Goal: Task Accomplishment & Management: Complete application form

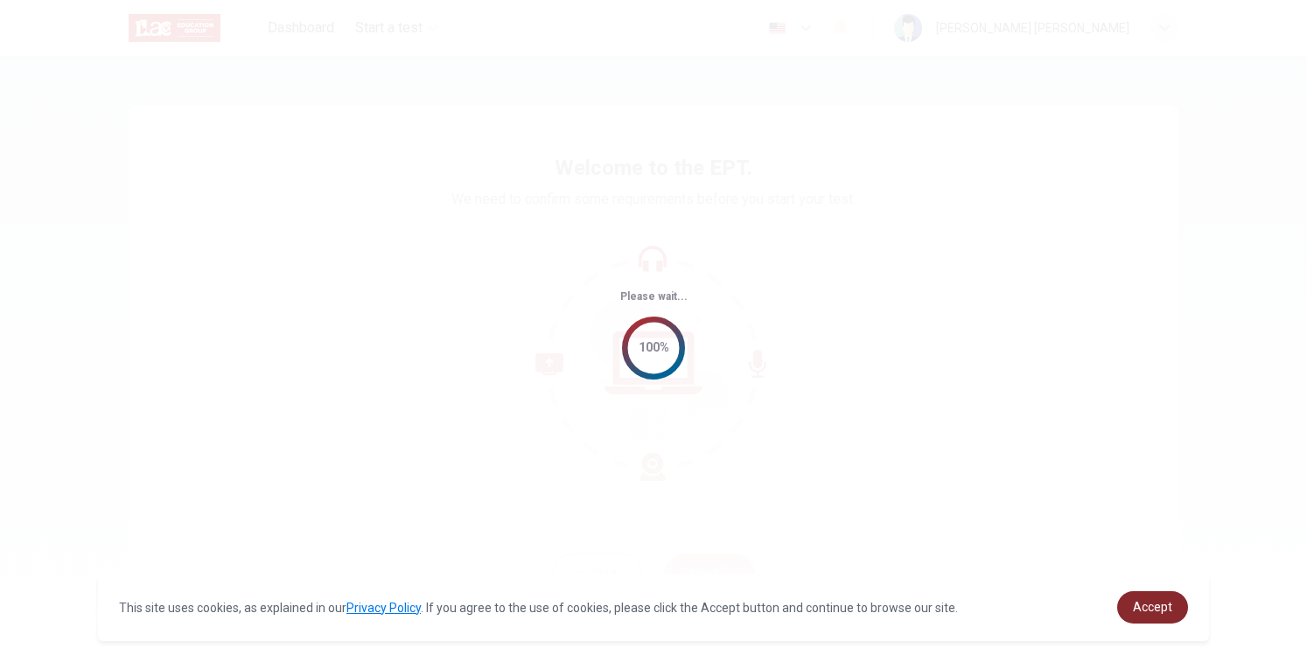
click at [1147, 610] on span "Accept" at bounding box center [1152, 607] width 39 height 14
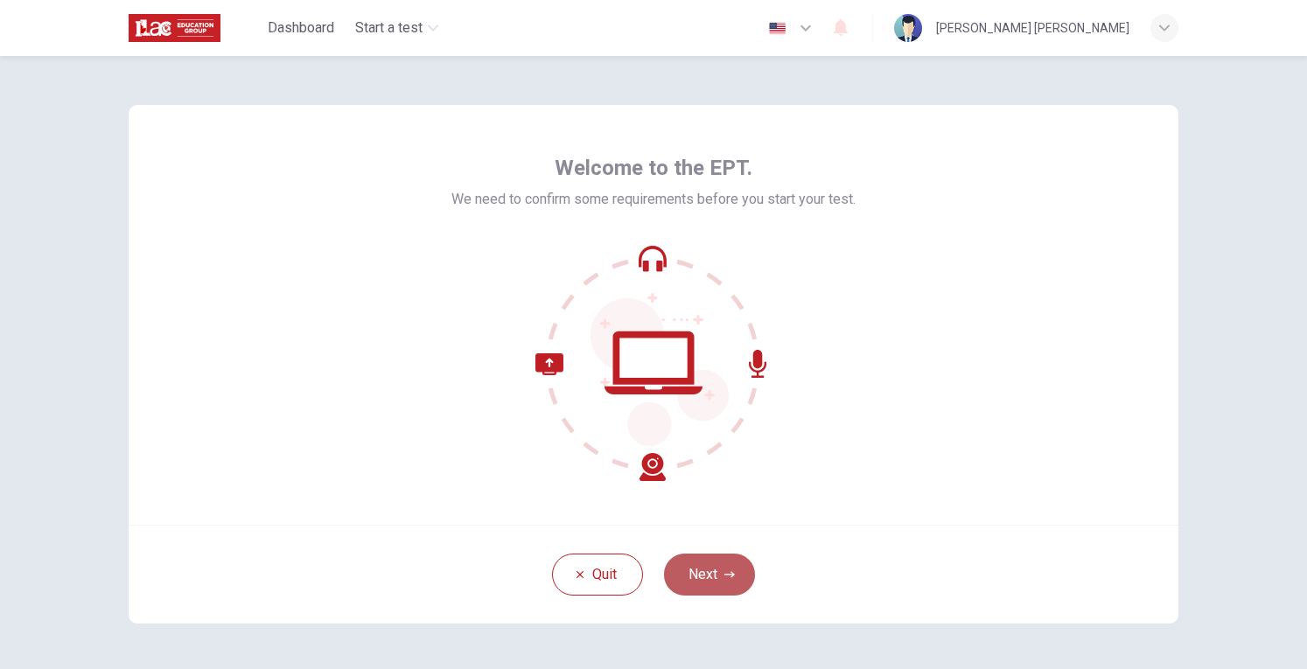
click at [714, 570] on button "Next" at bounding box center [709, 575] width 91 height 42
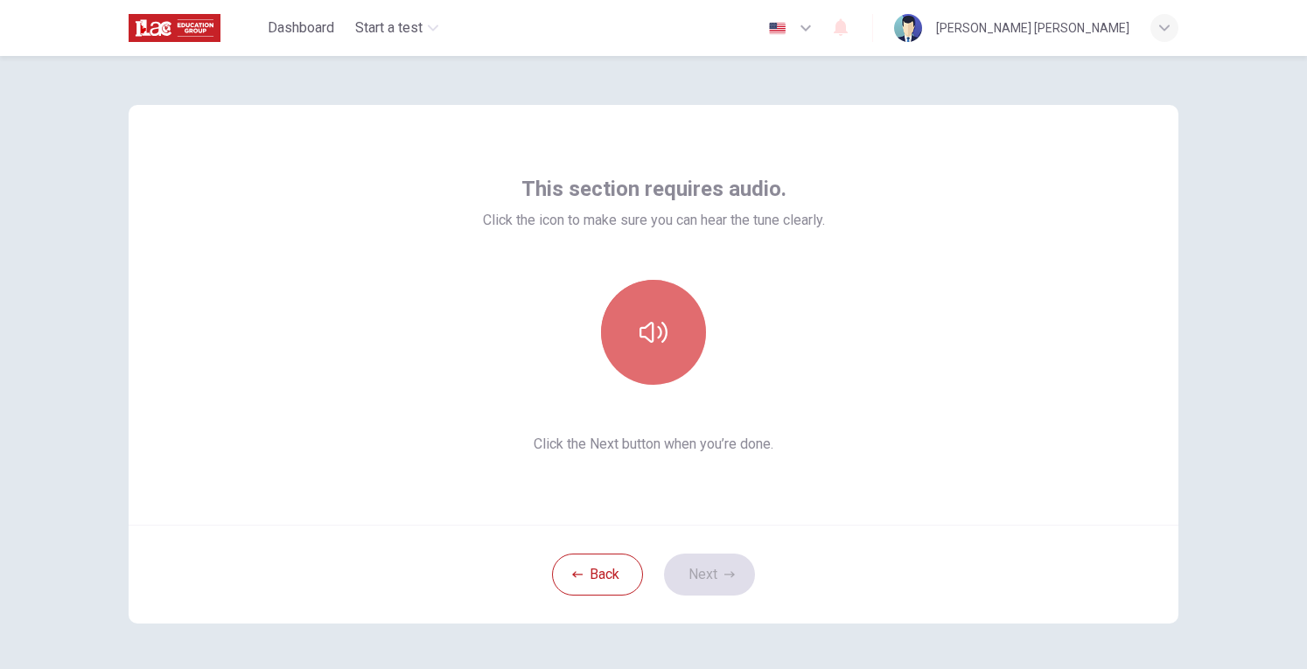
click at [652, 330] on icon "button" at bounding box center [653, 332] width 28 height 28
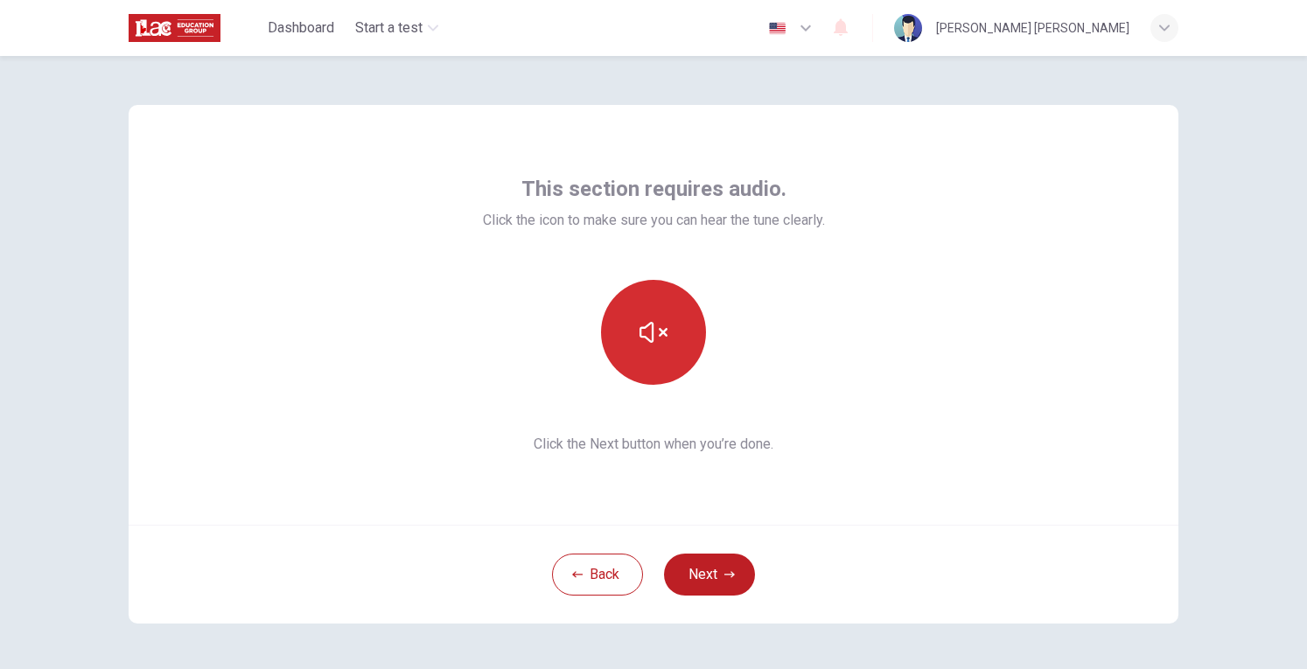
click at [648, 330] on icon "button" at bounding box center [653, 332] width 28 height 21
click at [713, 568] on button "Next" at bounding box center [709, 575] width 91 height 42
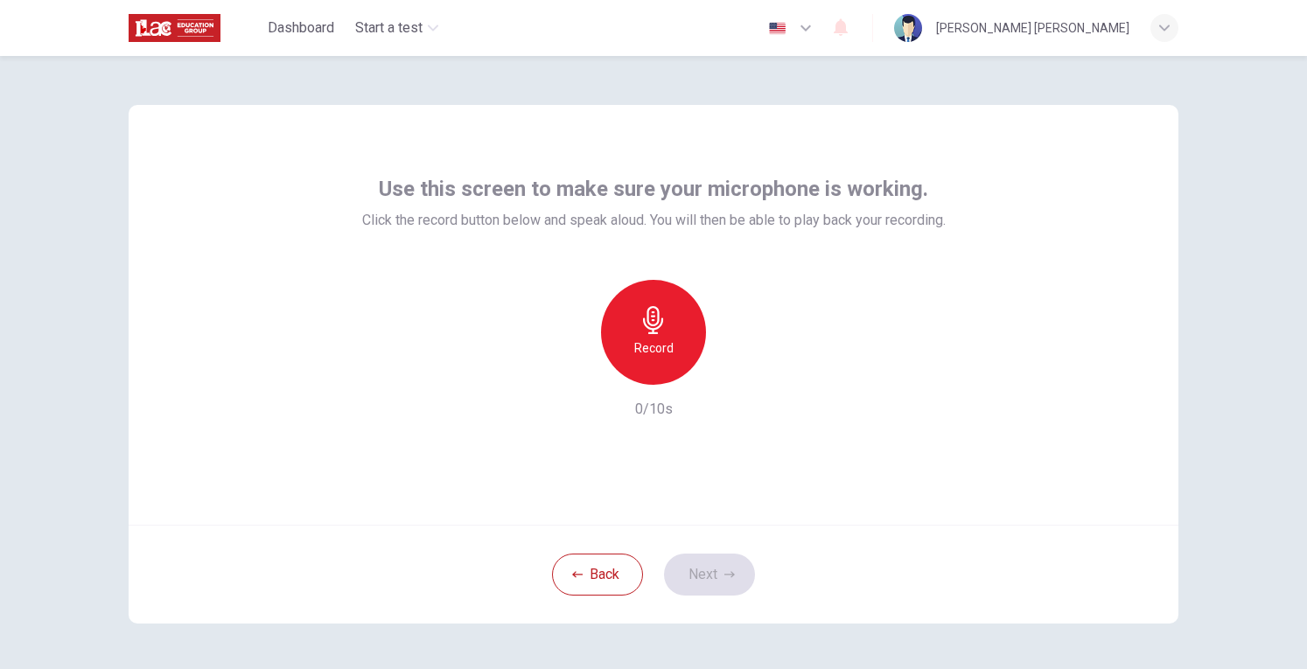
click at [644, 340] on h6 "Record" at bounding box center [653, 348] width 39 height 21
click at [708, 571] on button "Next" at bounding box center [709, 575] width 91 height 42
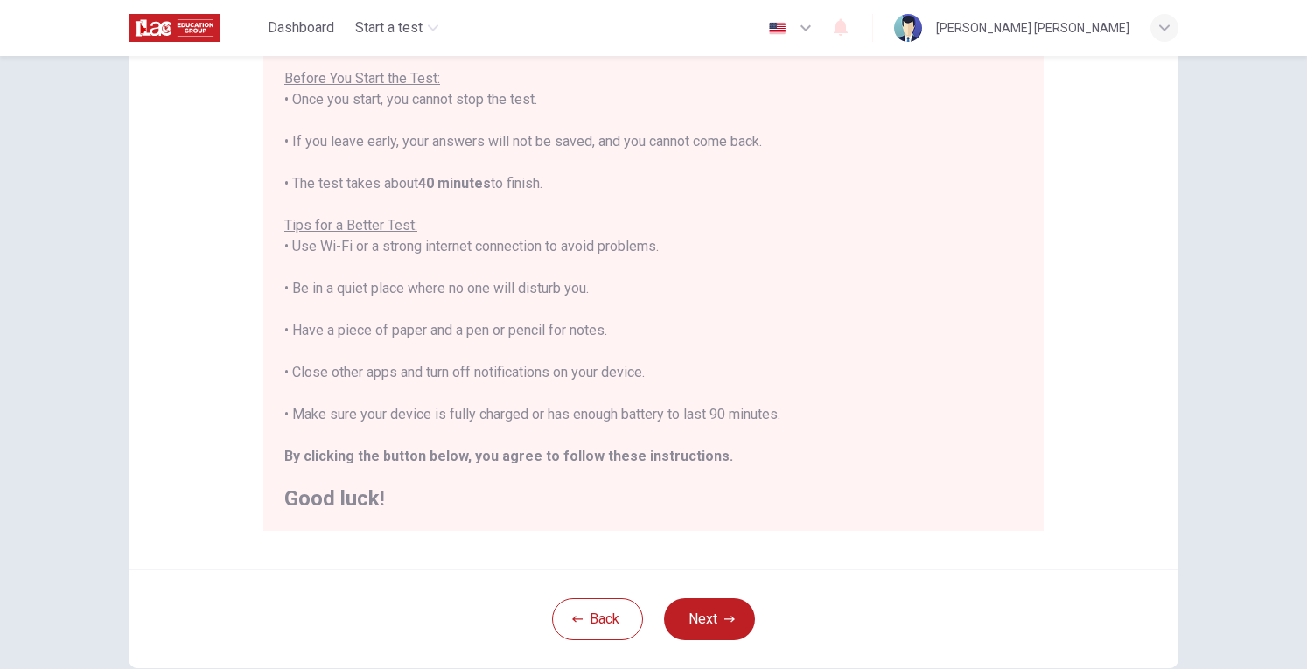
scroll to position [303, 0]
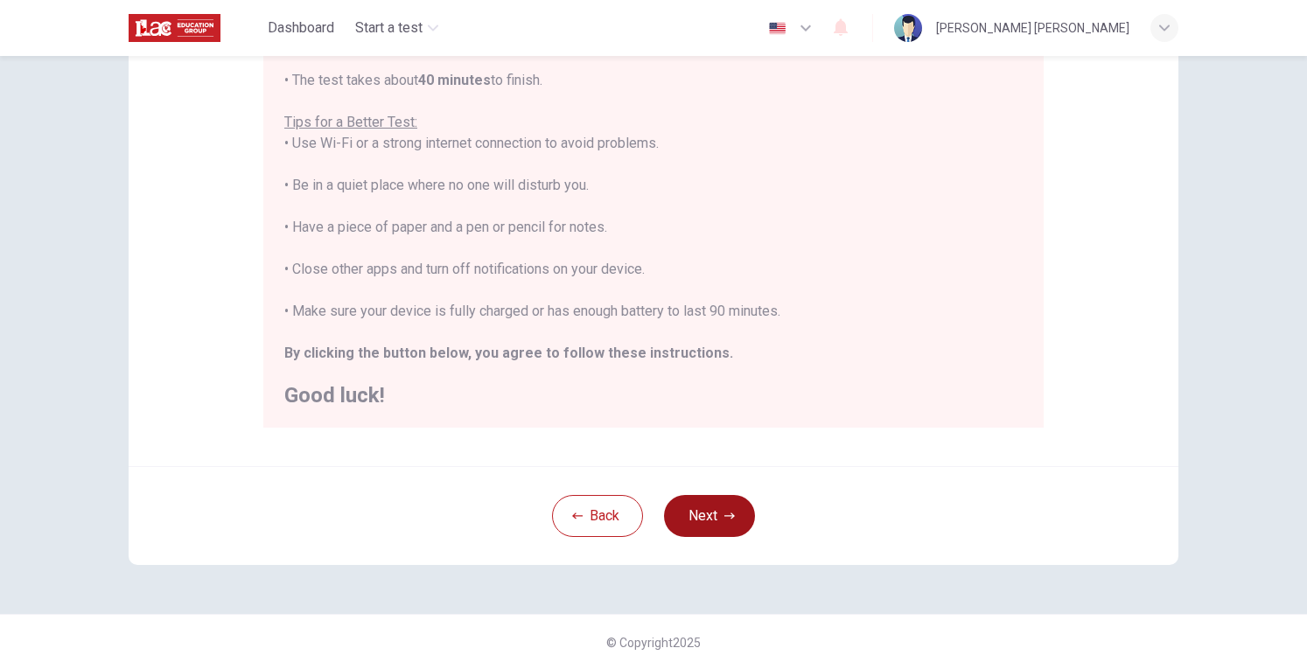
click at [691, 516] on button "Next" at bounding box center [709, 516] width 91 height 42
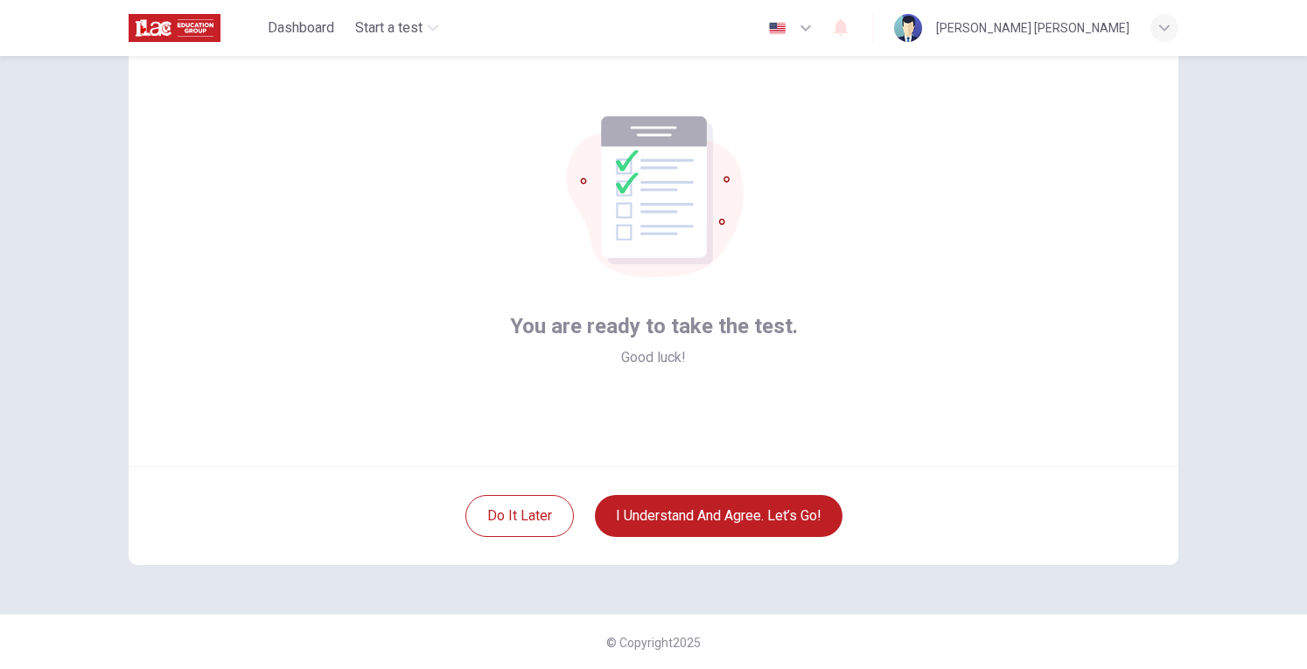
scroll to position [0, 0]
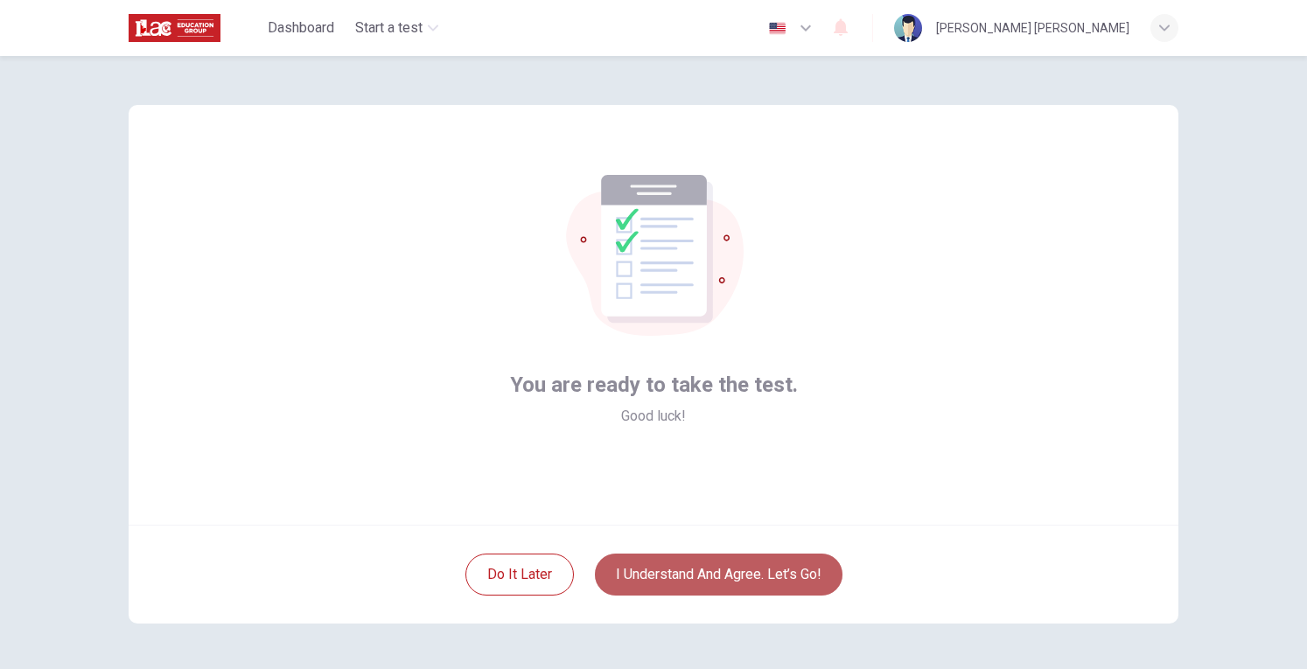
click at [780, 577] on button "I understand and agree. Let’s go!" at bounding box center [718, 575] width 247 height 42
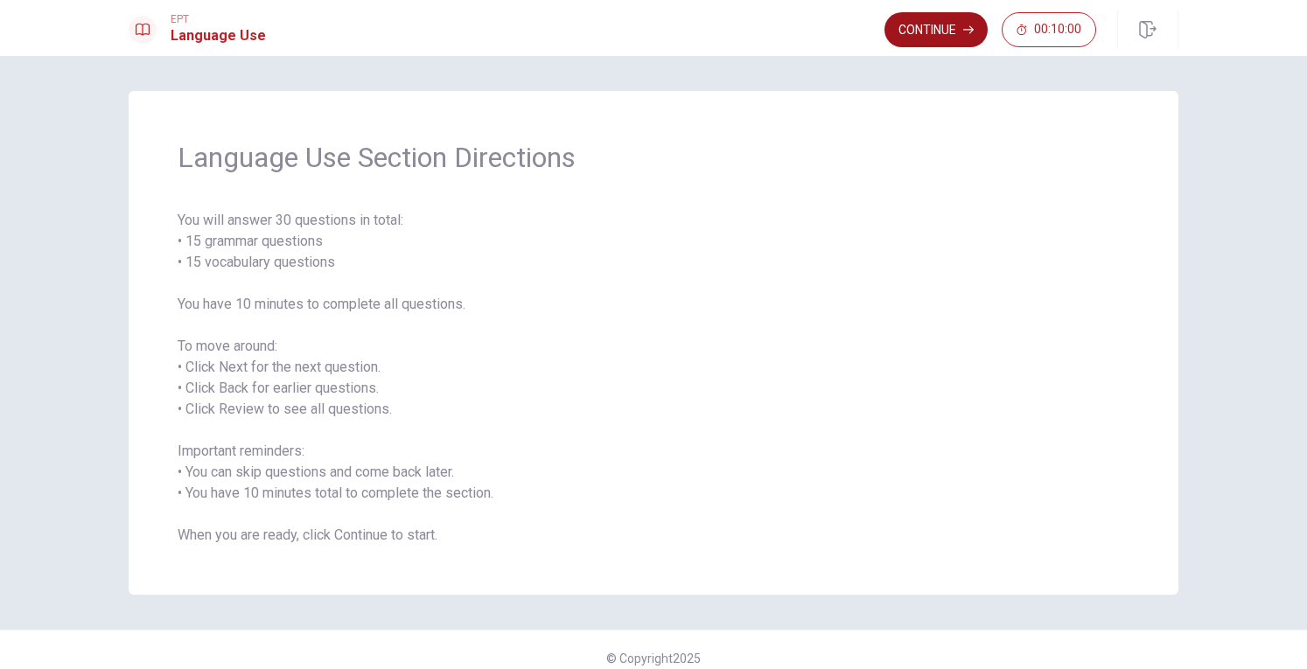
click at [934, 32] on button "Continue" at bounding box center [935, 29] width 103 height 35
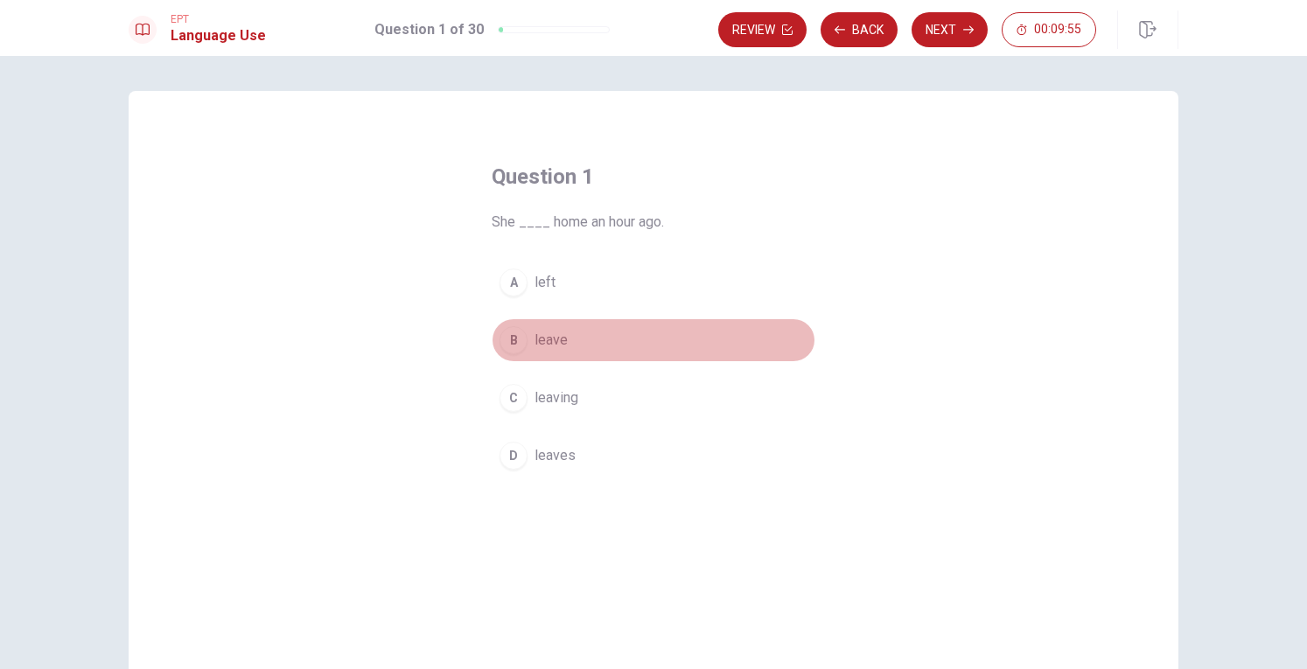
click at [516, 338] on div "B" at bounding box center [513, 340] width 28 height 28
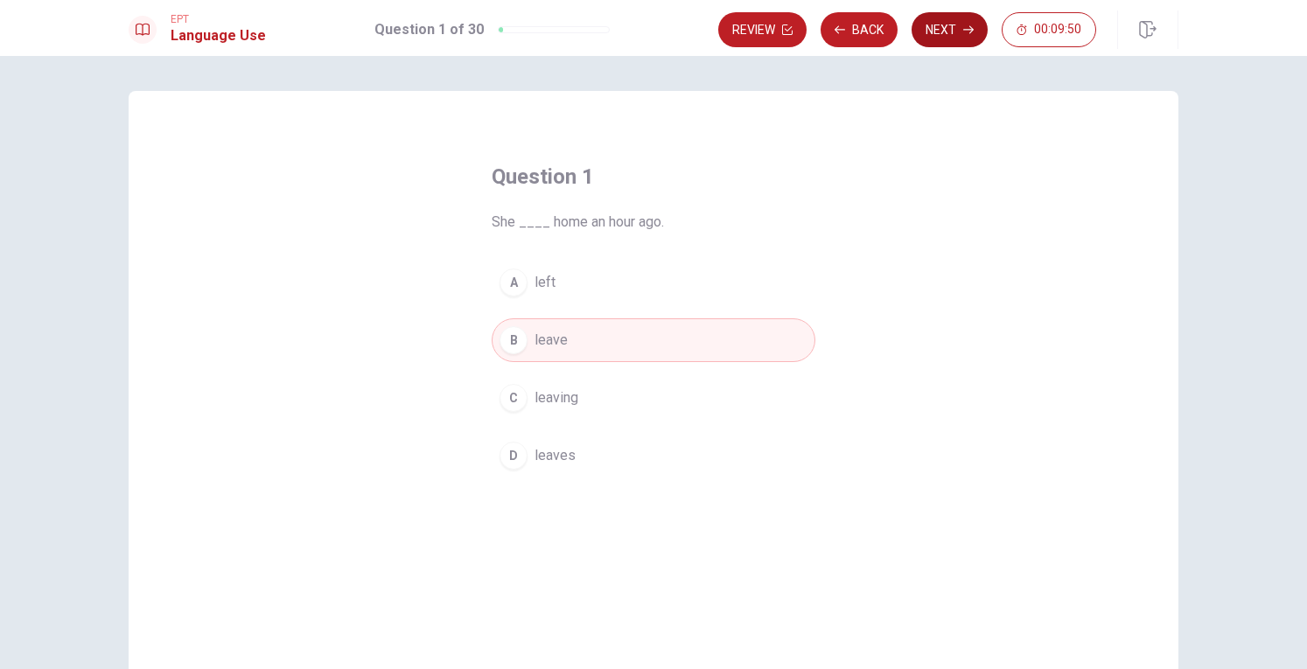
click at [957, 26] on button "Next" at bounding box center [949, 29] width 76 height 35
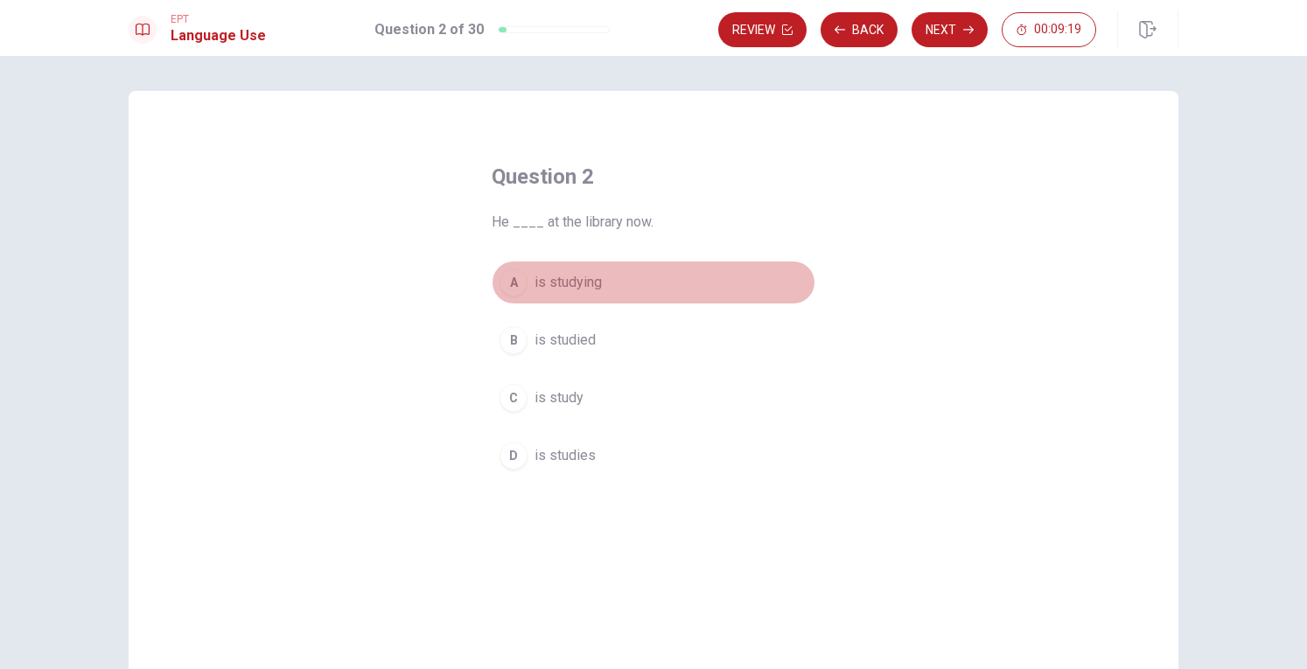
click at [516, 284] on div "A" at bounding box center [513, 282] width 28 height 28
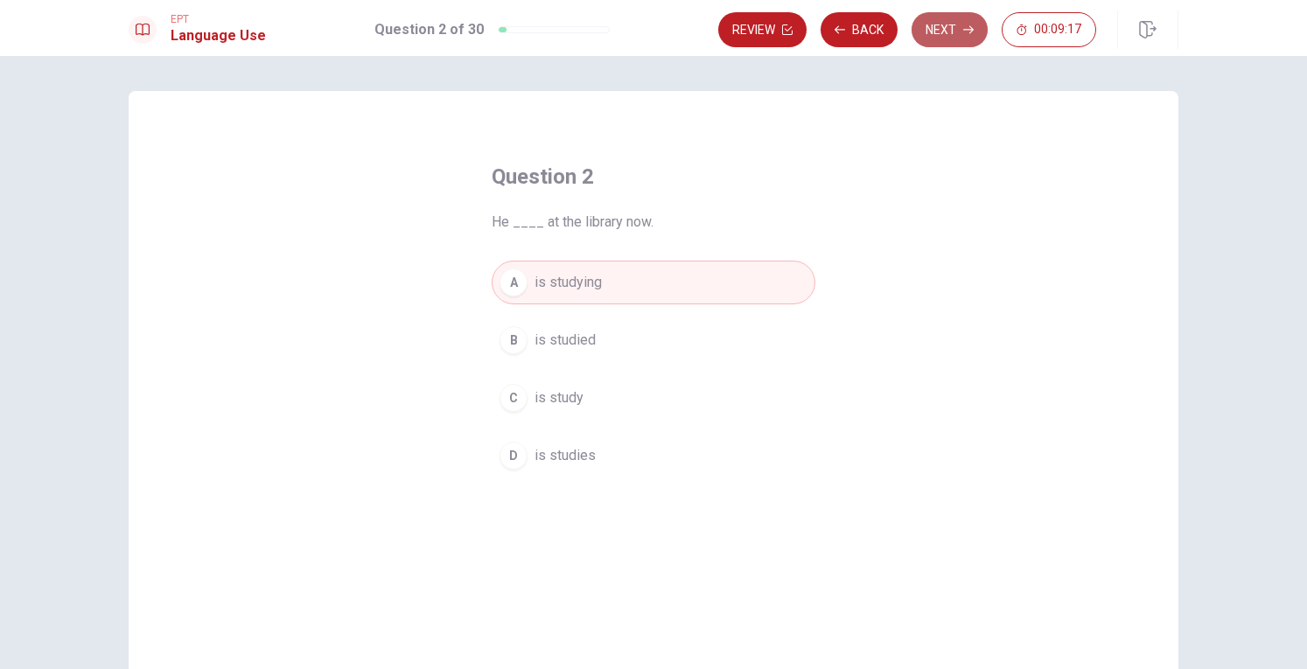
click at [950, 30] on button "Next" at bounding box center [949, 29] width 76 height 35
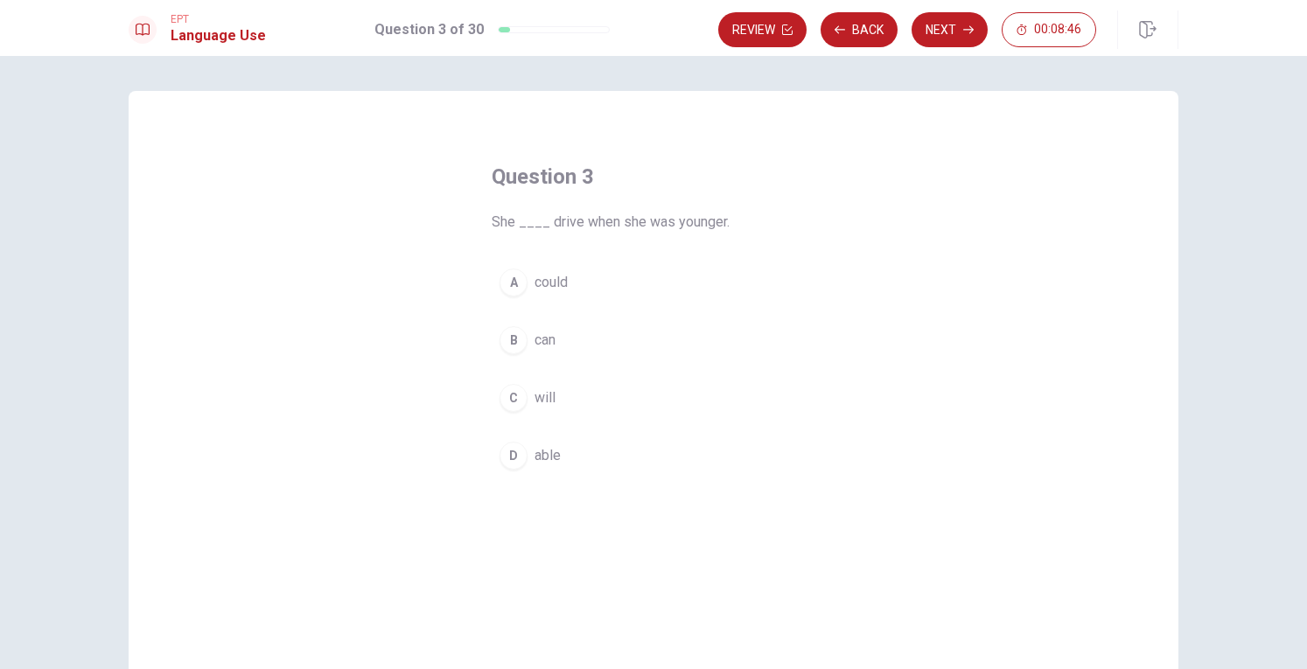
click at [512, 286] on div "A" at bounding box center [513, 282] width 28 height 28
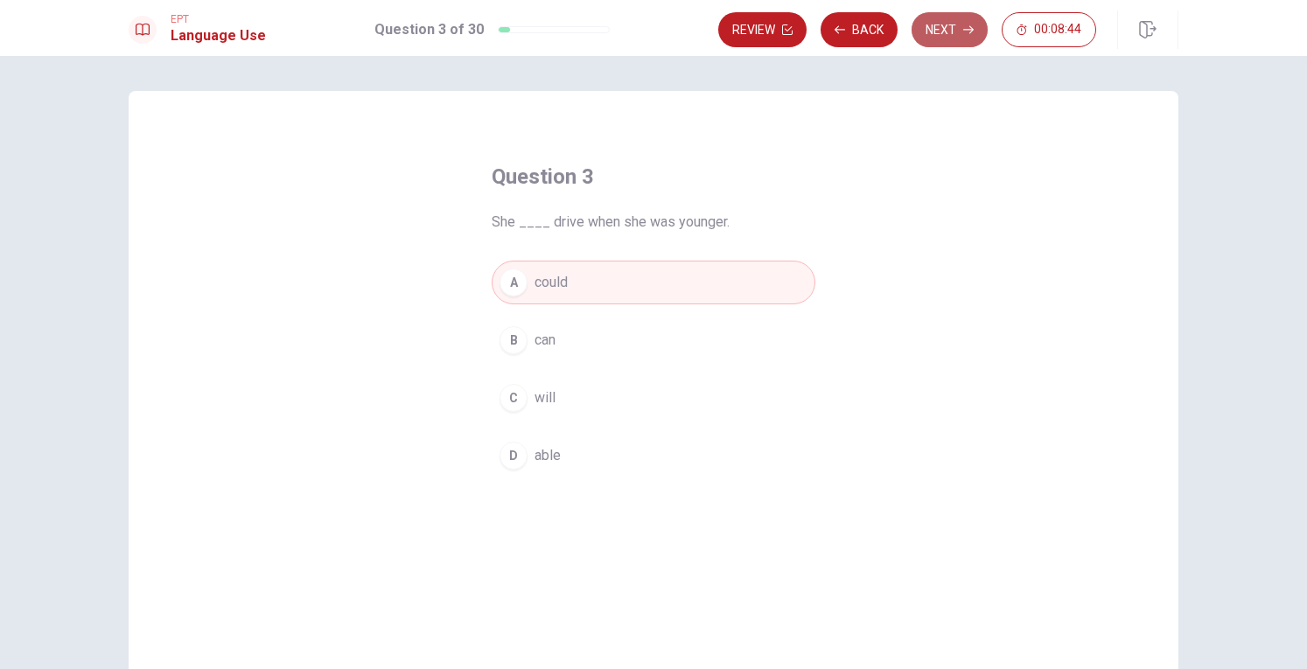
click at [946, 34] on button "Next" at bounding box center [949, 29] width 76 height 35
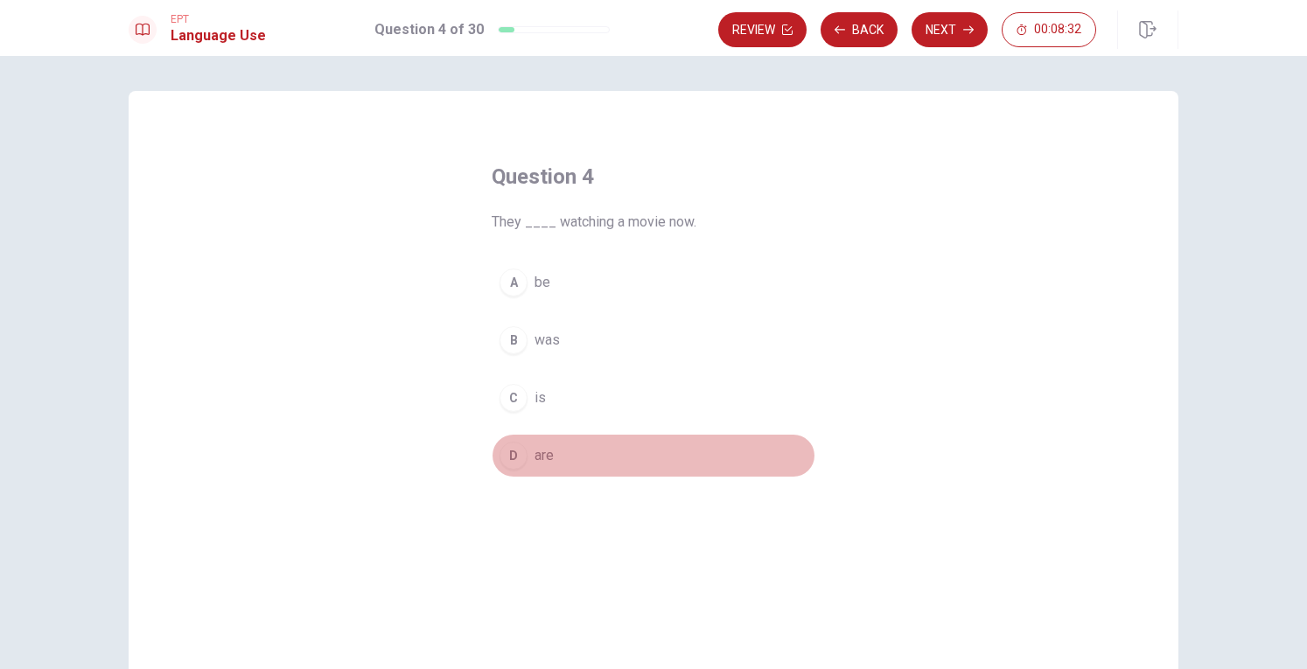
click at [513, 449] on div "D" at bounding box center [513, 456] width 28 height 28
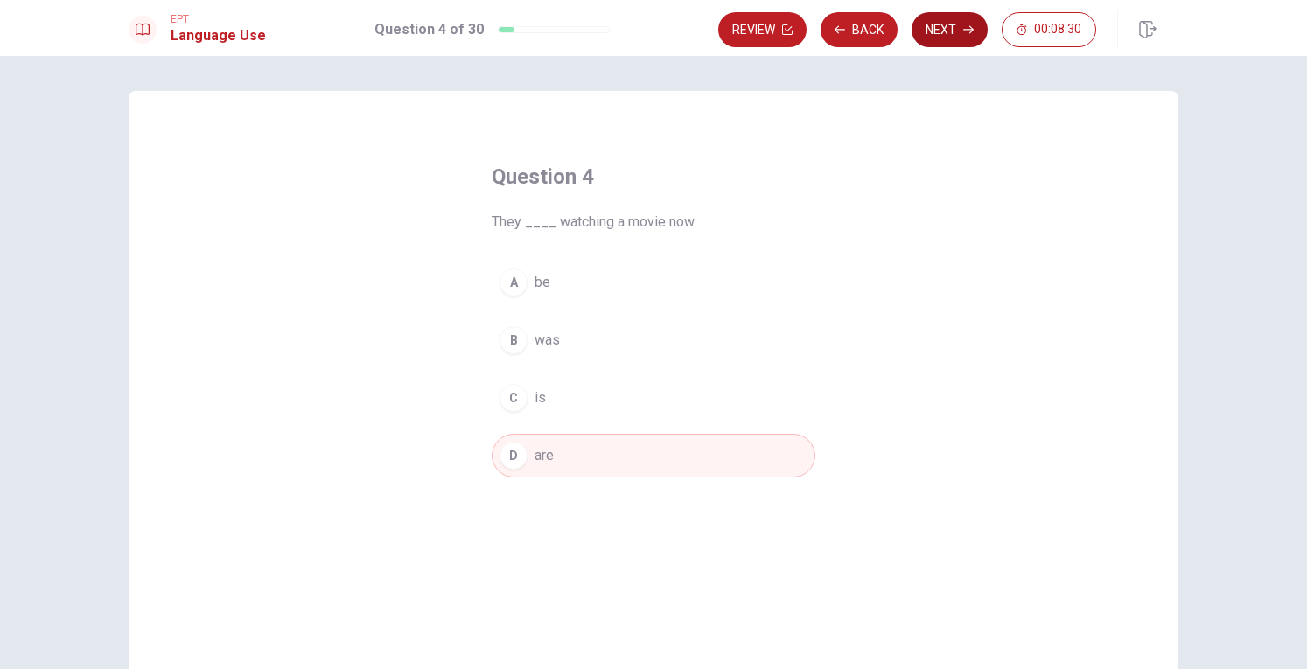
click at [943, 34] on button "Next" at bounding box center [949, 29] width 76 height 35
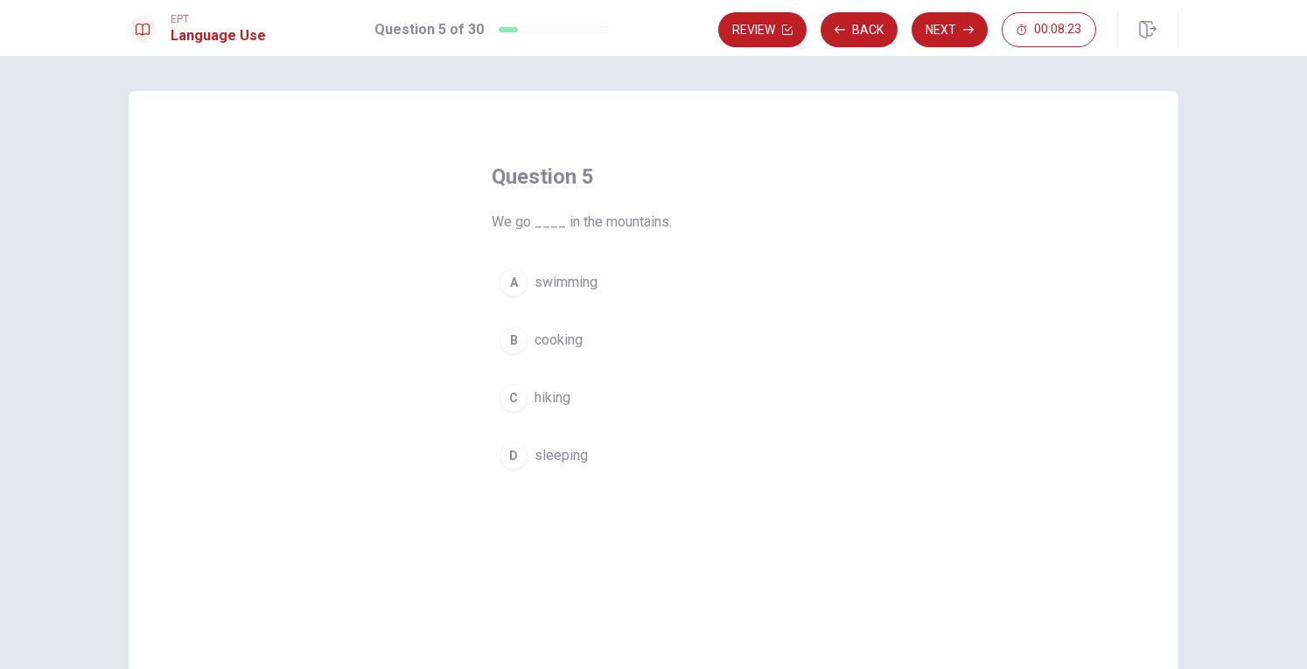
click at [501, 371] on div "A swimming B cooking C hiking D sleeping" at bounding box center [653, 369] width 324 height 217
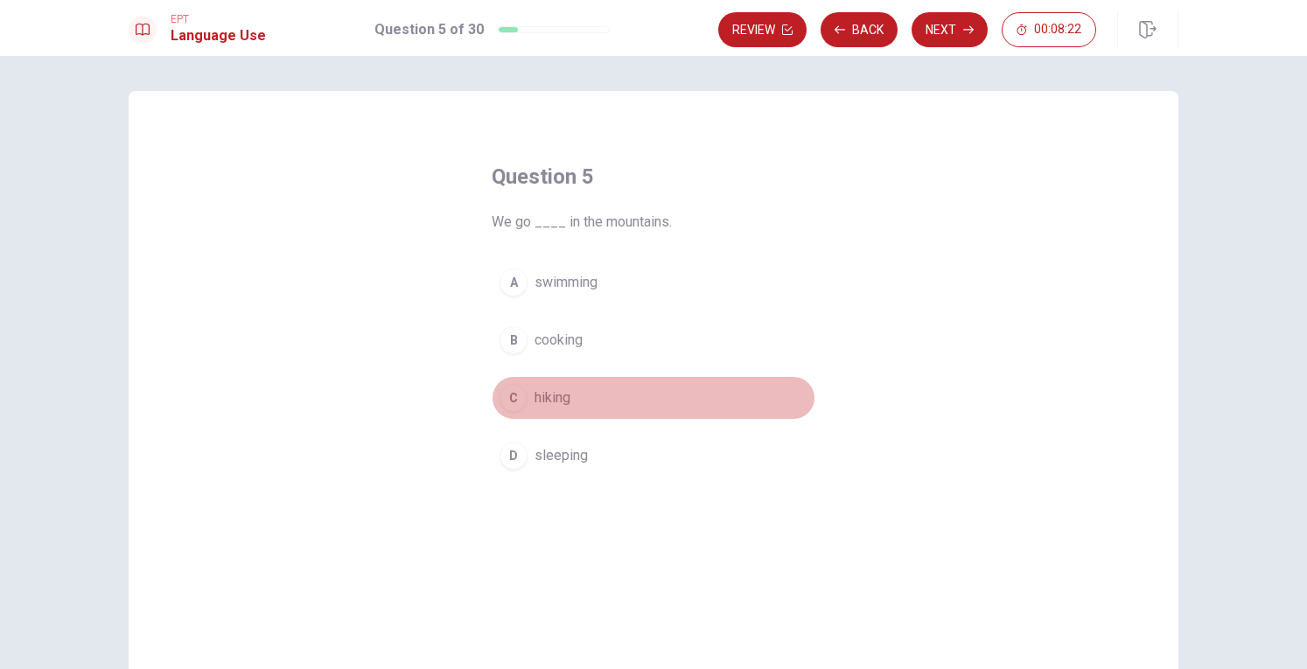
click at [509, 389] on div "C" at bounding box center [513, 398] width 28 height 28
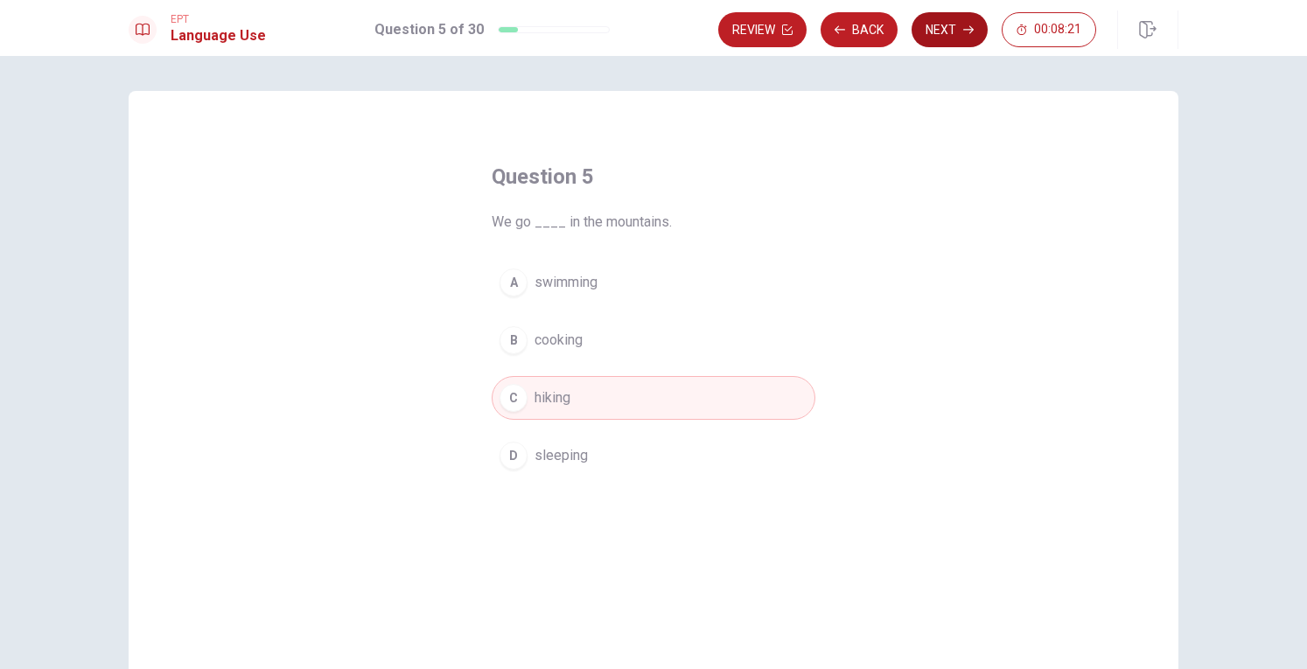
click at [938, 28] on button "Next" at bounding box center [949, 29] width 76 height 35
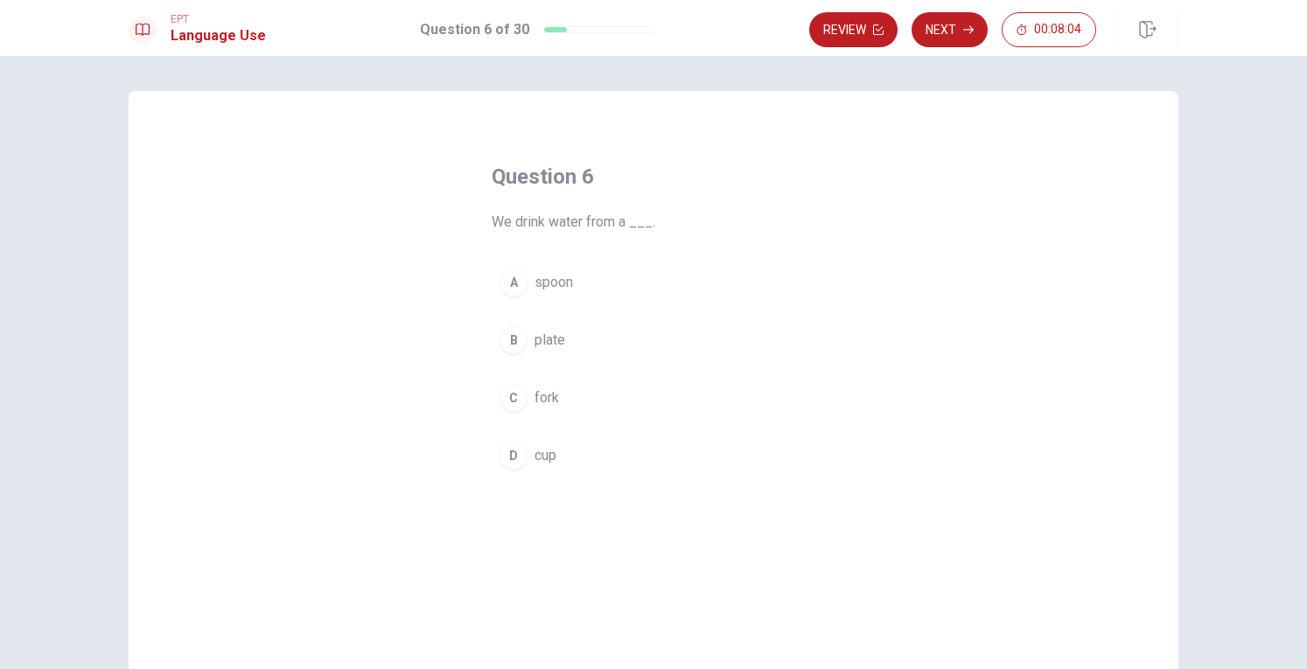
click at [526, 456] on button "D cup" at bounding box center [653, 456] width 324 height 44
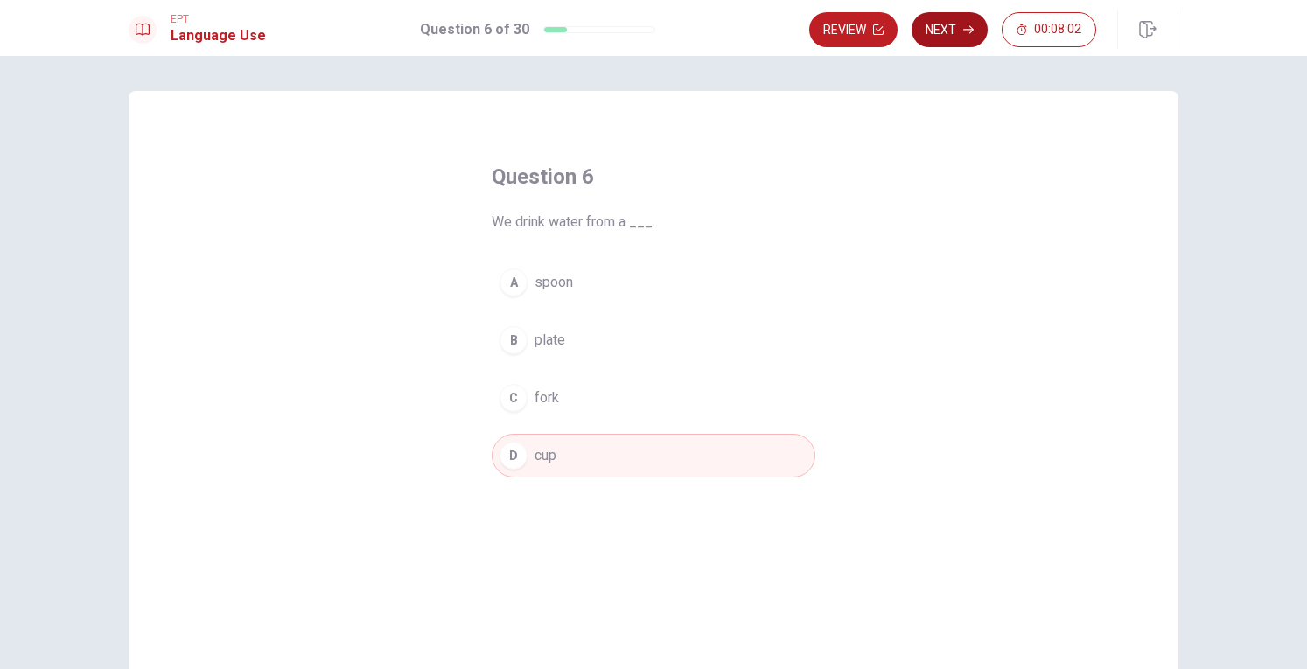
click at [958, 34] on button "Next" at bounding box center [949, 29] width 76 height 35
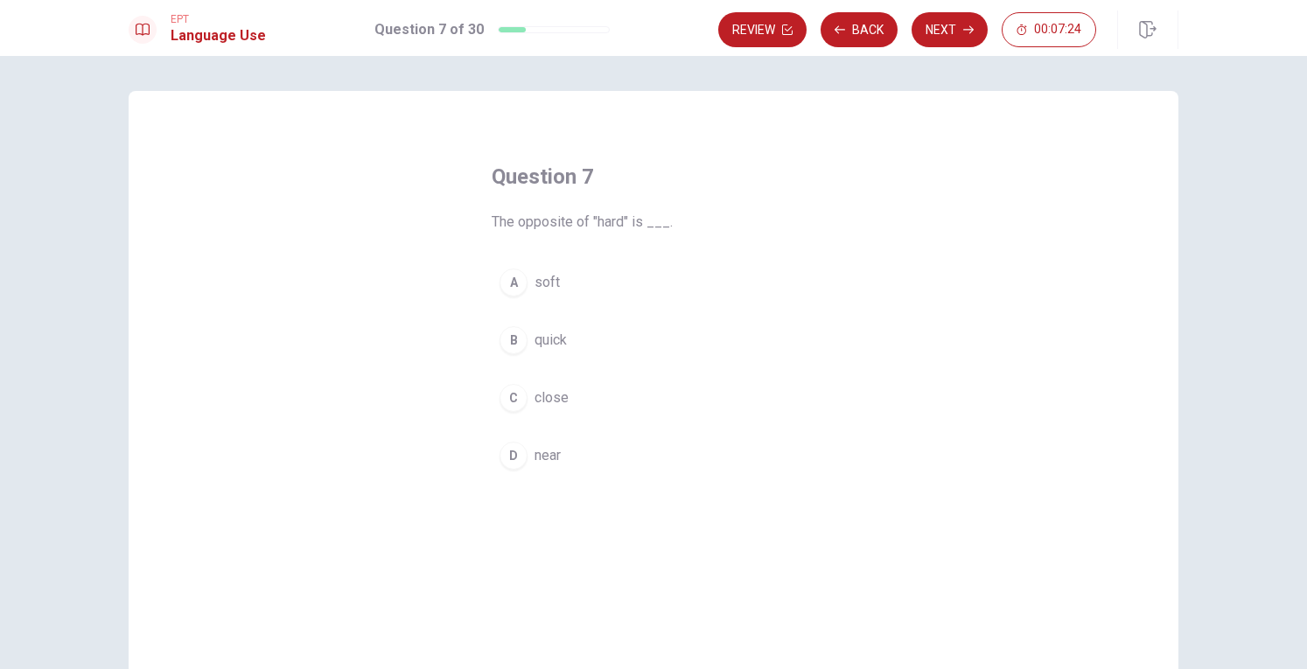
click at [516, 287] on div "A" at bounding box center [513, 282] width 28 height 28
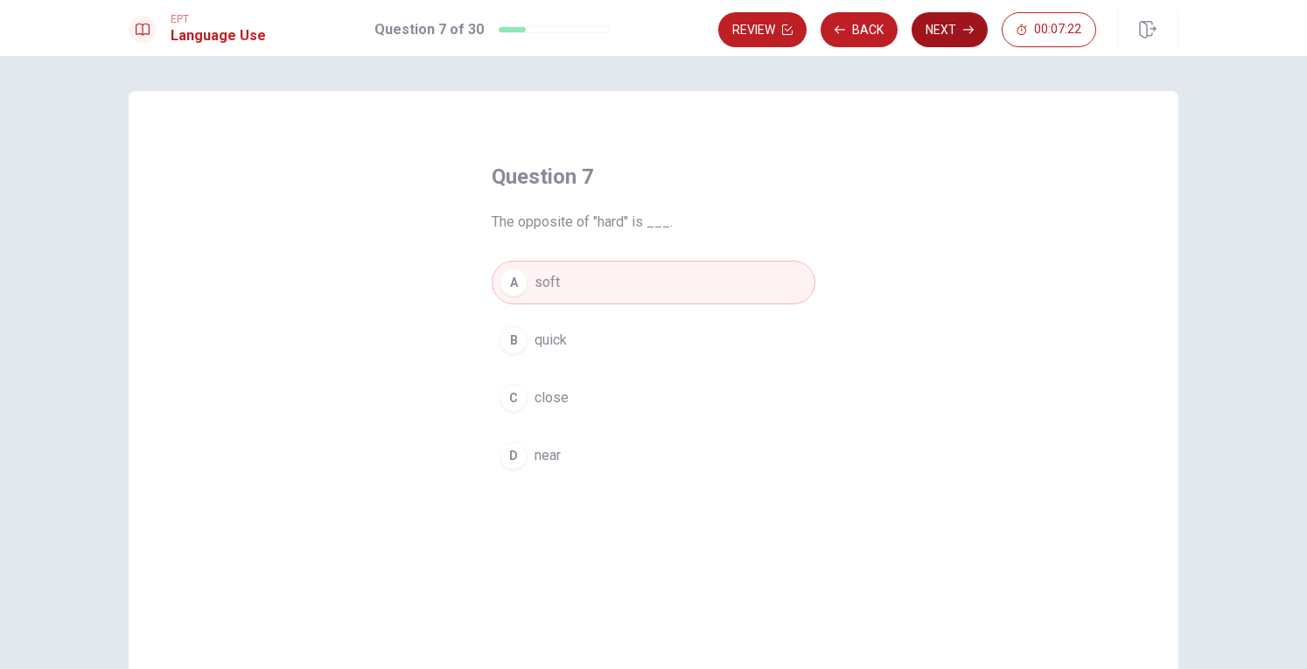
click at [963, 21] on button "Next" at bounding box center [949, 29] width 76 height 35
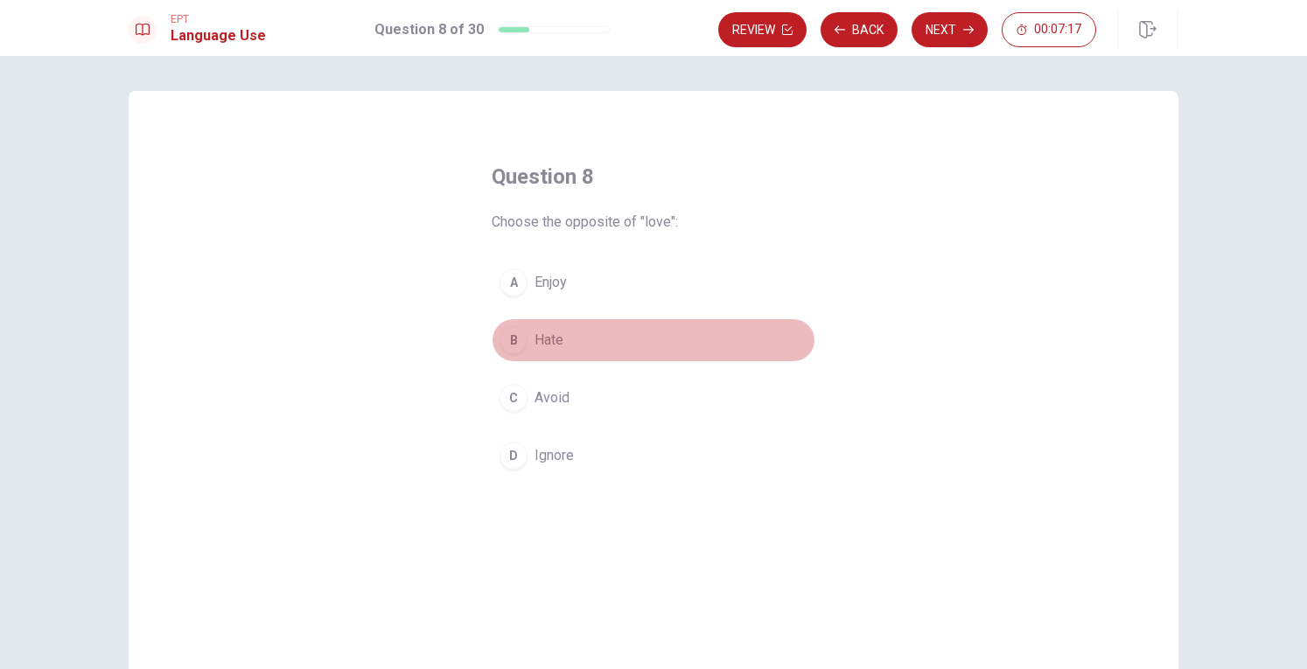
drag, startPoint x: 495, startPoint y: 351, endPoint x: 505, endPoint y: 341, distance: 13.6
click at [499, 348] on button "B Hate" at bounding box center [653, 340] width 324 height 44
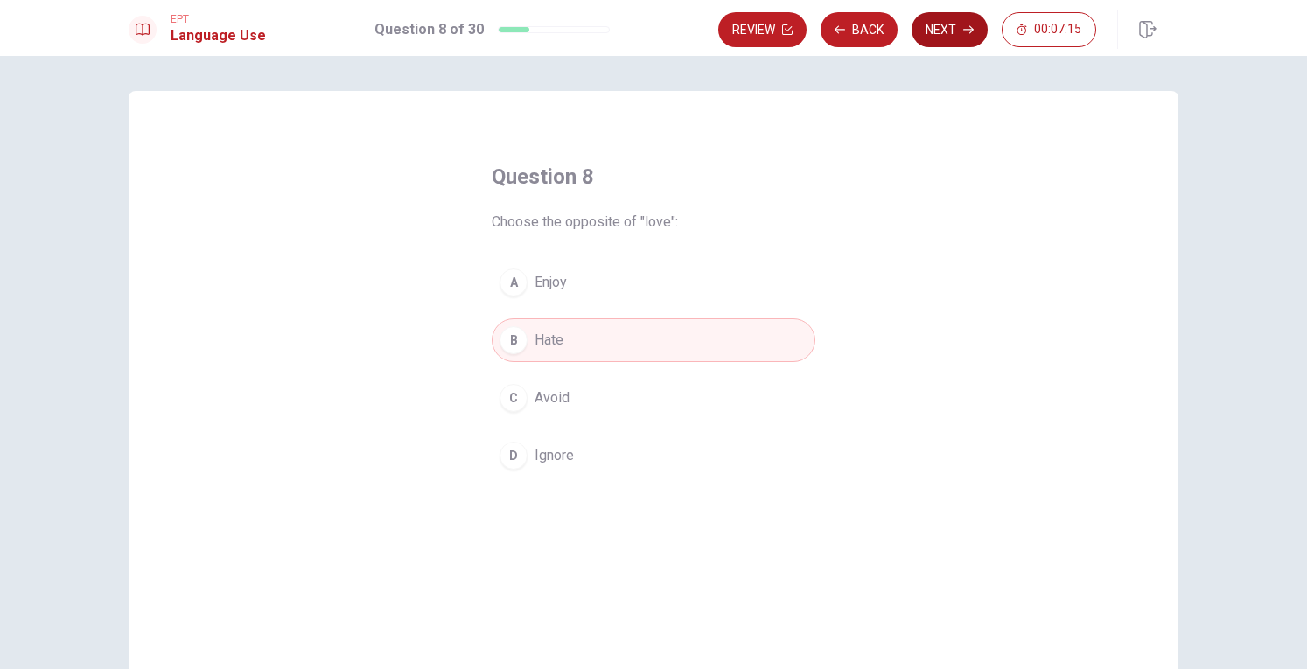
click at [986, 28] on button "Next" at bounding box center [949, 29] width 76 height 35
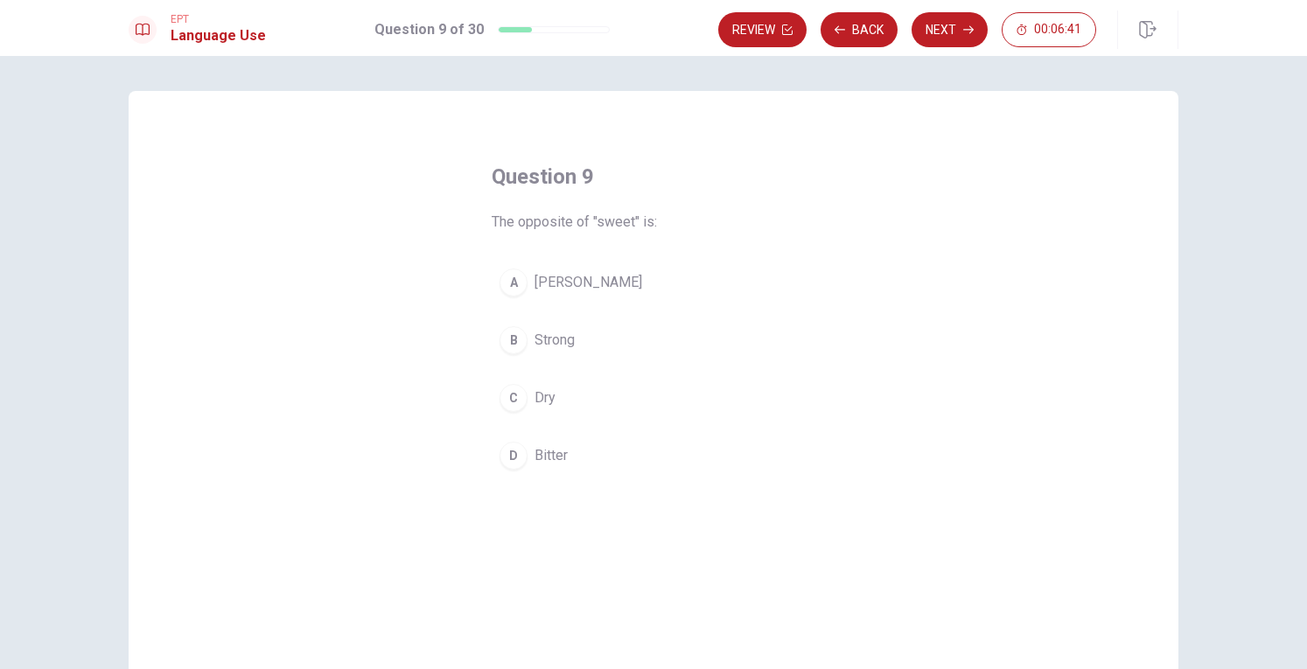
click at [511, 450] on div "D" at bounding box center [513, 456] width 28 height 28
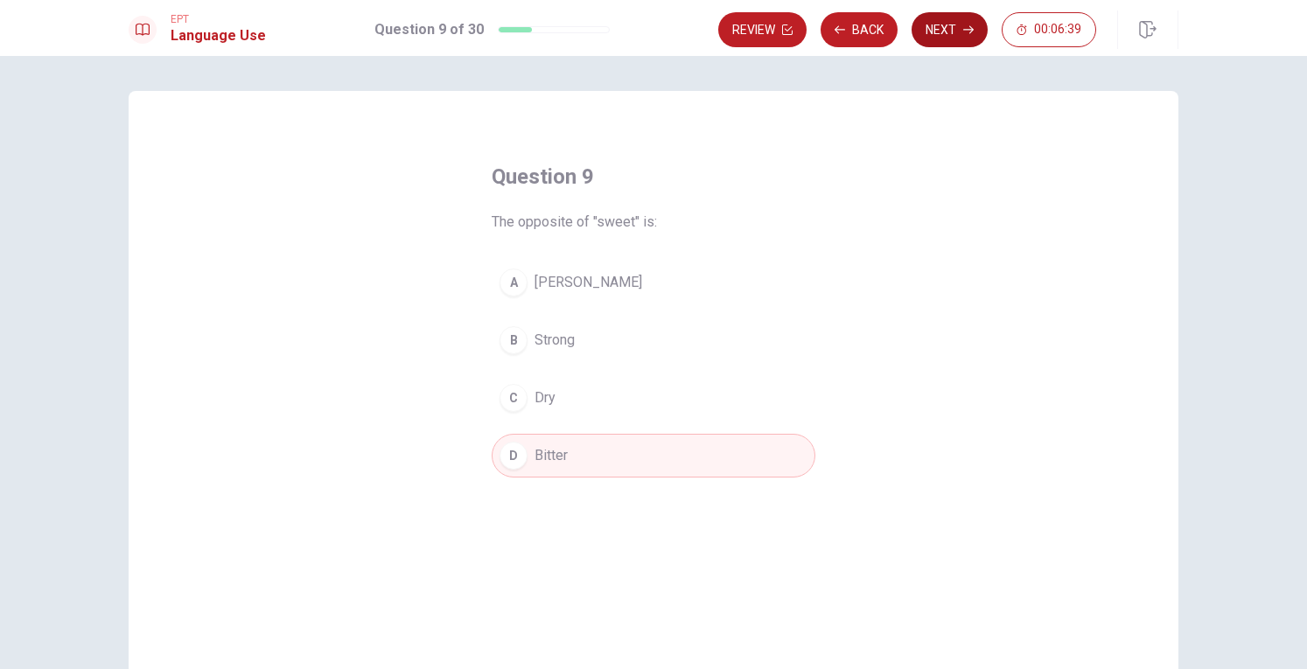
click at [944, 32] on button "Next" at bounding box center [949, 29] width 76 height 35
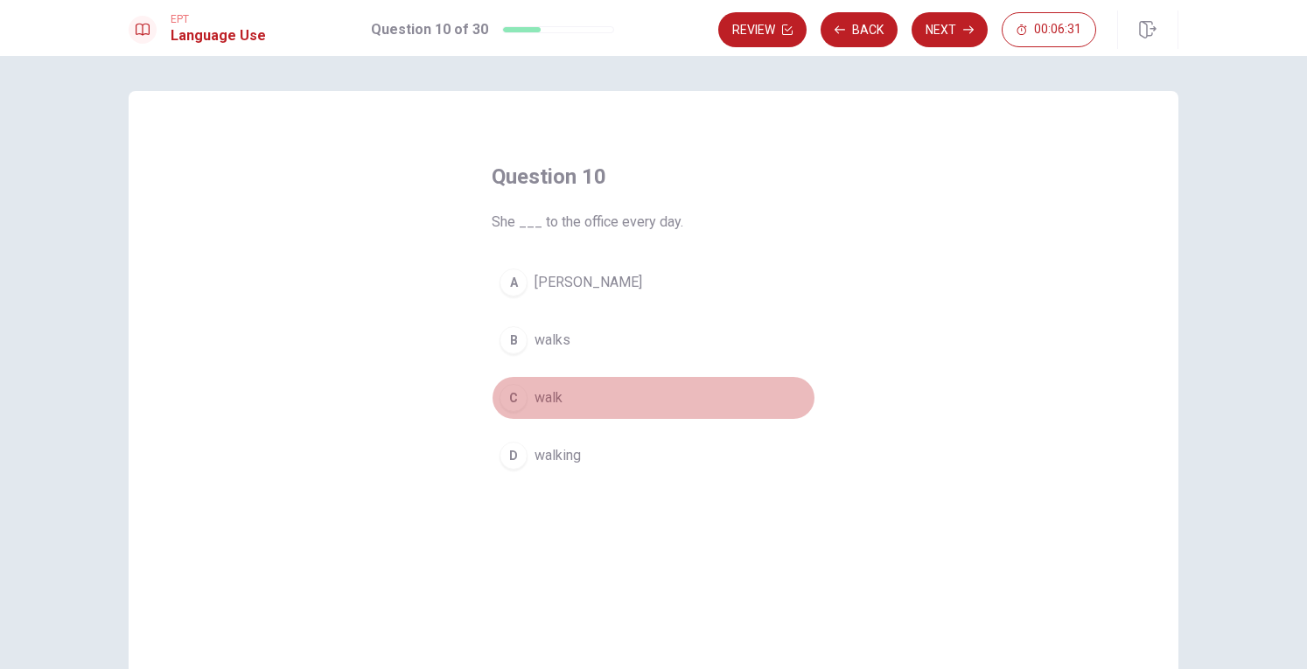
drag, startPoint x: 504, startPoint y: 405, endPoint x: 554, endPoint y: 393, distance: 52.2
click at [508, 401] on div "C" at bounding box center [513, 398] width 28 height 28
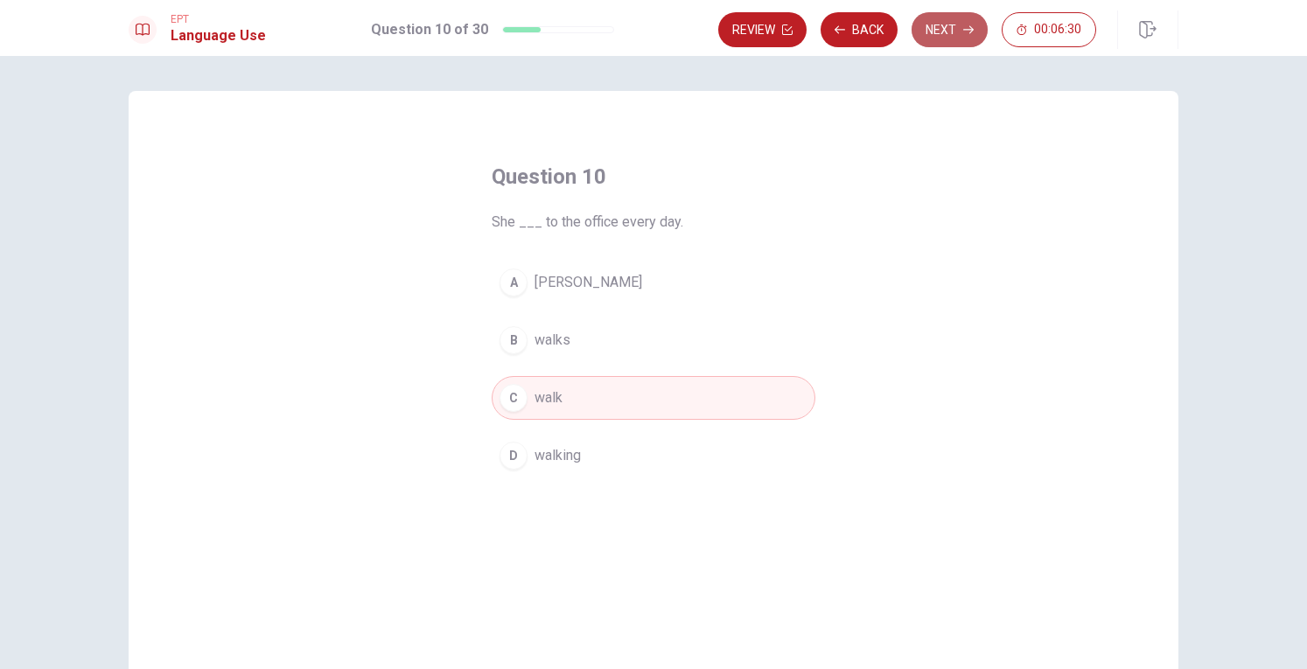
click at [965, 31] on icon "button" at bounding box center [968, 29] width 10 height 10
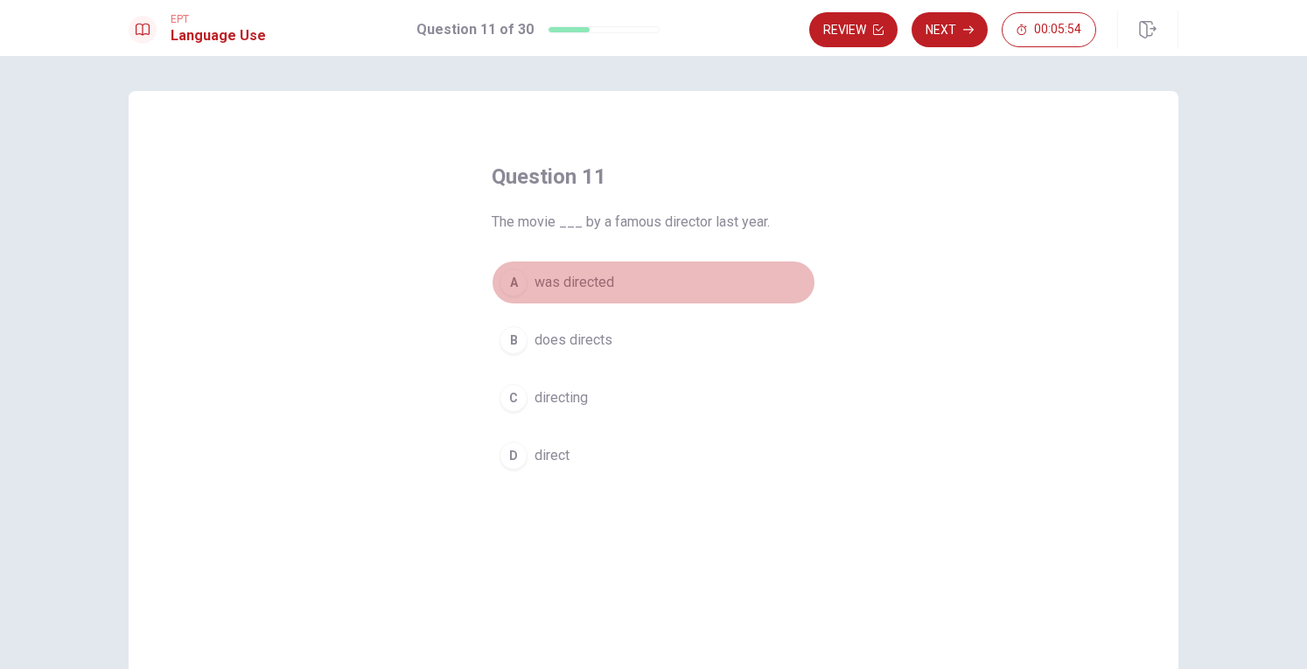
click at [509, 279] on div "A" at bounding box center [513, 282] width 28 height 28
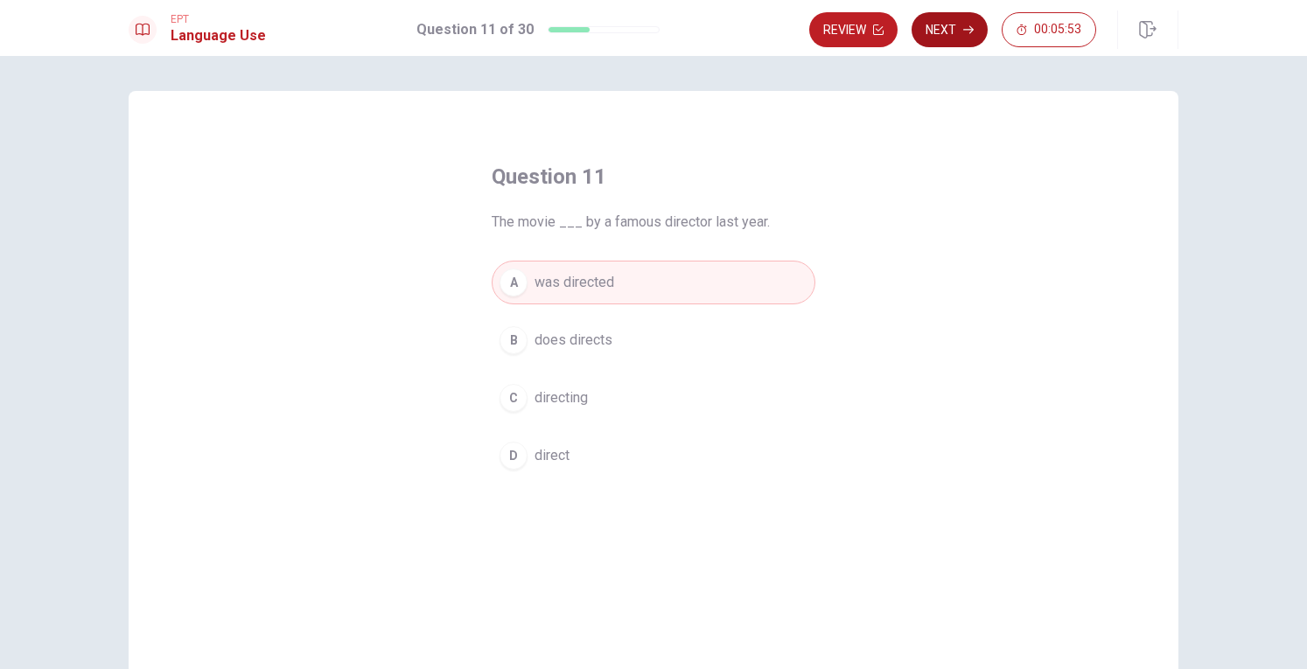
click at [957, 32] on button "Next" at bounding box center [949, 29] width 76 height 35
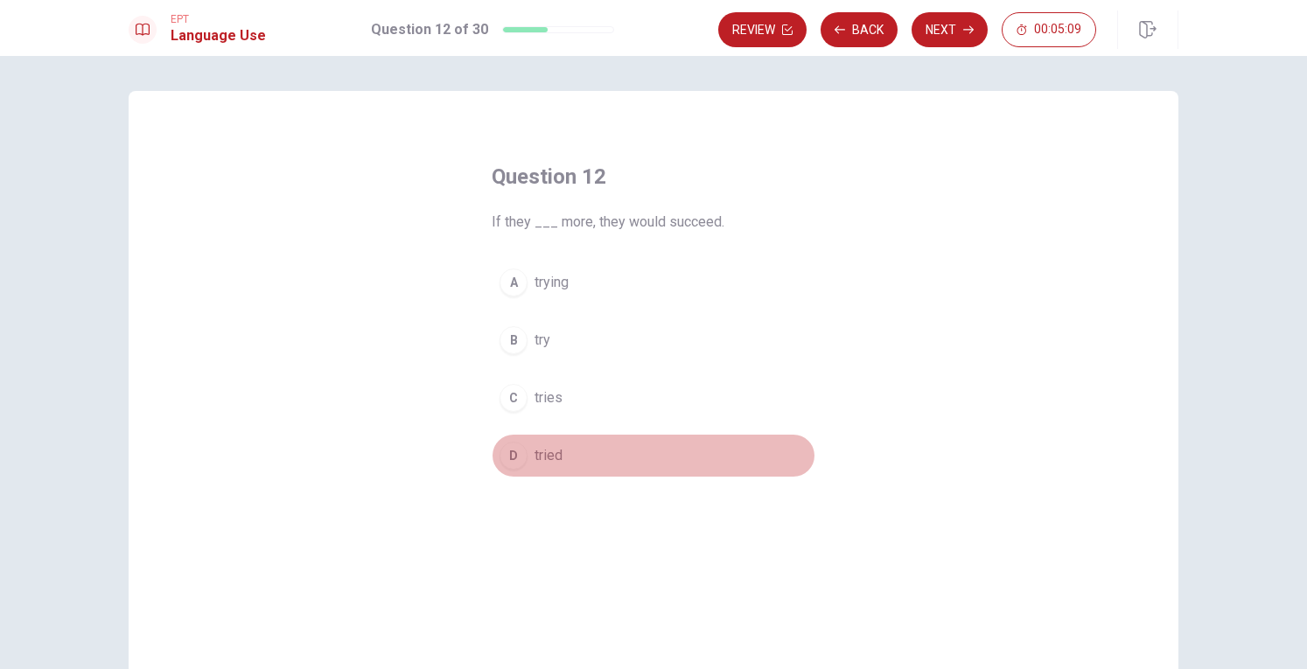
click at [512, 447] on div "D" at bounding box center [513, 456] width 28 height 28
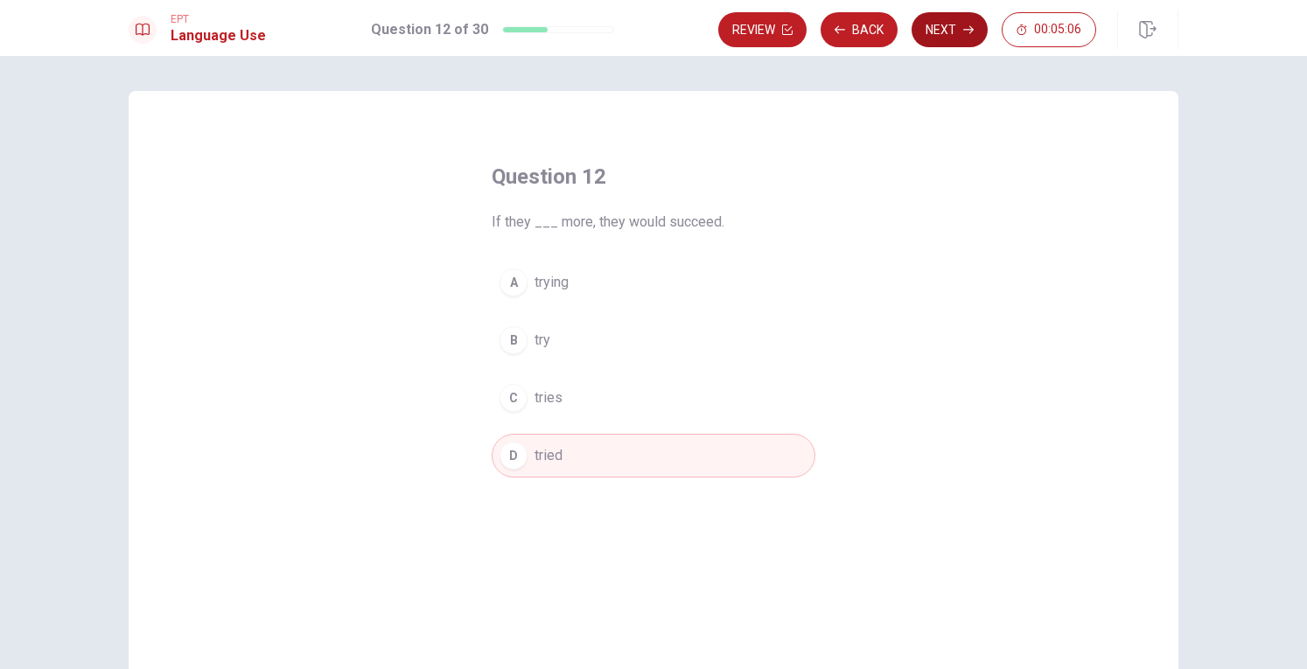
click at [956, 33] on button "Next" at bounding box center [949, 29] width 76 height 35
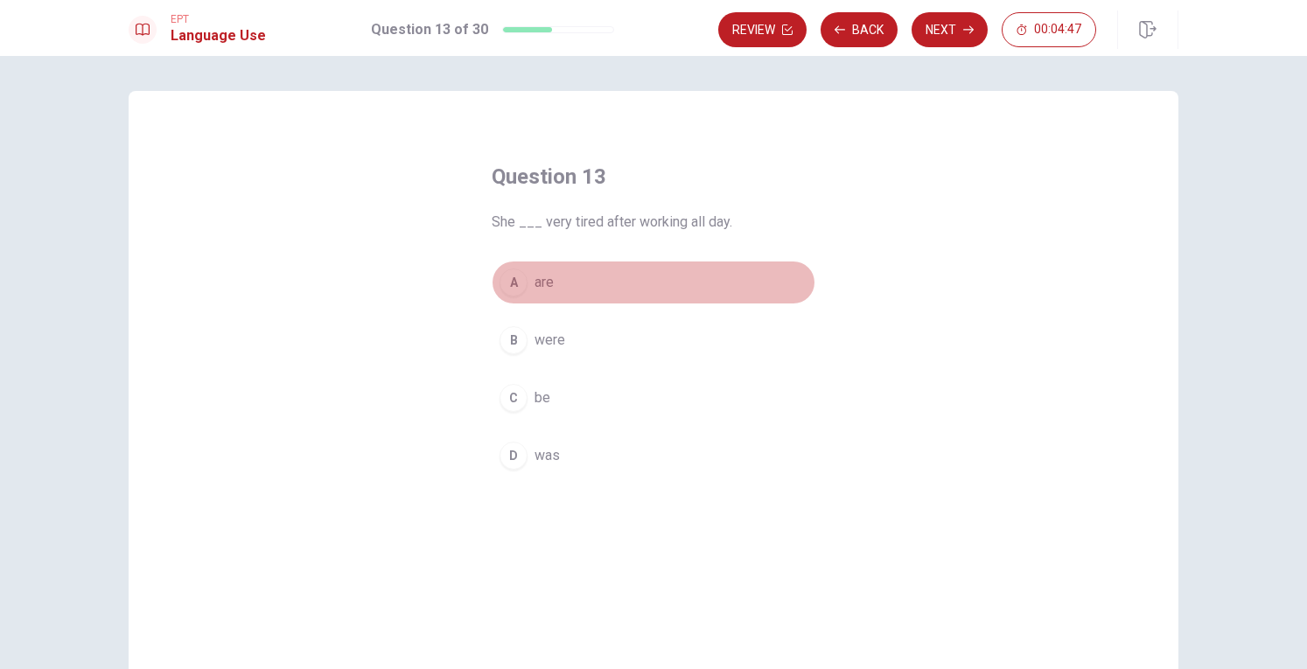
click at [510, 282] on div "A" at bounding box center [513, 282] width 28 height 28
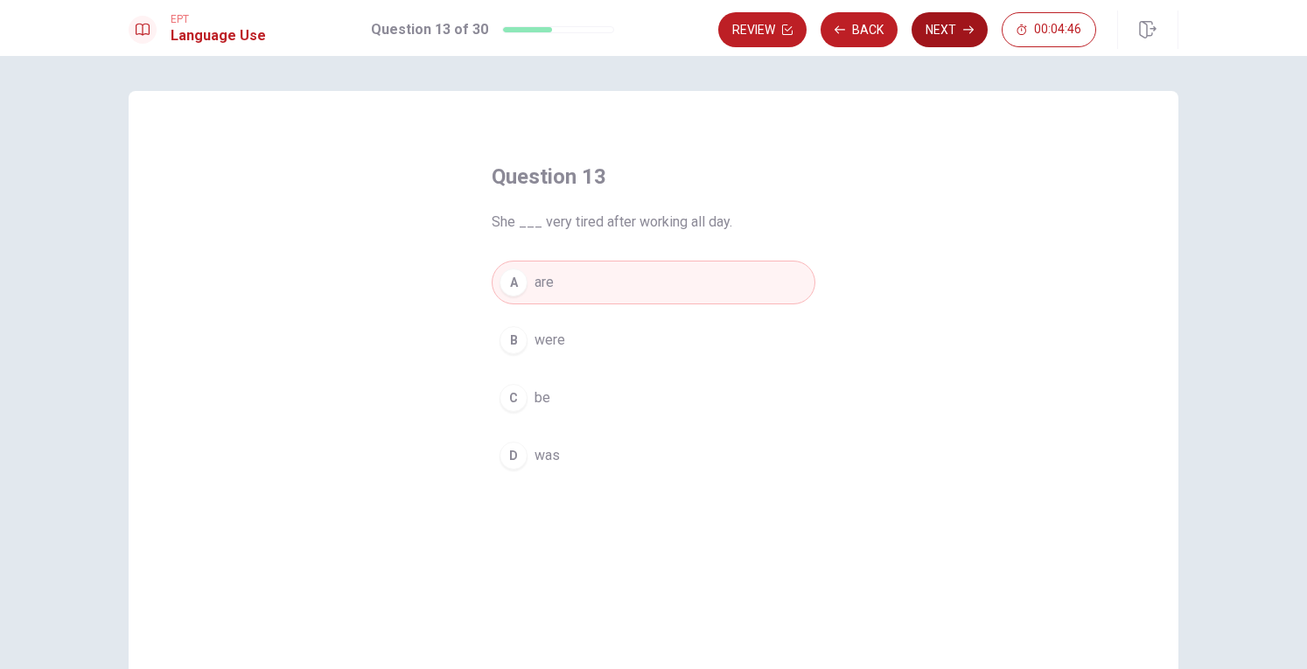
click at [928, 33] on button "Next" at bounding box center [949, 29] width 76 height 35
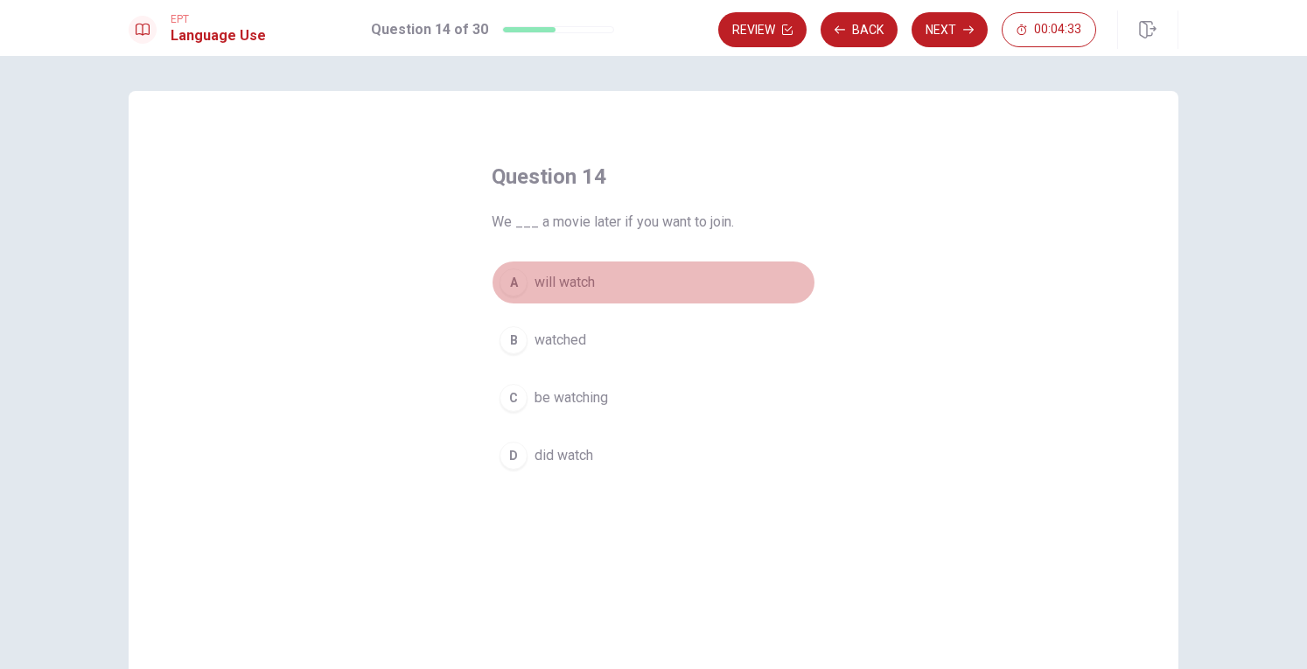
click at [500, 282] on div "A" at bounding box center [513, 282] width 28 height 28
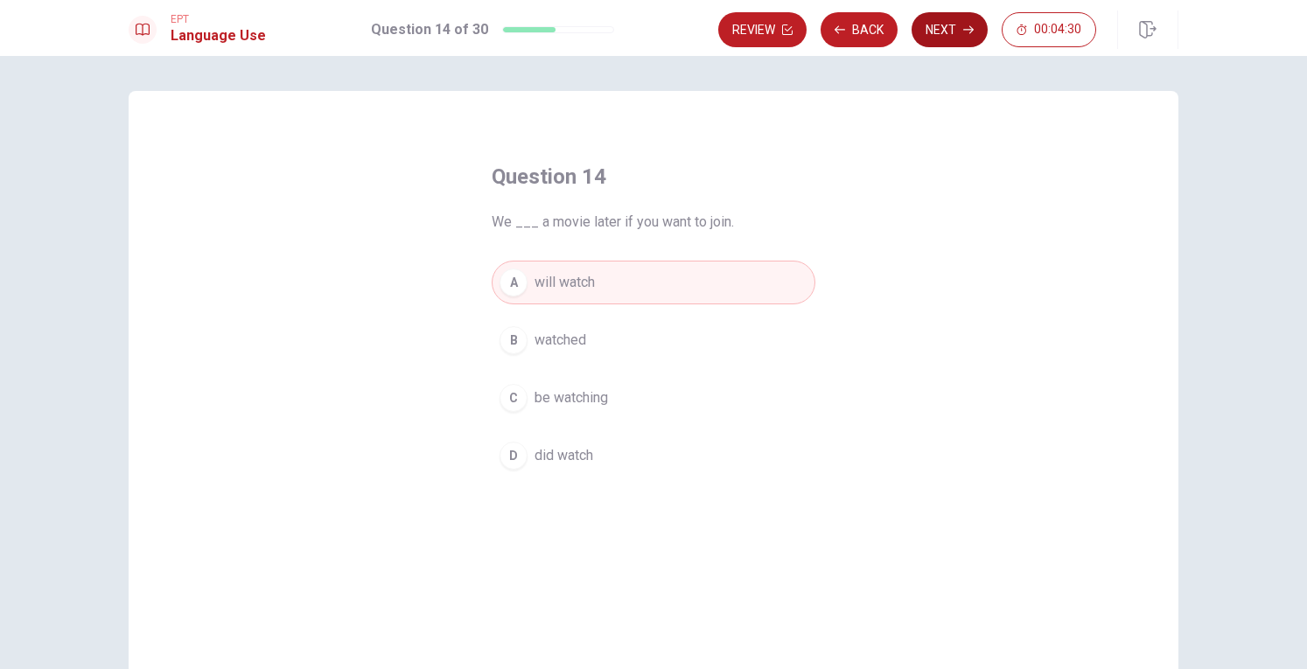
click at [955, 35] on button "Next" at bounding box center [949, 29] width 76 height 35
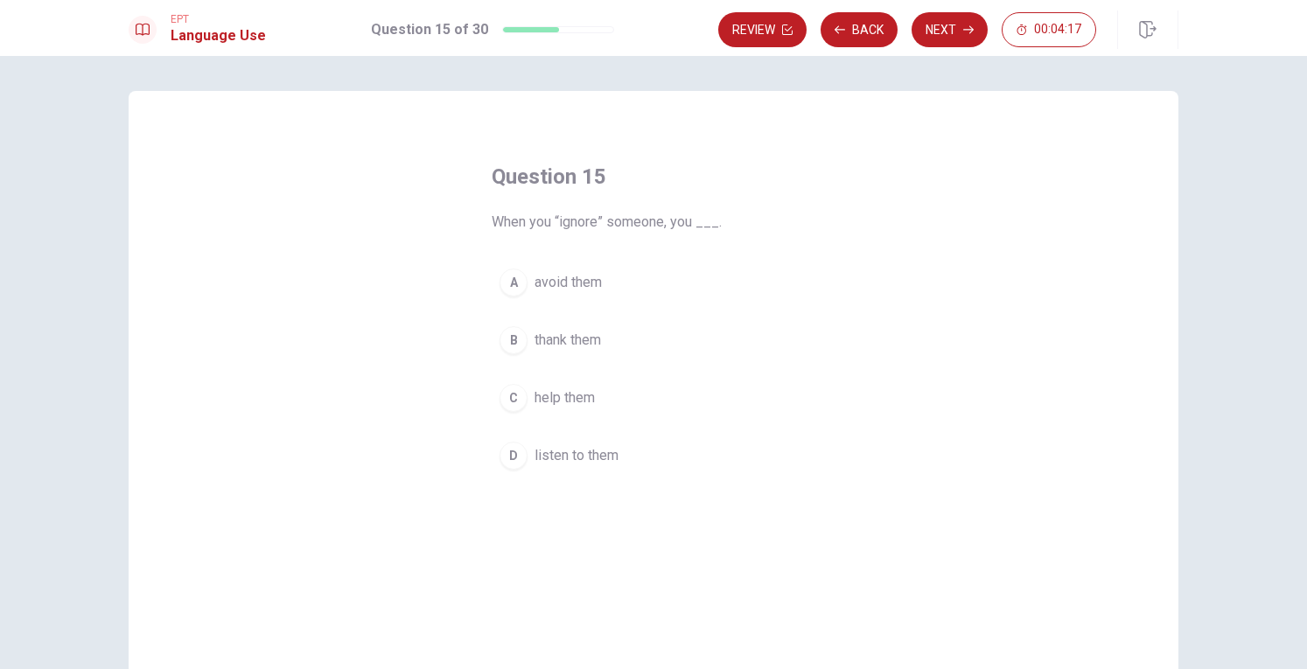
click at [513, 275] on div "A" at bounding box center [513, 282] width 28 height 28
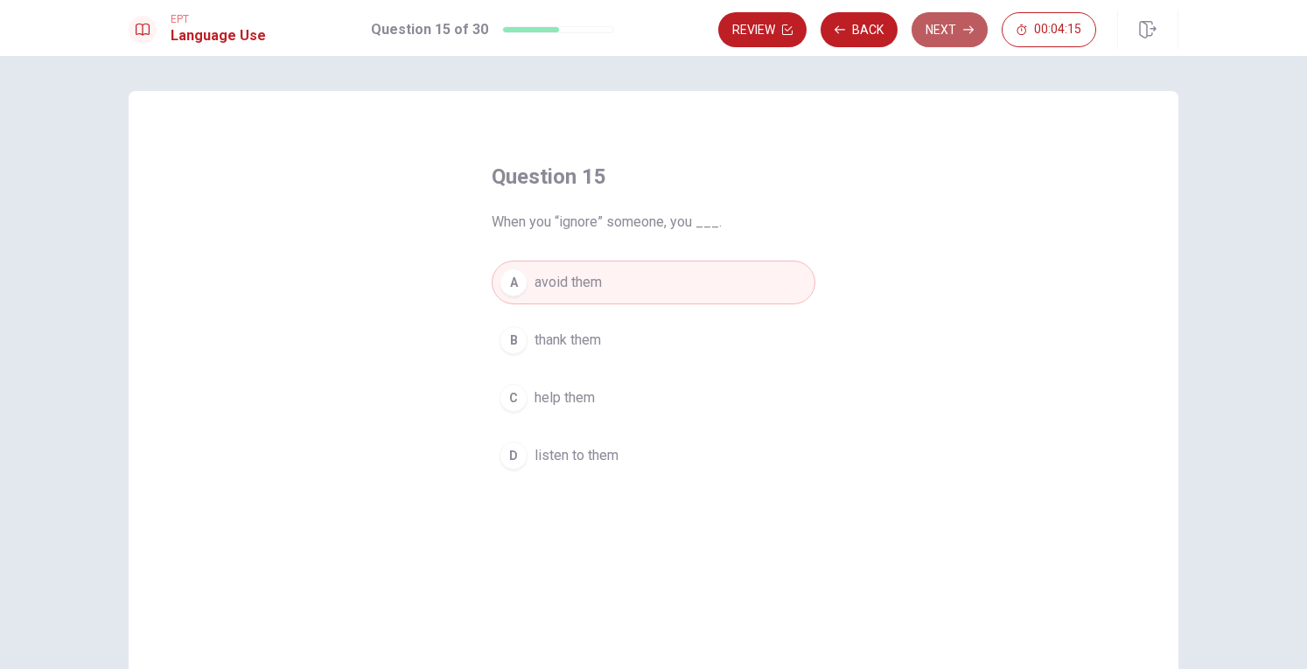
click at [937, 30] on button "Next" at bounding box center [949, 29] width 76 height 35
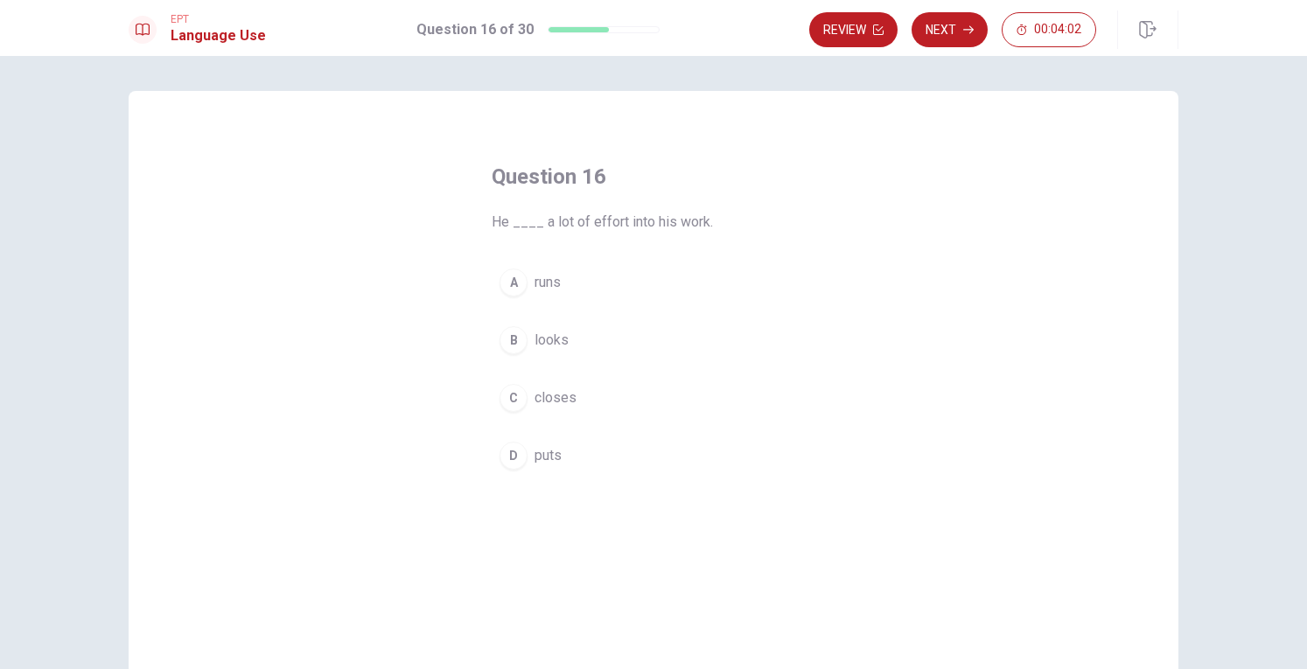
click at [523, 450] on button "D puts" at bounding box center [653, 456] width 324 height 44
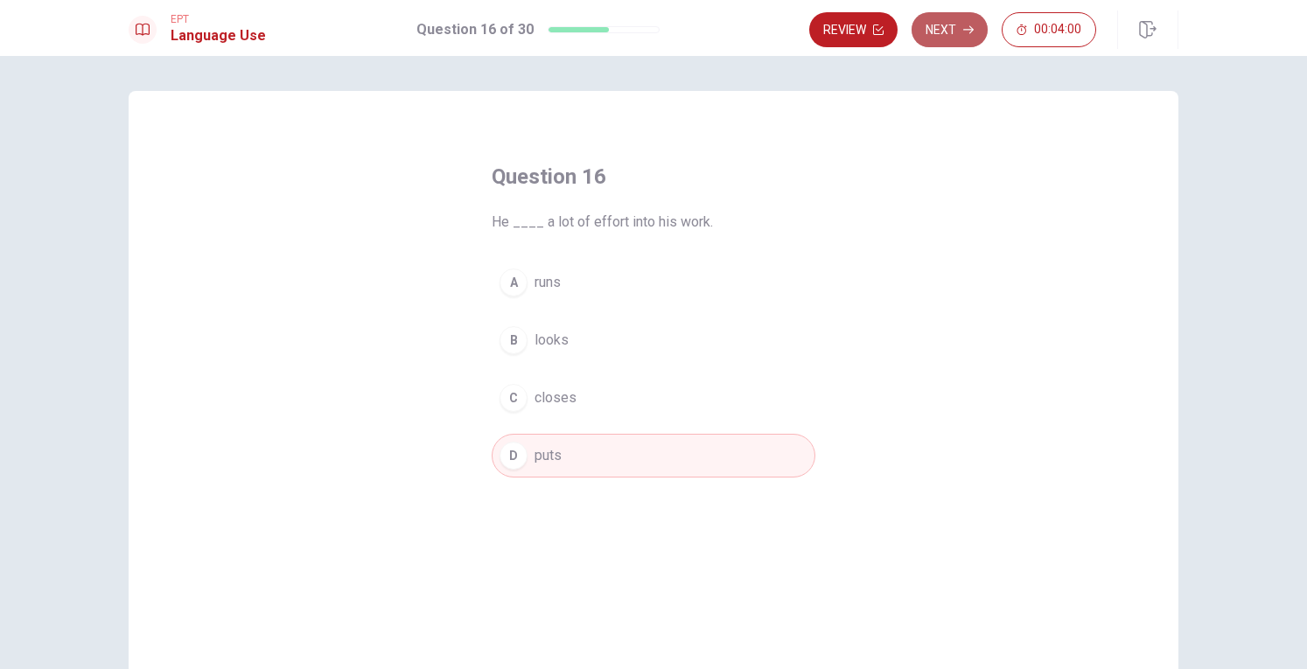
click at [965, 36] on button "Next" at bounding box center [949, 29] width 76 height 35
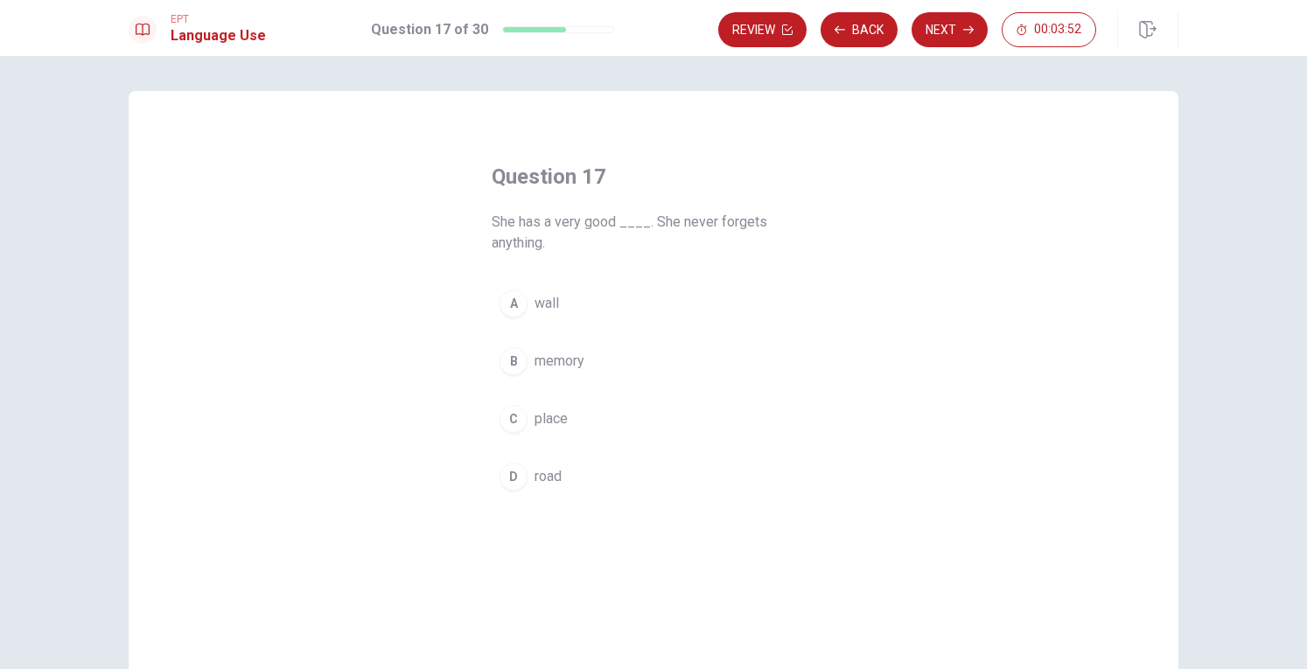
click at [513, 357] on div "B" at bounding box center [513, 361] width 28 height 28
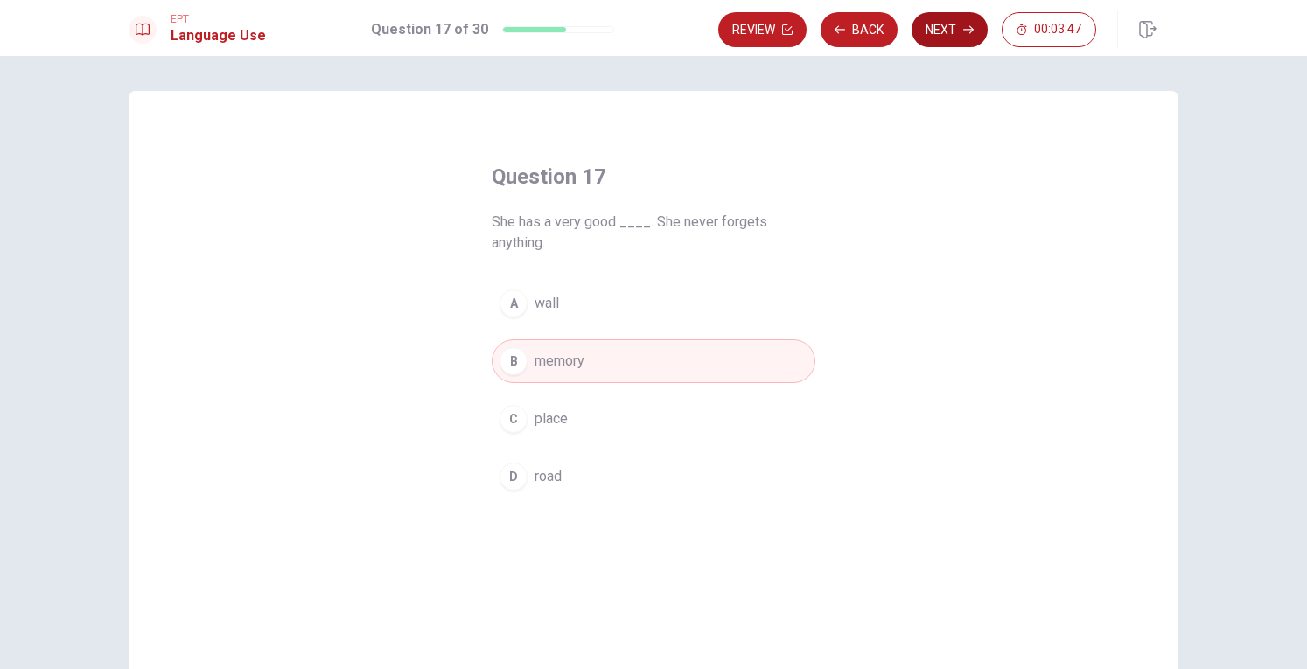
click at [956, 31] on button "Next" at bounding box center [949, 29] width 76 height 35
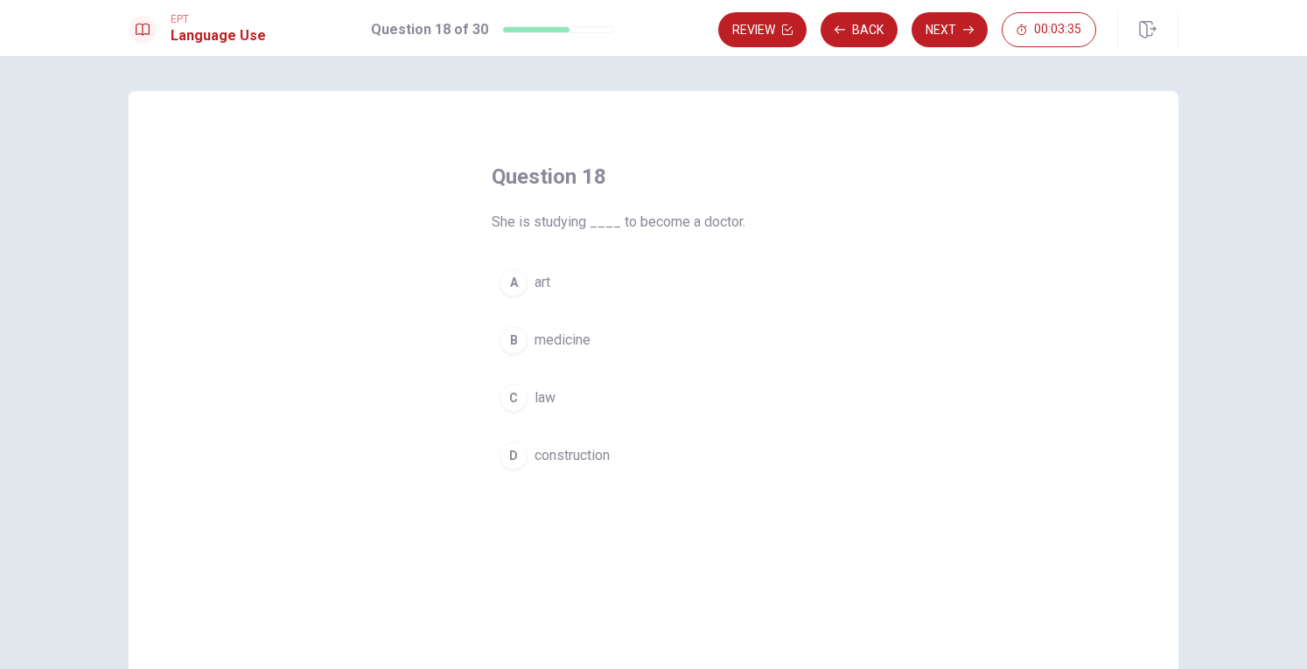
drag, startPoint x: 502, startPoint y: 331, endPoint x: 521, endPoint y: 323, distance: 20.8
click at [505, 331] on div "B" at bounding box center [513, 340] width 28 height 28
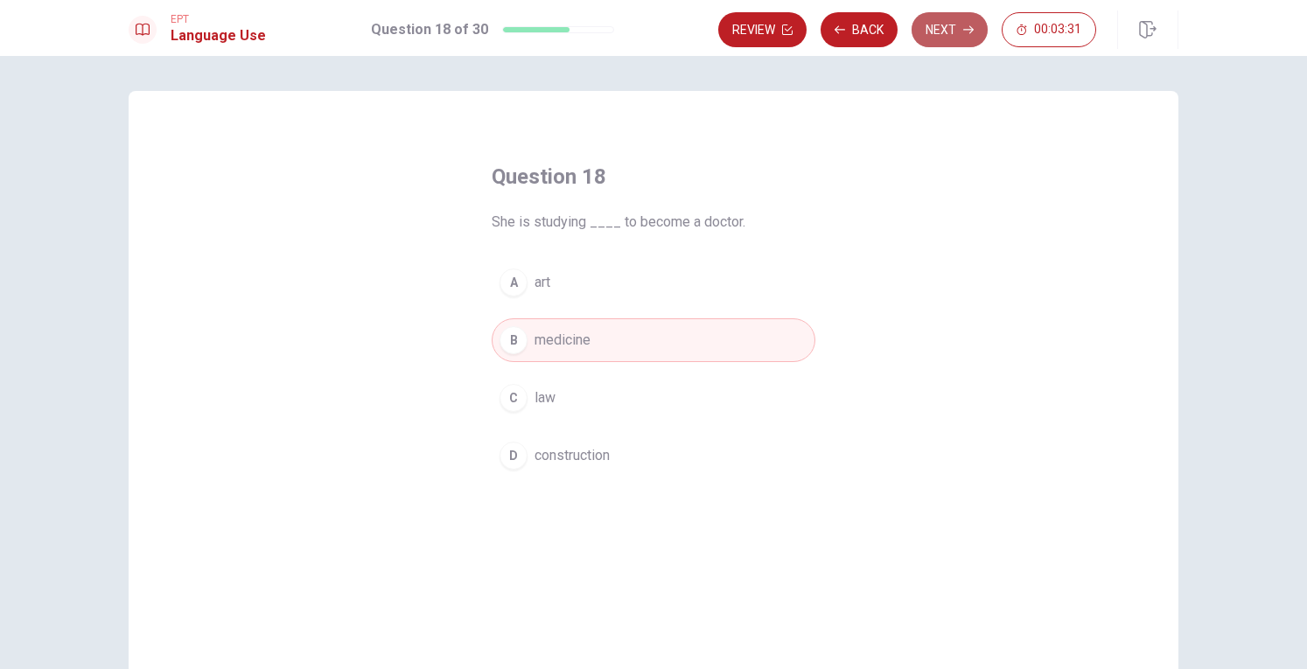
click at [946, 17] on button "Next" at bounding box center [949, 29] width 76 height 35
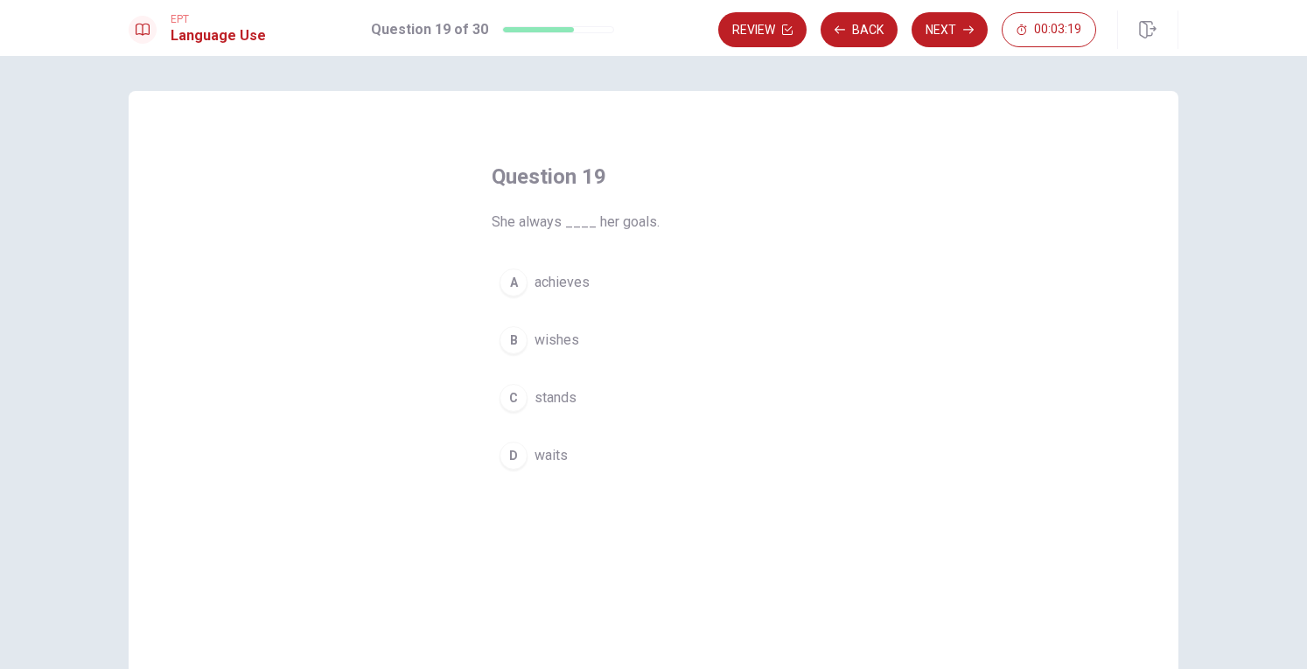
drag, startPoint x: 516, startPoint y: 288, endPoint x: 528, endPoint y: 285, distance: 12.5
click at [515, 287] on div "A" at bounding box center [513, 282] width 28 height 28
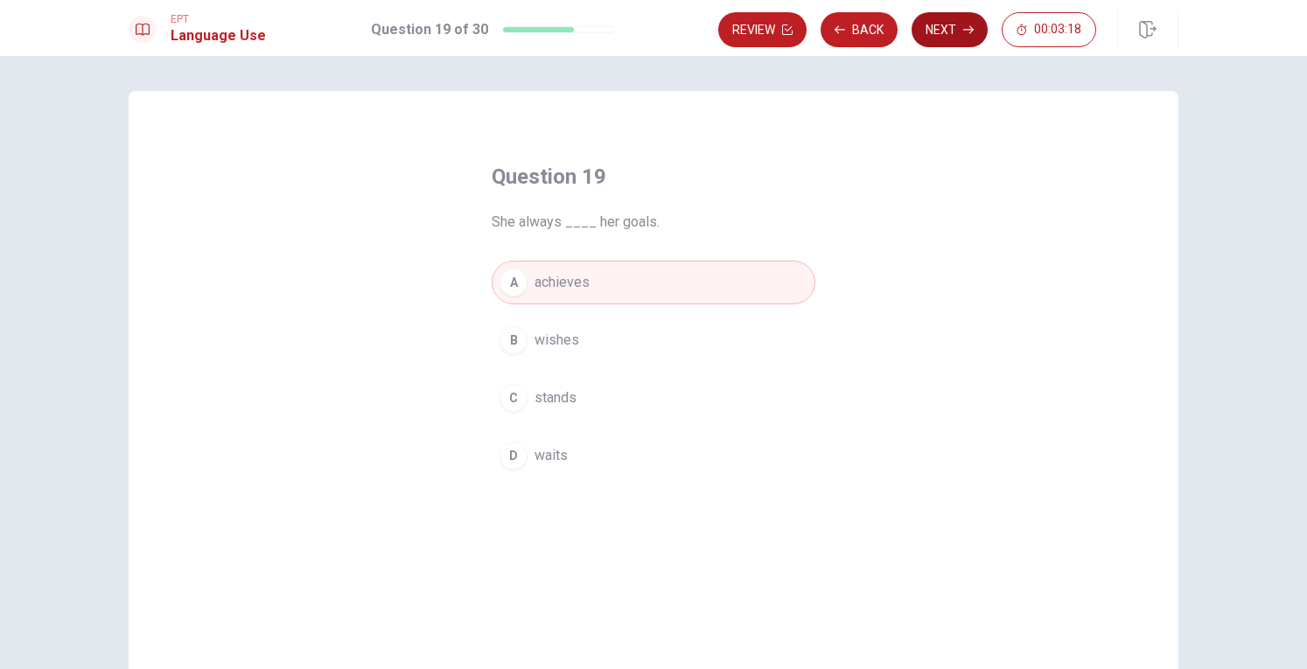
click at [966, 29] on icon "button" at bounding box center [968, 29] width 10 height 10
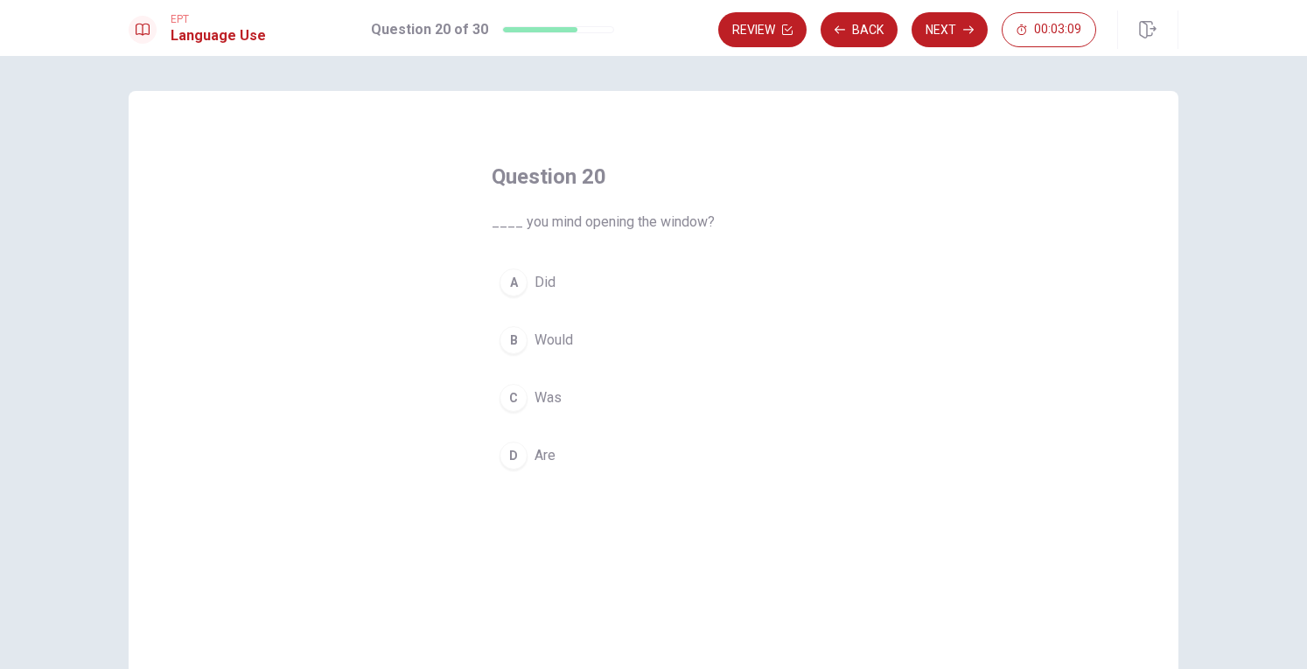
drag, startPoint x: 508, startPoint y: 338, endPoint x: 540, endPoint y: 328, distance: 32.9
click at [509, 338] on div "B" at bounding box center [513, 340] width 28 height 28
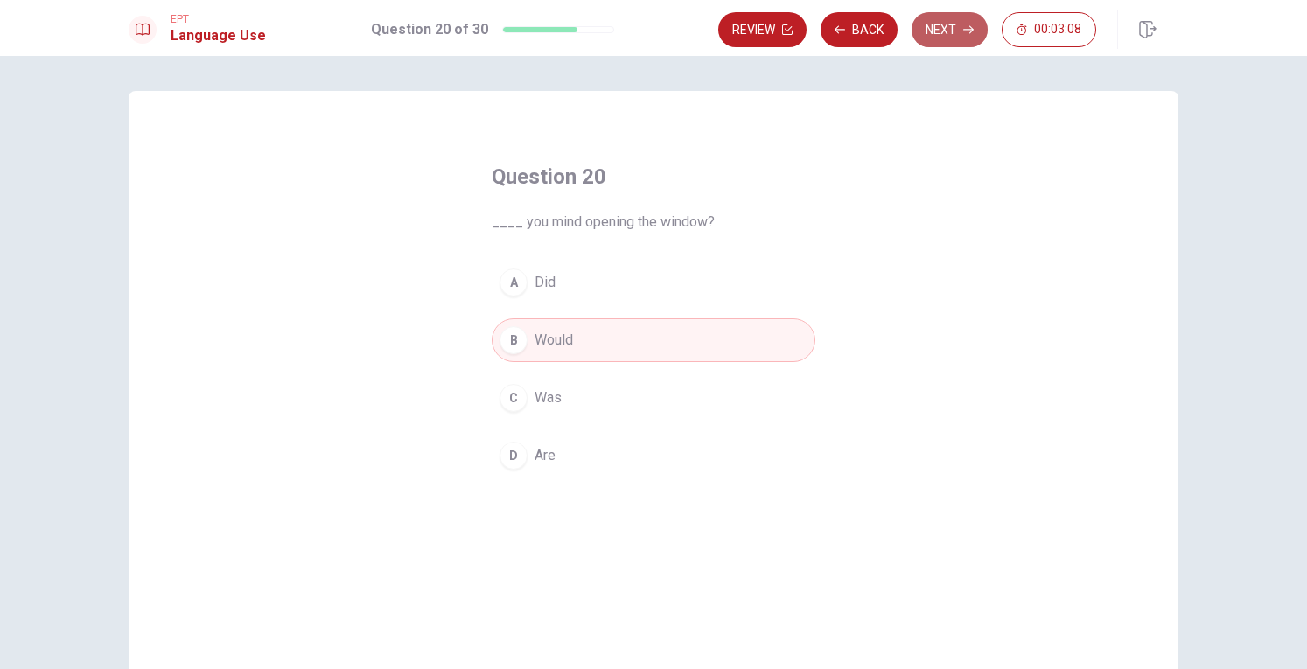
click at [939, 27] on button "Next" at bounding box center [949, 29] width 76 height 35
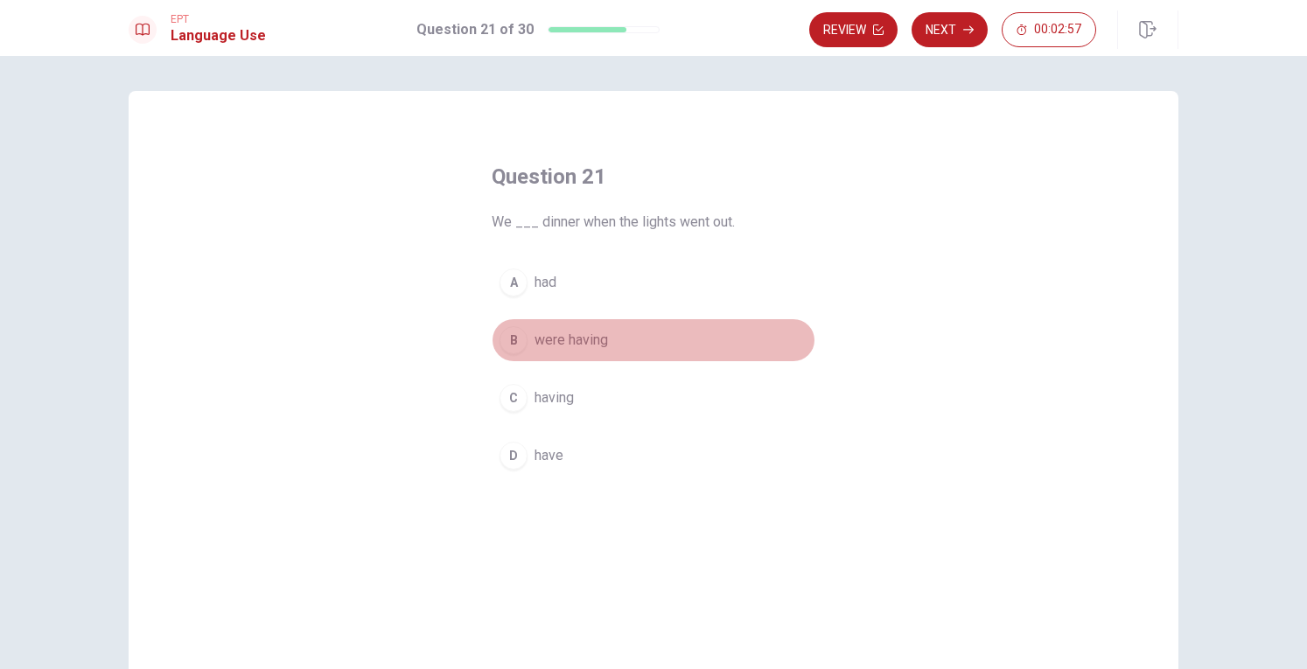
click at [502, 344] on div "B" at bounding box center [513, 340] width 28 height 28
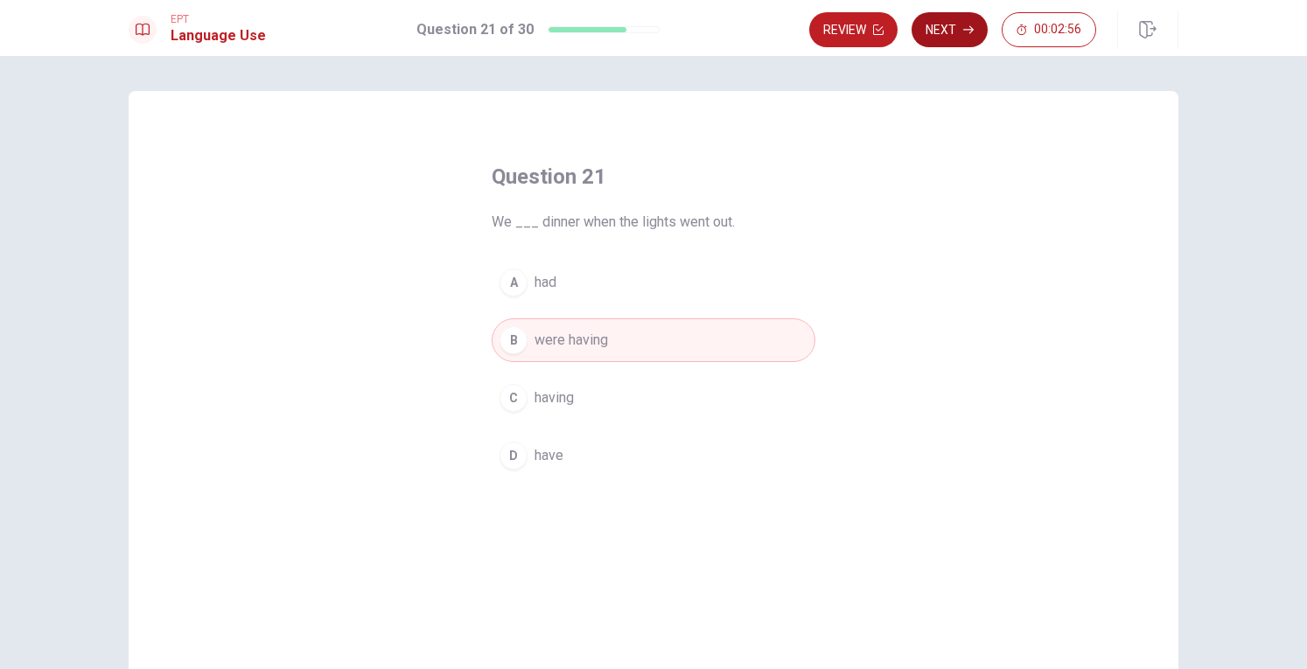
click at [951, 16] on button "Next" at bounding box center [949, 29] width 76 height 35
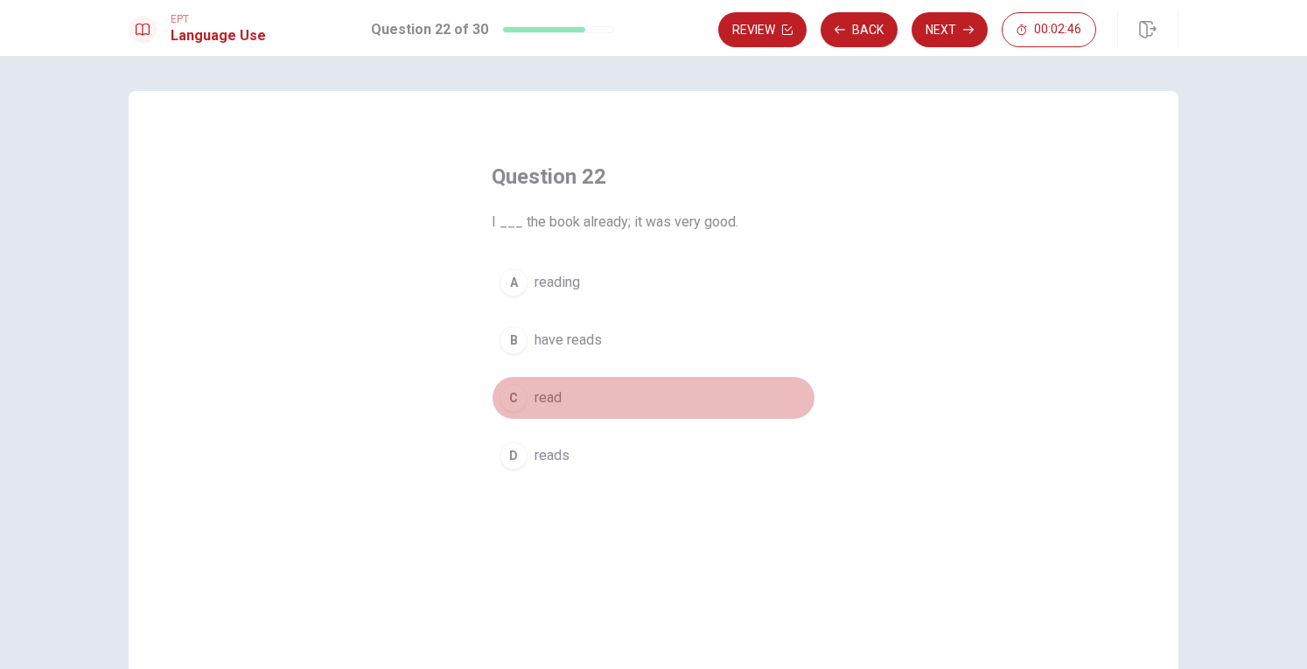
drag, startPoint x: 516, startPoint y: 400, endPoint x: 586, endPoint y: 366, distance: 77.8
click at [516, 399] on div "C" at bounding box center [513, 398] width 28 height 28
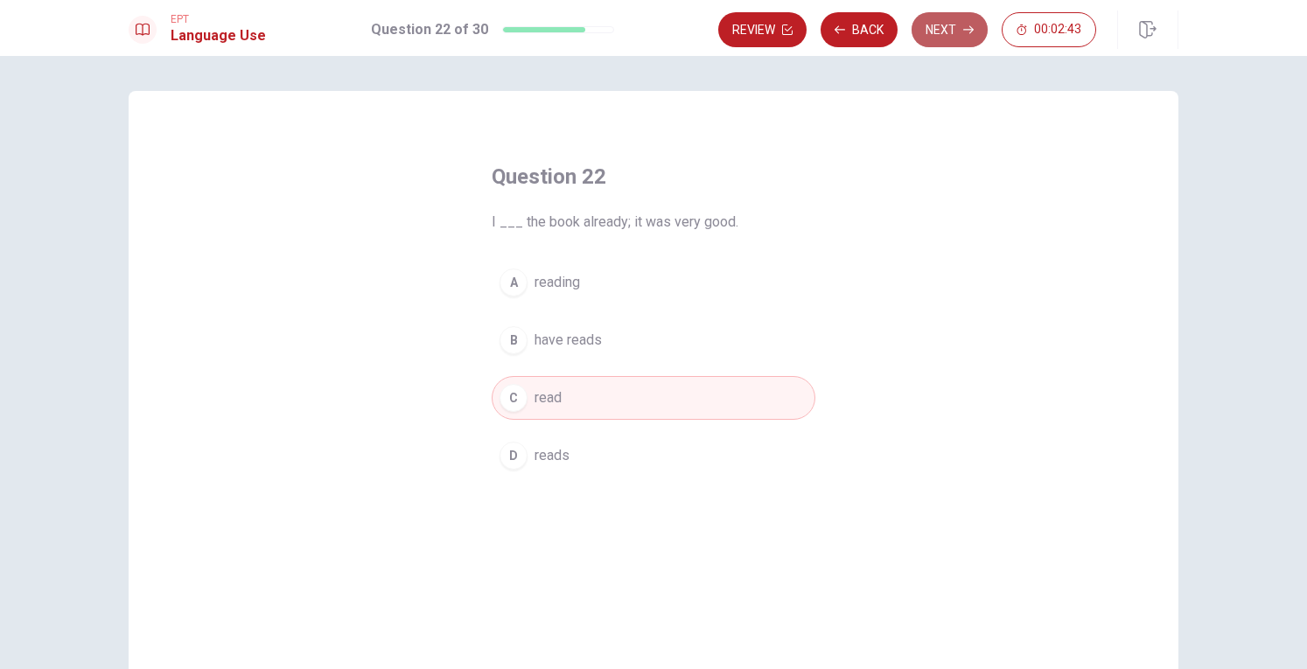
click at [957, 34] on button "Next" at bounding box center [949, 29] width 76 height 35
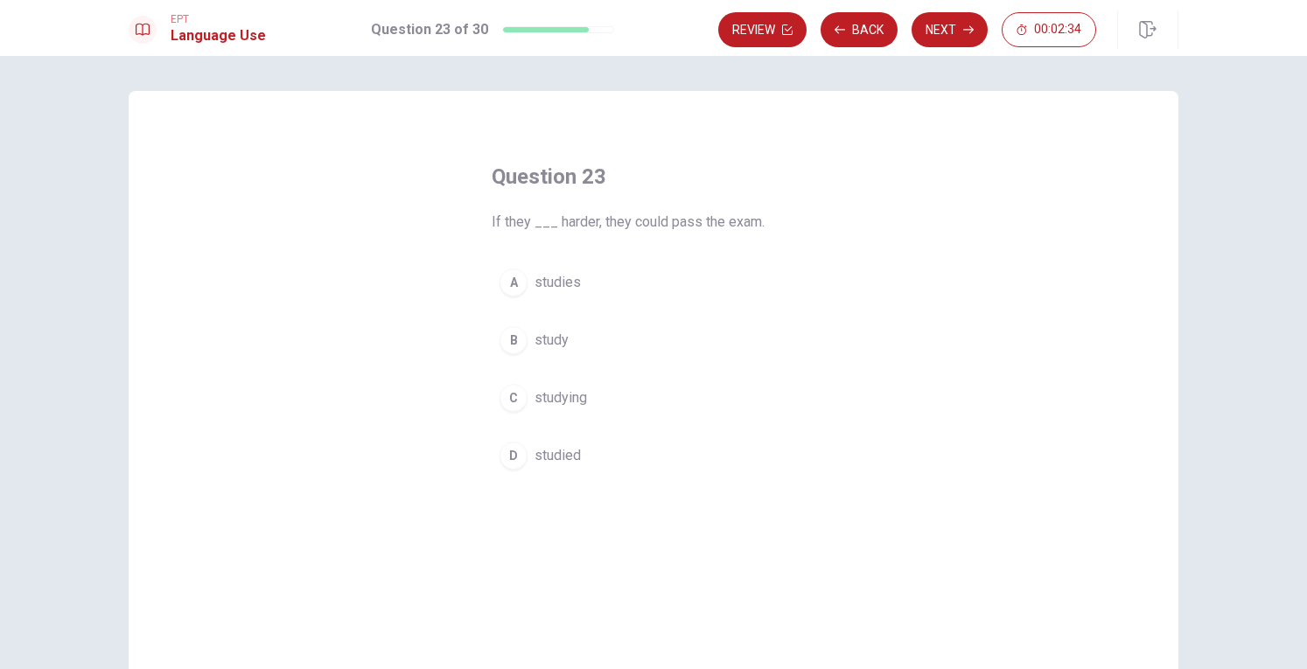
click at [519, 450] on div "D" at bounding box center [513, 456] width 28 height 28
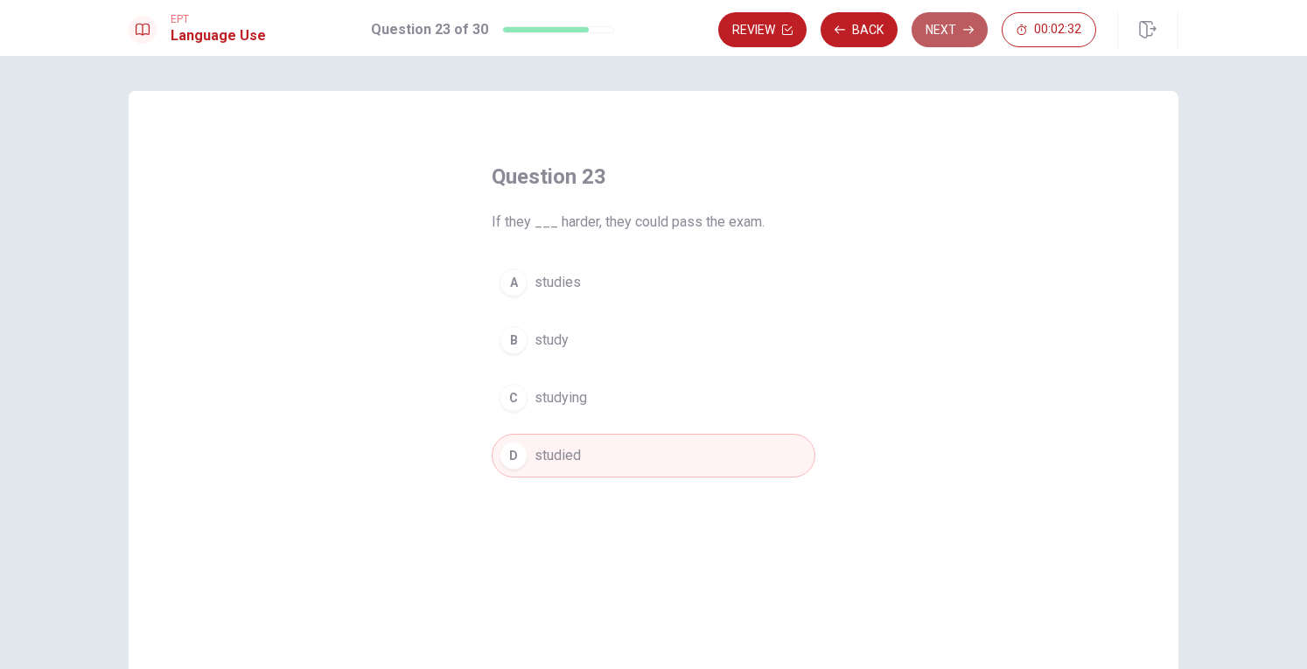
click at [942, 36] on button "Next" at bounding box center [949, 29] width 76 height 35
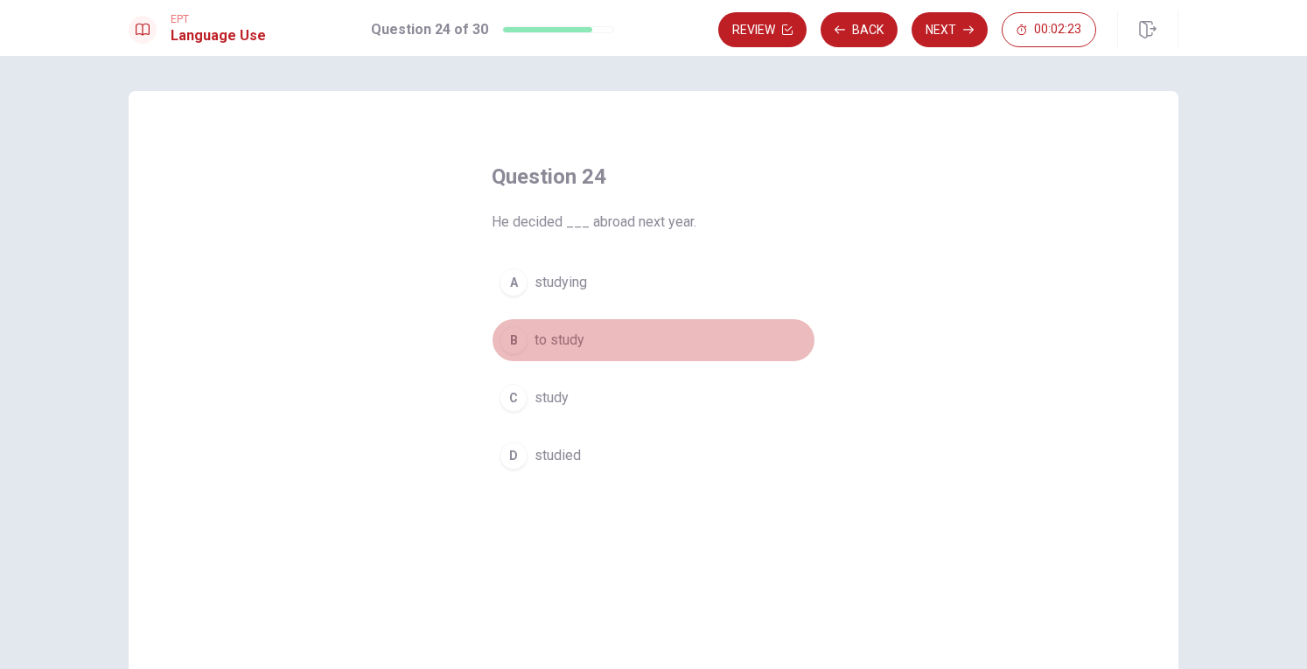
click at [506, 331] on div "B" at bounding box center [513, 340] width 28 height 28
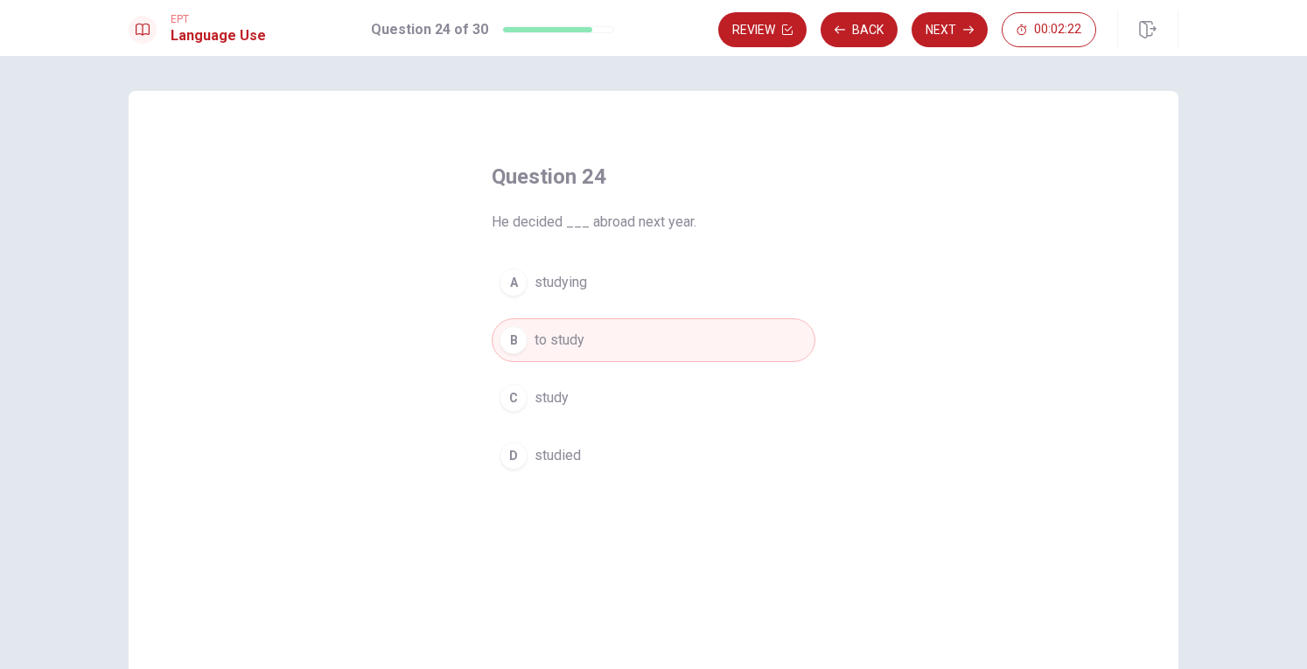
drag, startPoint x: 932, startPoint y: 34, endPoint x: 923, endPoint y: 58, distance: 25.2
click at [933, 34] on button "Next" at bounding box center [949, 29] width 76 height 35
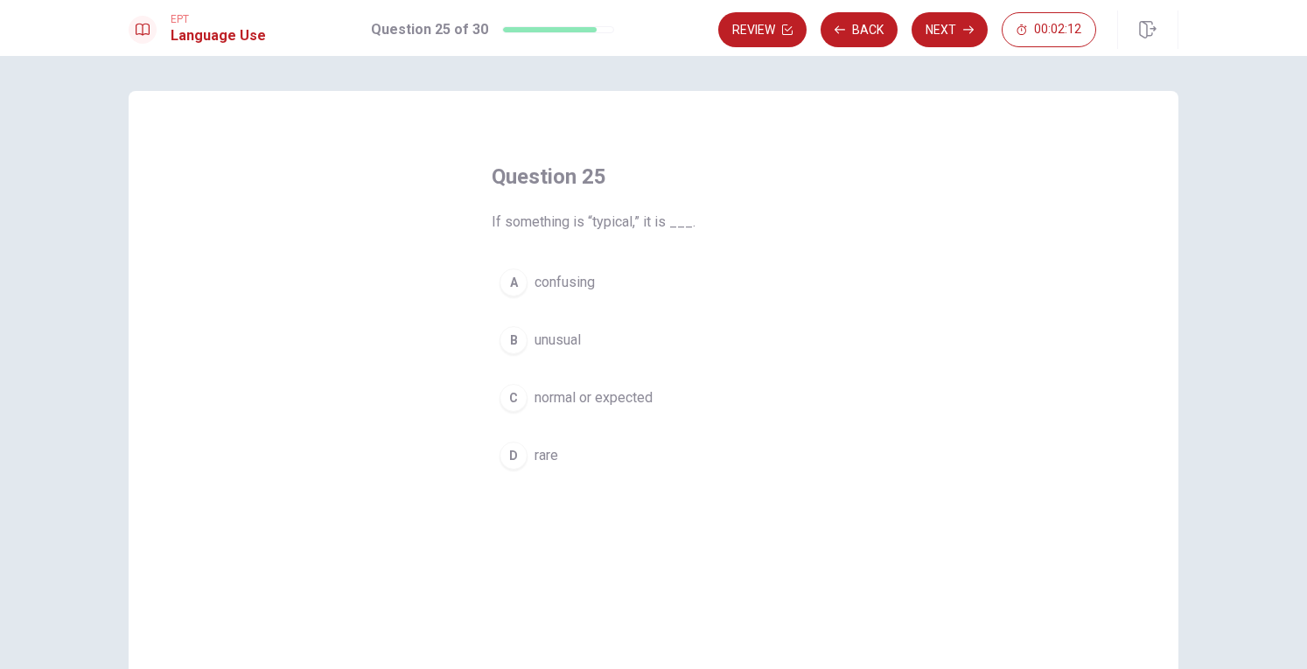
click at [506, 402] on div "C" at bounding box center [513, 398] width 28 height 28
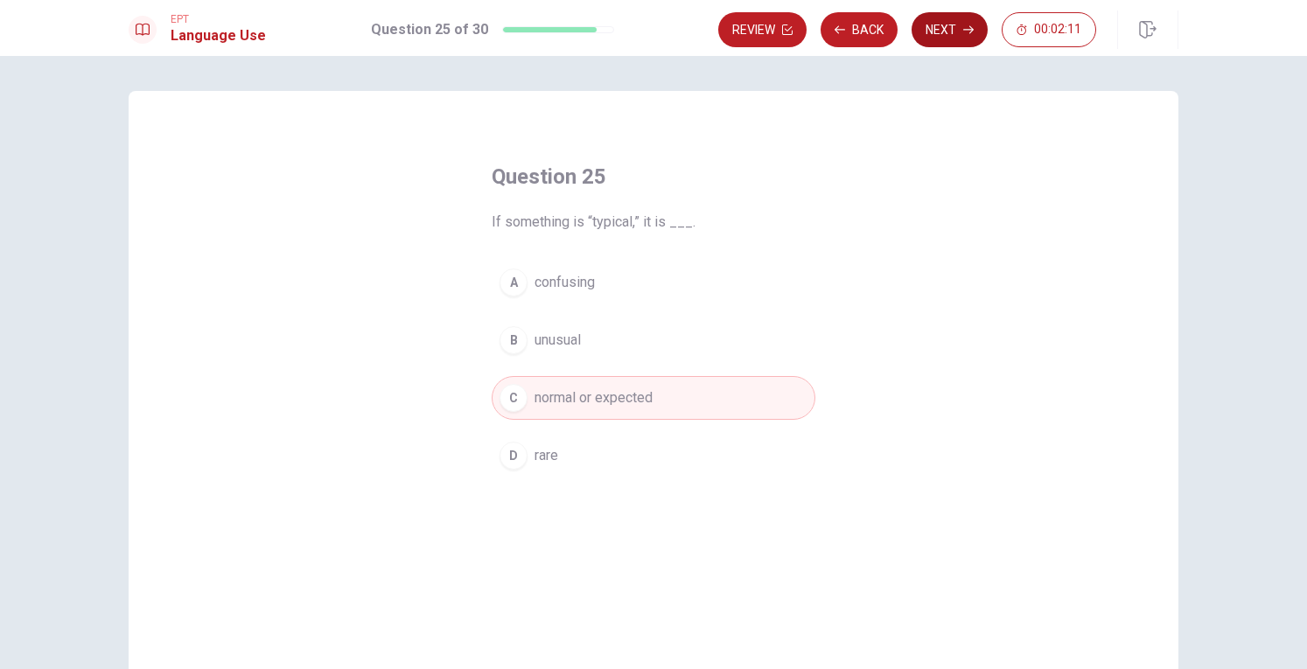
click at [948, 24] on button "Next" at bounding box center [949, 29] width 76 height 35
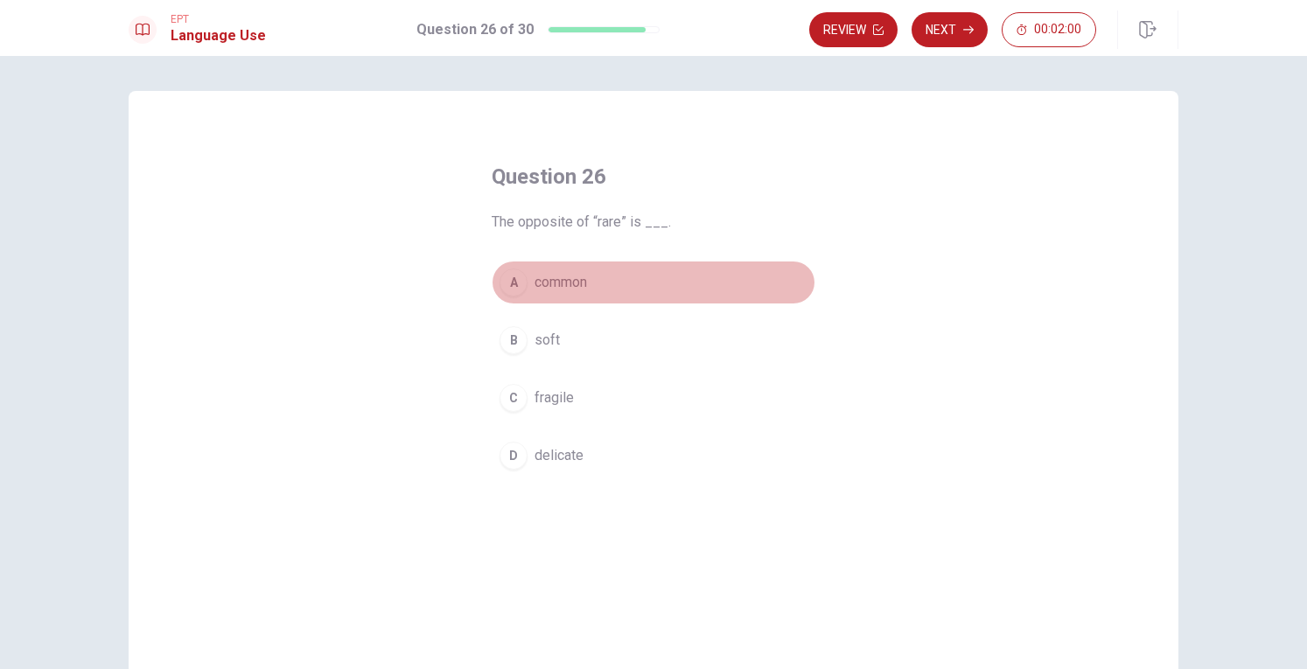
click at [511, 291] on div "A" at bounding box center [513, 282] width 28 height 28
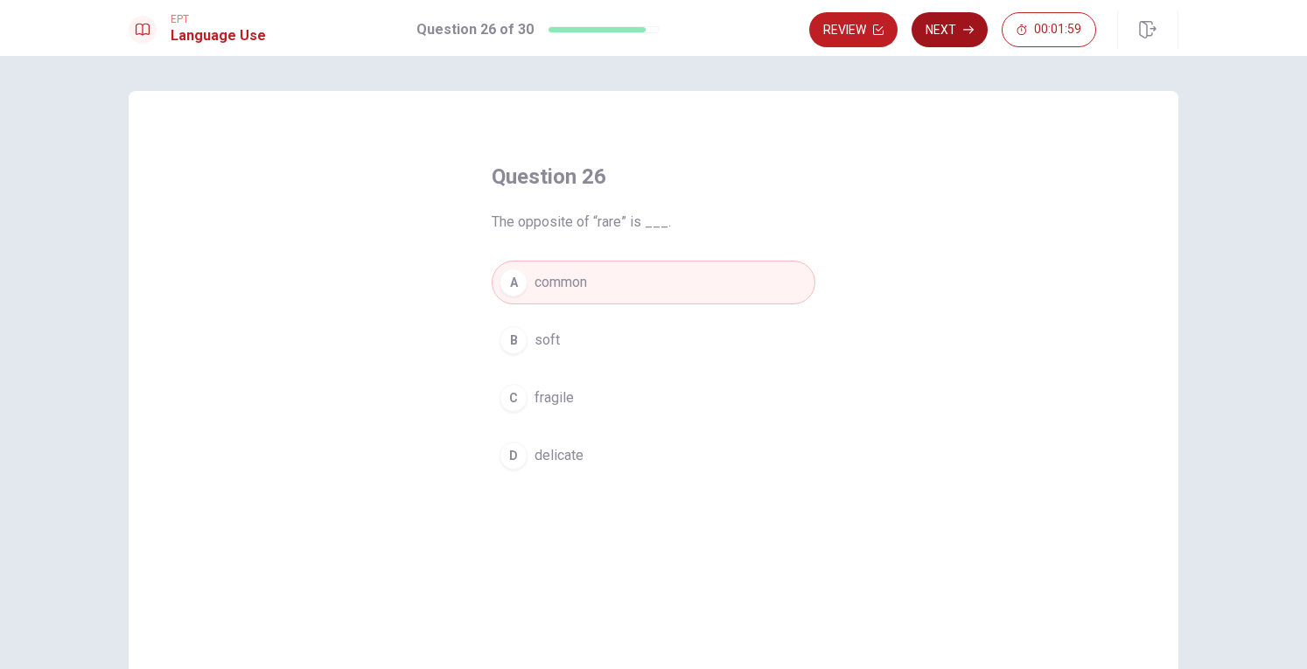
click at [953, 23] on button "Next" at bounding box center [949, 29] width 76 height 35
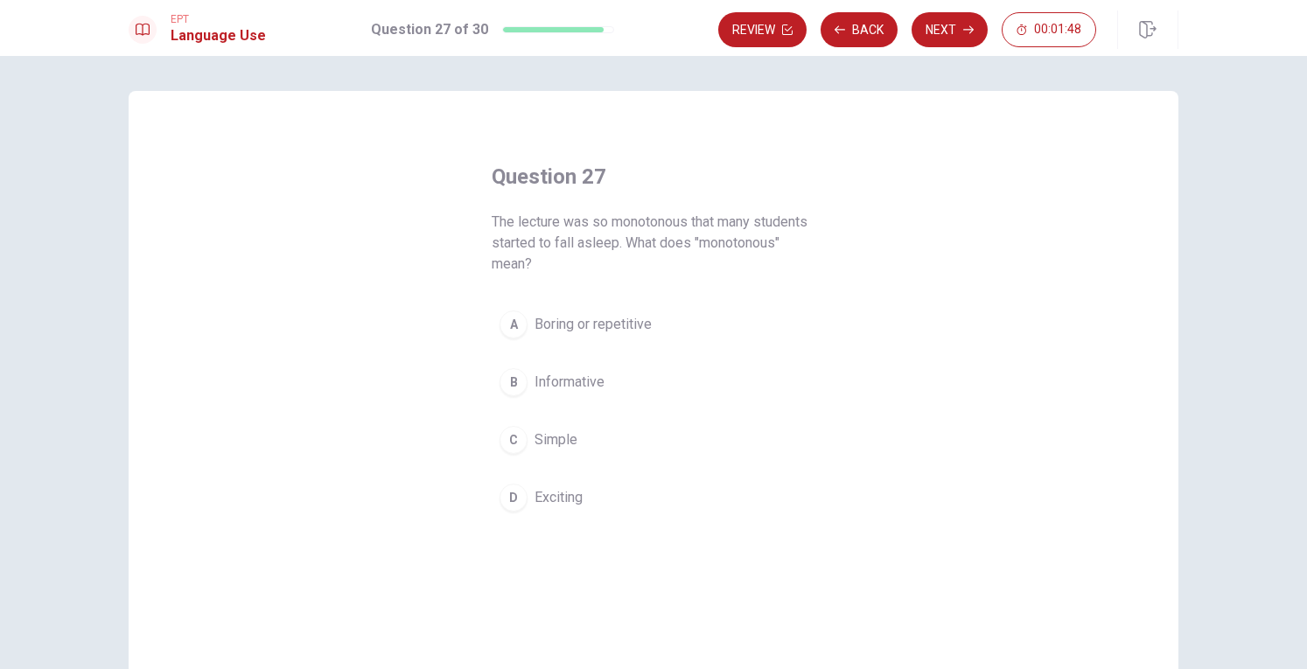
drag, startPoint x: 507, startPoint y: 328, endPoint x: 604, endPoint y: 336, distance: 97.4
click at [508, 328] on div "A" at bounding box center [513, 324] width 28 height 28
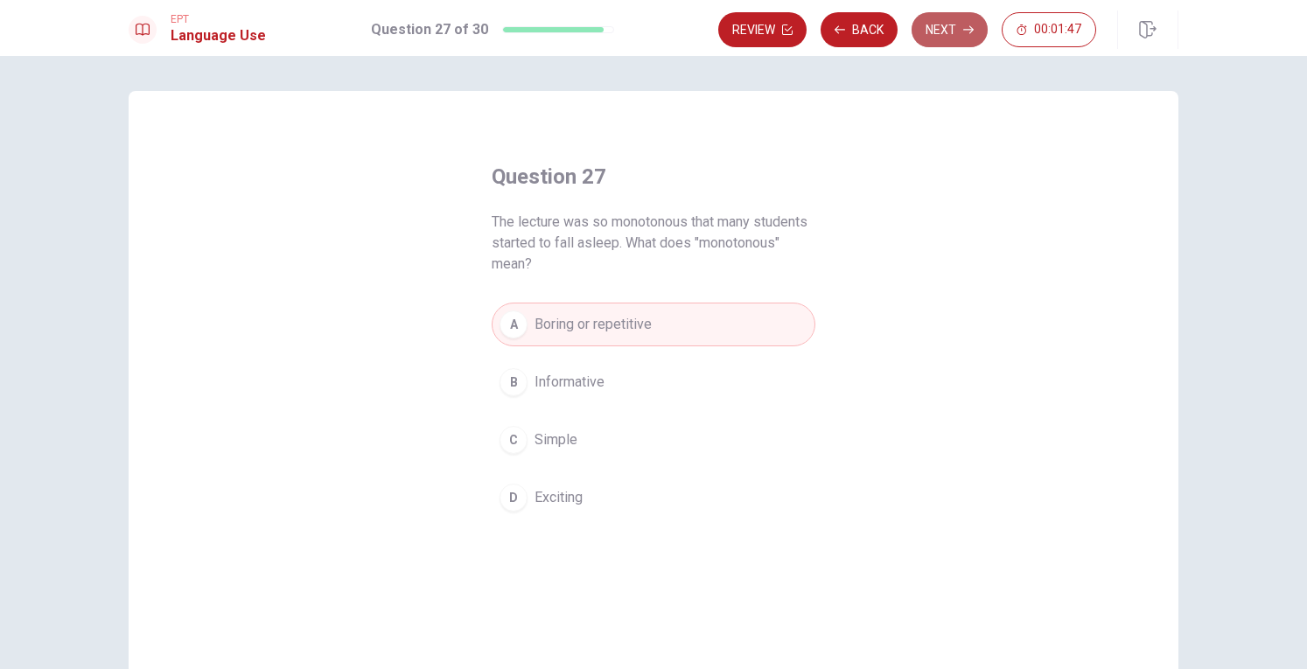
click at [969, 34] on icon "button" at bounding box center [968, 29] width 10 height 10
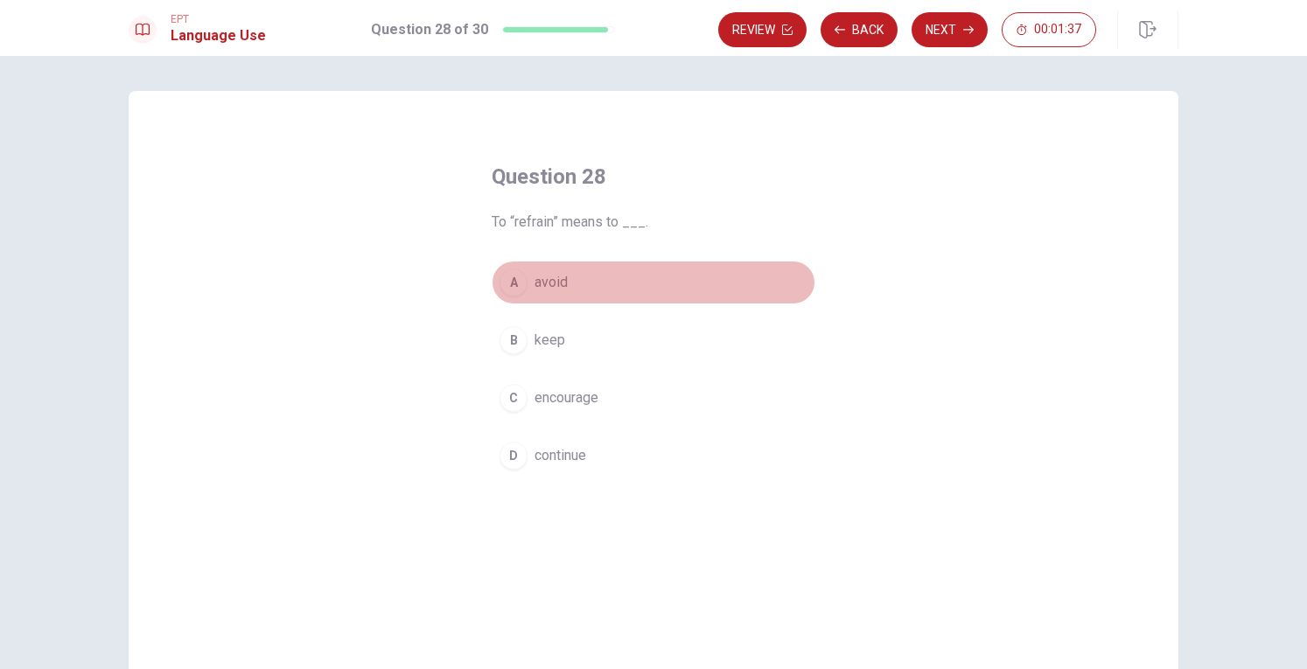
click at [509, 286] on div "A" at bounding box center [513, 282] width 28 height 28
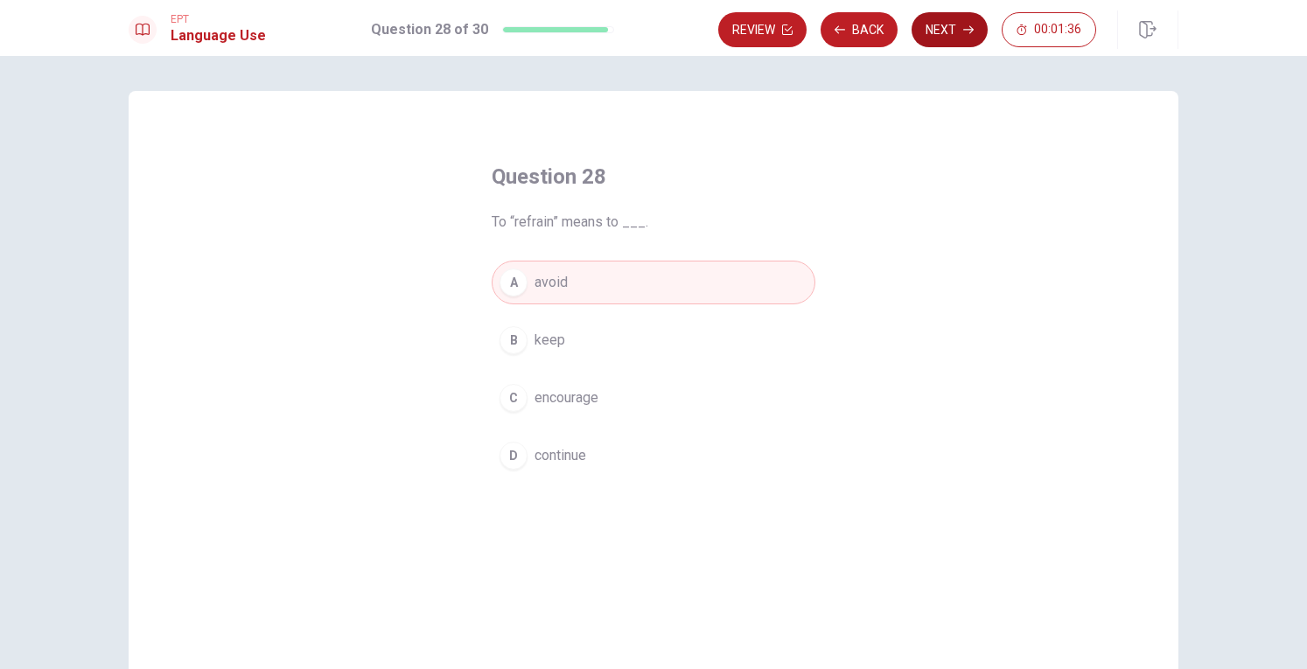
click at [973, 34] on icon "button" at bounding box center [968, 29] width 10 height 10
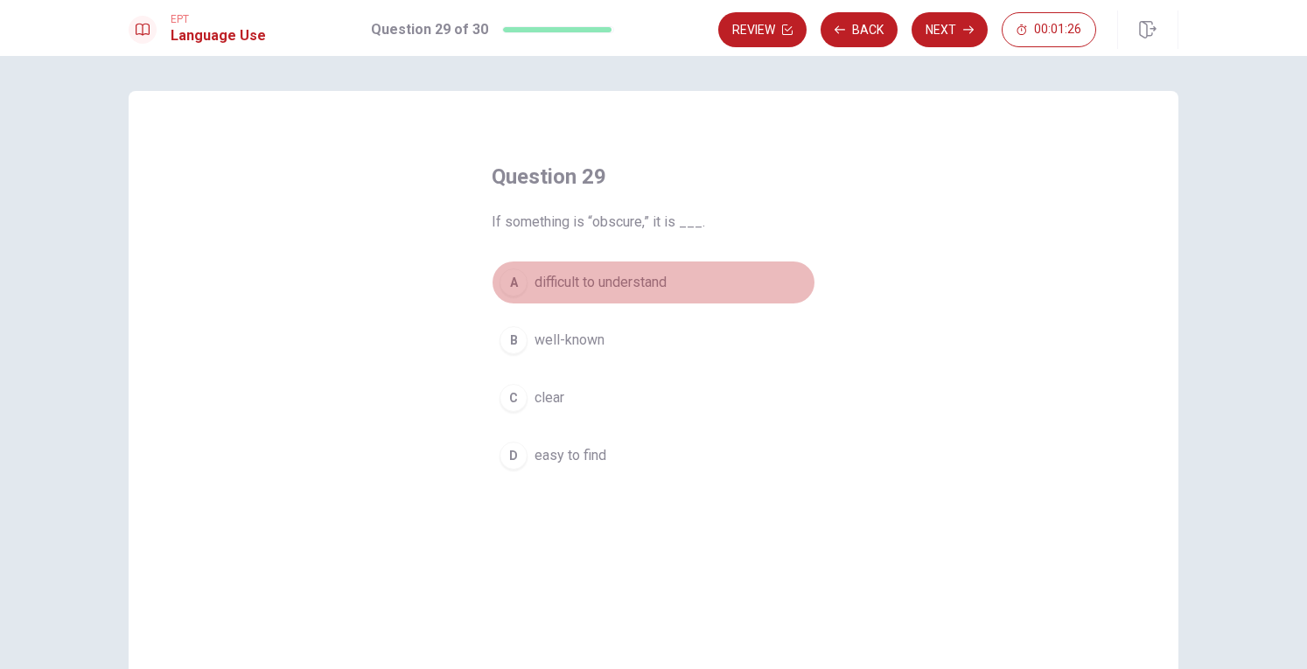
click at [516, 281] on div "A" at bounding box center [513, 282] width 28 height 28
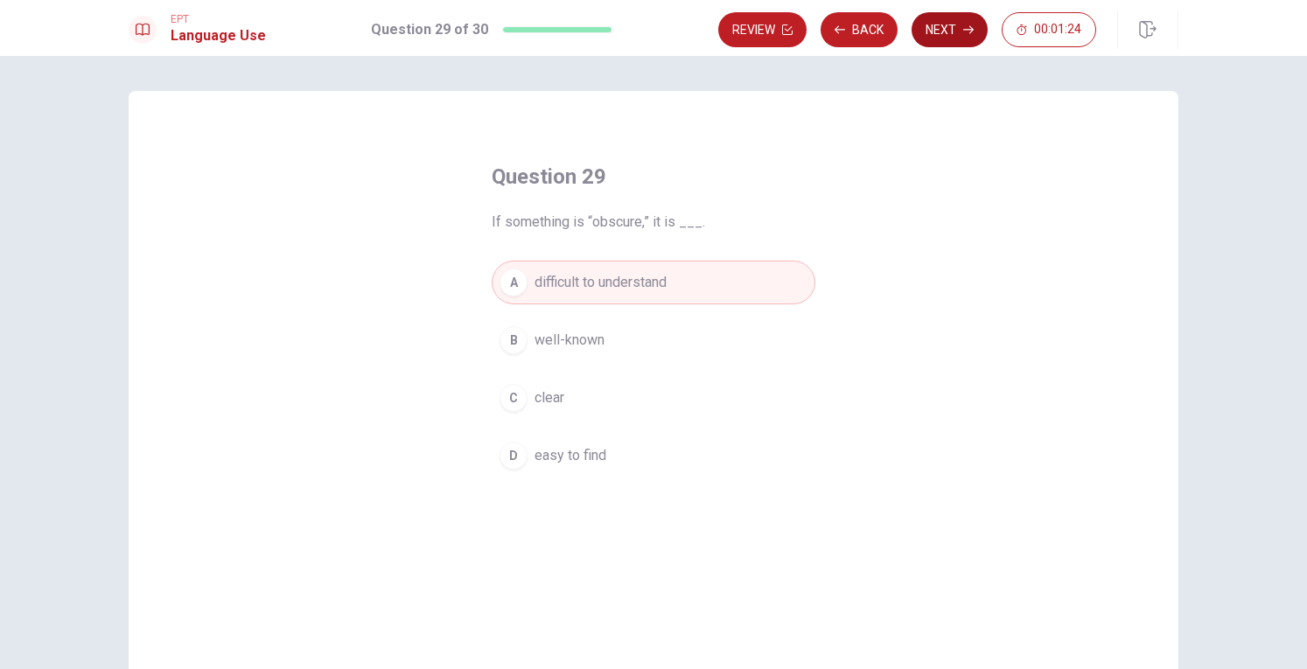
click at [955, 28] on button "Next" at bounding box center [949, 29] width 76 height 35
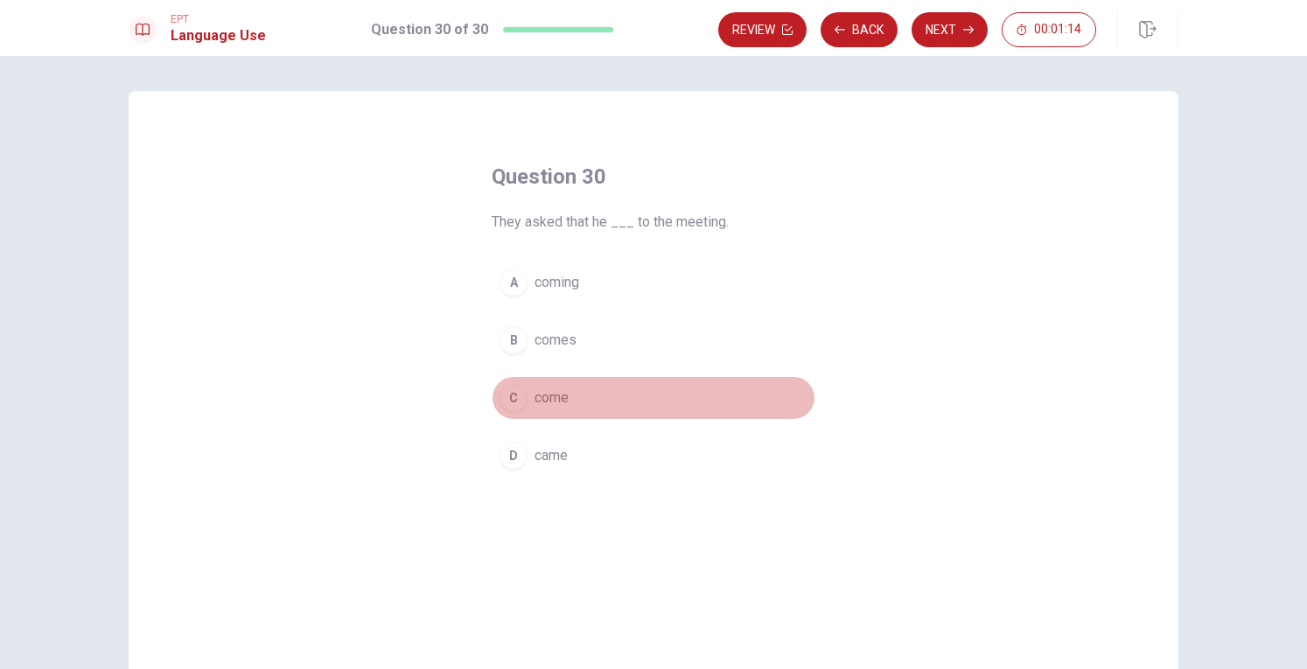
click at [512, 397] on div "C" at bounding box center [513, 398] width 28 height 28
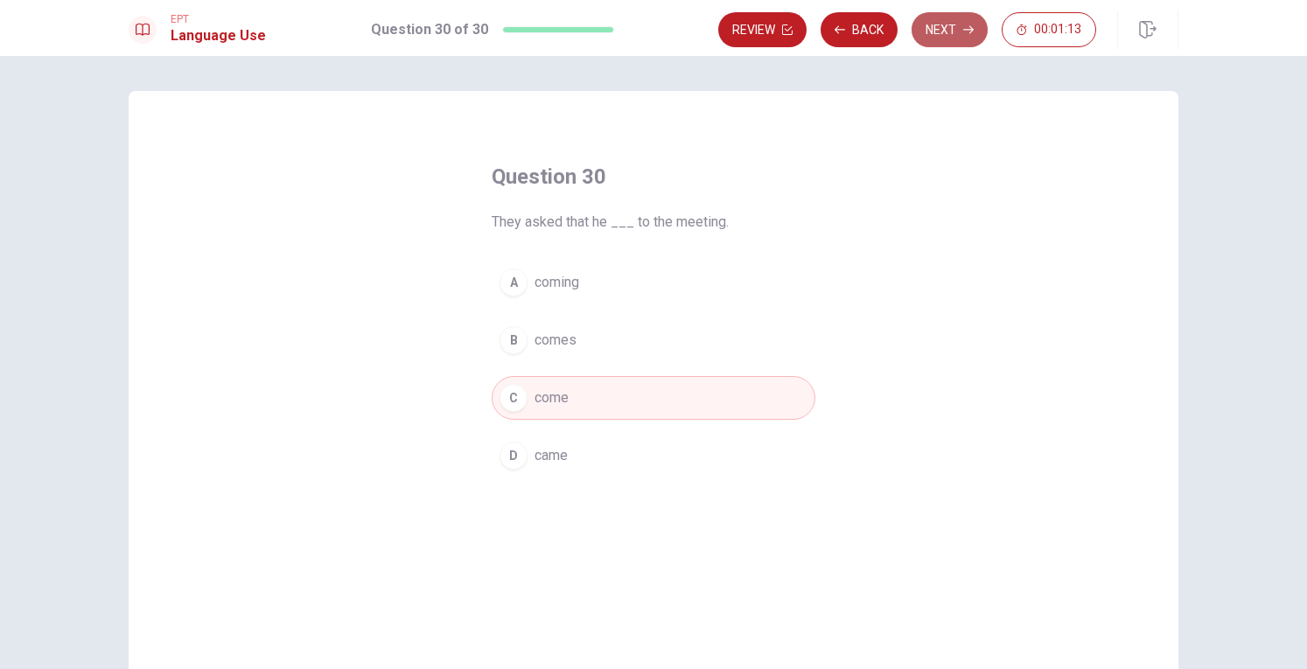
click at [955, 42] on button "Next" at bounding box center [949, 29] width 76 height 35
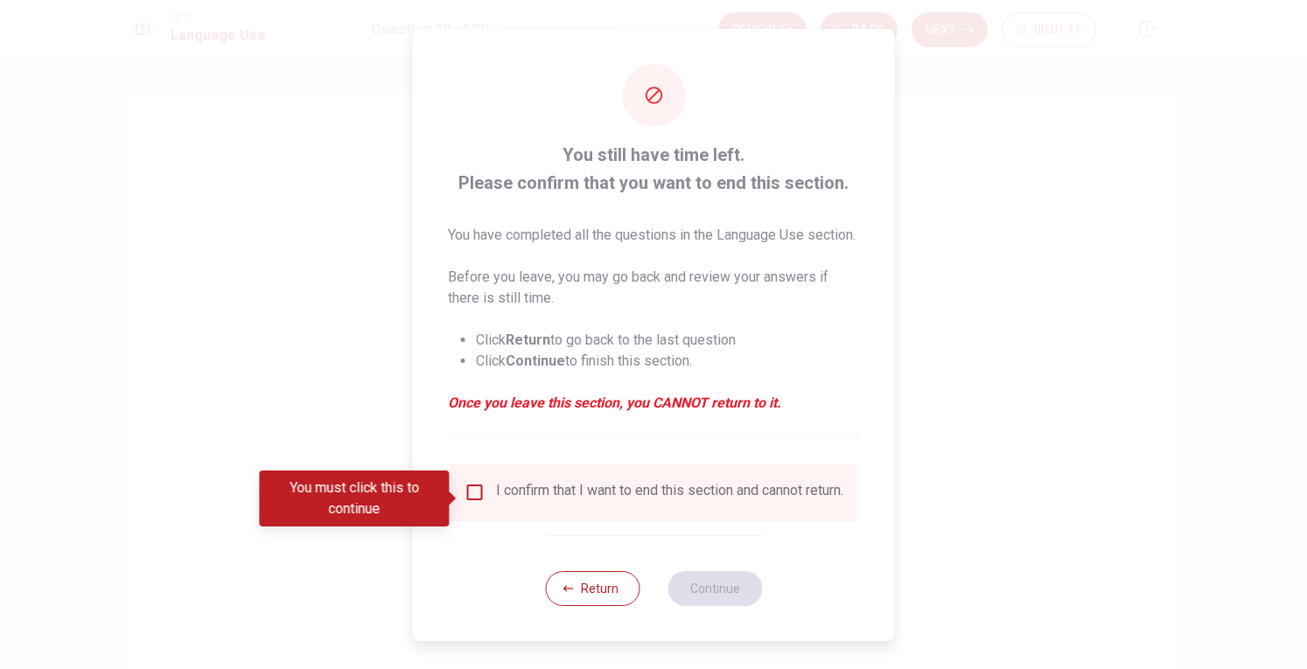
click at [467, 492] on input "You must click this to continue" at bounding box center [474, 492] width 21 height 21
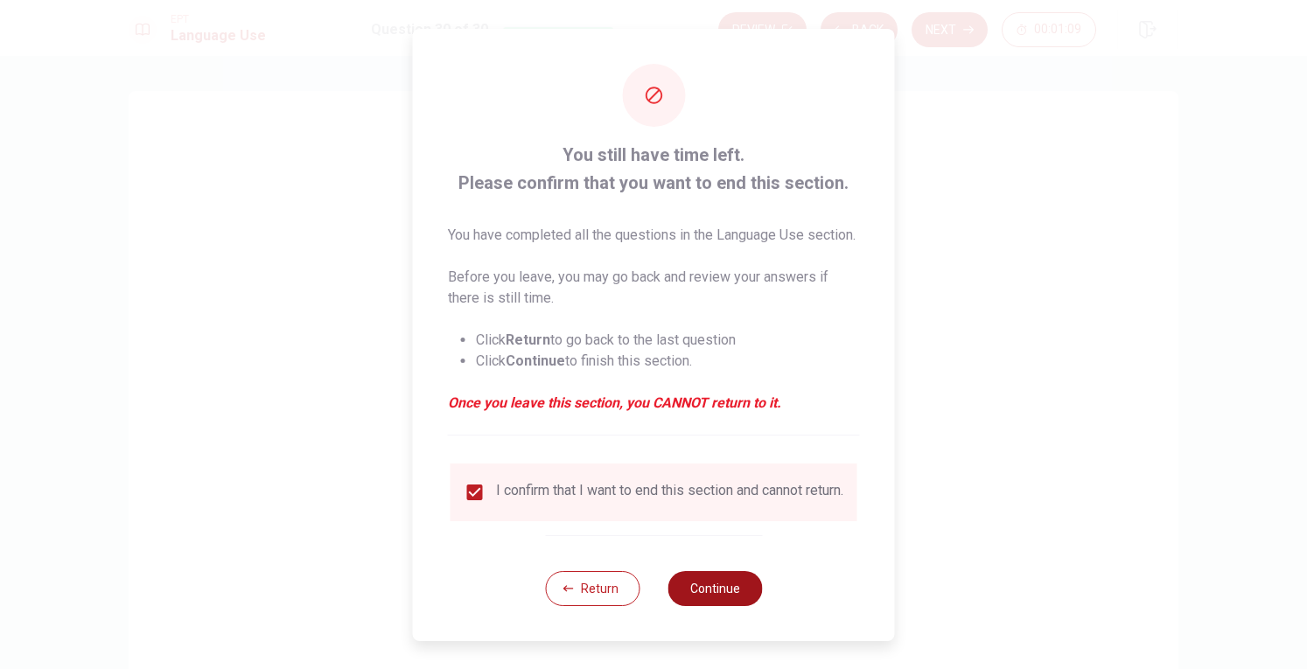
click at [701, 595] on button "Continue" at bounding box center [714, 588] width 94 height 35
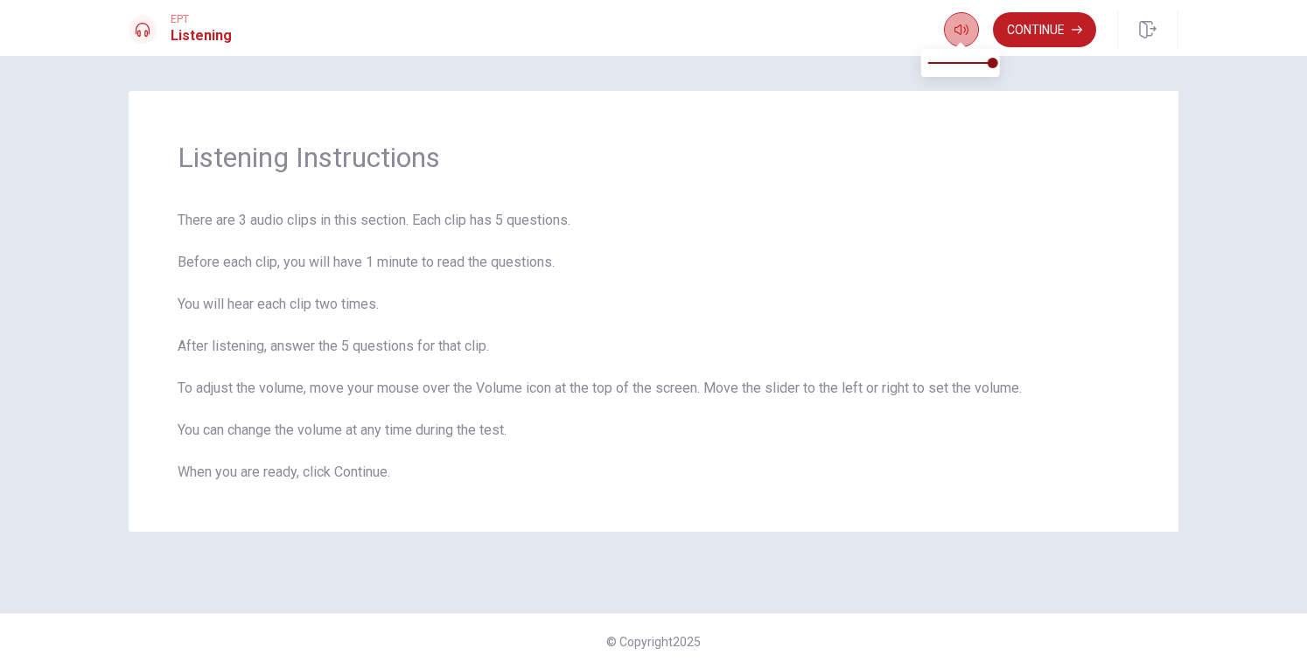
click at [958, 31] on icon "button" at bounding box center [961, 30] width 14 height 14
click at [1055, 28] on button "Continue" at bounding box center [1044, 29] width 103 height 35
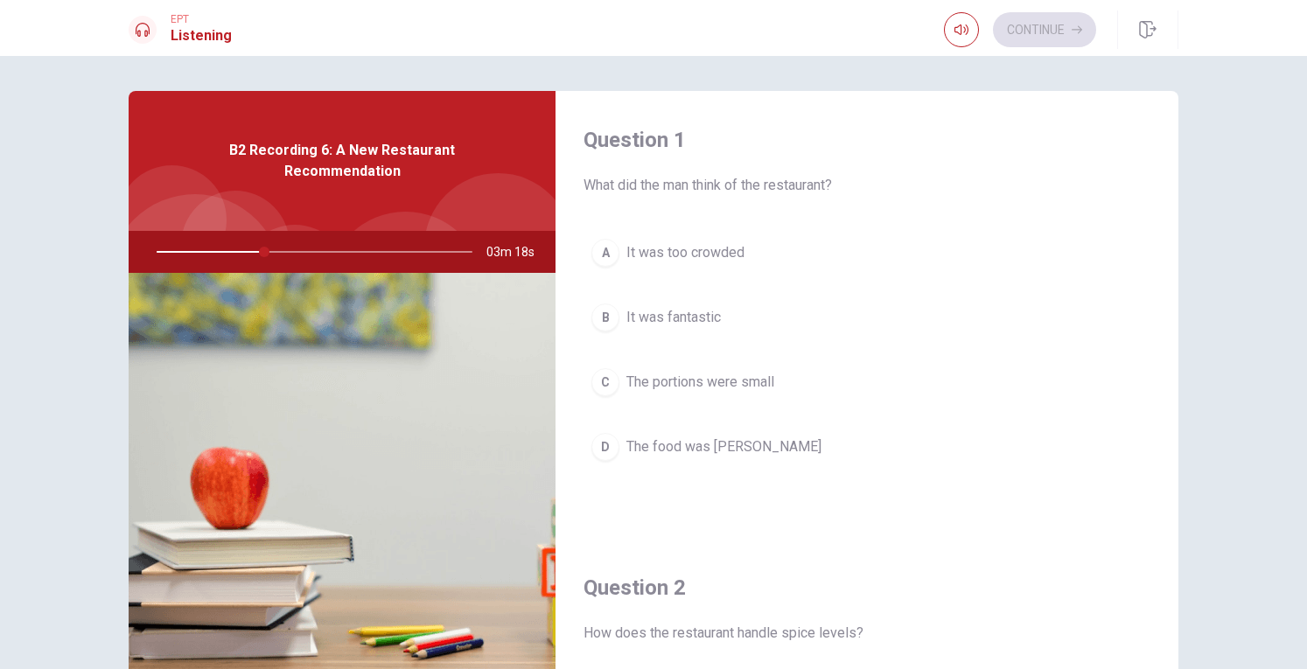
click at [603, 323] on div "B" at bounding box center [605, 317] width 28 height 28
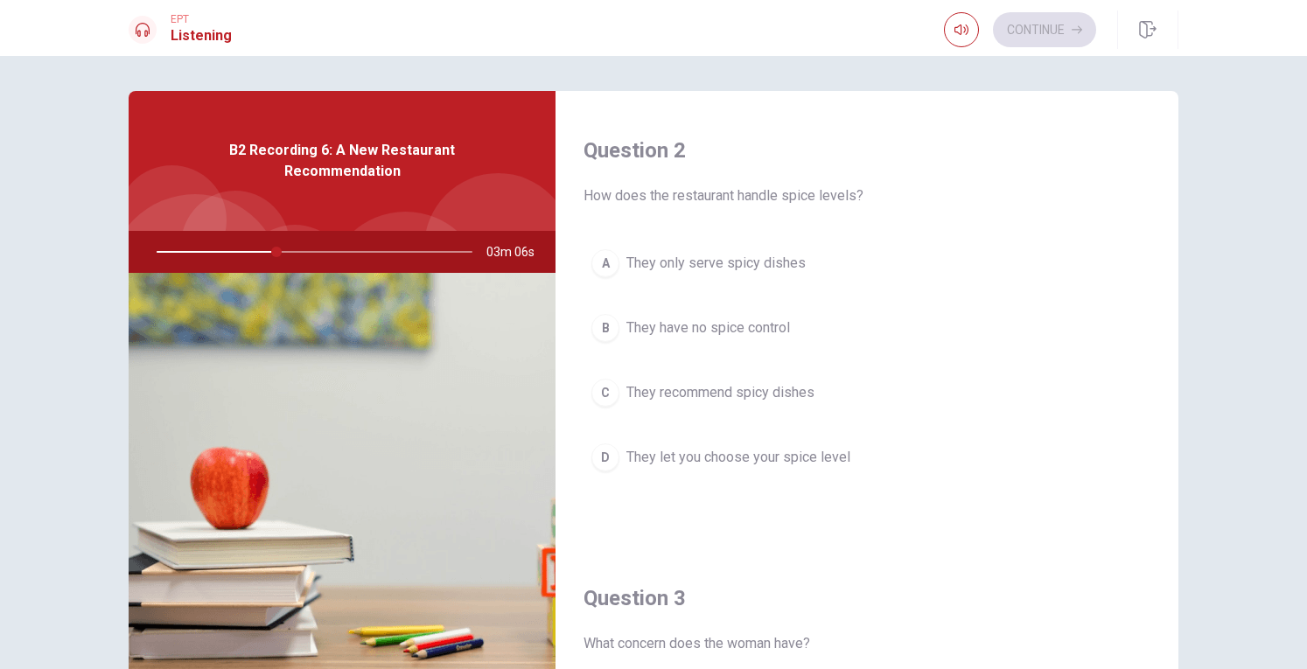
scroll to position [350, 0]
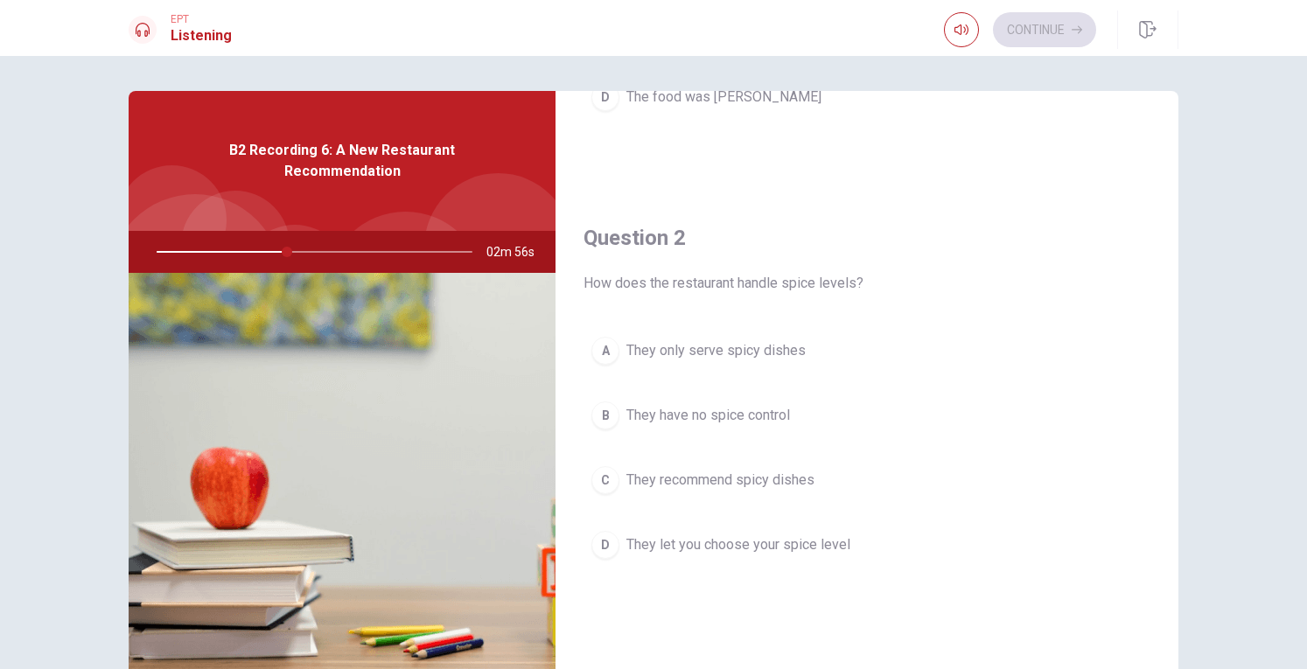
click at [593, 485] on div "C" at bounding box center [605, 480] width 28 height 28
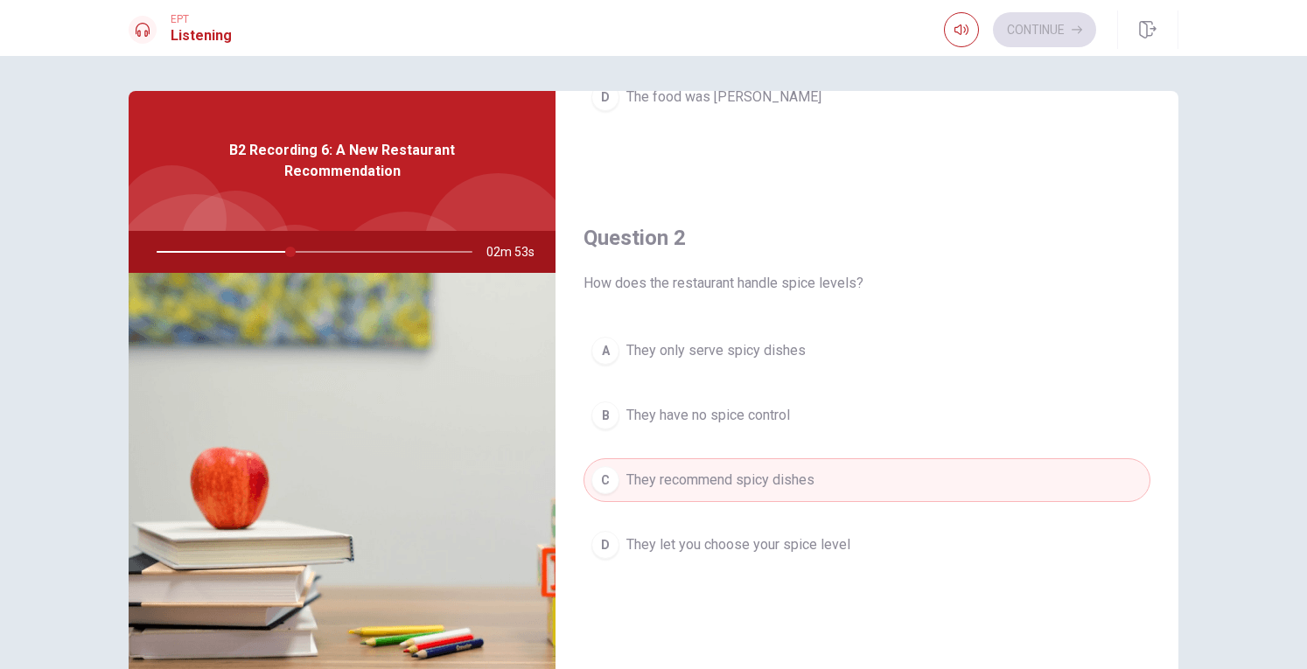
click at [638, 540] on span "They let you choose your spice level" at bounding box center [738, 544] width 224 height 21
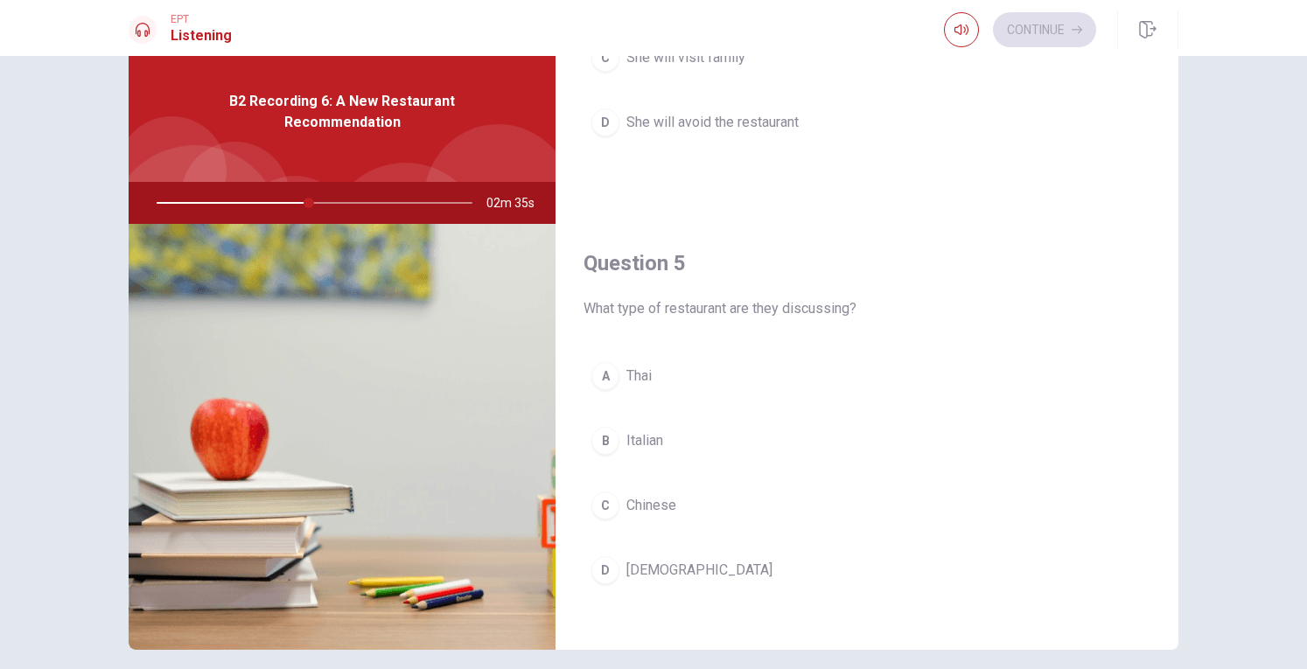
scroll to position [87, 0]
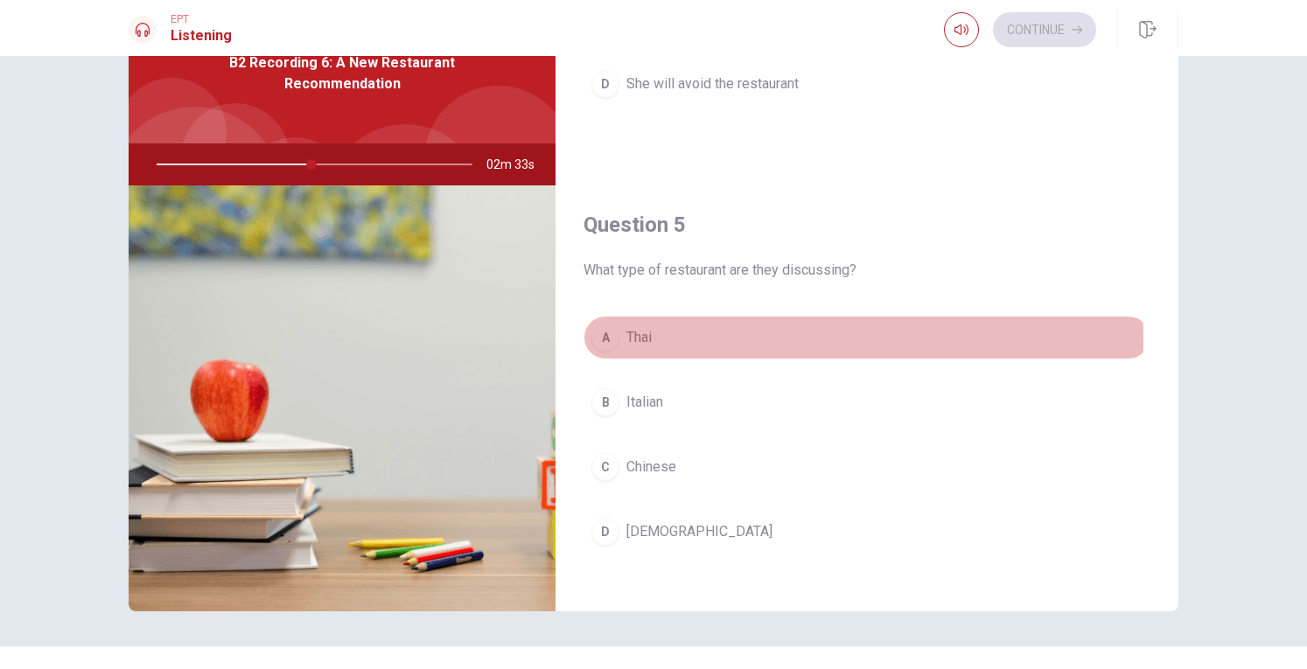
click at [637, 330] on span "Thai" at bounding box center [638, 337] width 25 height 21
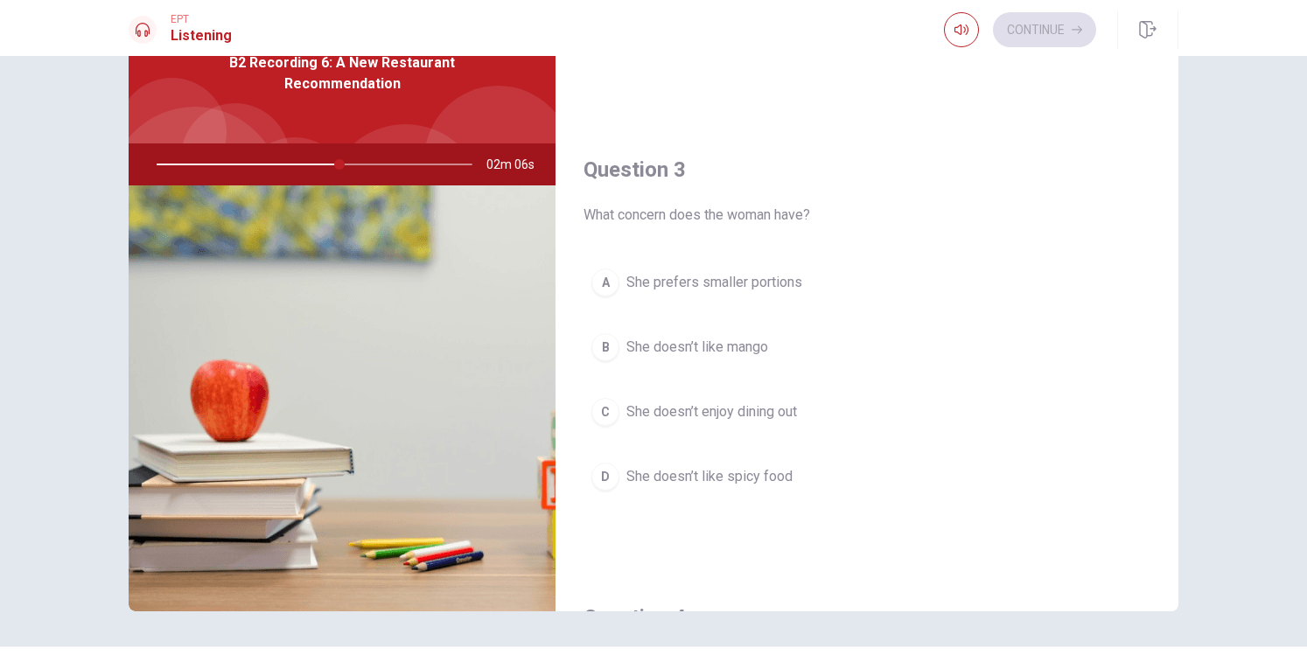
scroll to position [875, 0]
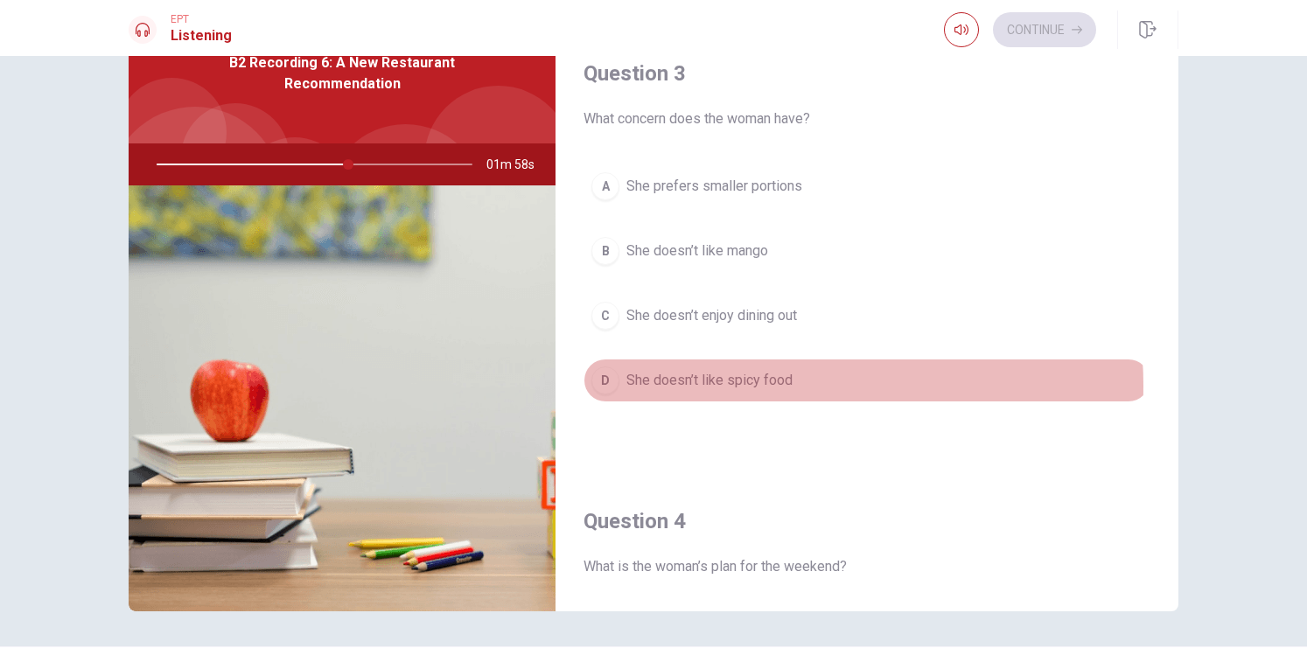
click at [740, 379] on span "She doesn’t like spicy food" at bounding box center [709, 380] width 166 height 21
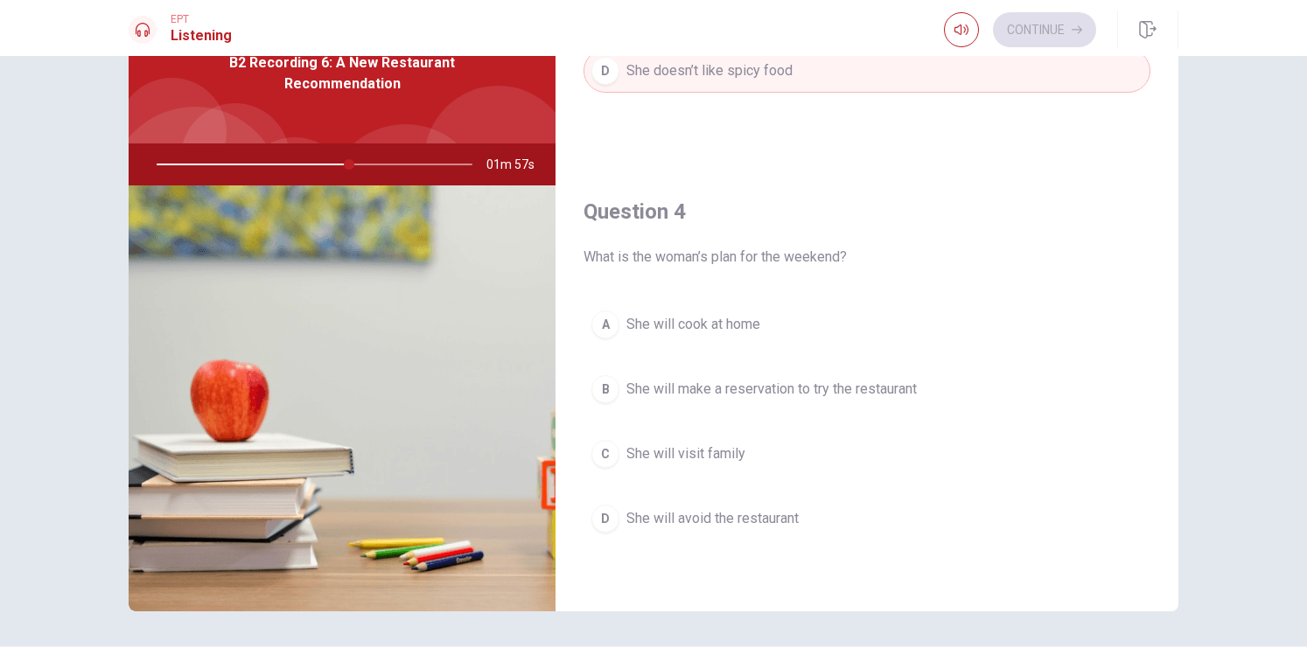
scroll to position [1224, 0]
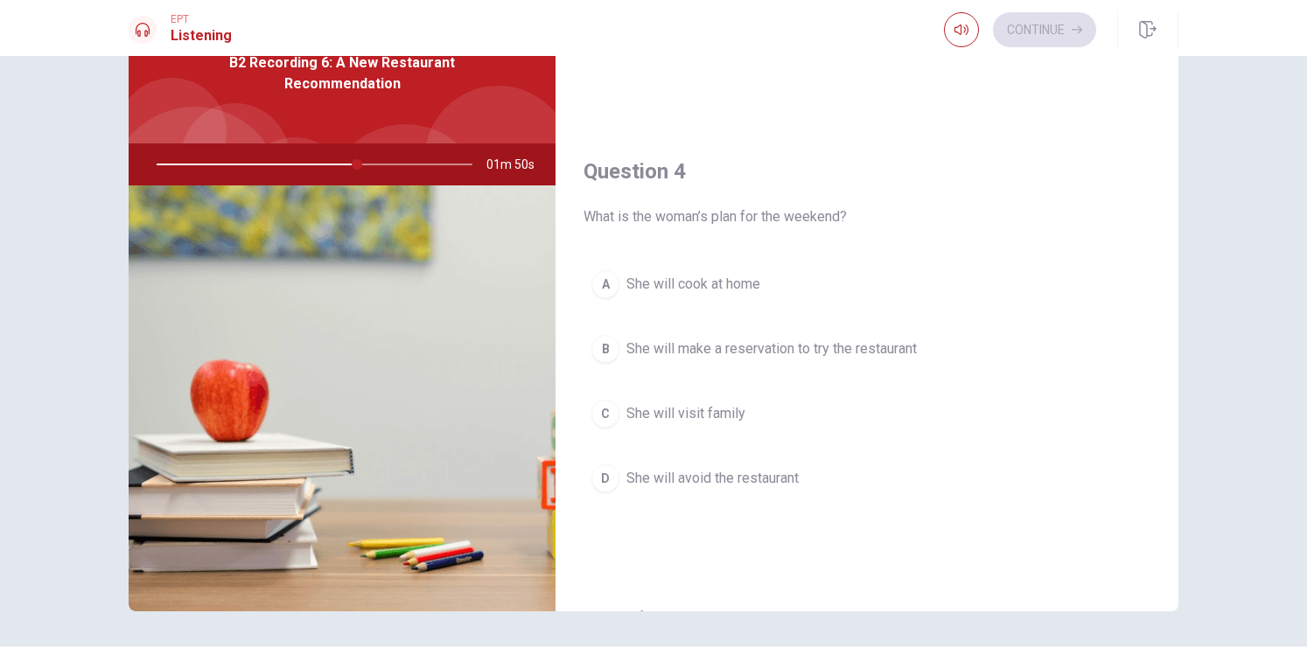
click at [707, 473] on span "She will avoid the restaurant" at bounding box center [712, 478] width 172 height 21
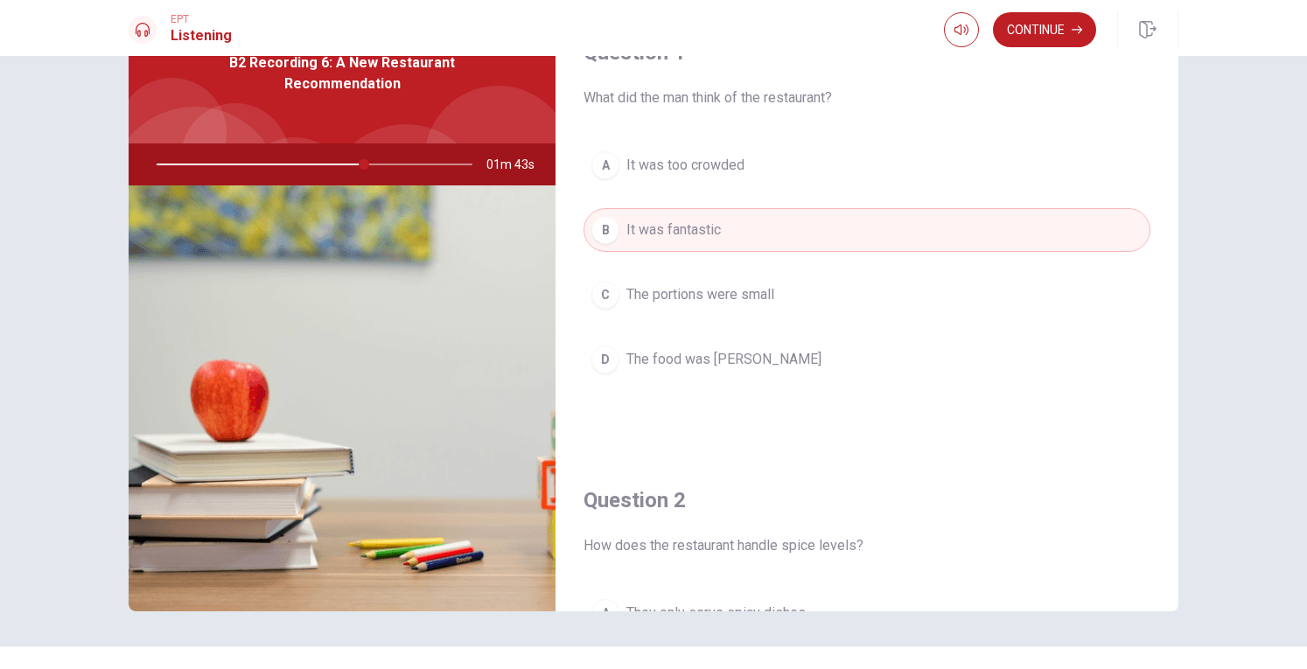
scroll to position [0, 0]
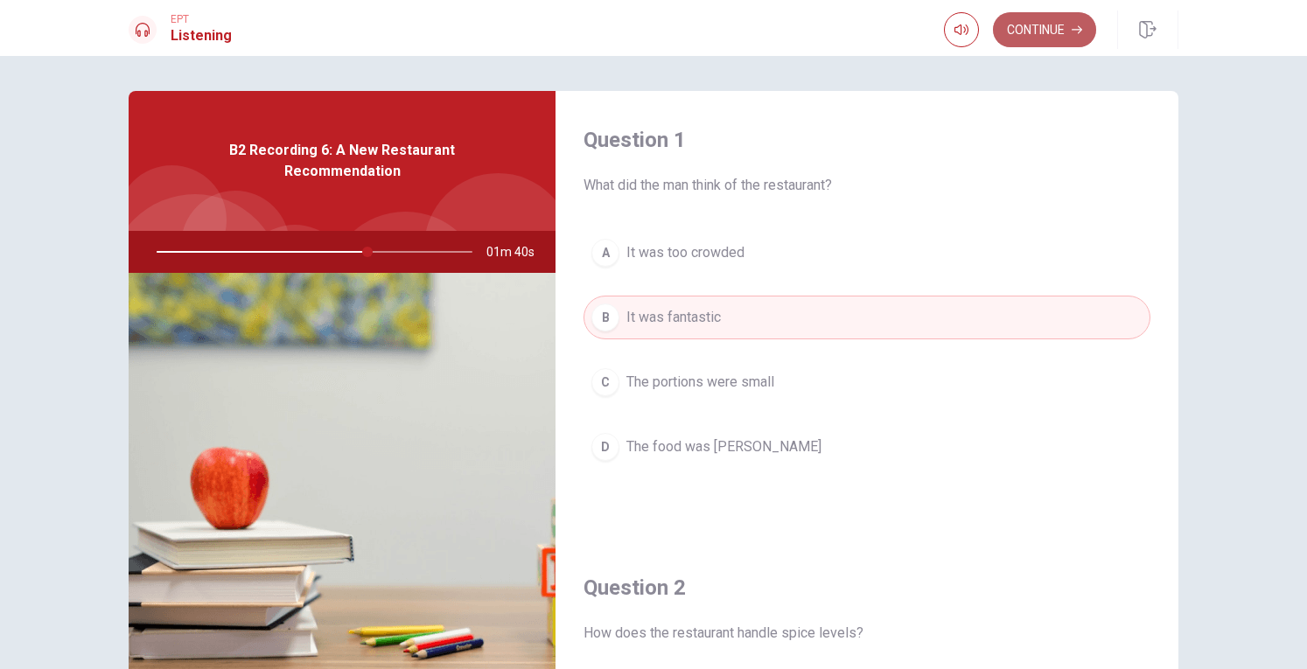
click at [1024, 31] on button "Continue" at bounding box center [1044, 29] width 103 height 35
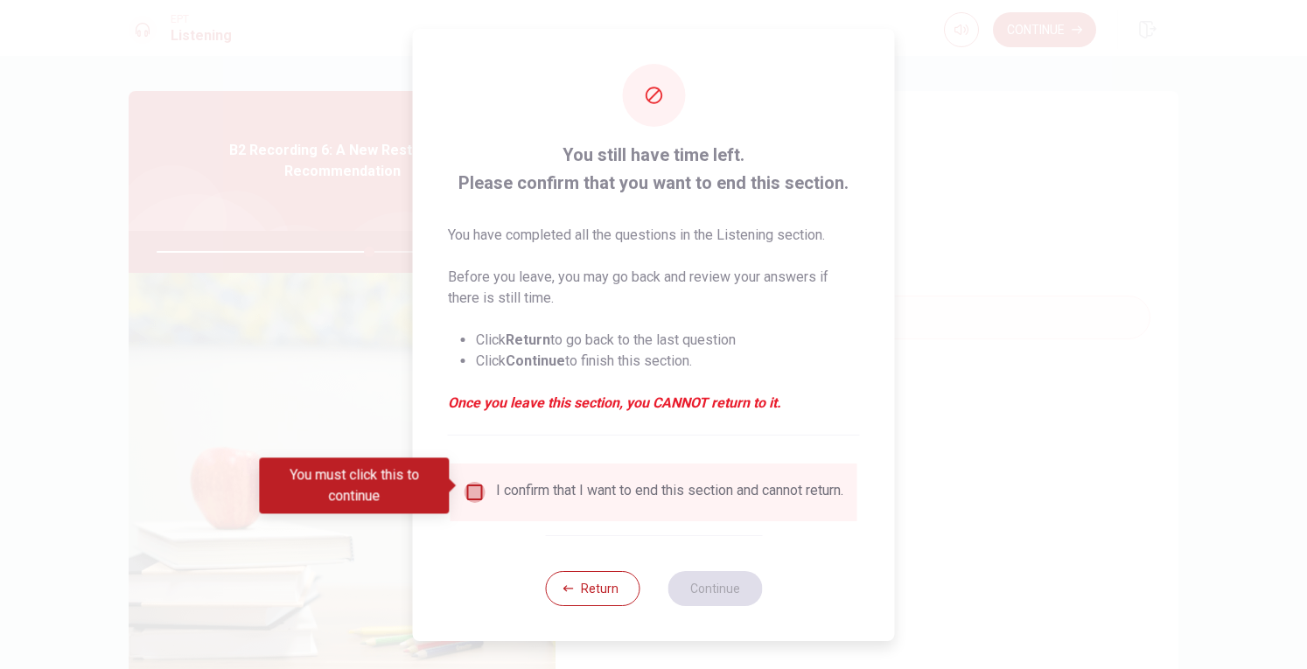
click at [470, 485] on input "You must click this to continue" at bounding box center [474, 492] width 21 height 21
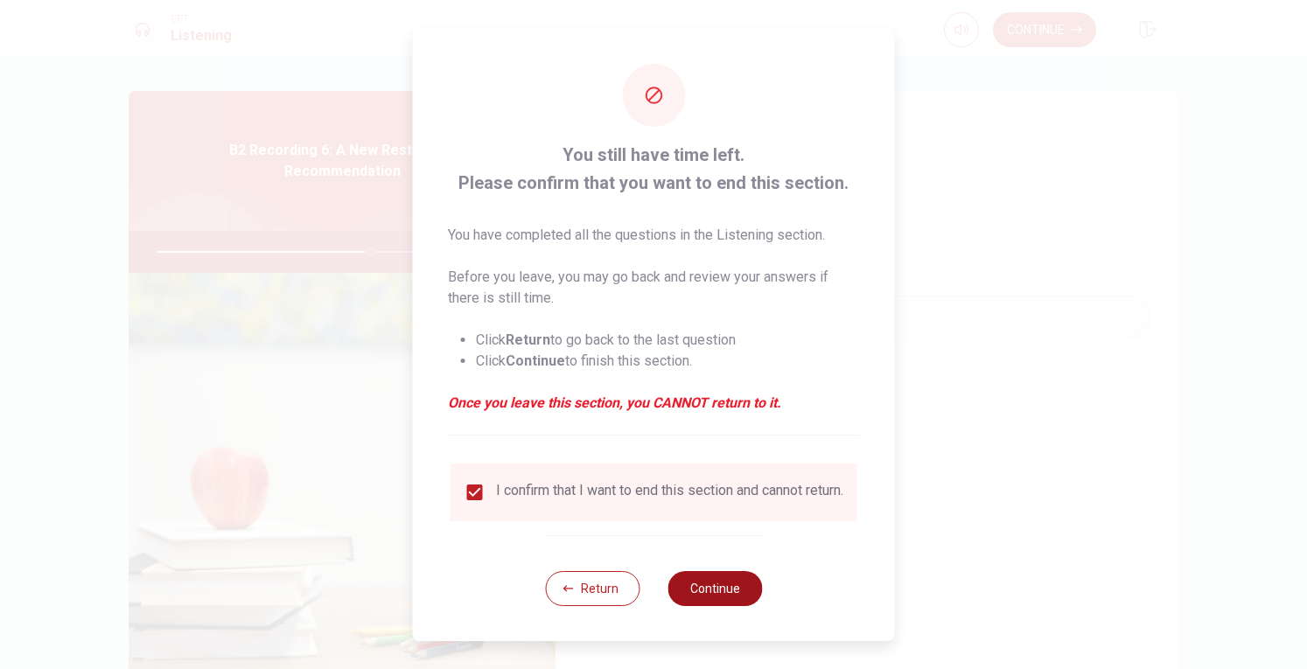
click at [693, 589] on button "Continue" at bounding box center [714, 588] width 94 height 35
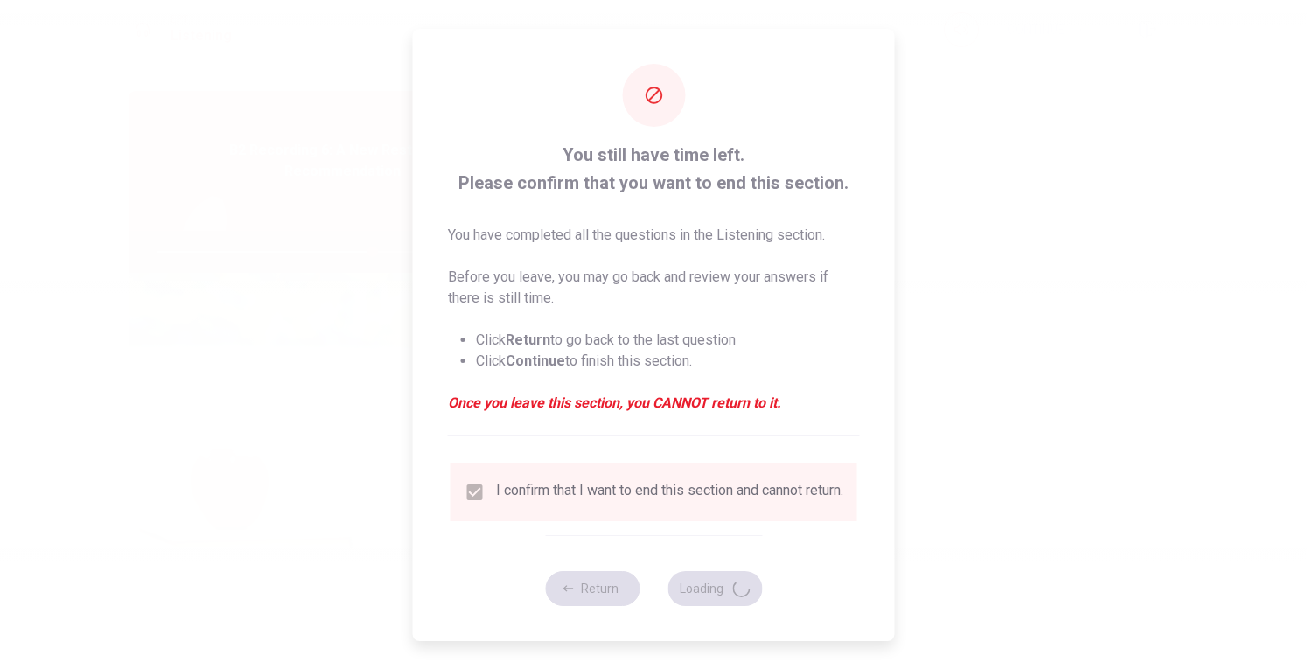
type input "69"
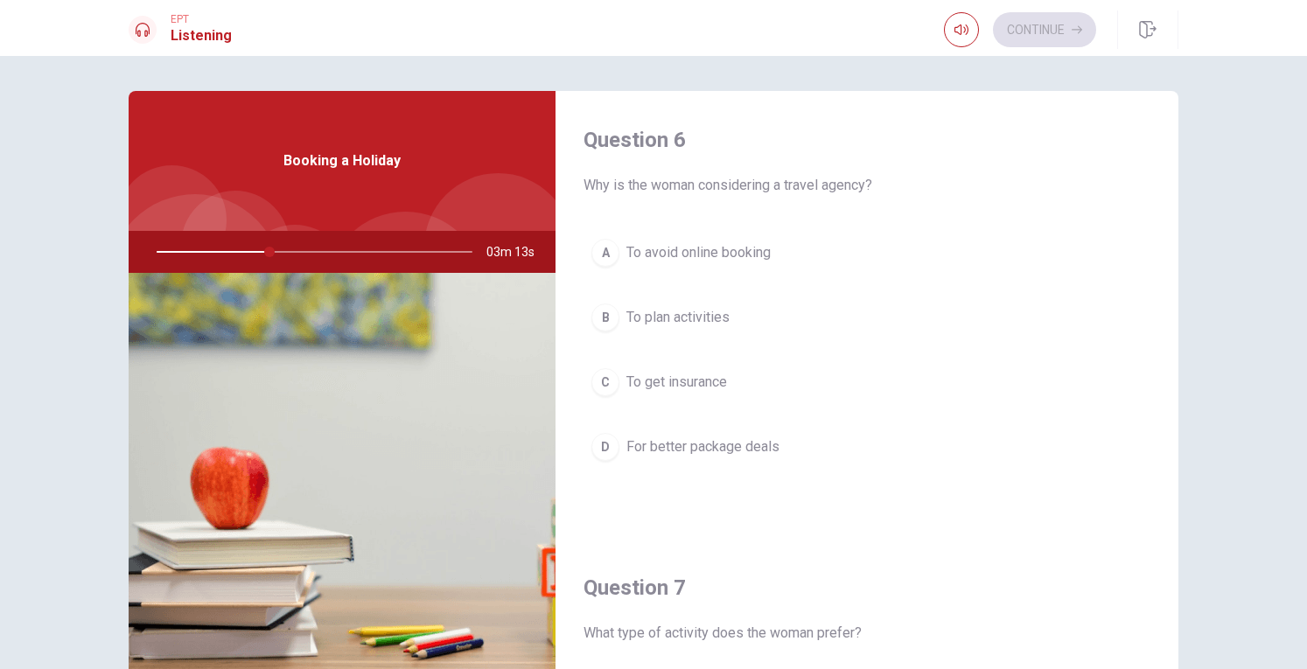
click at [707, 458] on button "D For better package deals" at bounding box center [866, 447] width 567 height 44
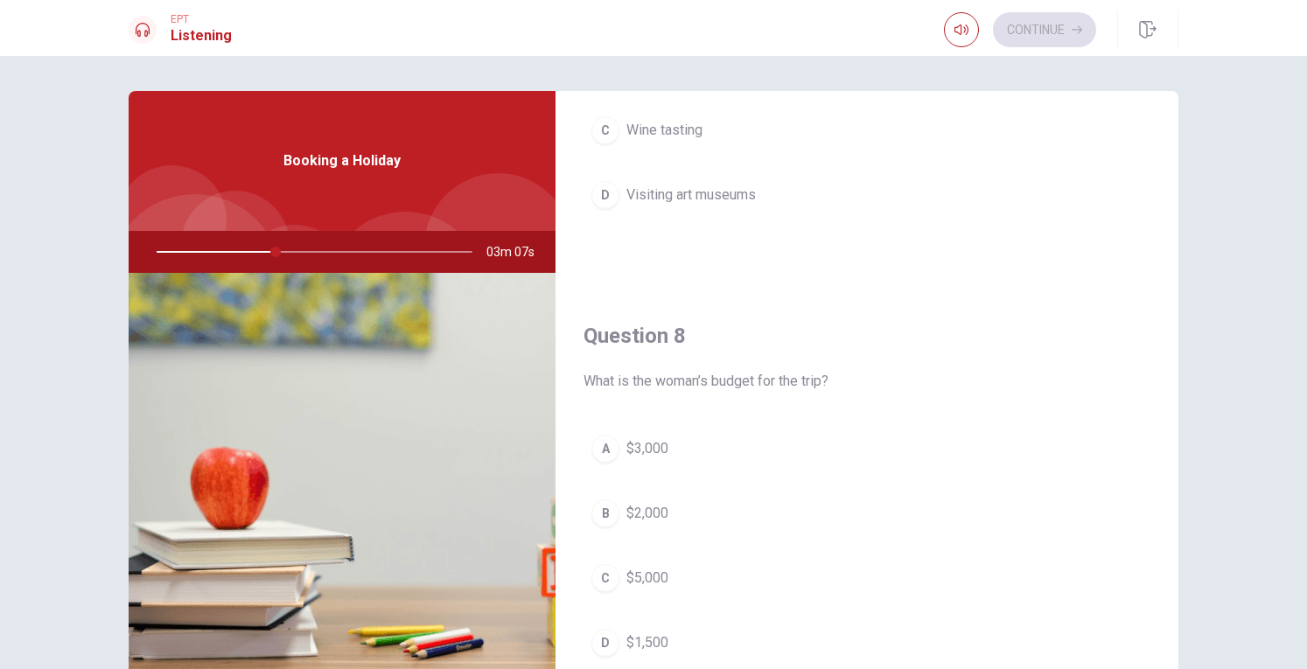
scroll to position [437, 0]
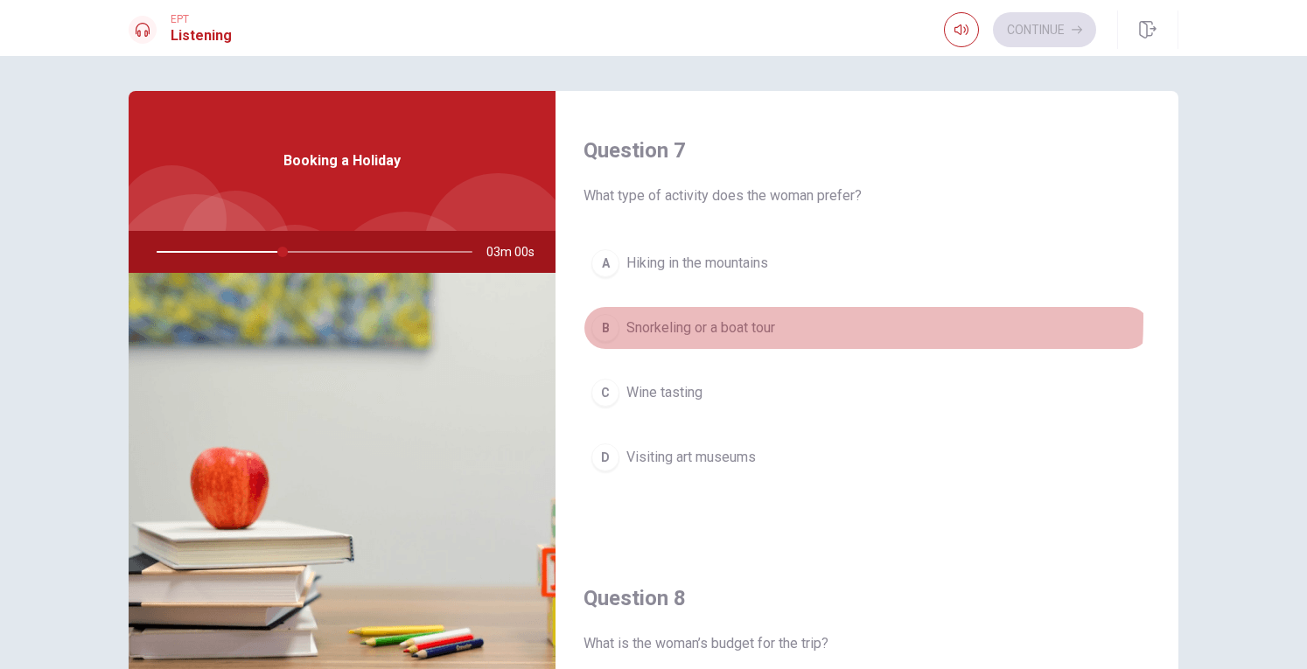
click at [701, 317] on span "Snorkeling or a boat tour" at bounding box center [700, 327] width 149 height 21
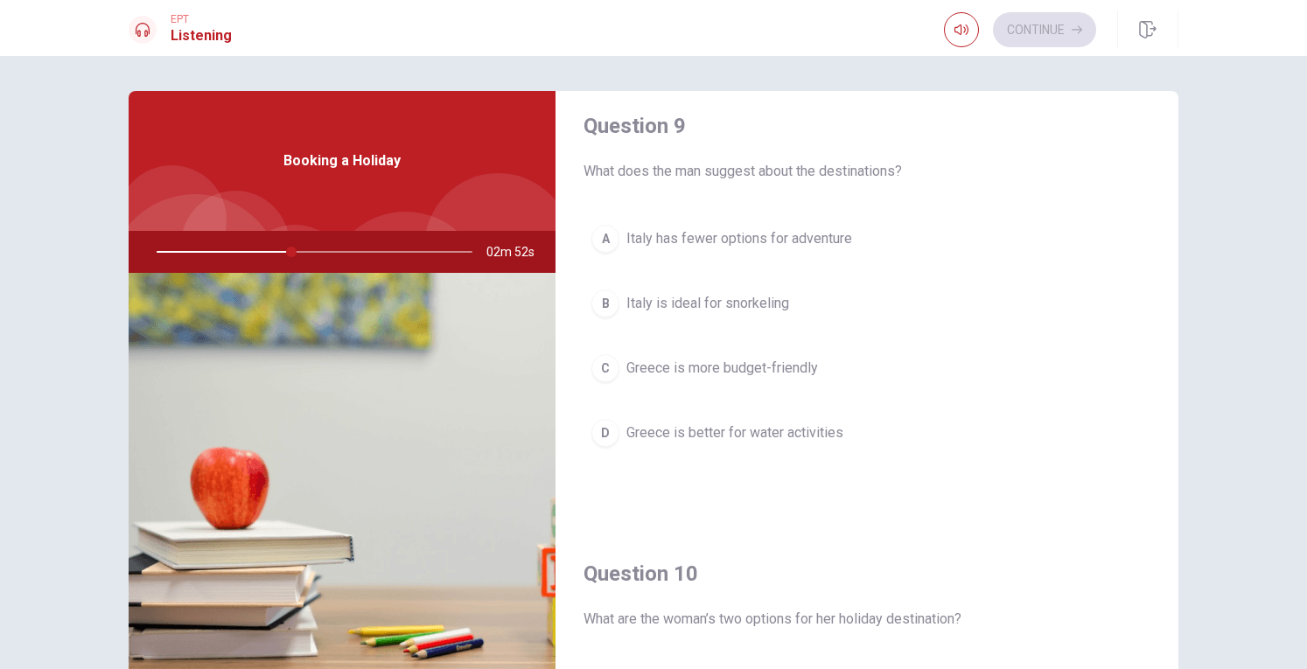
scroll to position [1356, 0]
click at [695, 235] on span "Italy has fewer options for adventure" at bounding box center [739, 239] width 226 height 21
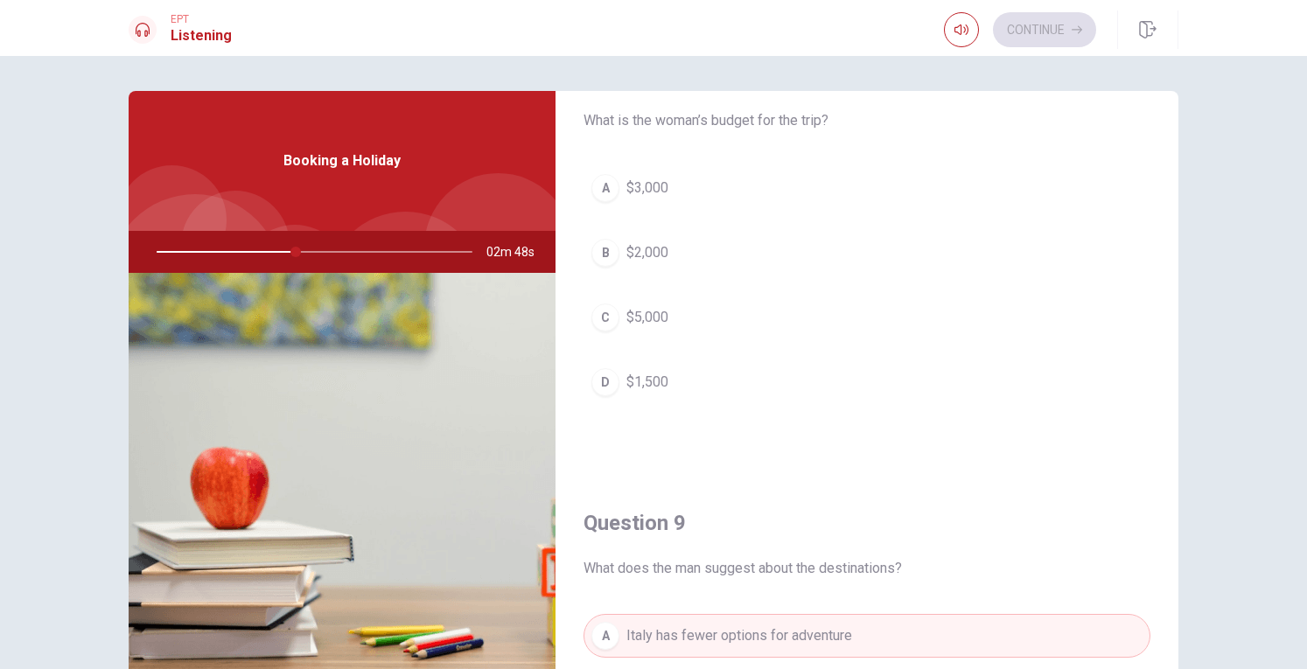
scroll to position [919, 0]
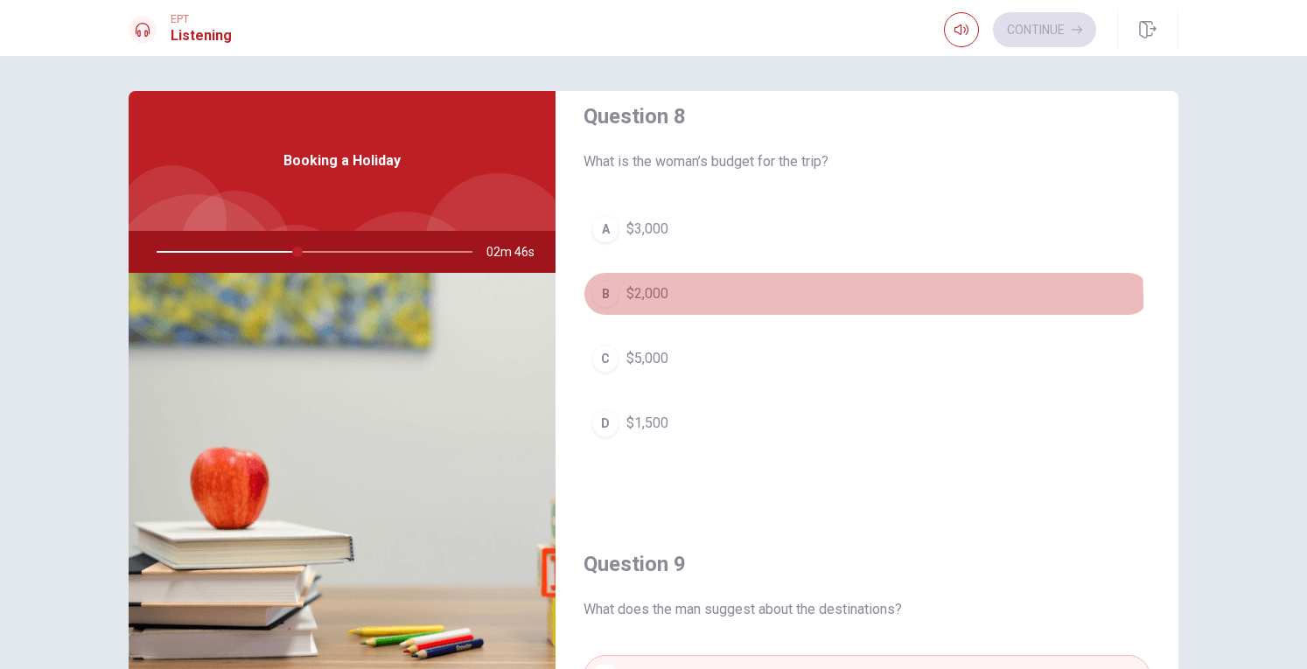
click at [651, 293] on span "$2,000" at bounding box center [647, 293] width 42 height 21
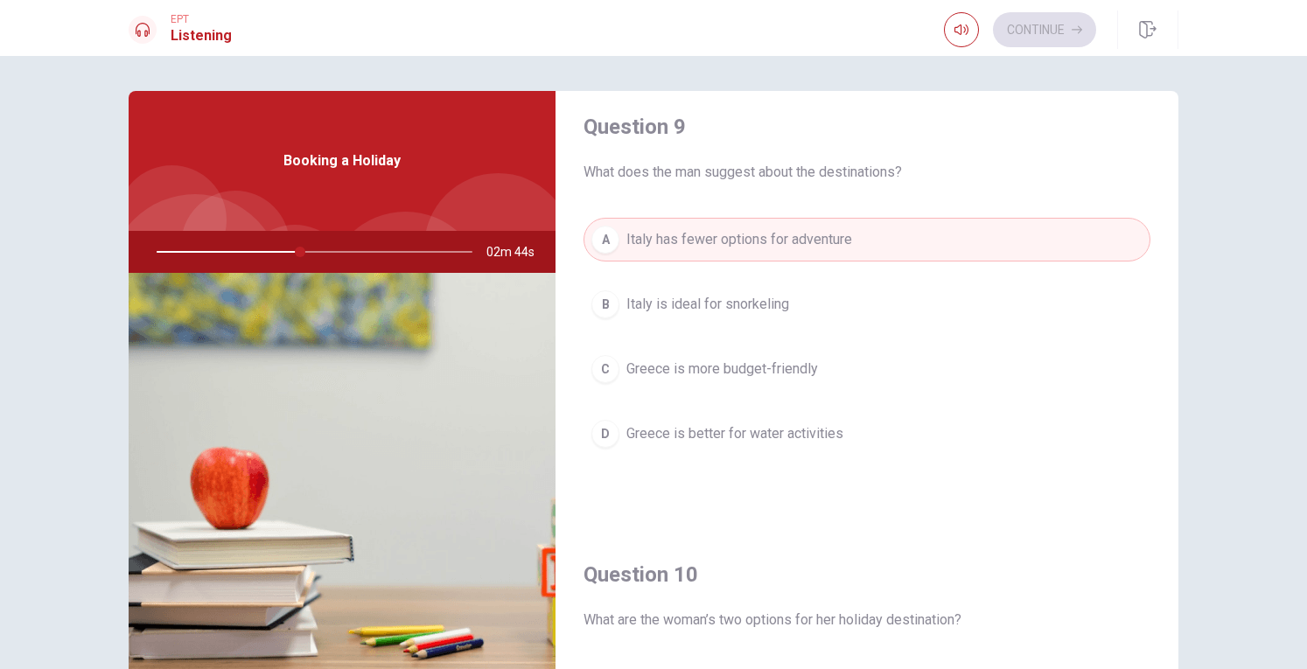
scroll to position [1619, 0]
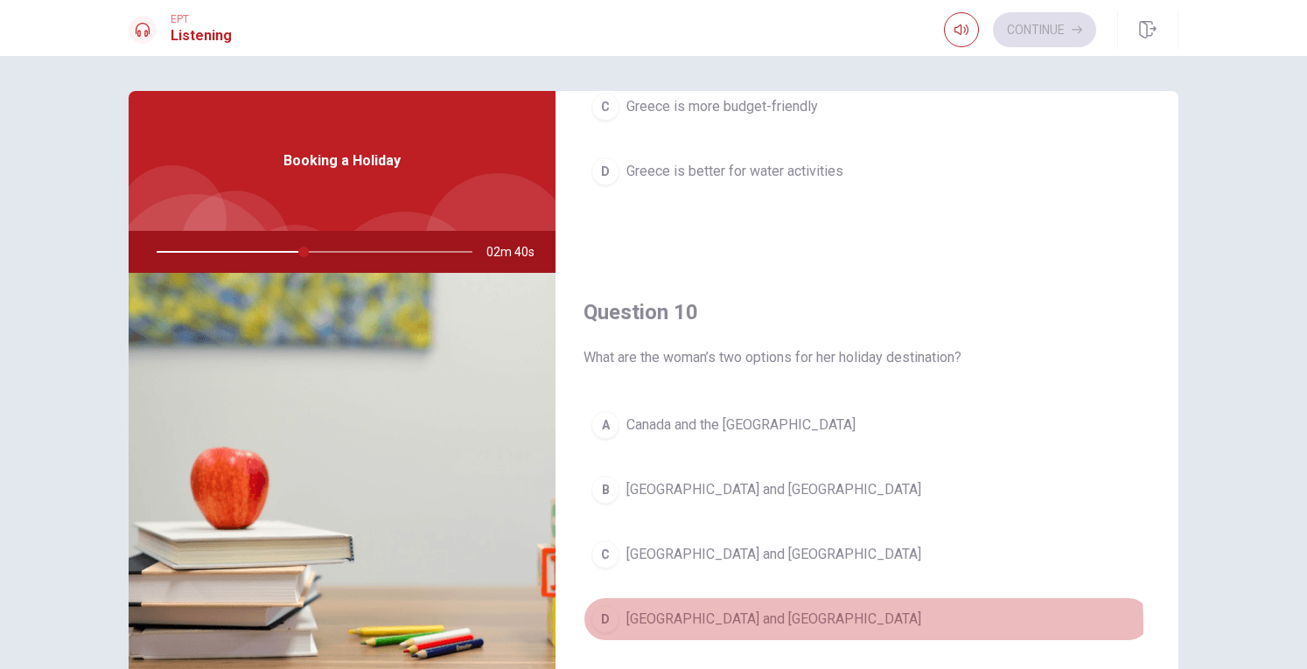
click at [688, 614] on span "[GEOGRAPHIC_DATA] and [GEOGRAPHIC_DATA]" at bounding box center [773, 619] width 295 height 21
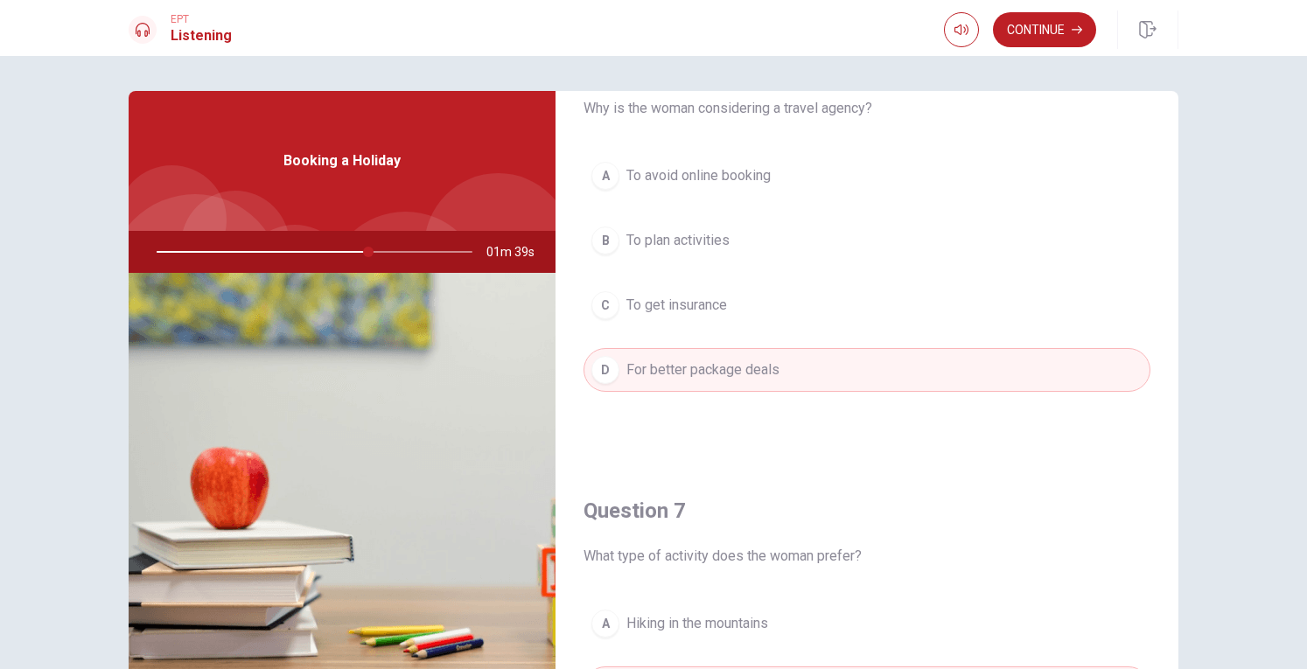
scroll to position [0, 0]
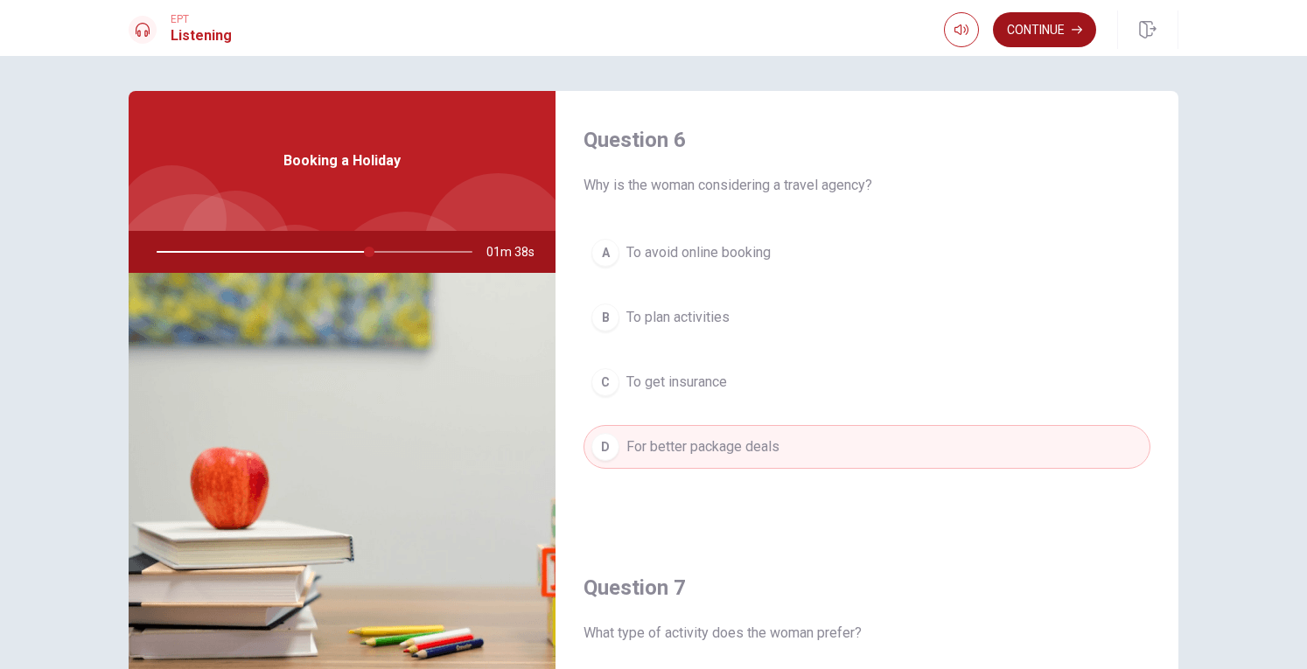
click at [1055, 24] on button "Continue" at bounding box center [1044, 29] width 103 height 35
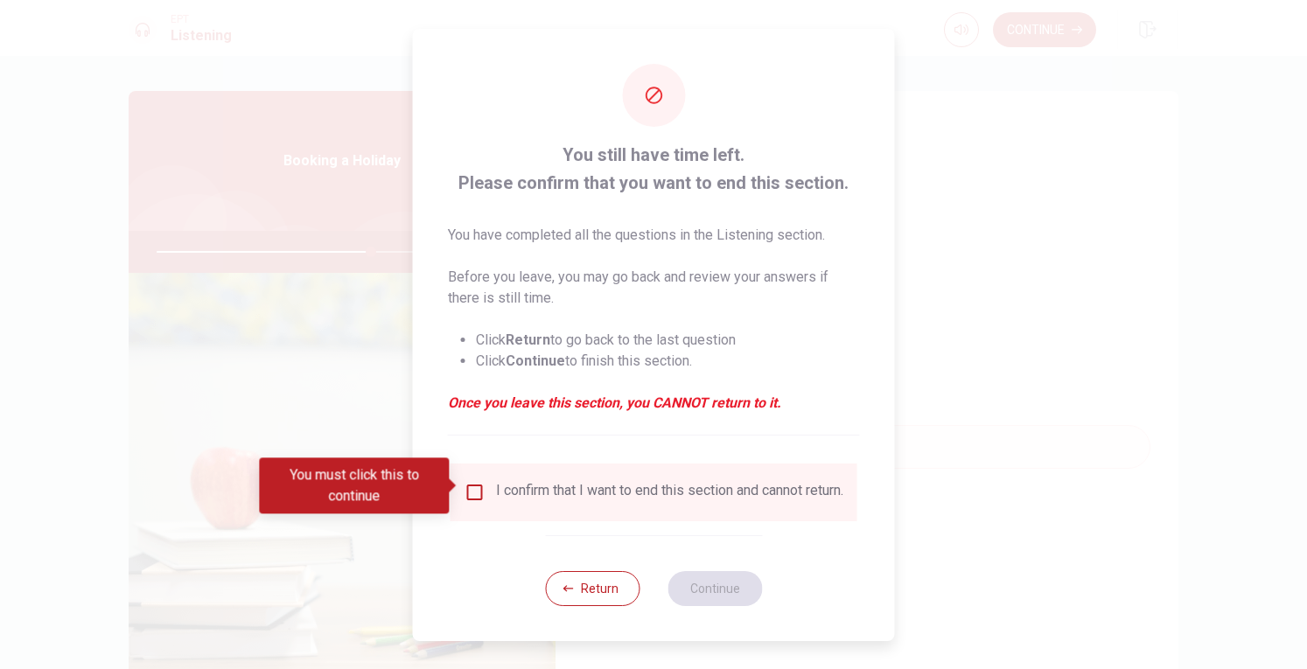
click at [467, 492] on input "You must click this to continue" at bounding box center [474, 492] width 21 height 21
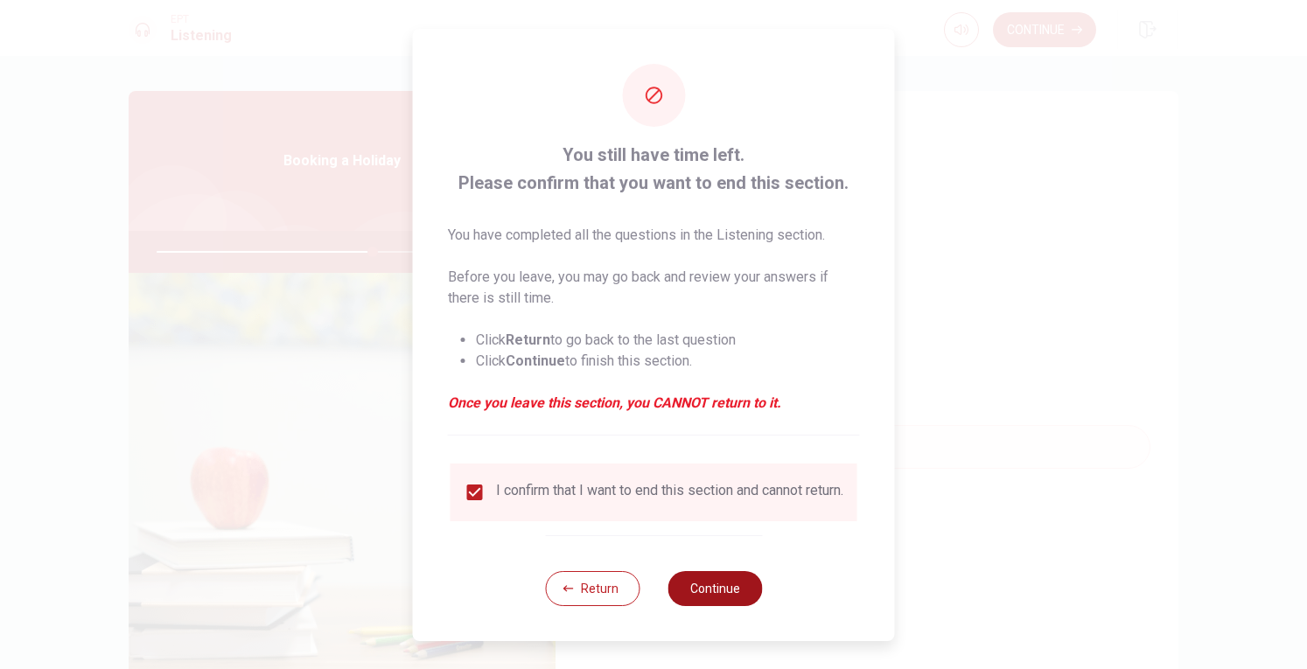
click at [721, 603] on button "Continue" at bounding box center [714, 588] width 94 height 35
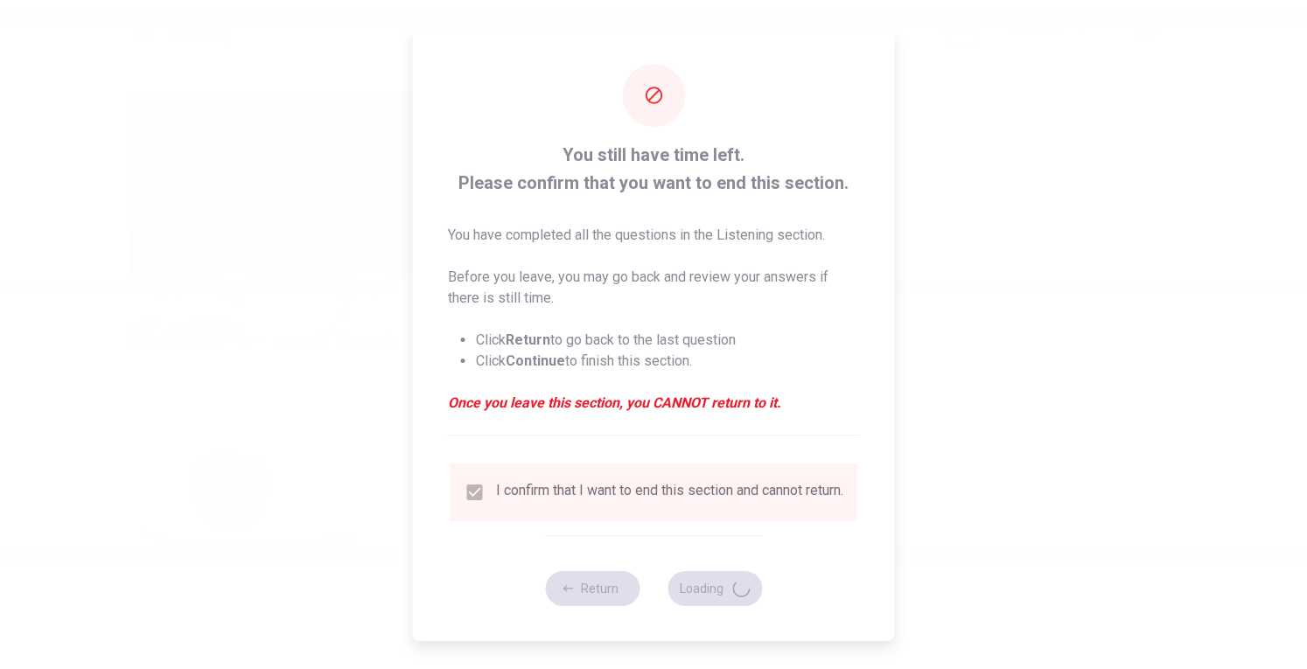
type input "69"
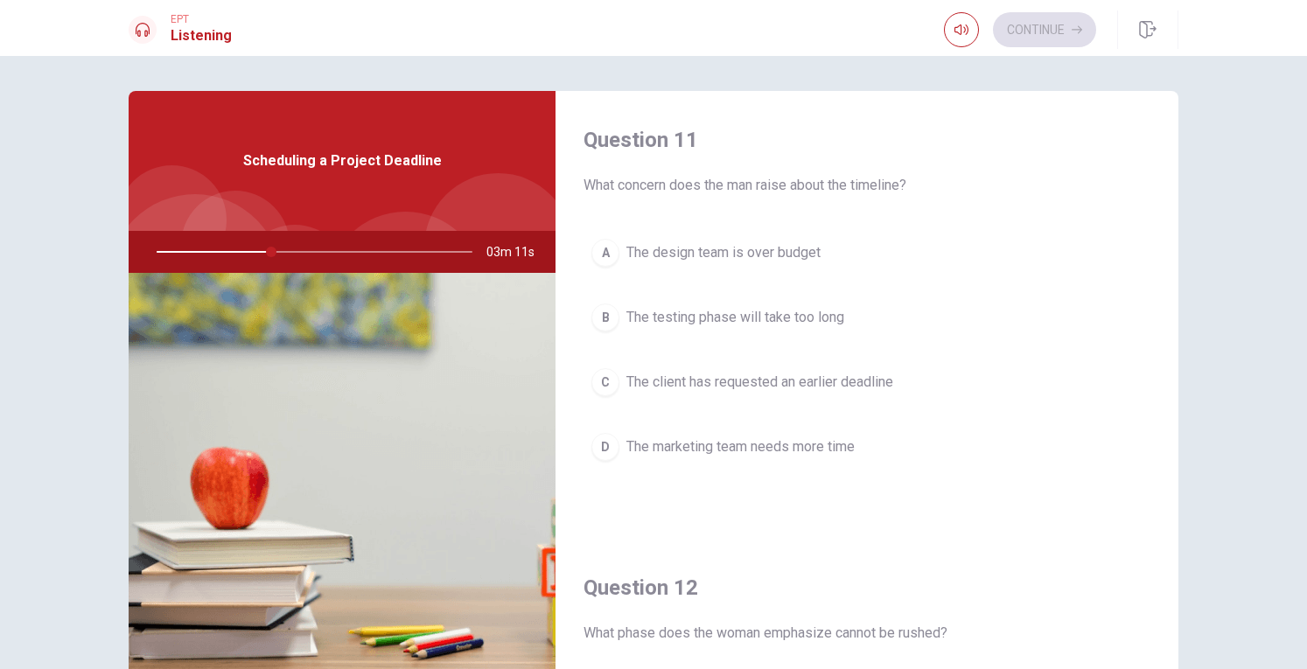
click at [784, 438] on span "The marketing team needs more time" at bounding box center [740, 446] width 228 height 21
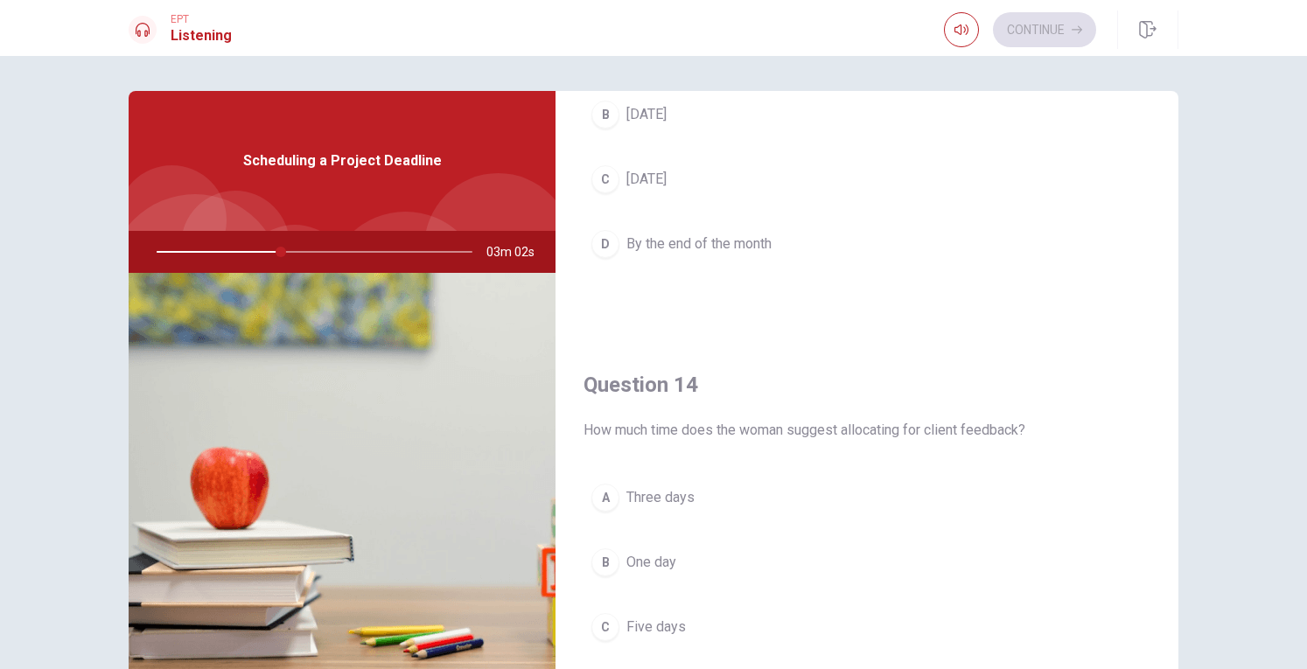
scroll to position [1224, 0]
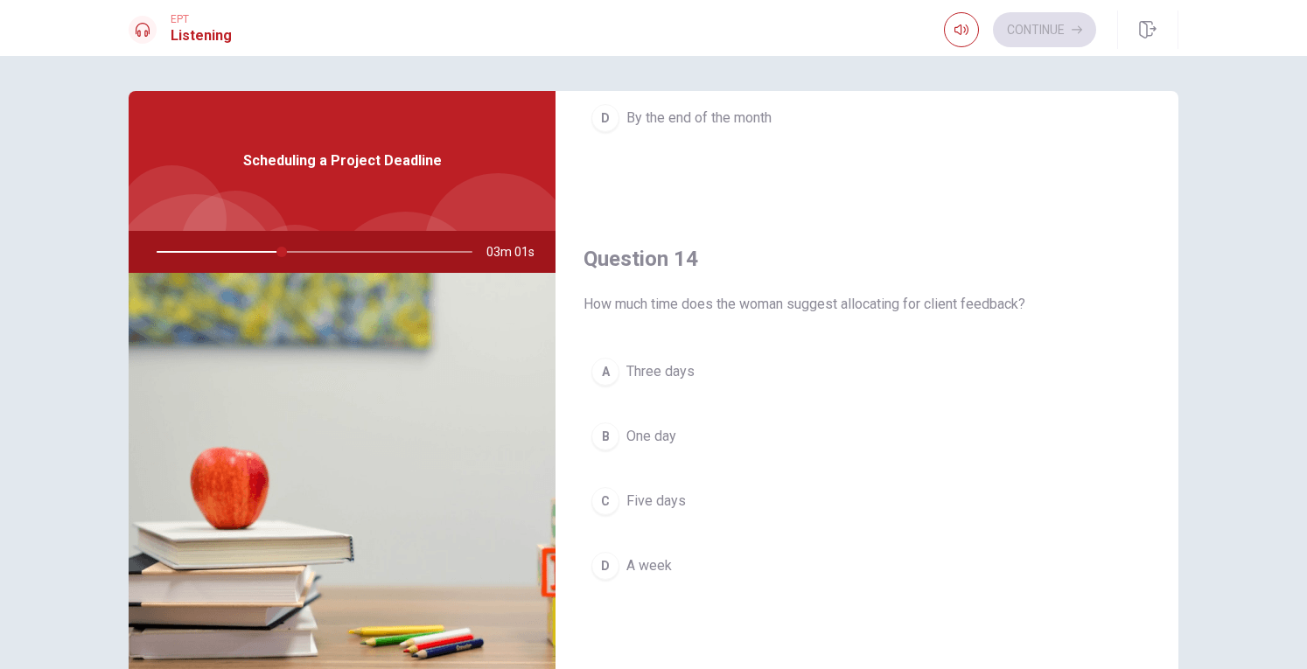
click at [669, 352] on button "A Three days" at bounding box center [866, 372] width 567 height 44
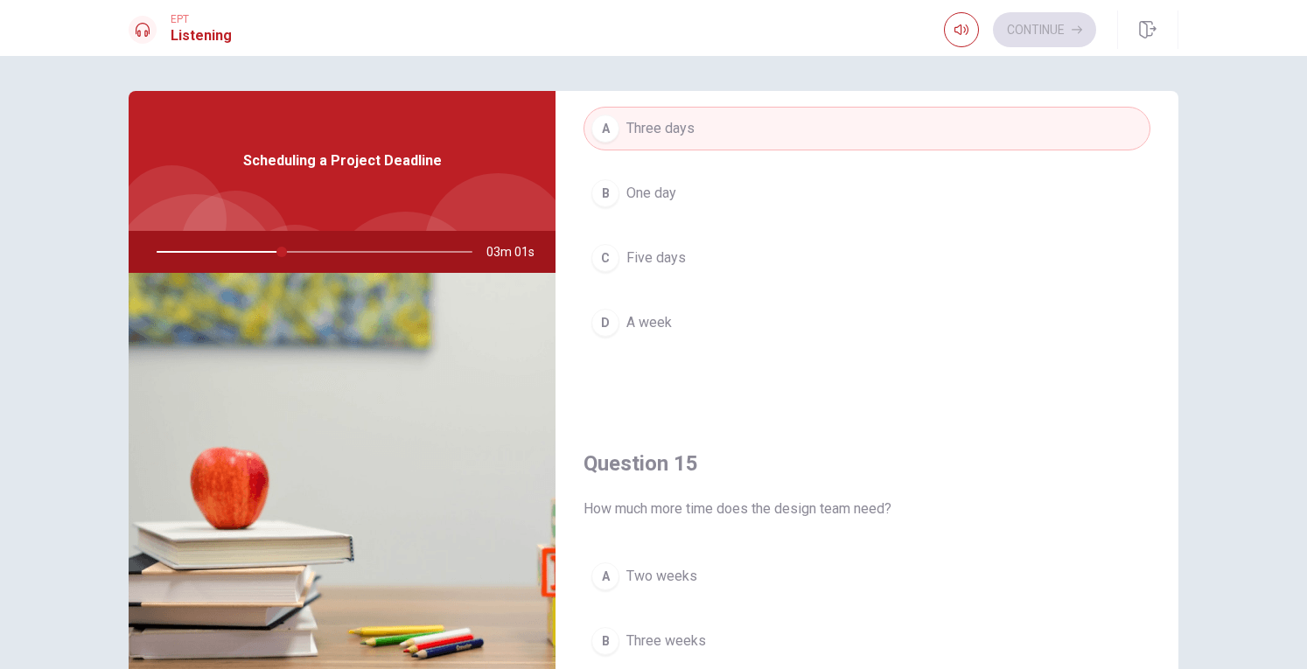
scroll to position [1619, 0]
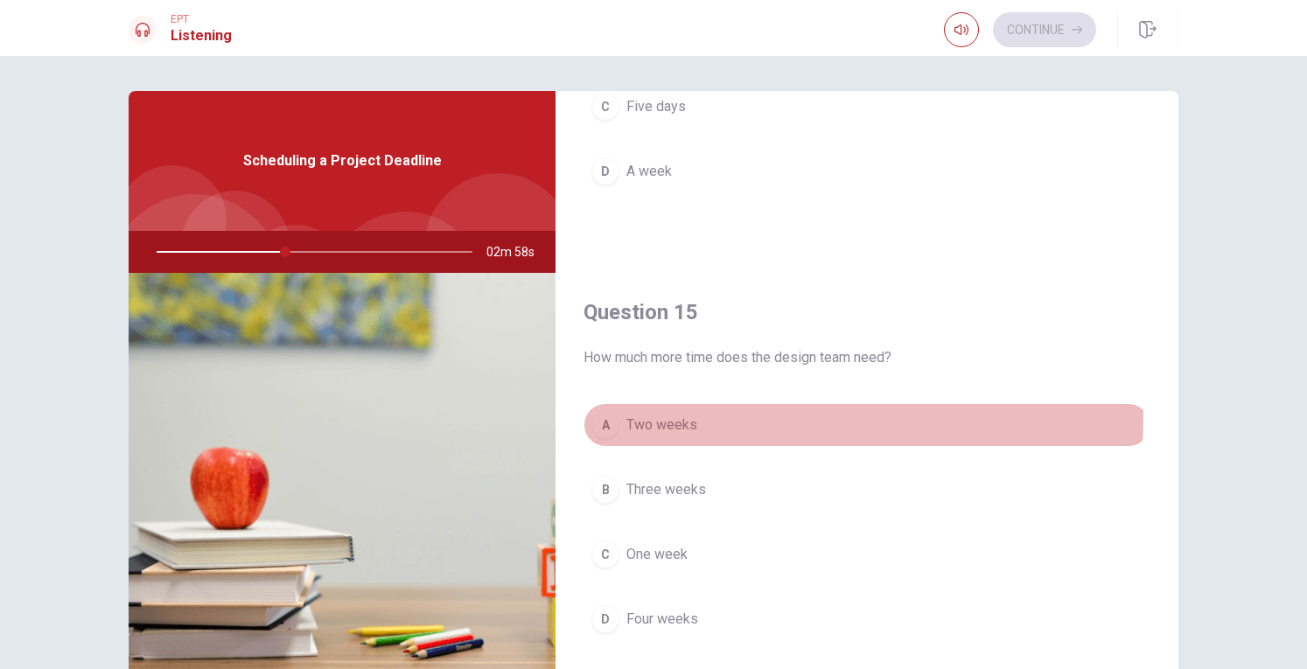
click at [652, 415] on span "Two weeks" at bounding box center [661, 425] width 71 height 21
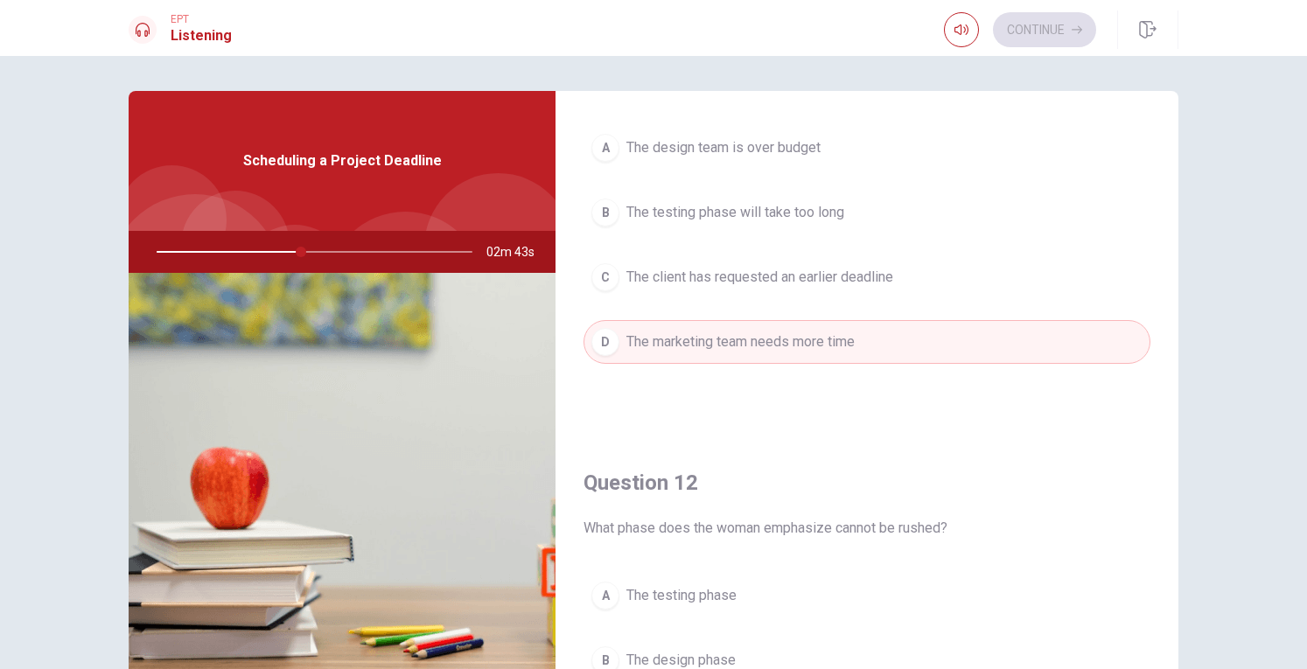
scroll to position [45, 0]
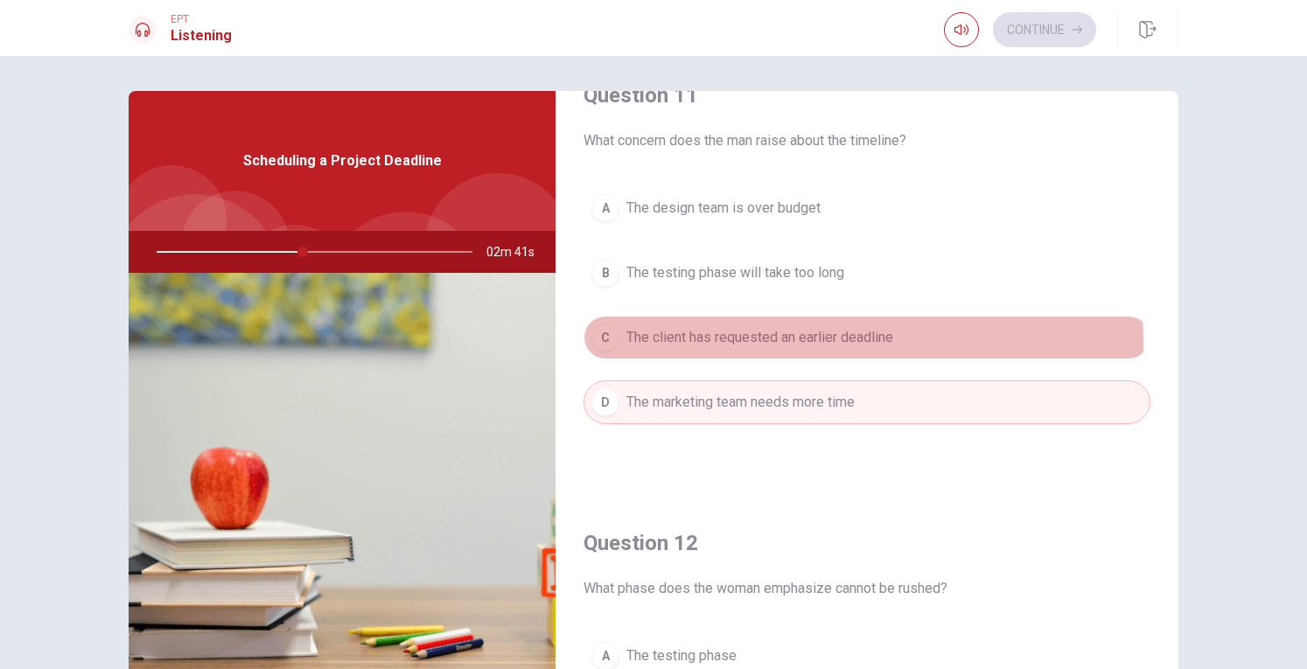
click at [760, 340] on span "The client has requested an earlier deadline" at bounding box center [759, 337] width 267 height 21
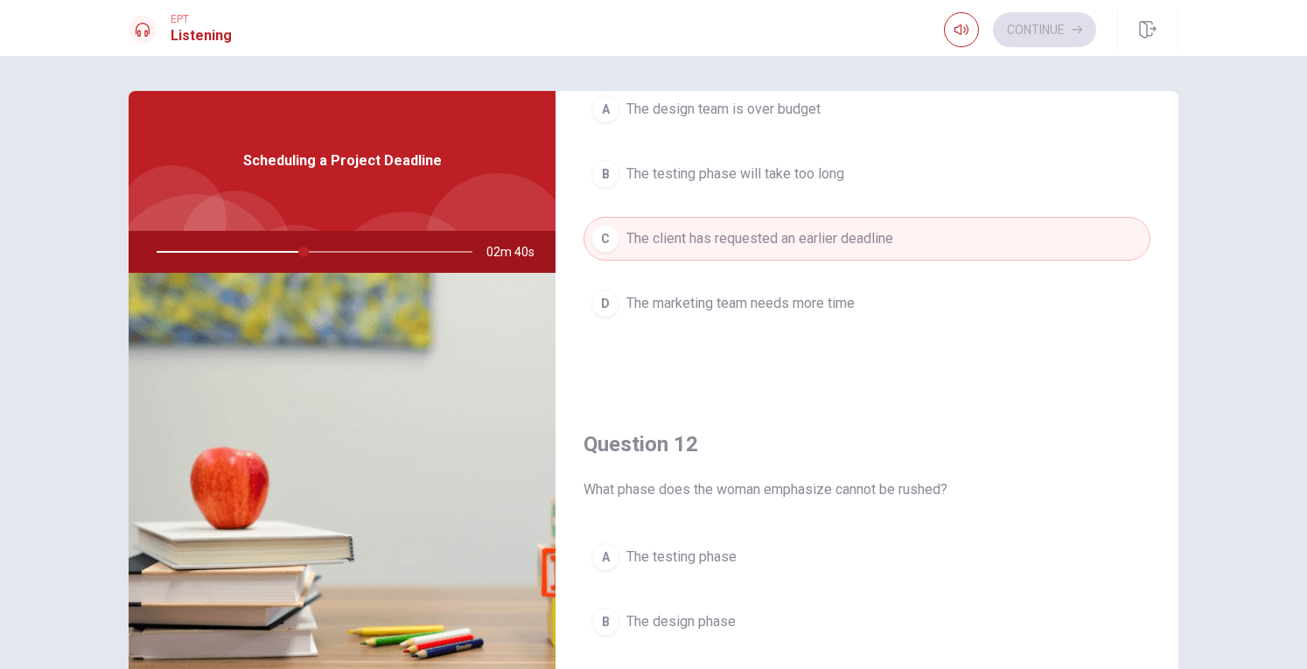
scroll to position [307, 0]
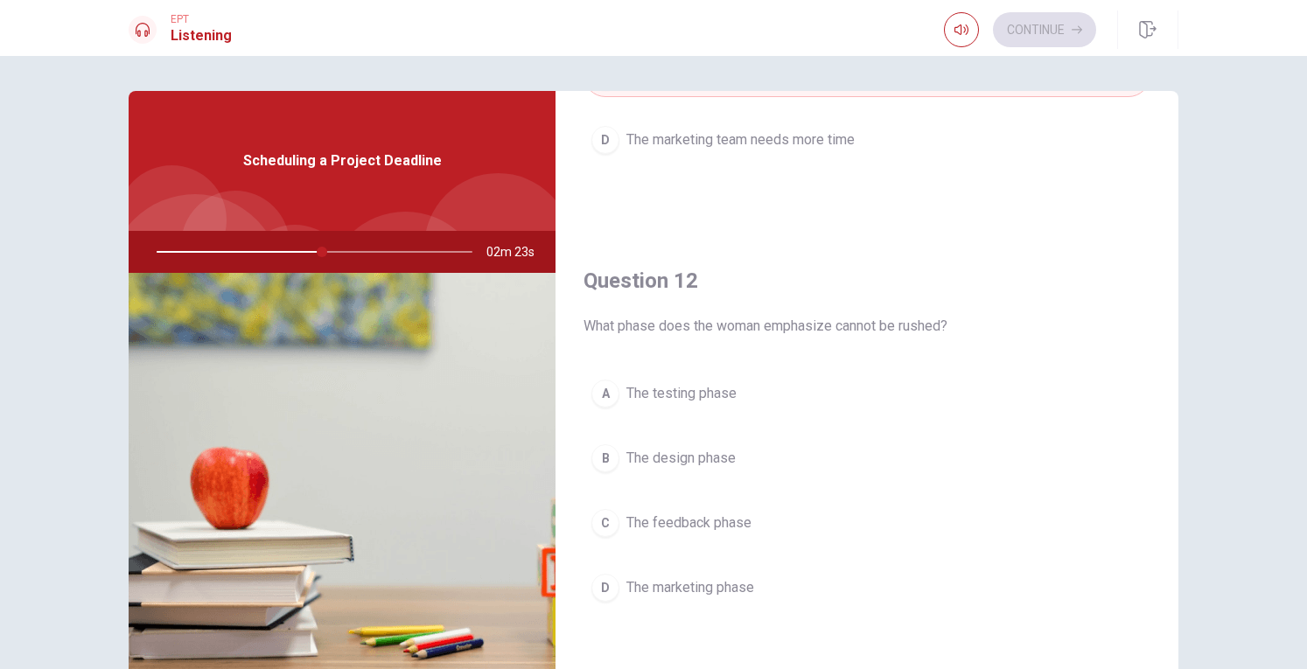
click at [707, 583] on span "The marketing phase" at bounding box center [690, 587] width 128 height 21
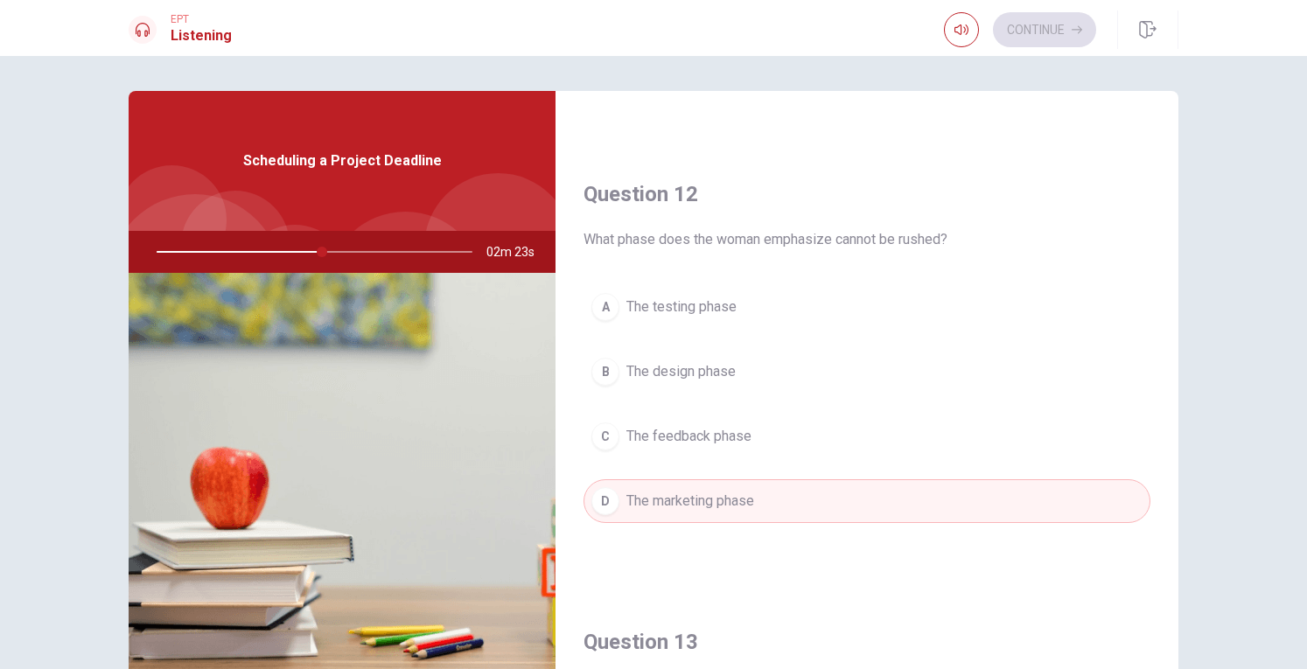
scroll to position [744, 0]
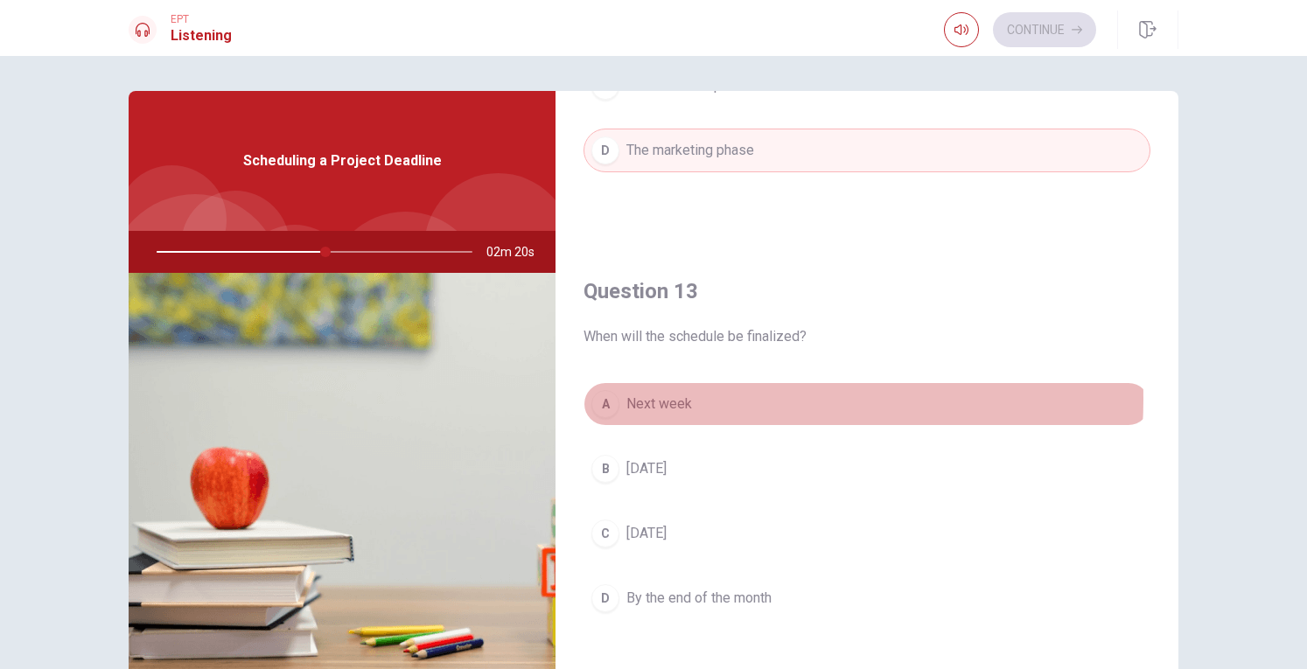
click at [679, 394] on span "Next week" at bounding box center [659, 404] width 66 height 21
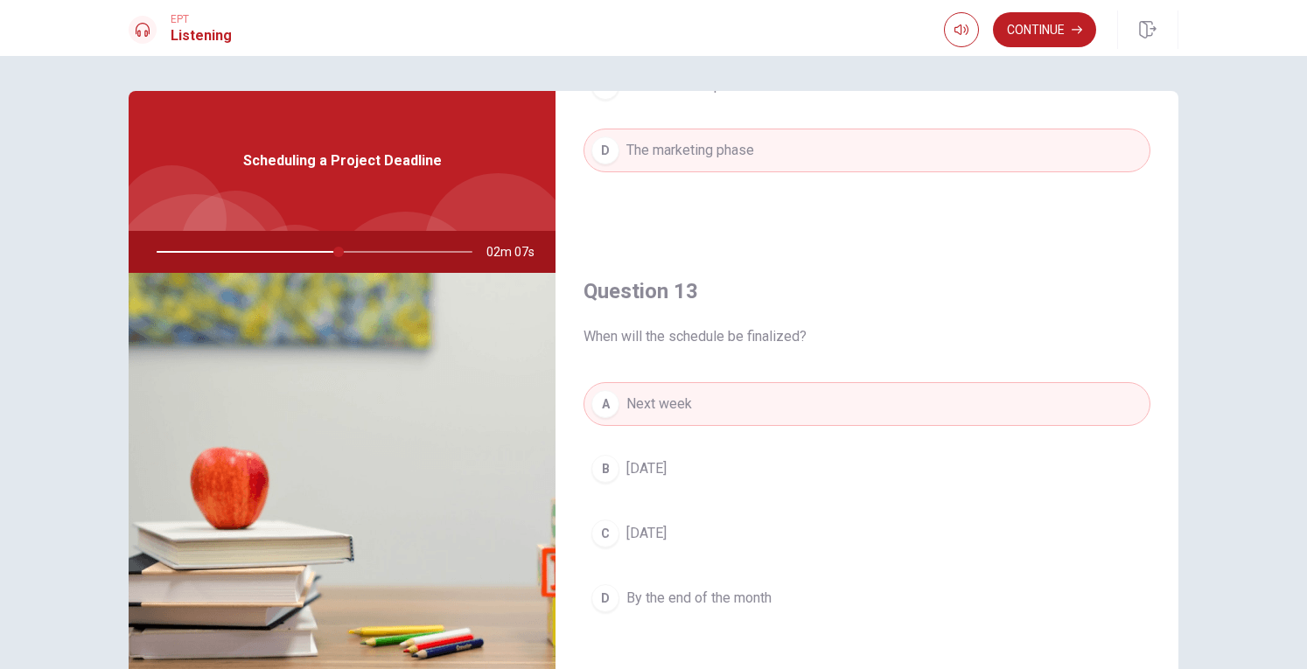
click at [640, 525] on span "[DATE]" at bounding box center [646, 533] width 40 height 21
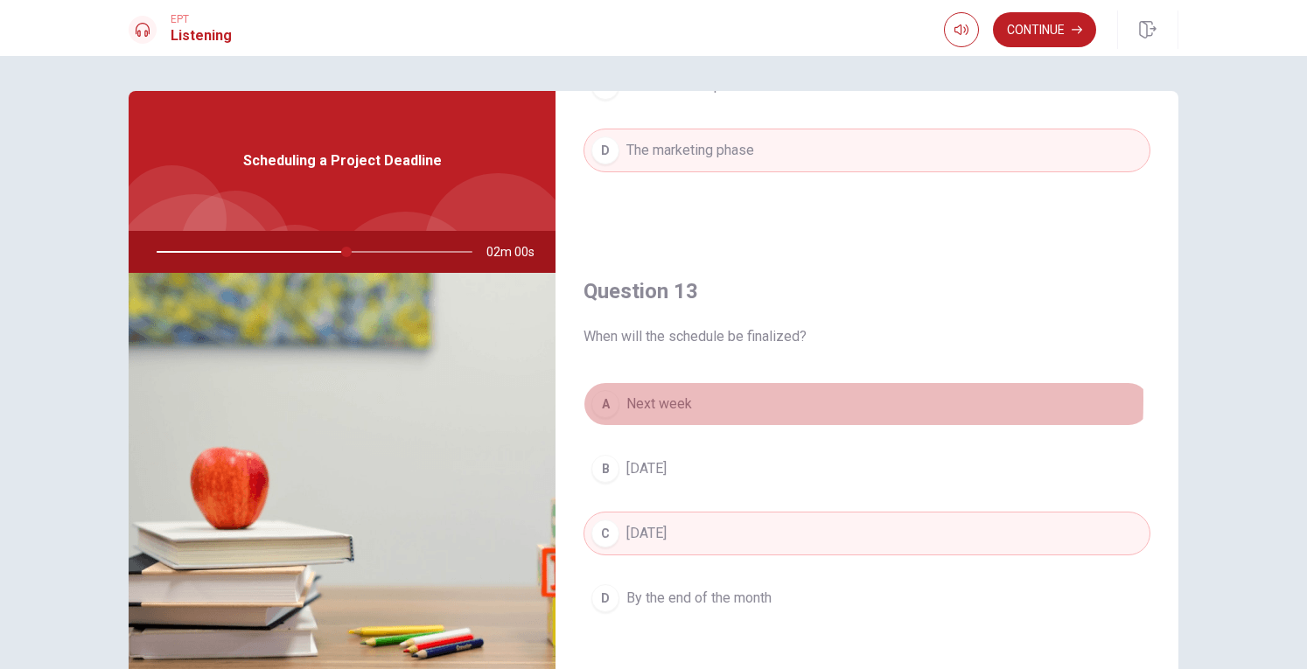
click at [678, 394] on span "Next week" at bounding box center [659, 404] width 66 height 21
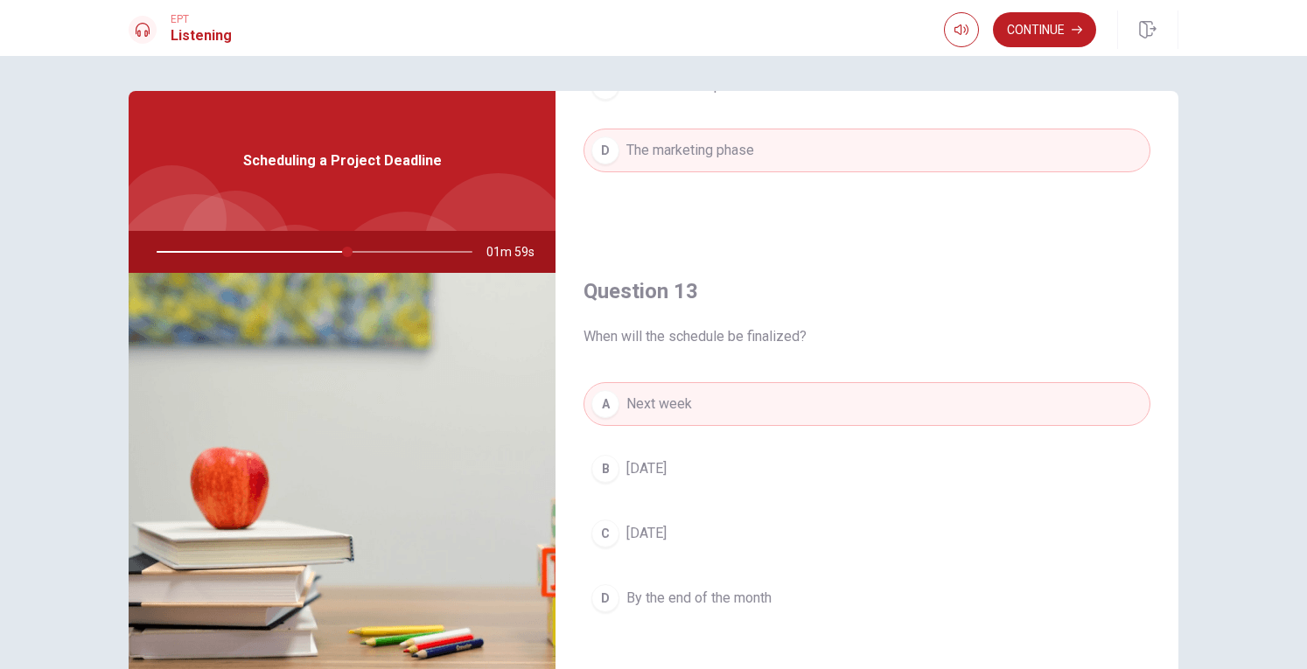
drag, startPoint x: 678, startPoint y: 531, endPoint x: 905, endPoint y: 263, distance: 351.2
click at [666, 528] on span "[DATE]" at bounding box center [646, 533] width 40 height 21
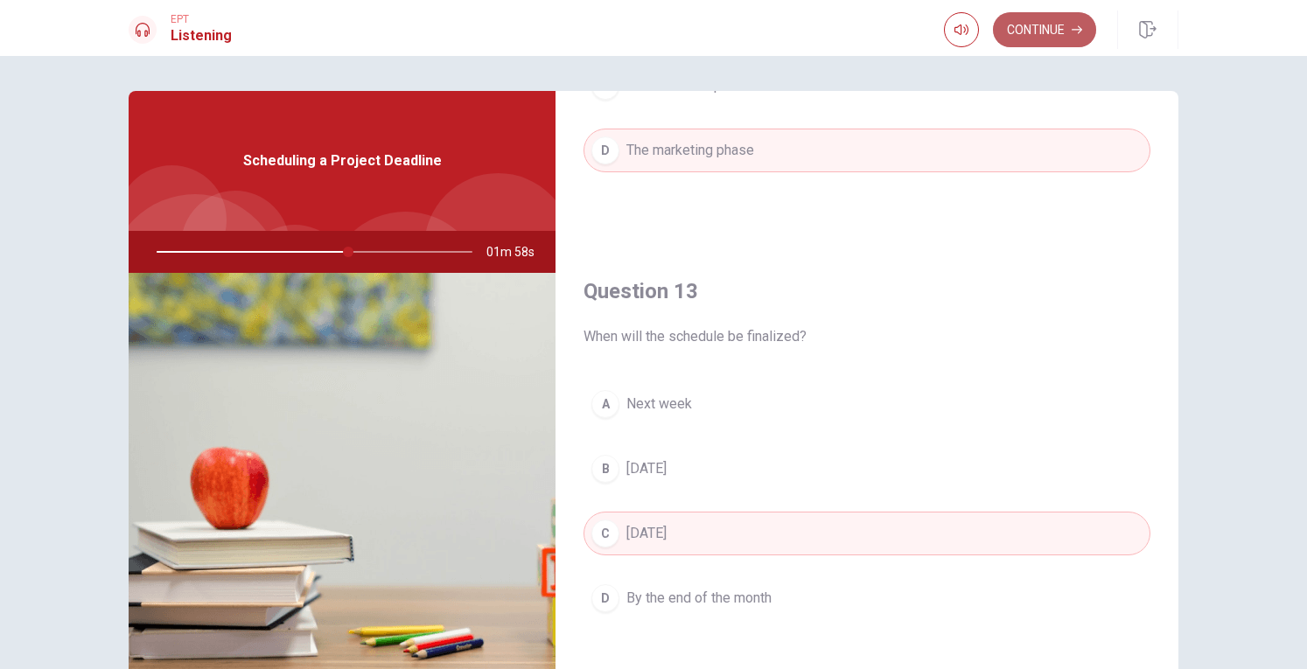
click at [1053, 34] on button "Continue" at bounding box center [1044, 29] width 103 height 35
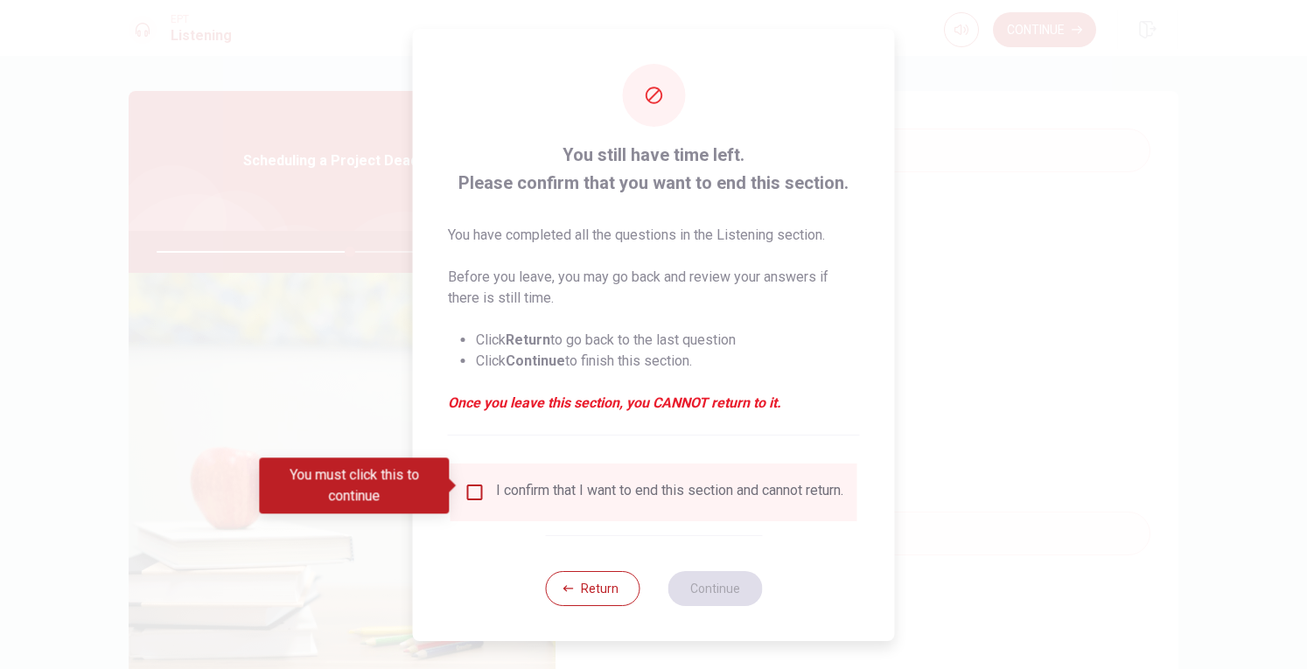
click at [466, 498] on div "I confirm that I want to end this section and cannot return." at bounding box center [653, 492] width 379 height 21
click at [479, 492] on input "You must click this to continue" at bounding box center [474, 492] width 21 height 21
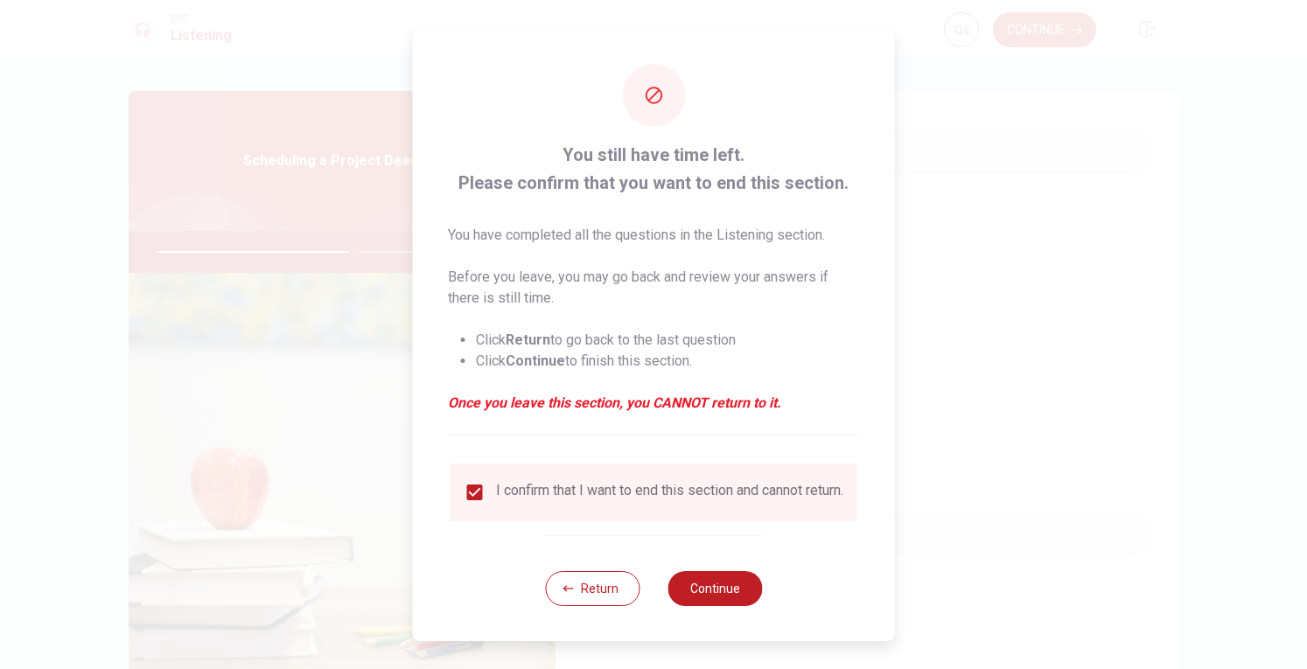
drag, startPoint x: 733, startPoint y: 597, endPoint x: 848, endPoint y: 522, distance: 137.8
click at [735, 596] on button "Continue" at bounding box center [714, 588] width 94 height 35
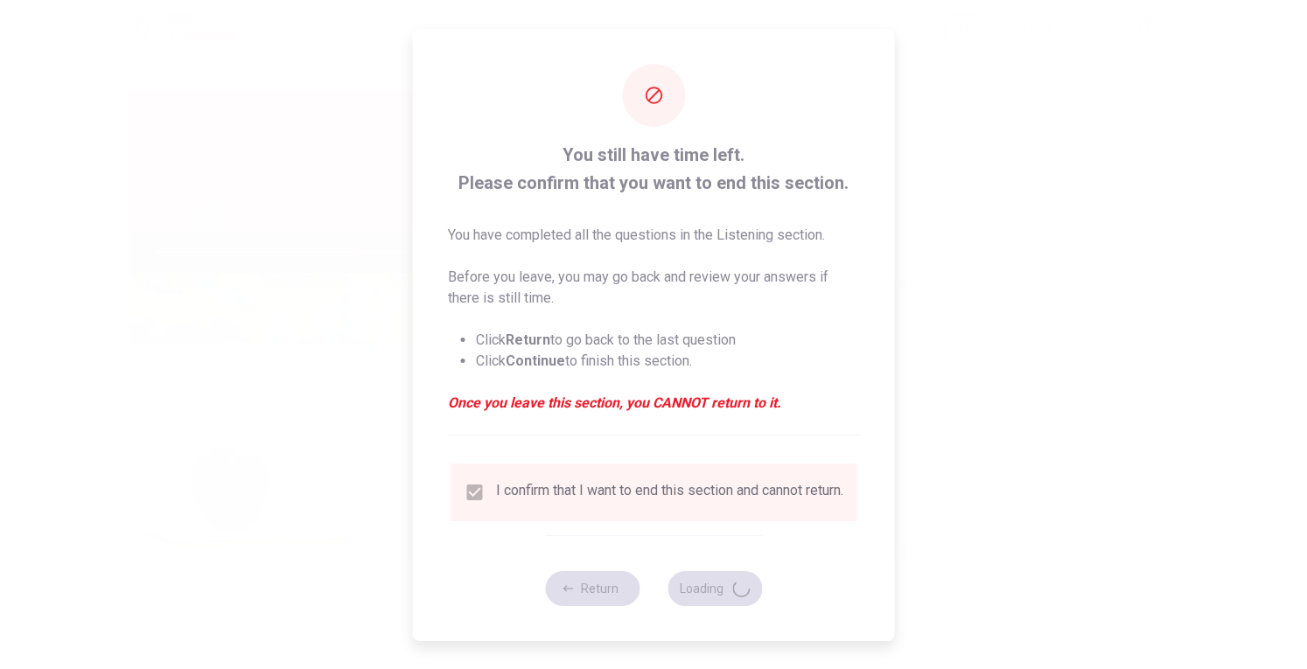
type input "63"
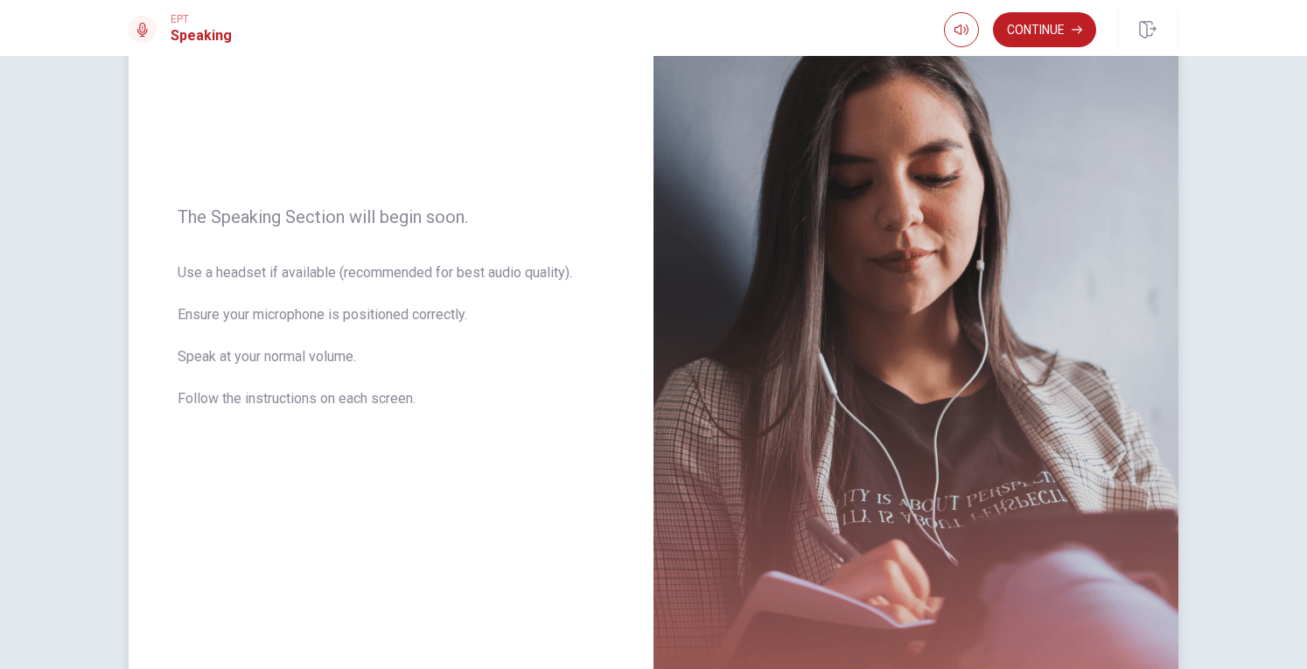
scroll to position [12, 0]
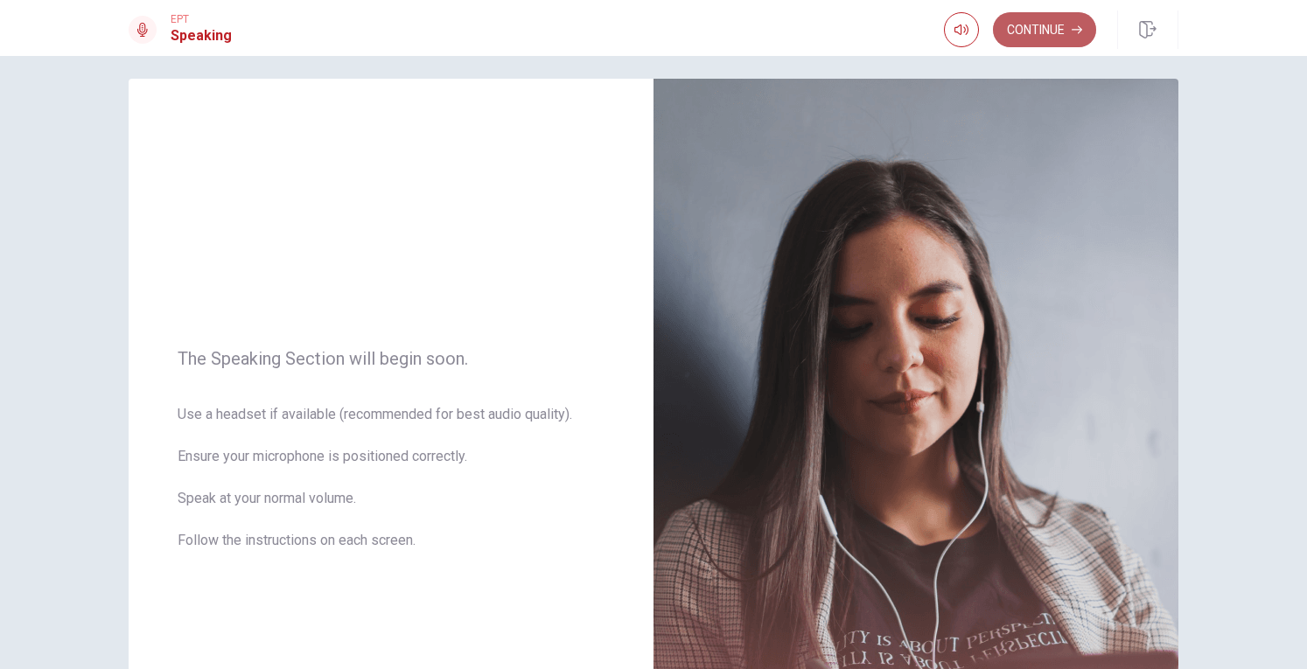
click at [1061, 38] on button "Continue" at bounding box center [1044, 29] width 103 height 35
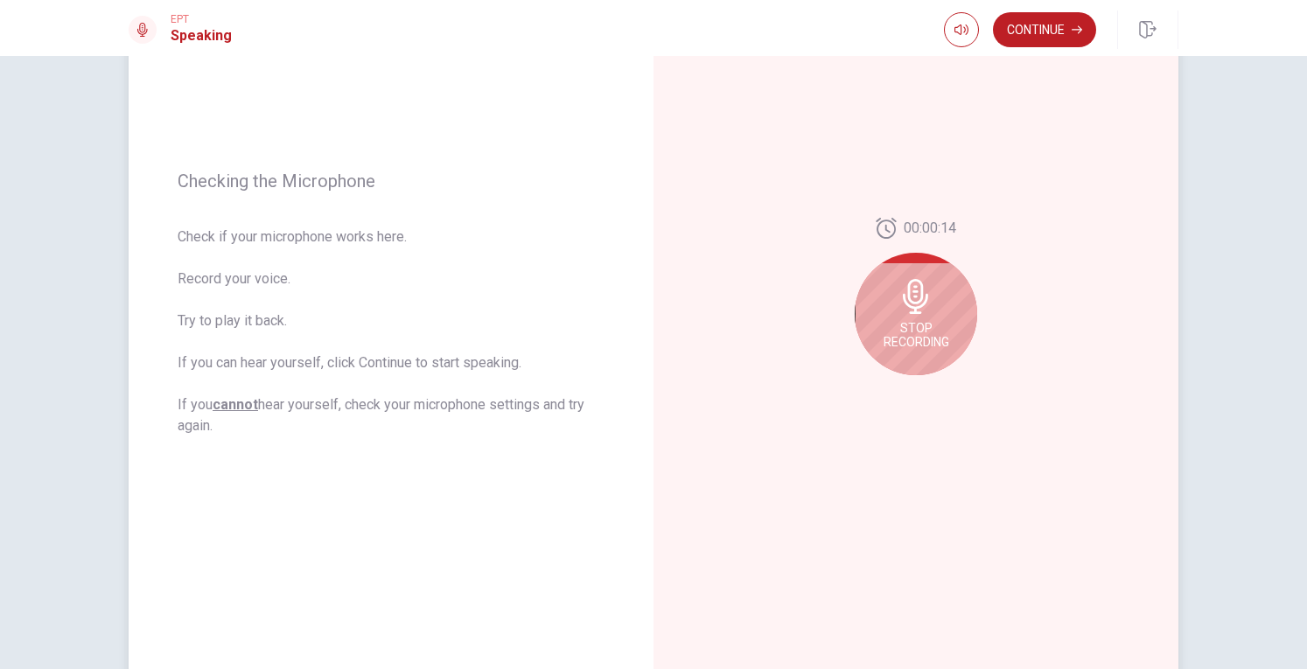
scroll to position [187, 0]
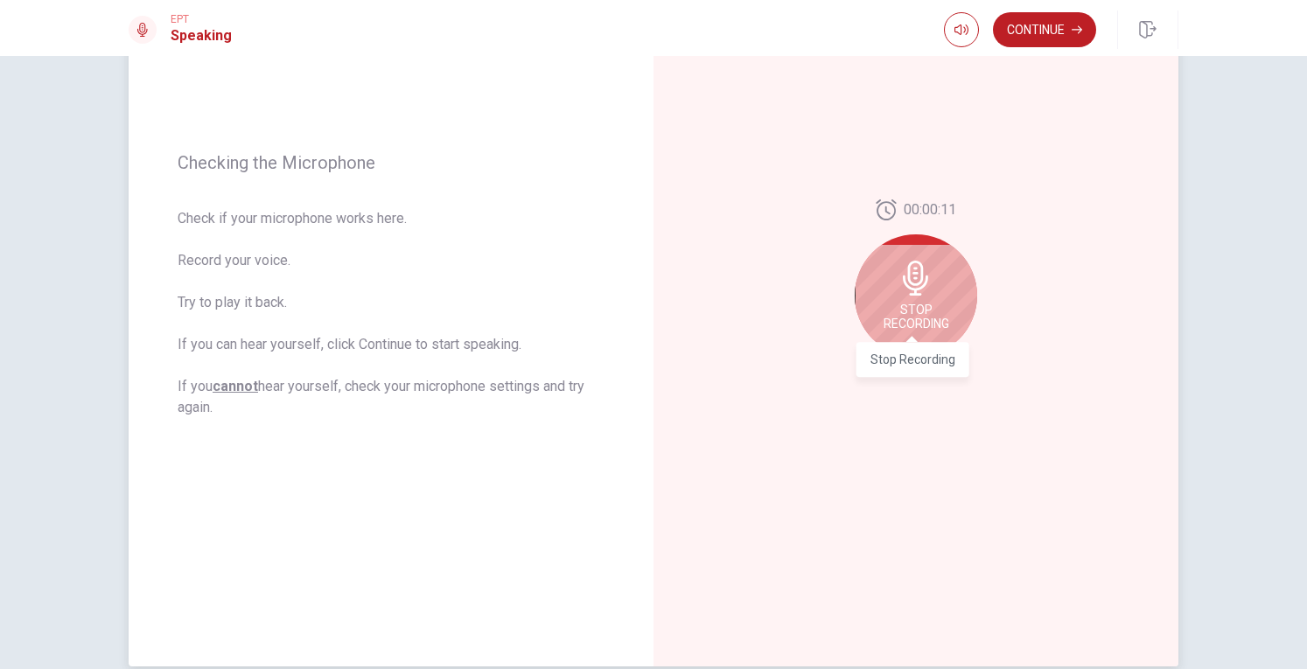
click at [905, 320] on span "Stop Recording" at bounding box center [916, 317] width 66 height 28
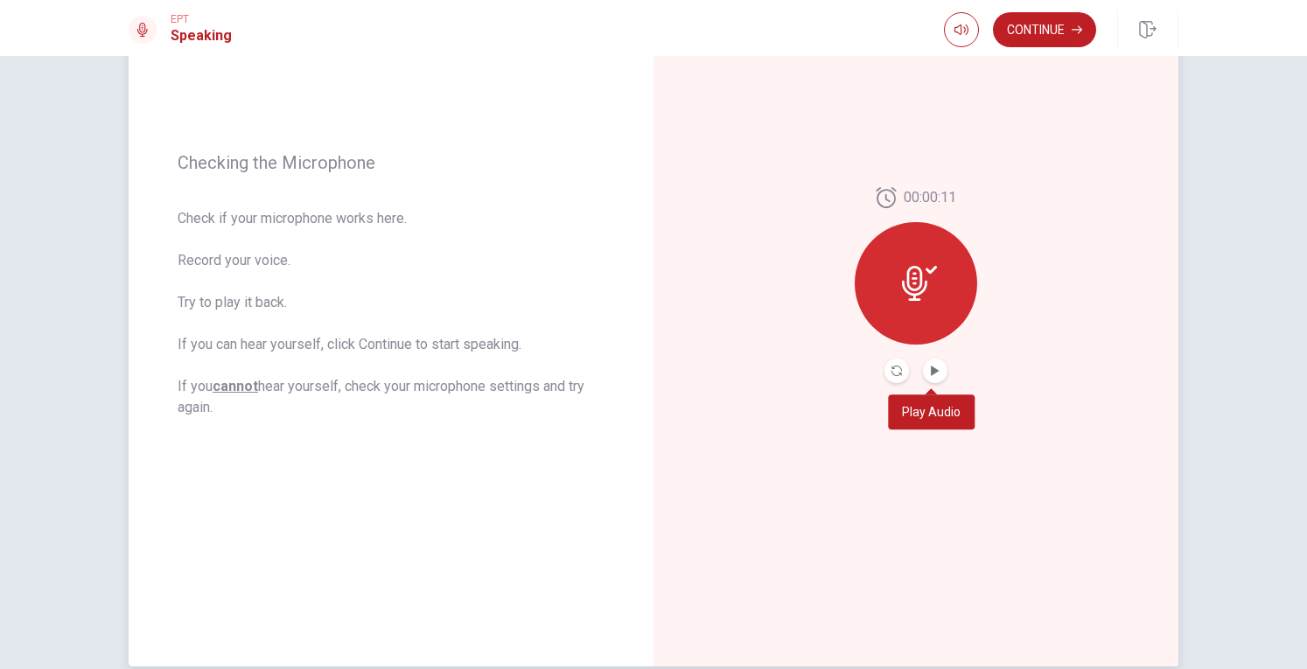
click at [934, 375] on button "Play Audio" at bounding box center [935, 371] width 24 height 24
click at [927, 379] on button "Pause Audio" at bounding box center [935, 371] width 24 height 24
click at [891, 368] on icon "Record Again" at bounding box center [896, 371] width 10 height 10
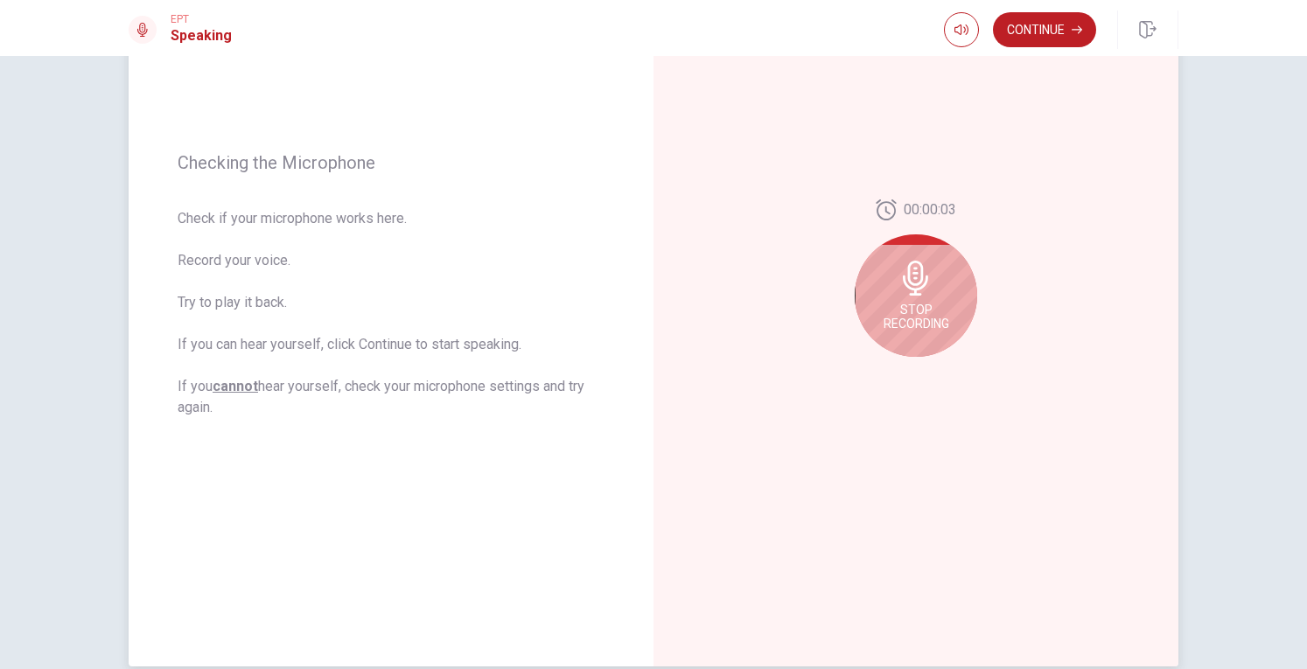
drag, startPoint x: 889, startPoint y: 298, endPoint x: 924, endPoint y: 335, distance: 51.3
click at [889, 298] on div "Stop Recording" at bounding box center [915, 295] width 122 height 122
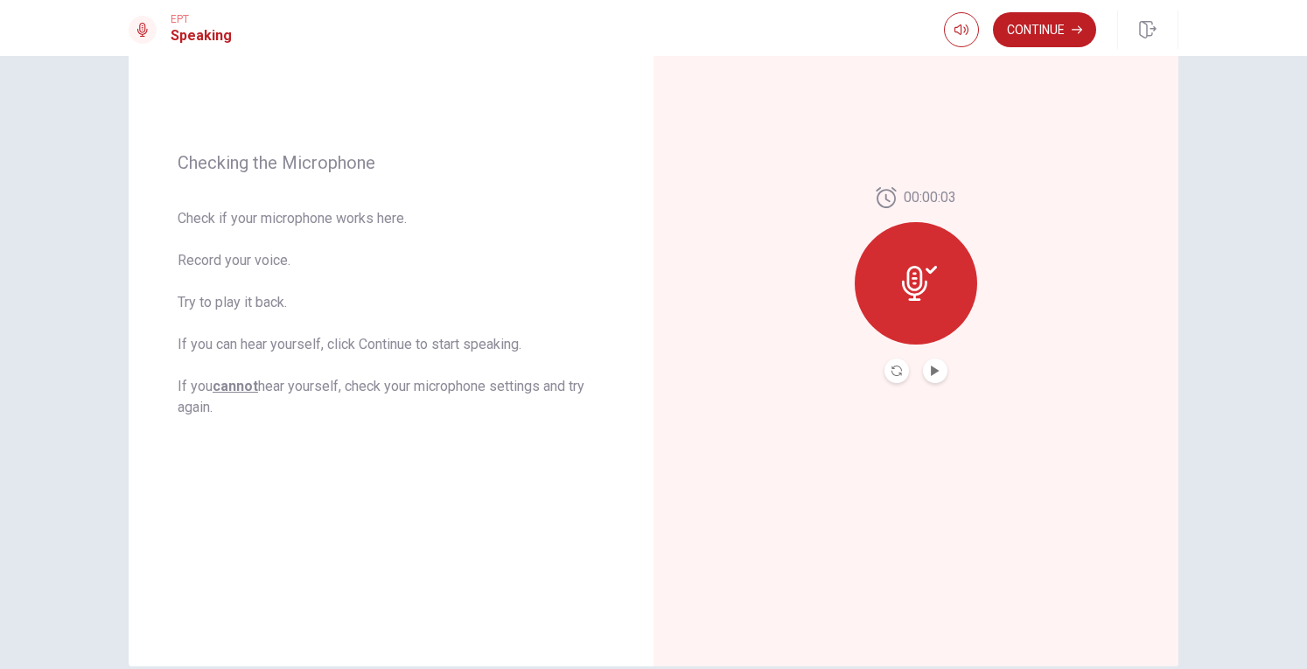
click at [925, 375] on button "Play Audio" at bounding box center [935, 371] width 24 height 24
click at [1060, 40] on button "Continue" at bounding box center [1044, 29] width 103 height 35
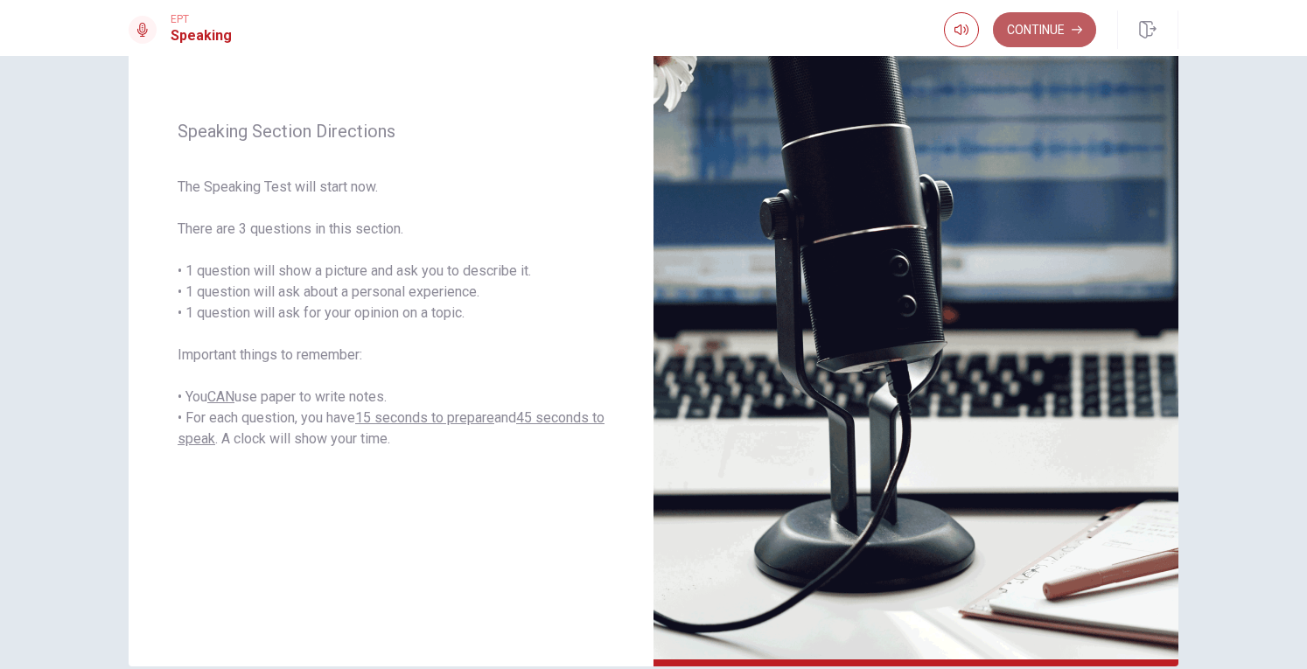
click at [1072, 33] on icon "button" at bounding box center [1076, 29] width 10 height 10
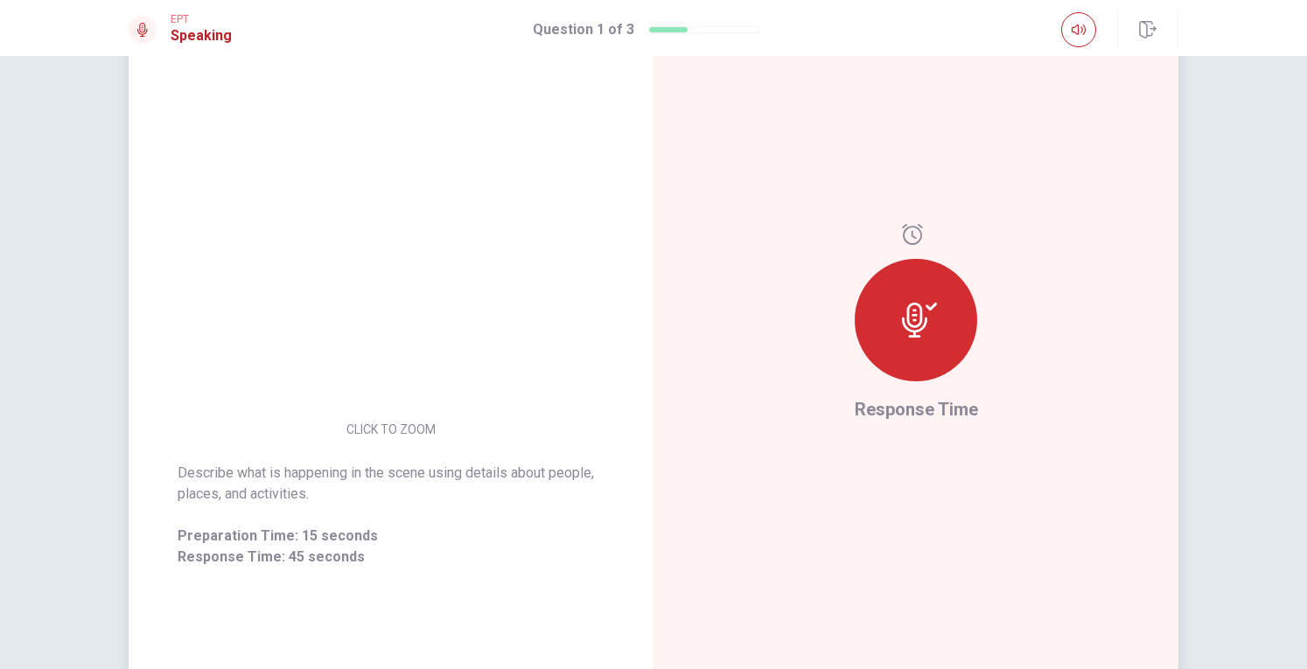
scroll to position [275, 0]
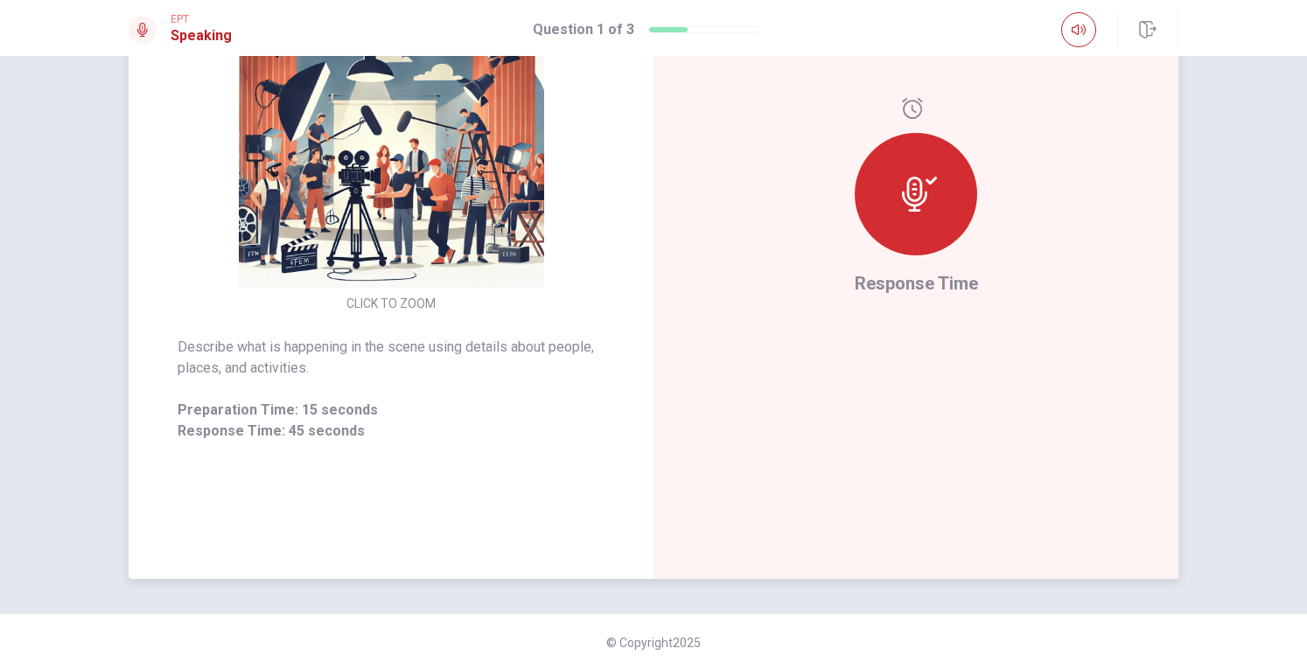
click at [937, 211] on div at bounding box center [915, 194] width 122 height 122
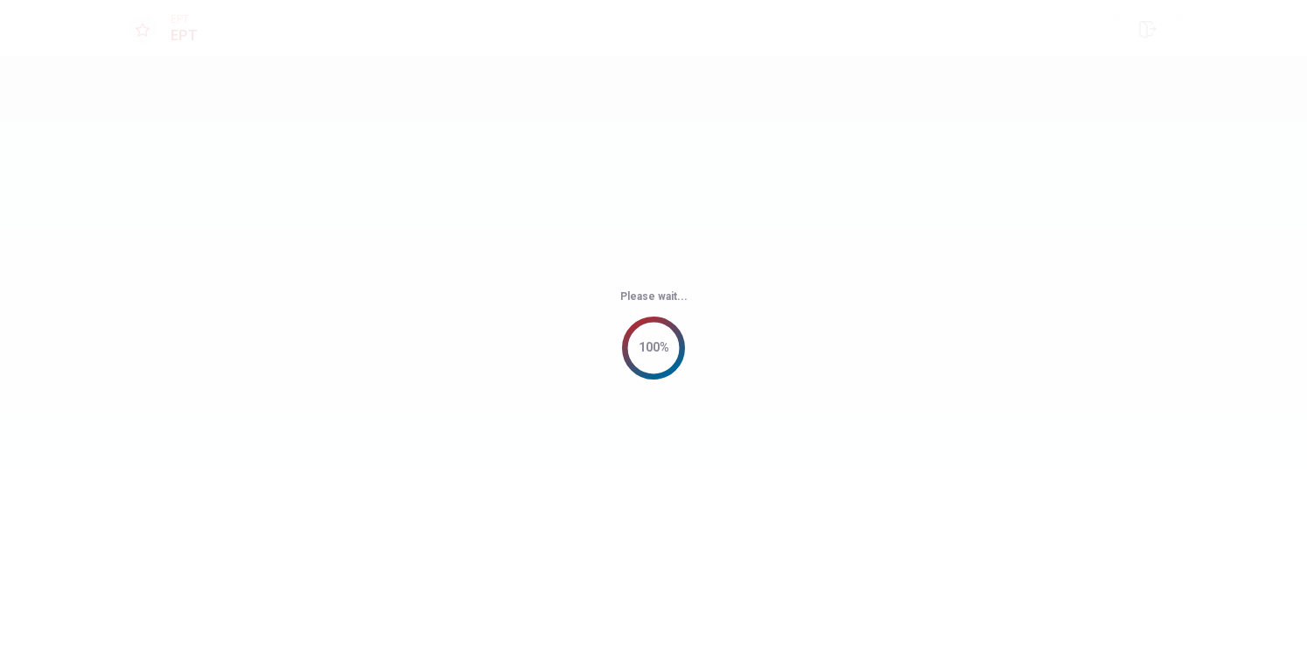
scroll to position [0, 0]
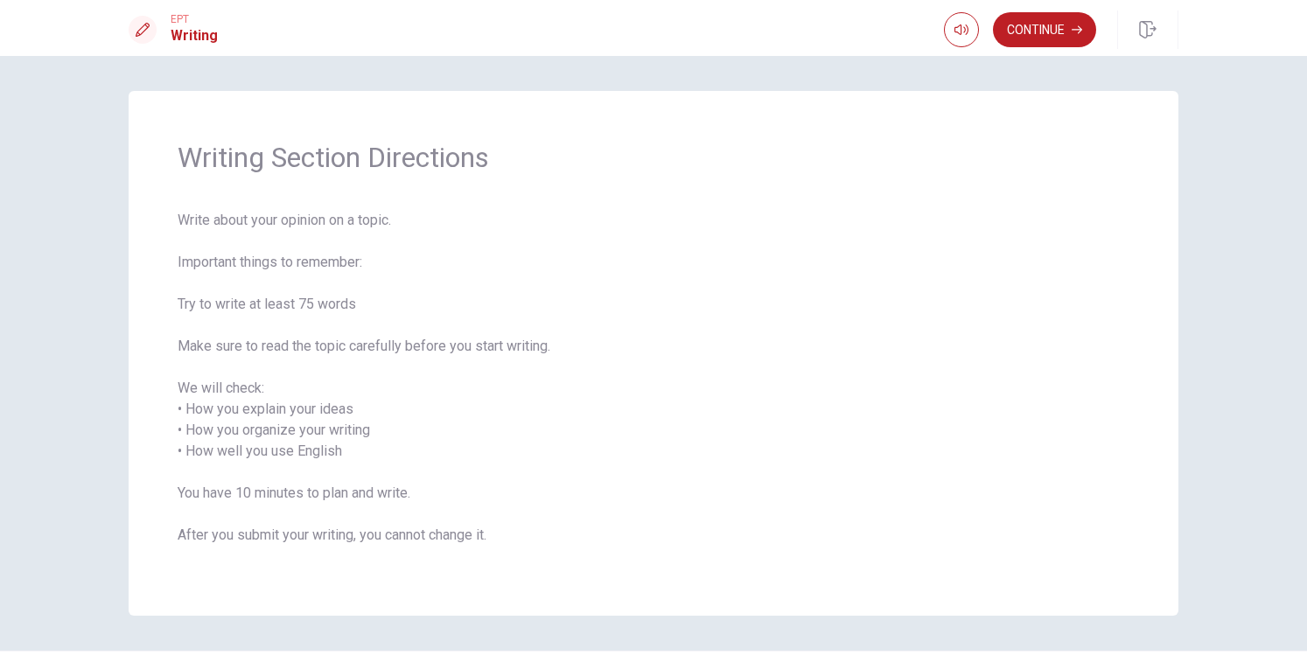
click at [817, 380] on span "Write about your opinion on a topic. Important things to remember: Try to write…" at bounding box center [653, 388] width 951 height 357
click at [1048, 27] on button "Continue" at bounding box center [1044, 29] width 103 height 35
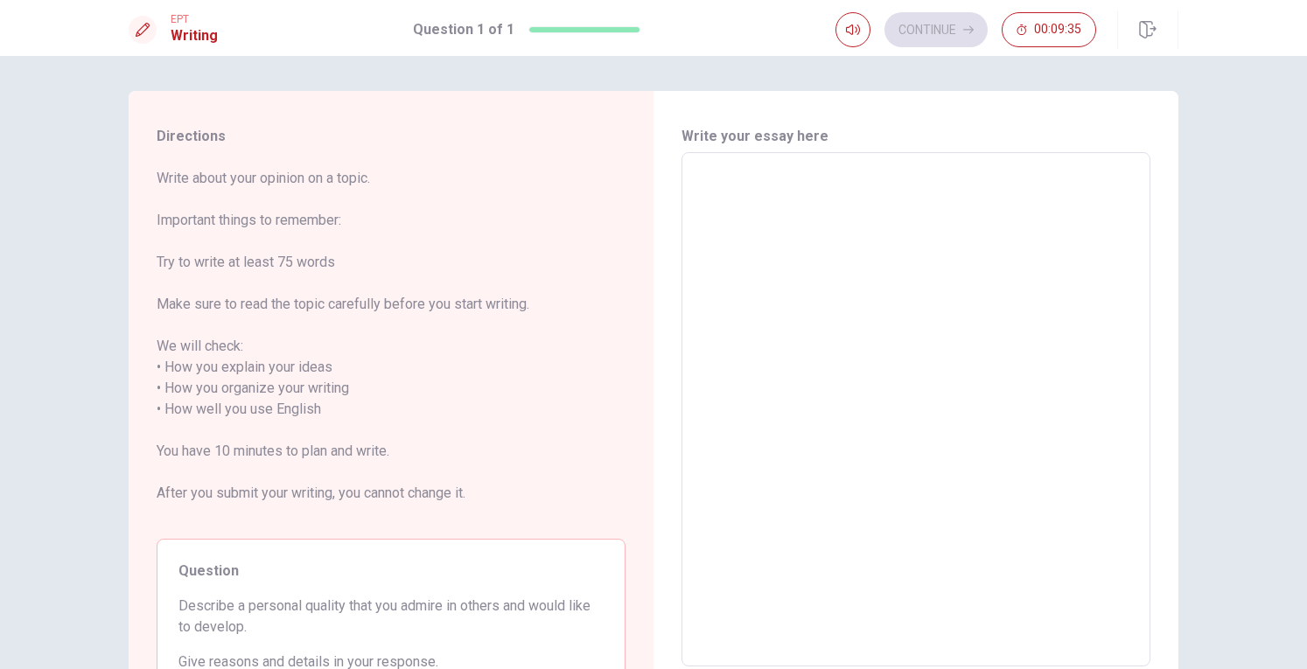
click at [783, 222] on textarea at bounding box center [915, 409] width 444 height 485
type textarea "t"
type textarea "x"
type textarea "th"
type textarea "x"
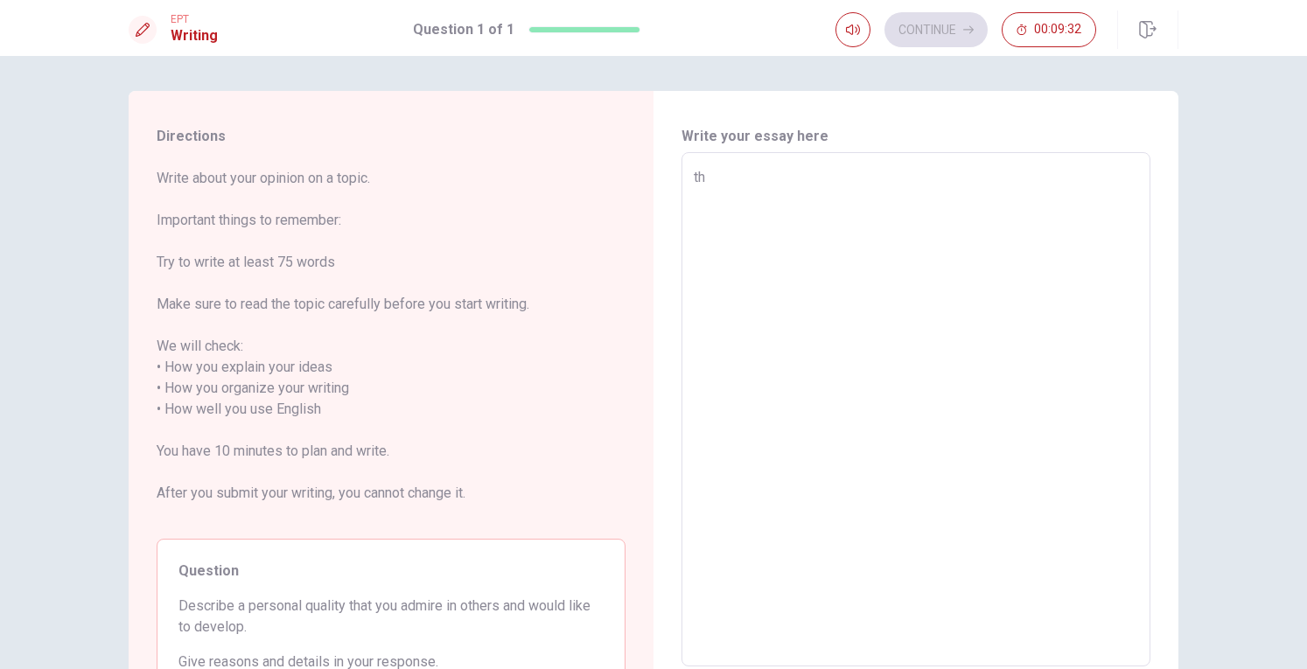
type textarea "the"
type textarea "x"
type textarea "the"
type textarea "x"
type textarea "the p"
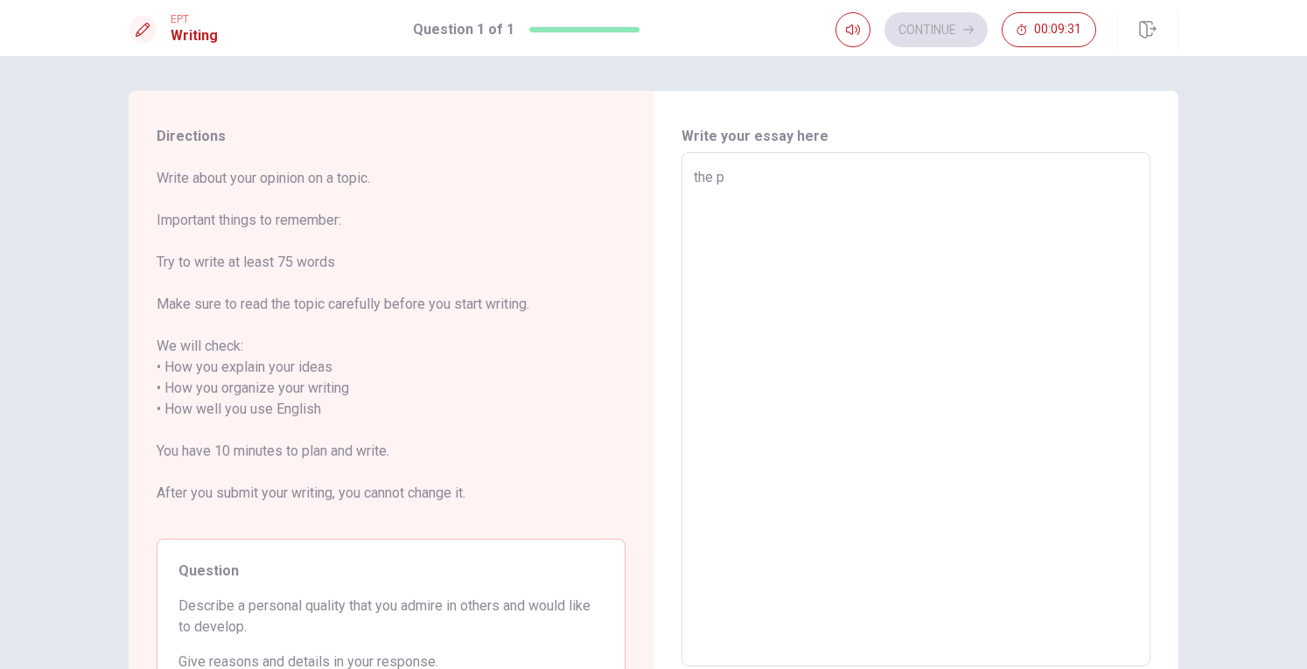
type textarea "x"
type textarea "the pe"
type textarea "x"
type textarea "the peo"
type textarea "x"
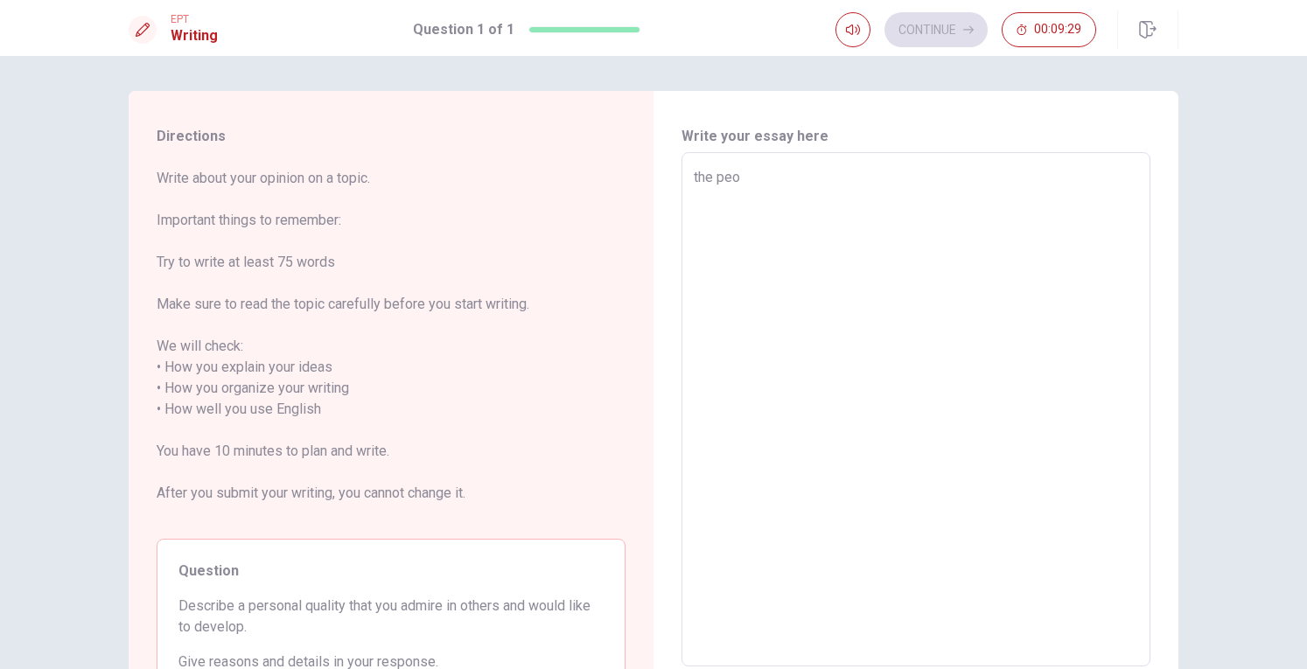
type textarea "the peop"
type textarea "x"
type textarea "the peopl"
type textarea "x"
type textarea "the people"
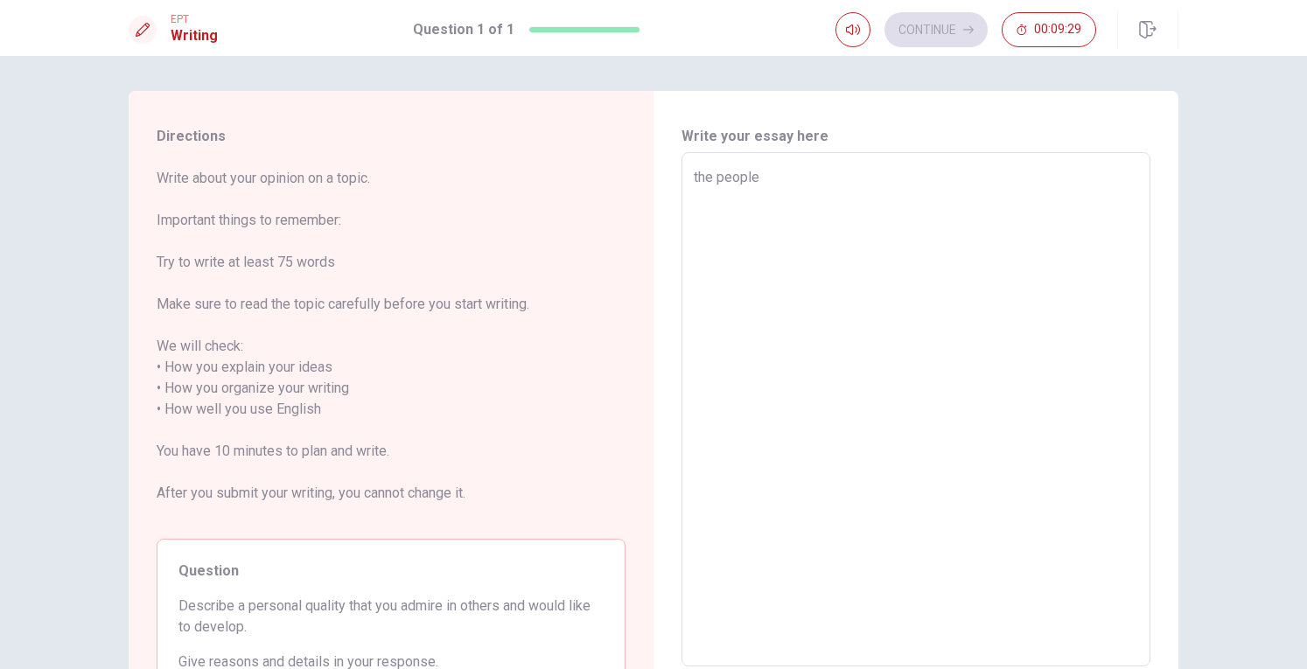
type textarea "x"
type textarea "the people"
type textarea "x"
type textarea "the people w"
type textarea "x"
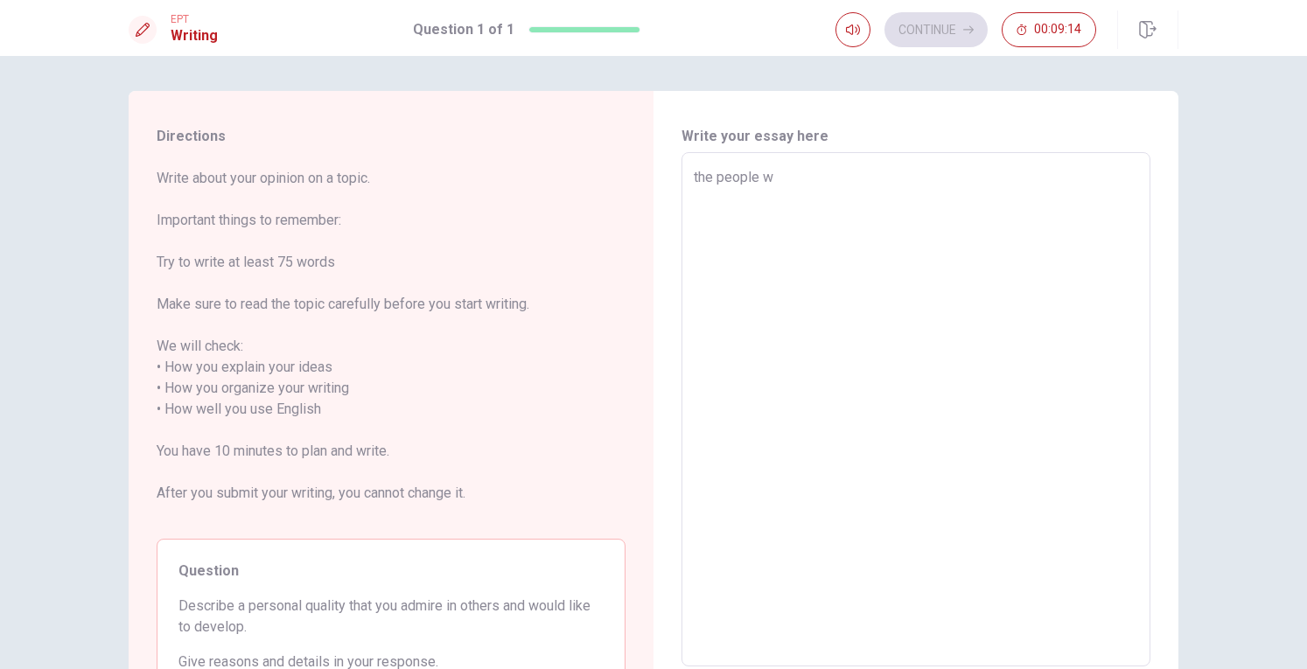
type textarea "the people wh"
type textarea "x"
type textarea "the people who"
type textarea "x"
type textarea "the people who"
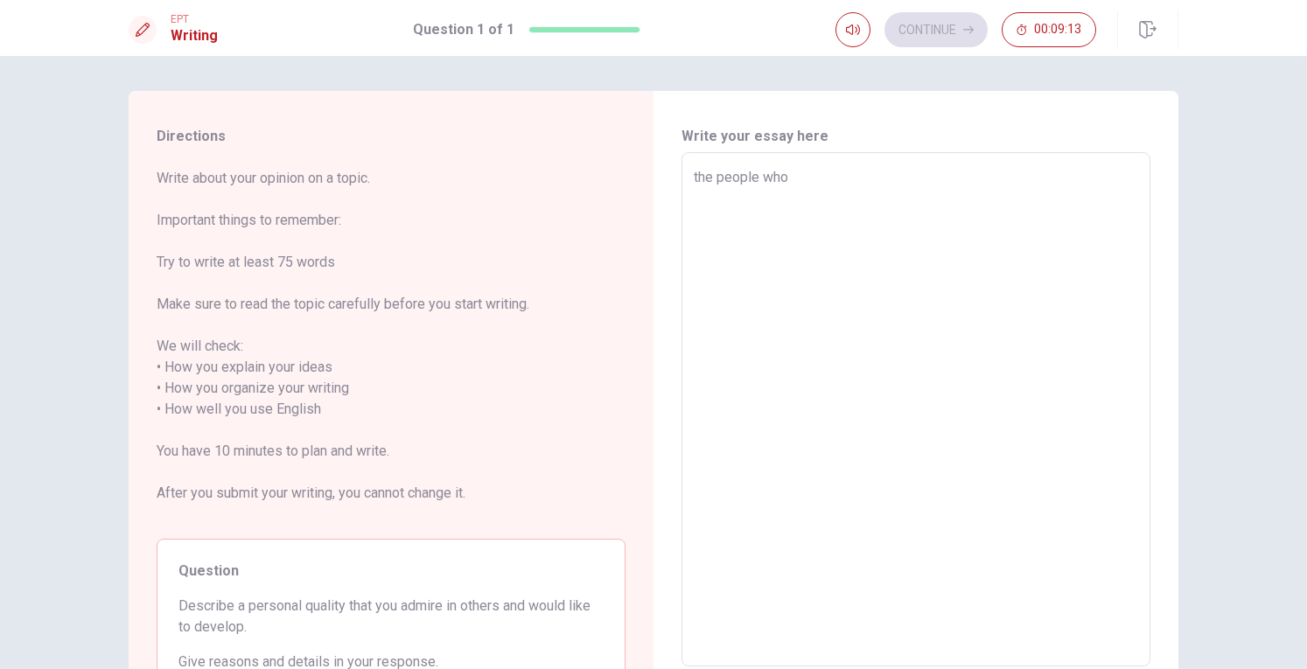
type textarea "x"
type textarea "the people who i"
type textarea "x"
type textarea "the people who i"
type textarea "x"
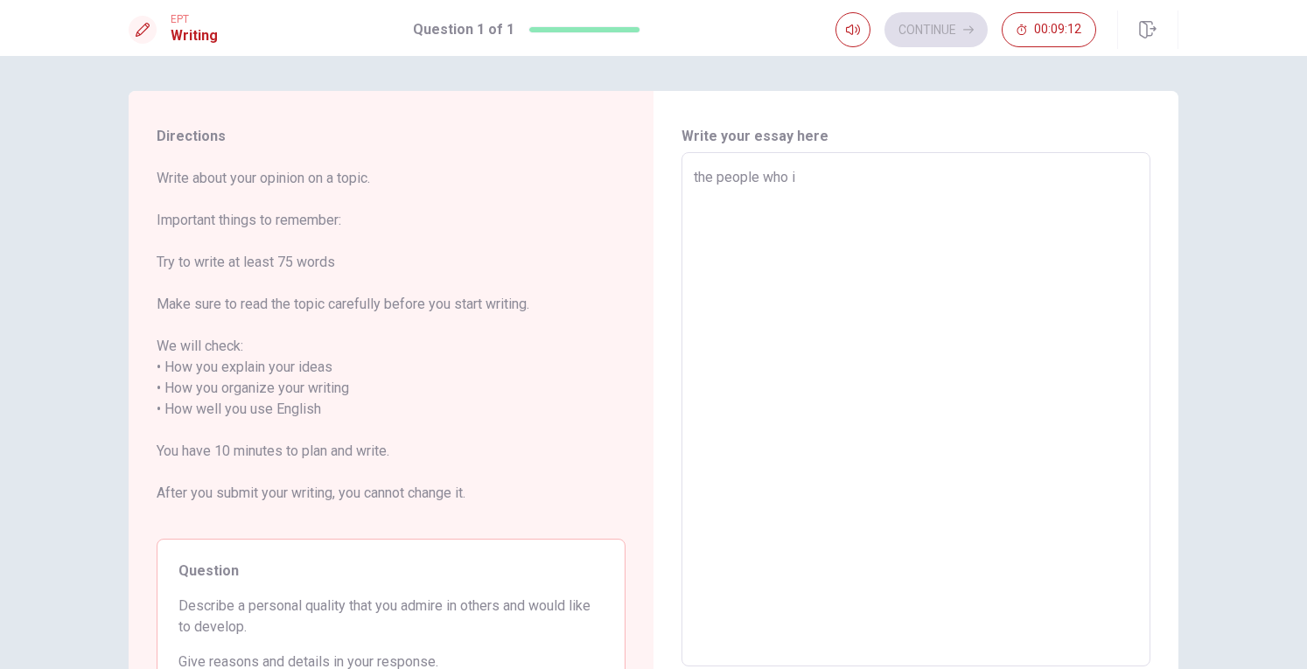
type textarea "the people who i a"
type textarea "x"
type textarea "the people who i ad"
type textarea "x"
type textarea "the people who i adm"
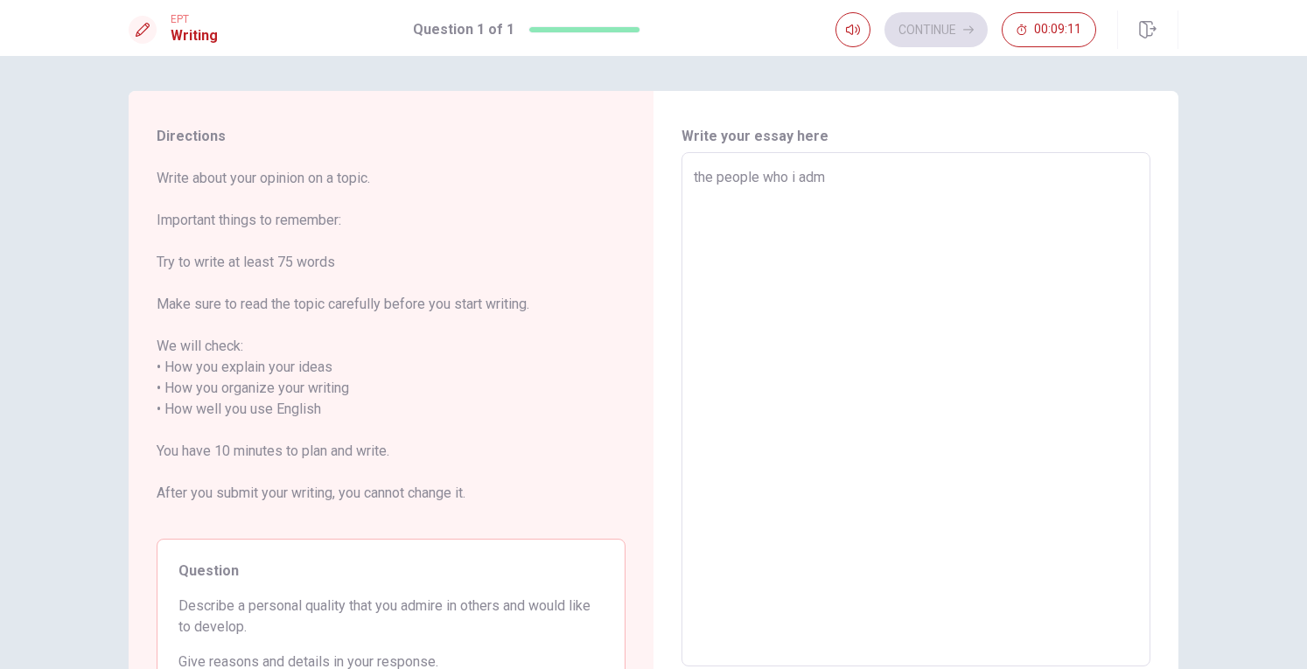
type textarea "x"
type textarea "the people who i admi"
type textarea "x"
type textarea "the people who i [GEOGRAPHIC_DATA]"
type textarea "x"
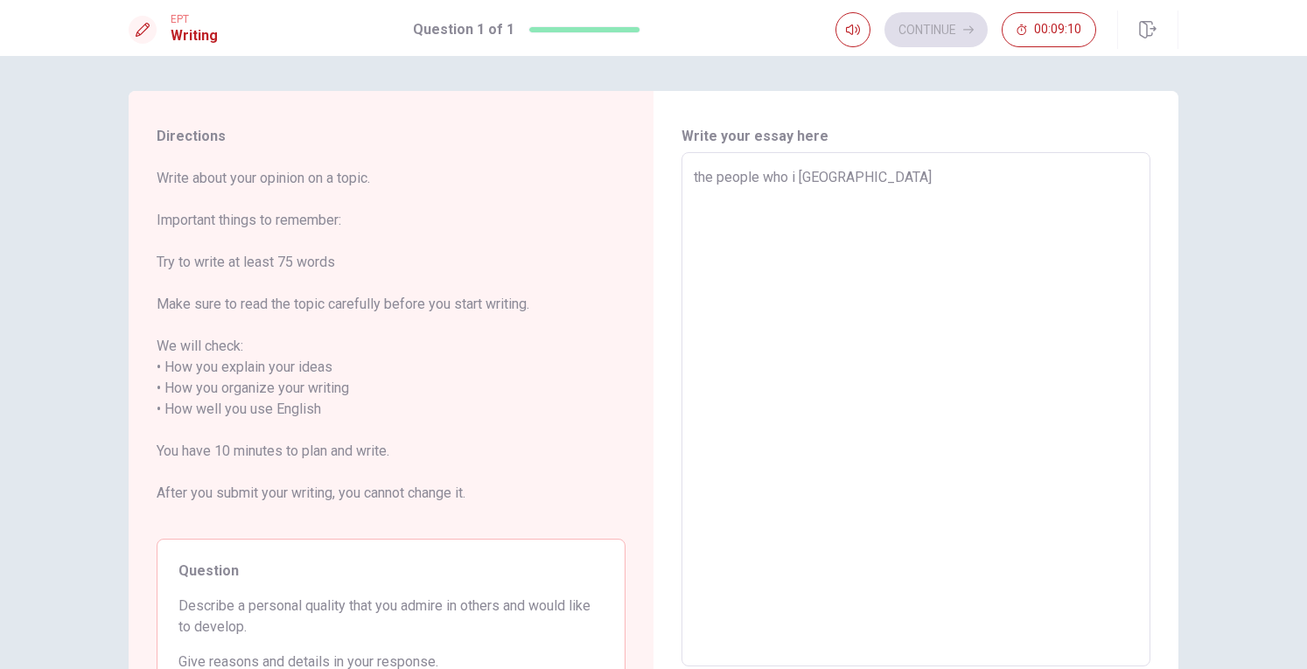
type textarea "the people who i admire"
type textarea "x"
type textarea "the people who i admire"
type textarea "x"
type textarea "the people who i admire i"
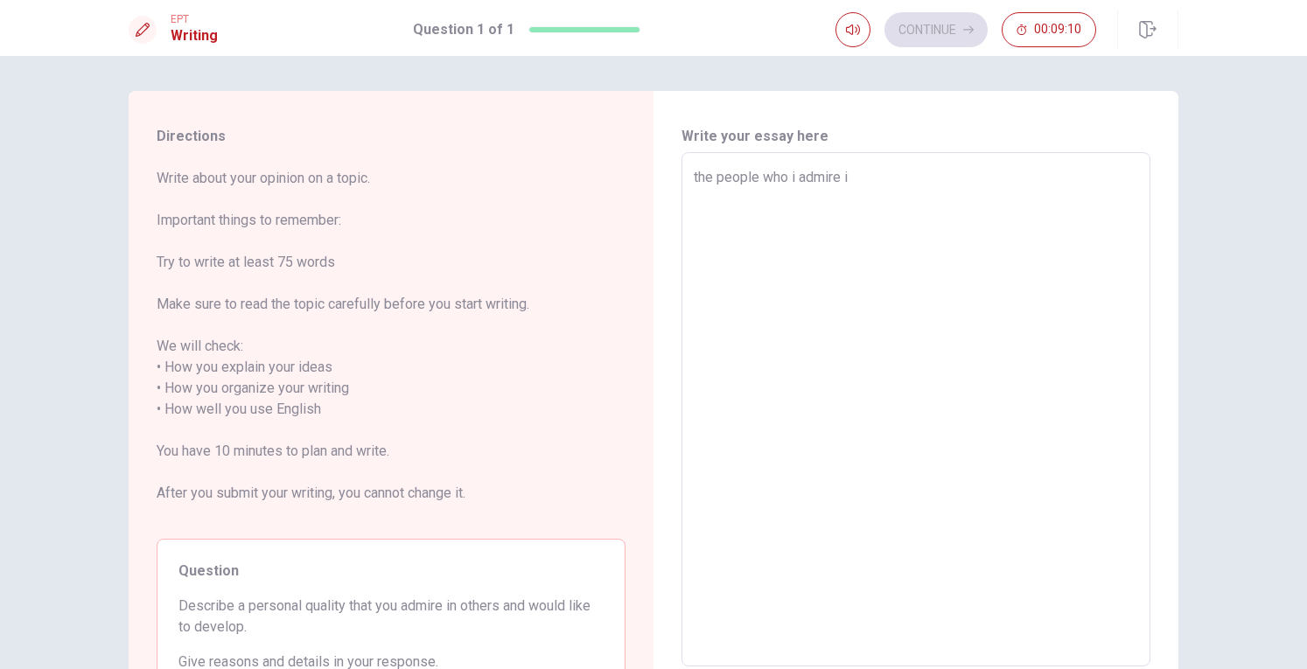
type textarea "x"
type textarea "the people who i admire is"
type textarea "x"
type textarea "the people who i admire is"
type textarea "x"
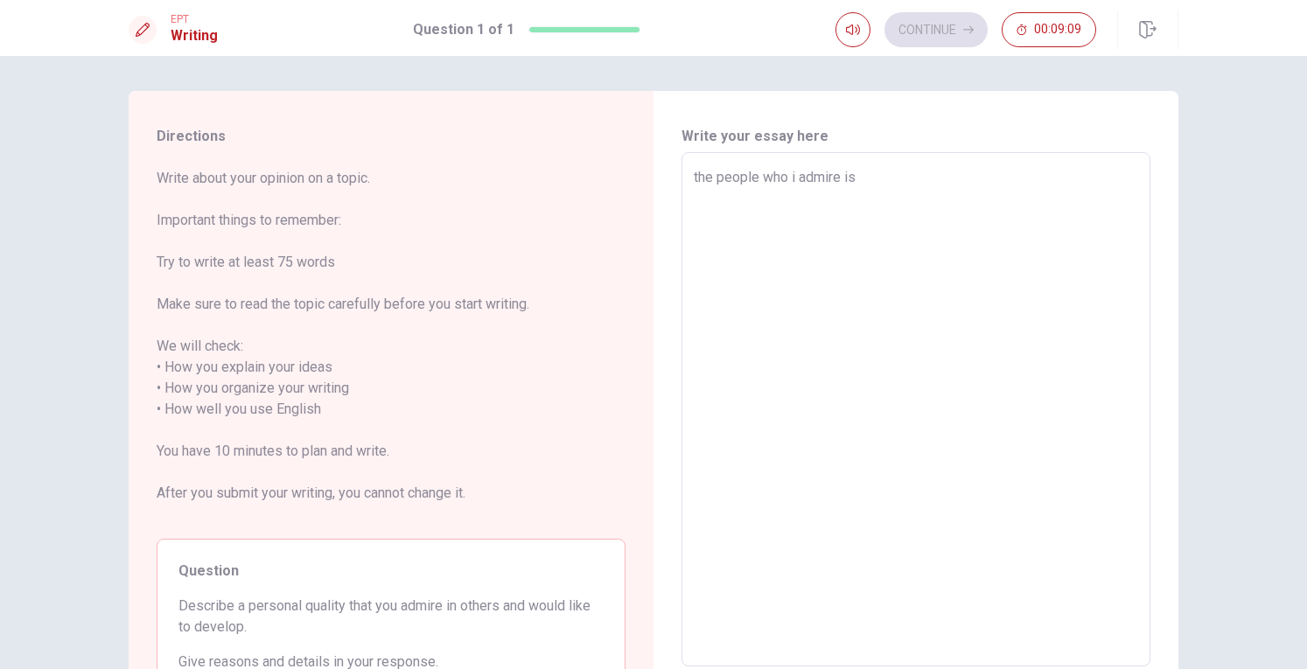
type textarea "the people who i admire is m"
type textarea "x"
type textarea "the people who i admire is ma"
type textarea "x"
type textarea "the people who i admire is mas"
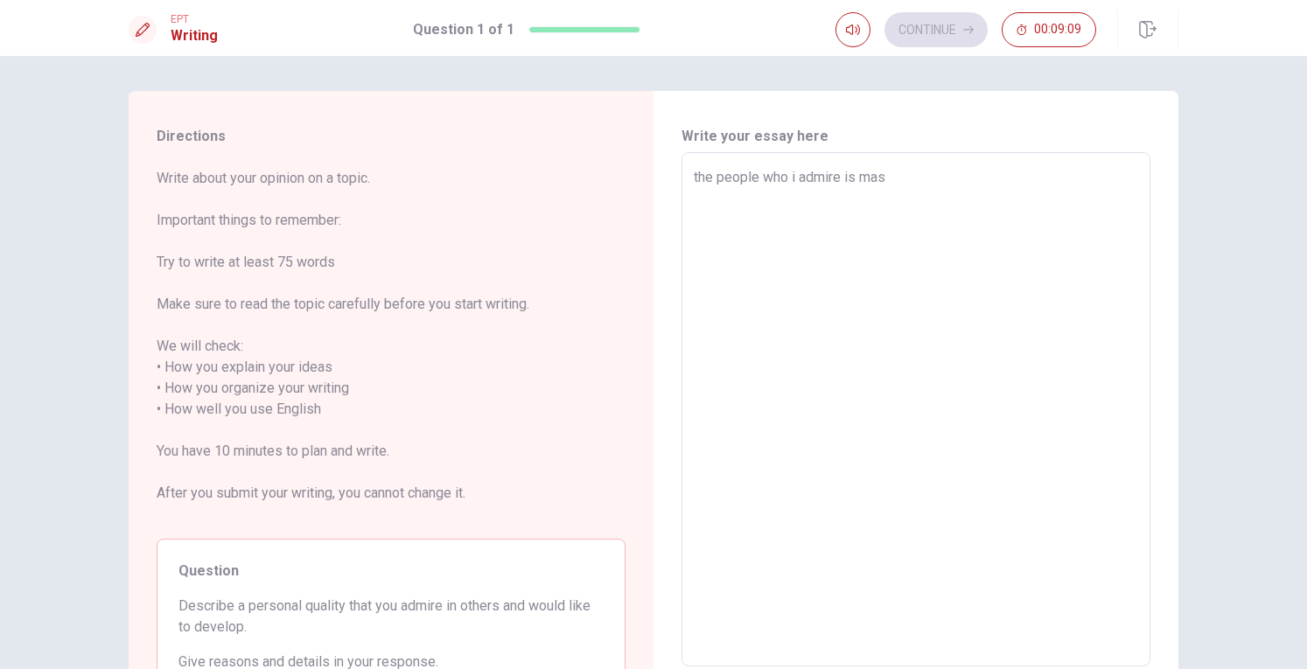
type textarea "x"
type textarea "the people who i admire is mas"
type textarea "x"
type textarea "the people who i admire is mas"
type textarea "x"
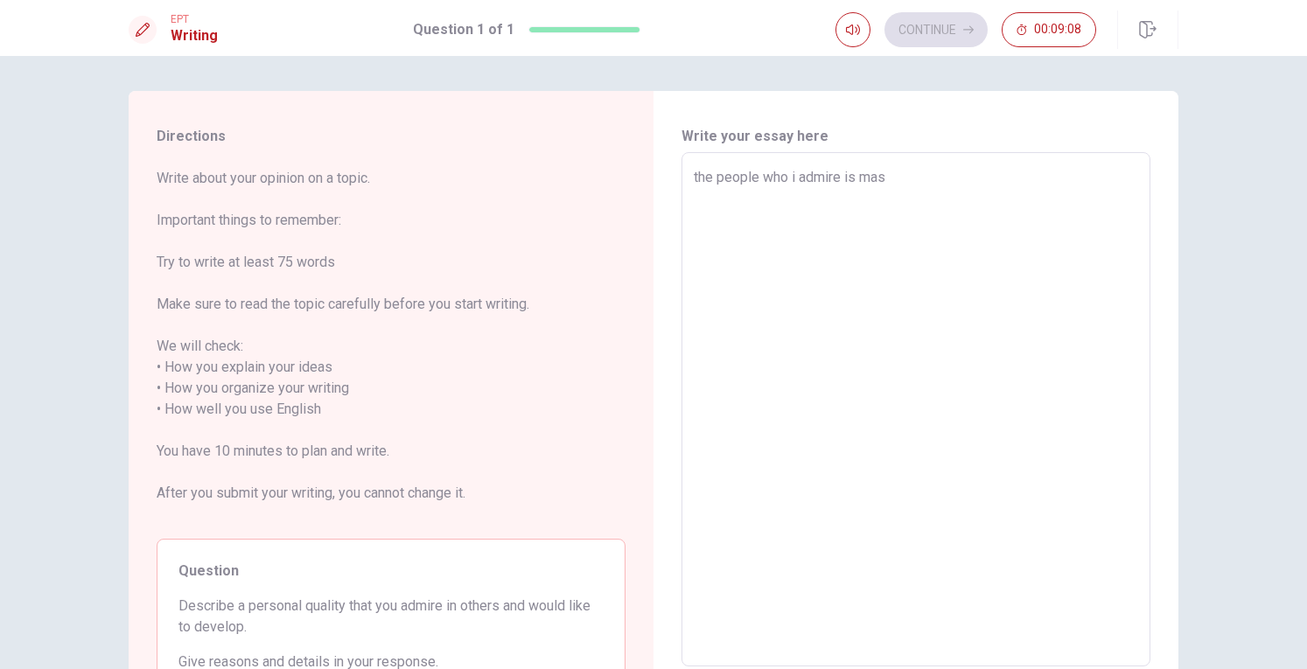
type textarea "the people who i admire is ma"
type textarea "x"
type textarea "the people who i admire is m"
type textarea "x"
type textarea "the people who i admire is my"
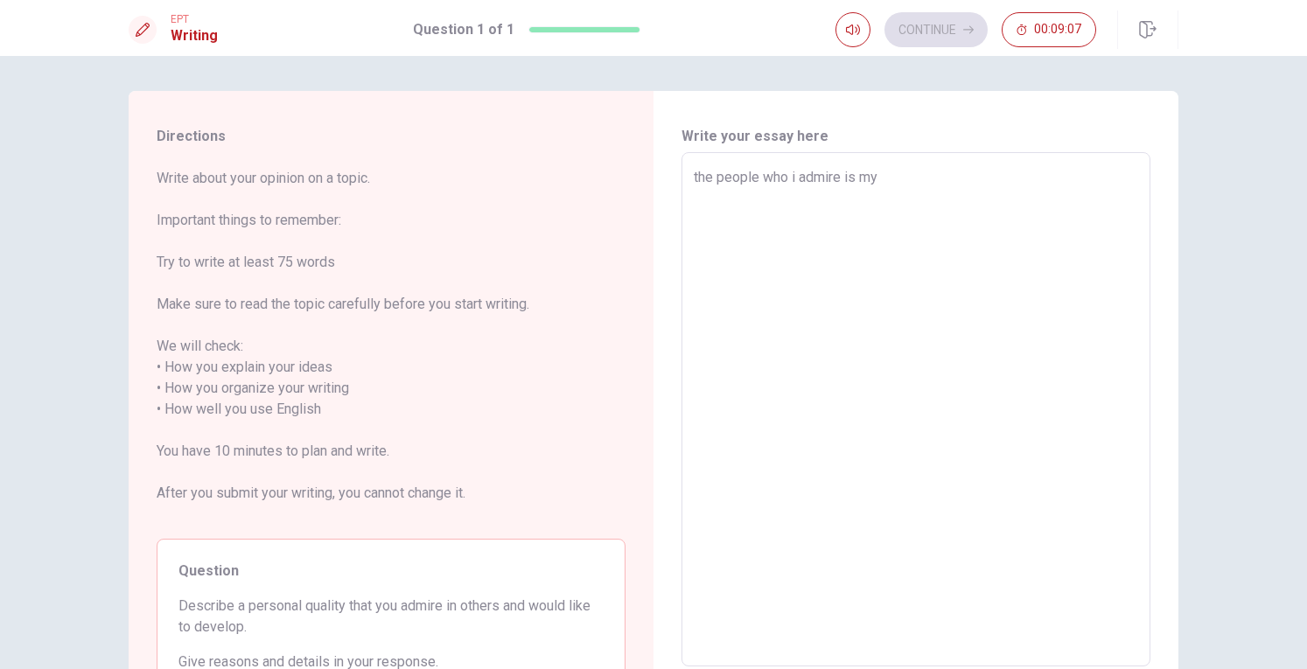
type textarea "x"
type textarea "the people who i admire is my"
type textarea "x"
type textarea "the people who i admire is my p"
type textarea "x"
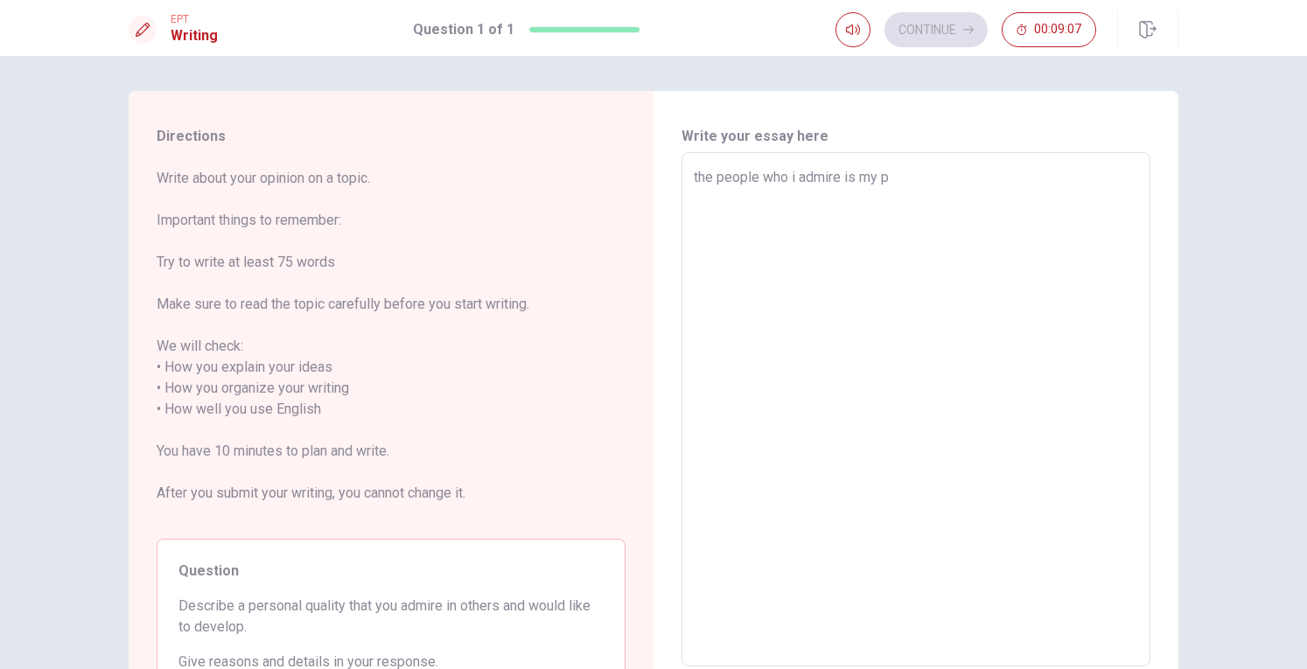
type textarea "the people who i admire is my pa"
type textarea "x"
type textarea "the people who i admire is my par"
type textarea "x"
type textarea "the people who i admire is my pare"
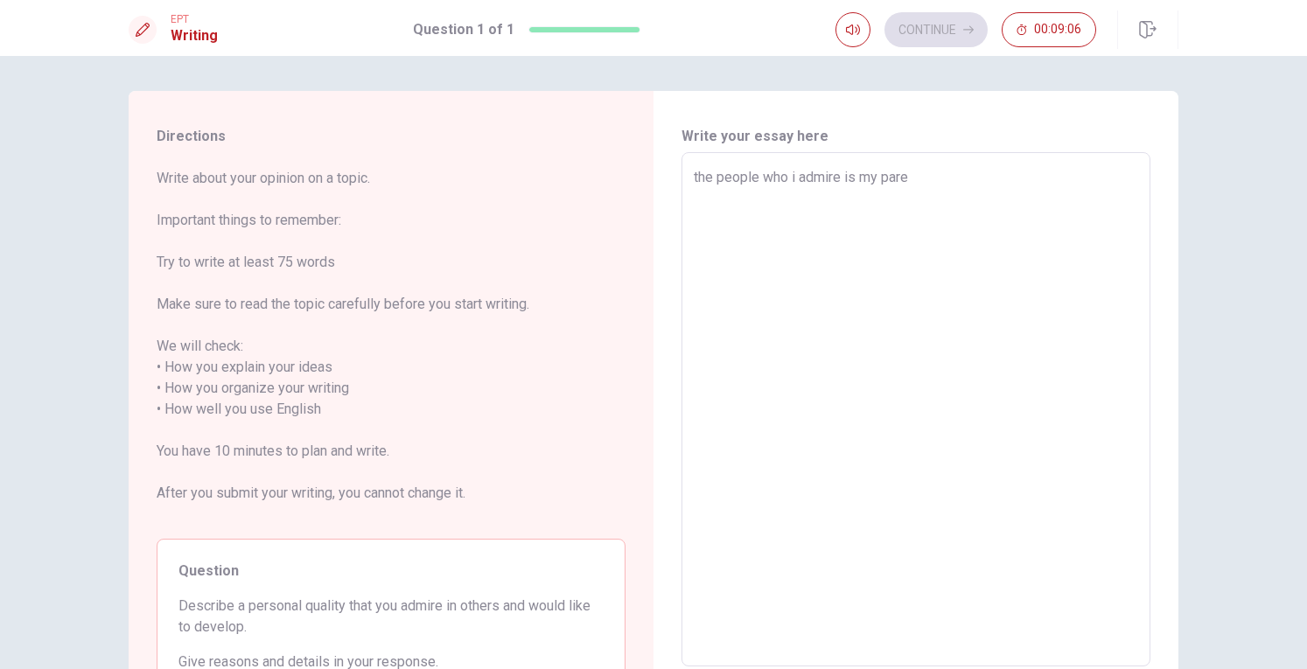
type textarea "x"
type textarea "the people who i admire is my paren"
type textarea "x"
type textarea "the people who i admire is my parent"
type textarea "x"
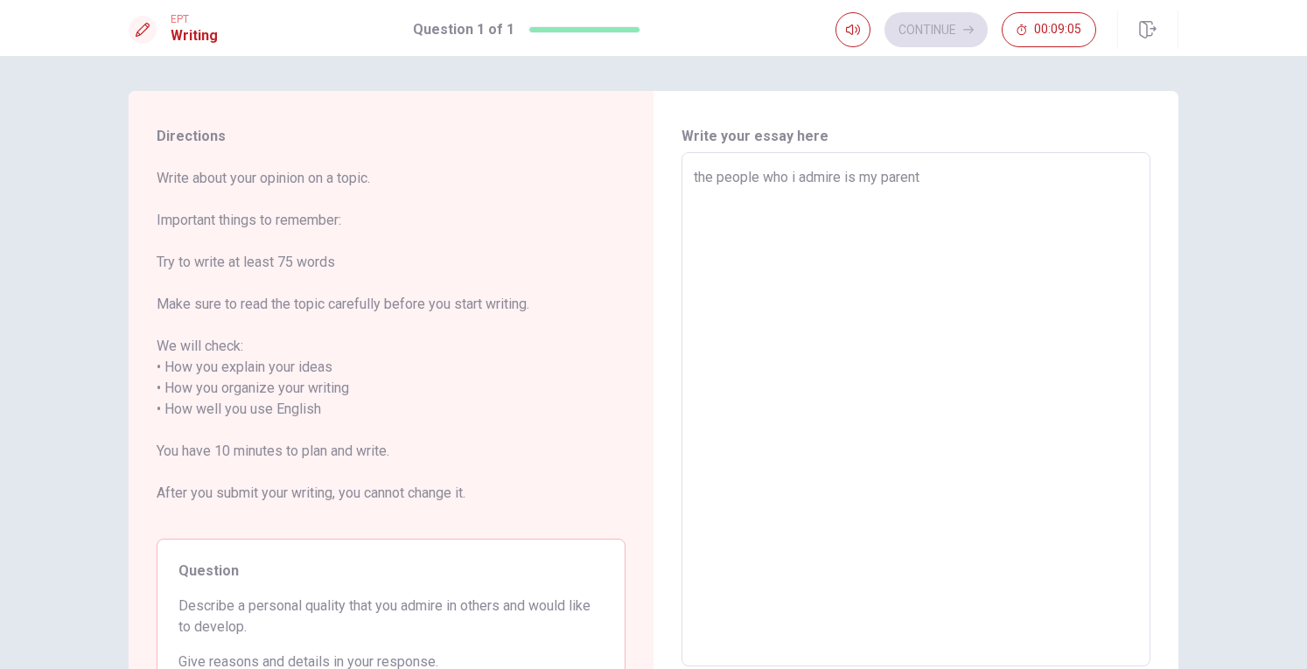
type textarea "the people who i admire is my parents"
type textarea "x"
type textarea "the people who i admire is my parents"
type textarea "x"
type textarea "the people who i admire is my parents b"
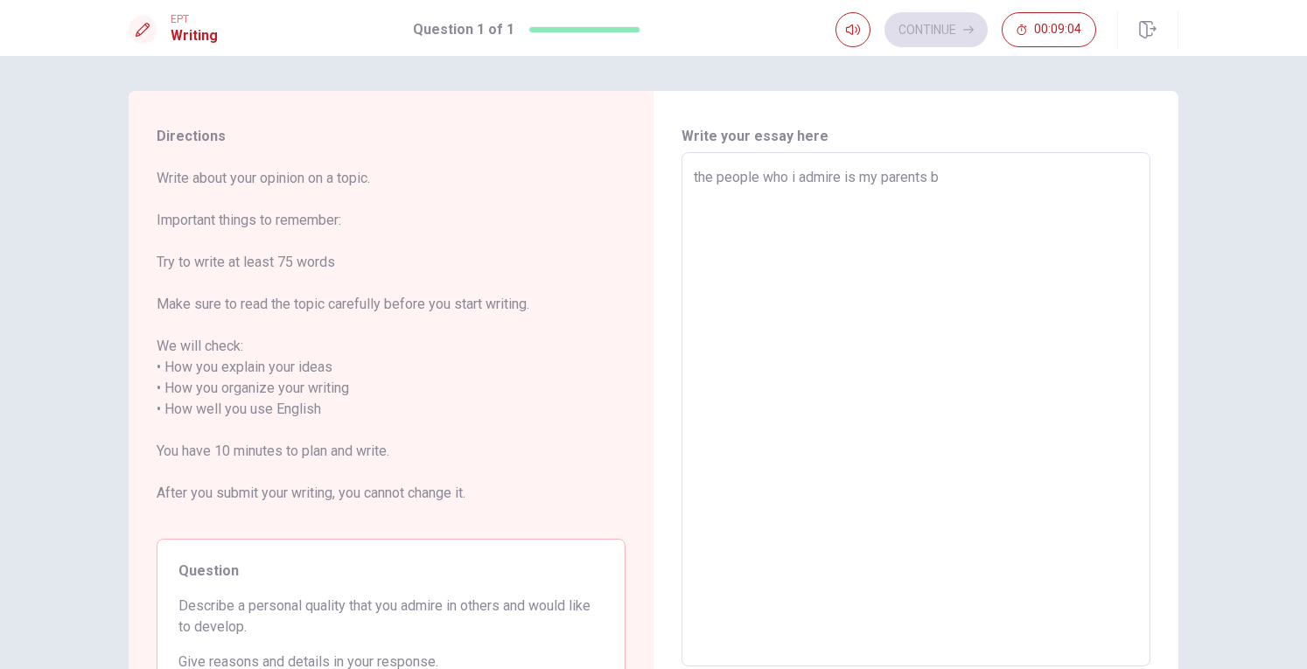
type textarea "x"
type textarea "the people who i admire is my parents bi"
type textarea "x"
type textarea "the people who i admire is my parents b"
type textarea "x"
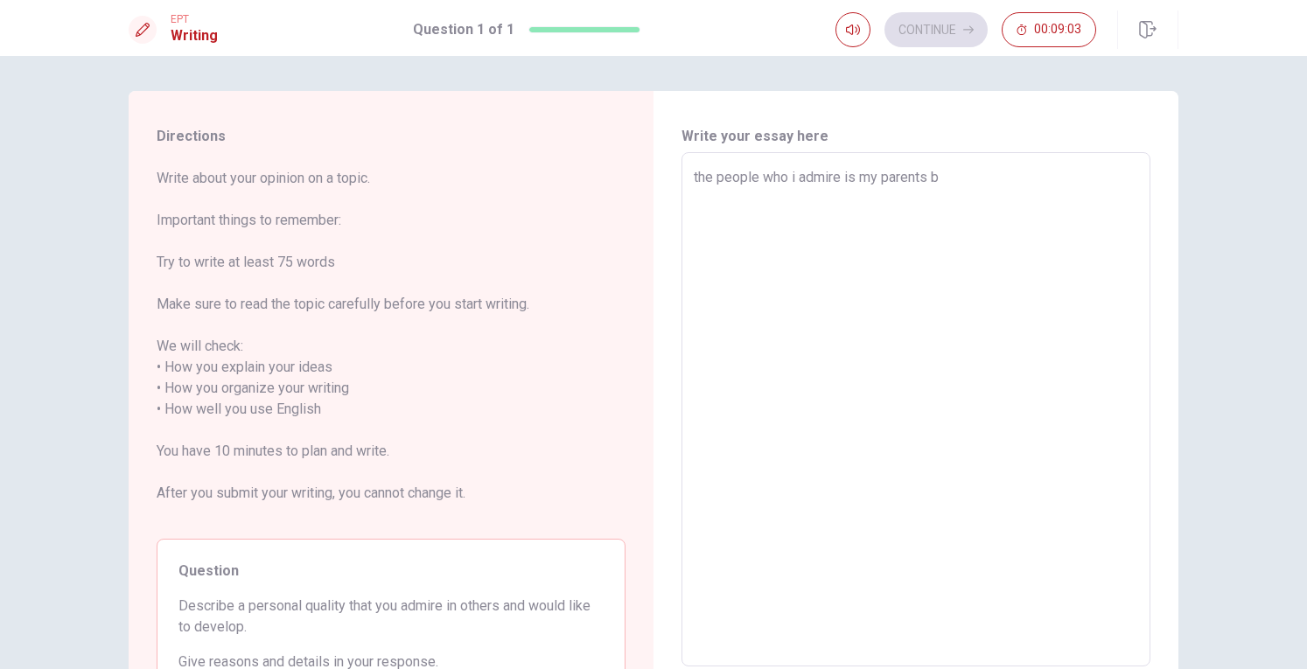
type textarea "the people who i admire is my parents be"
type textarea "x"
type textarea "the people who i admire is my parents bec"
type textarea "x"
type textarea "the people who i admire is my parents beca"
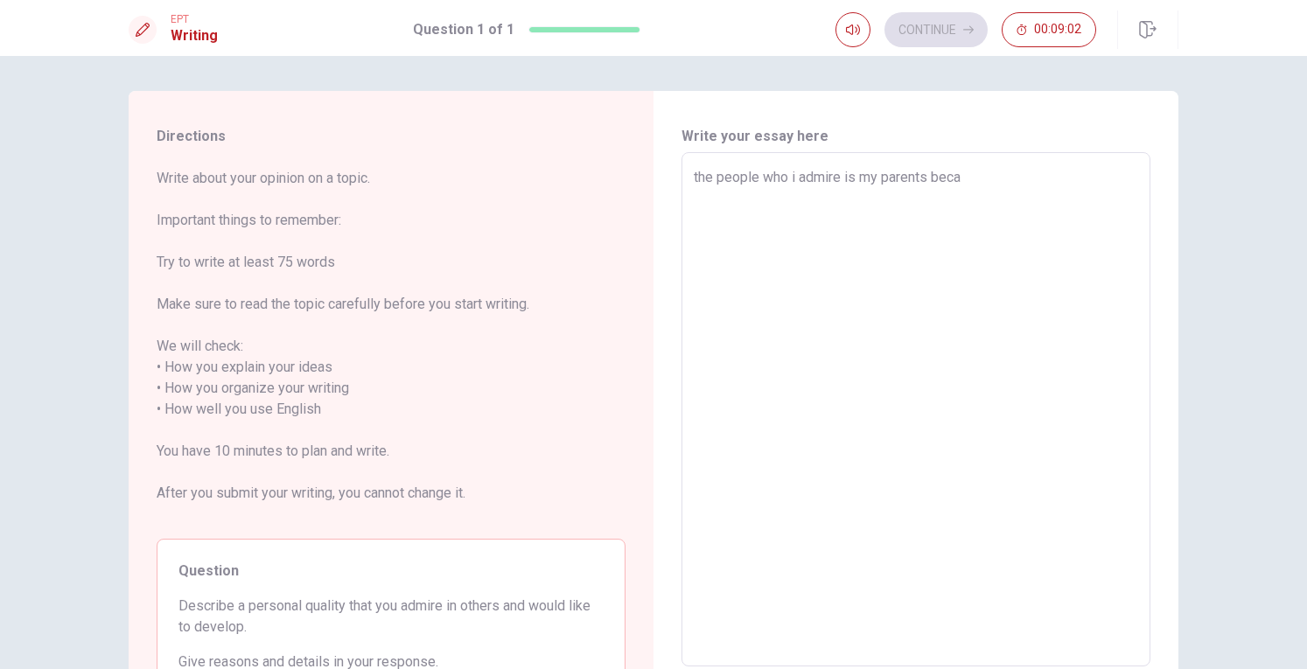
type textarea "x"
type textarea "the people who i admire is my parents becau"
type textarea "x"
type textarea "the people who i admire is my parents becaud"
type textarea "x"
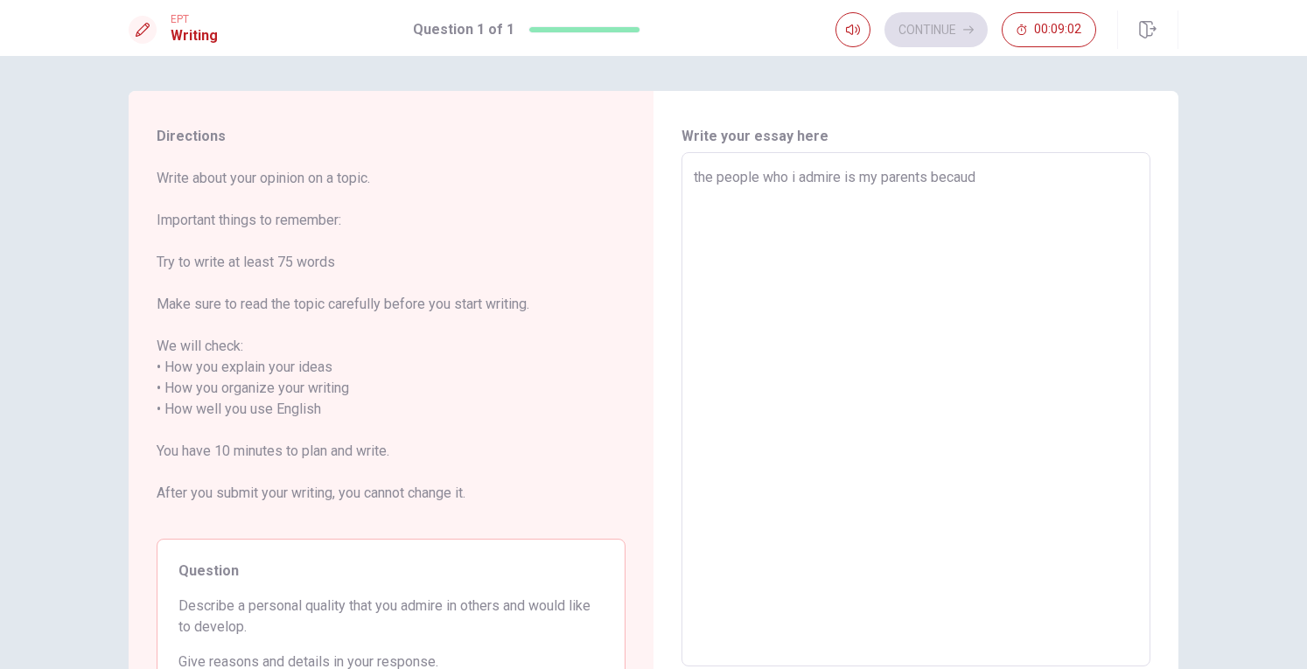
type textarea "the people who i admire is my parents becaude"
type textarea "x"
type textarea "the people who i admire is my parents becaud"
type textarea "x"
type textarea "the people who i admire is my parents becau"
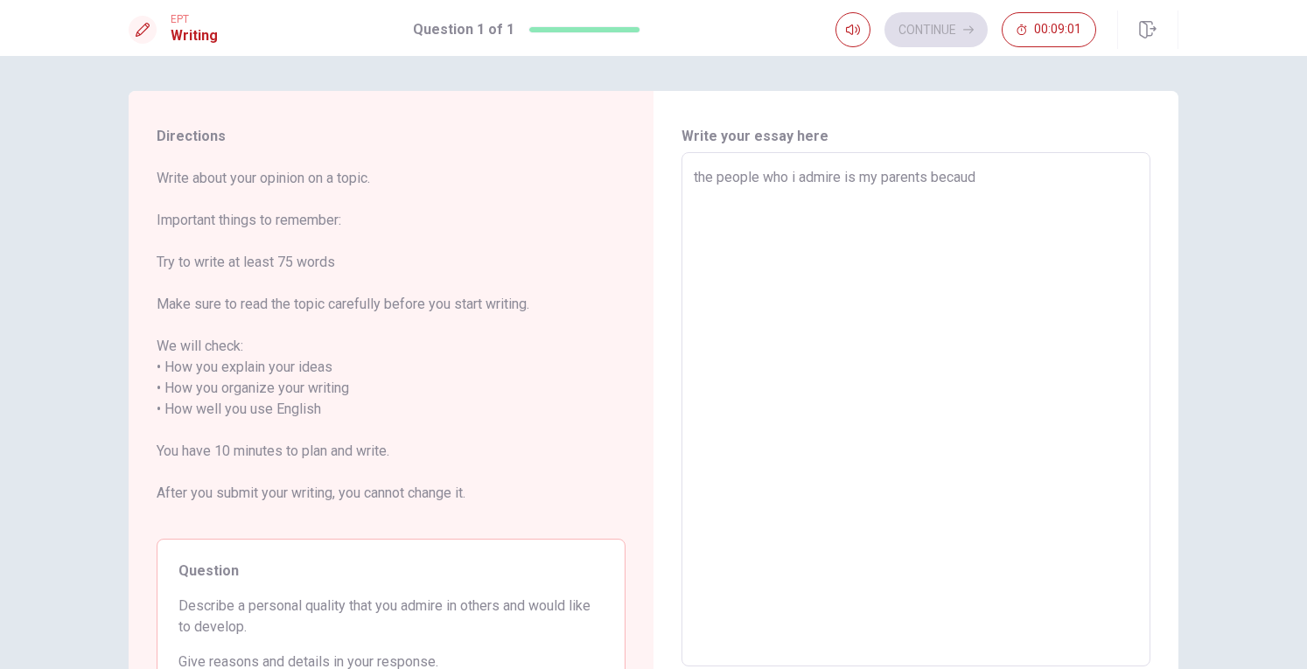
type textarea "x"
type textarea "the people who i admire is my parents becaus"
type textarea "x"
type textarea "the people who i admire is my parents because"
type textarea "x"
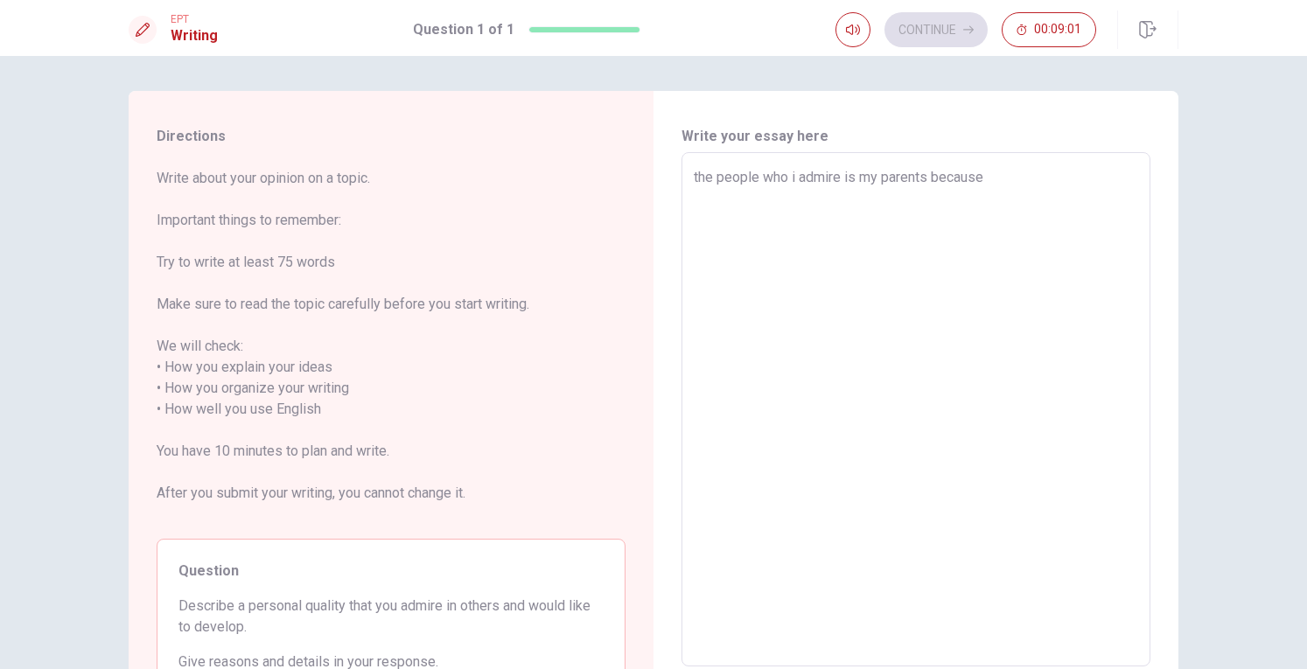
type textarea "the people who i admire is my parents because"
type textarea "x"
type textarea "the people who i admire is my parents because d"
type textarea "x"
type textarea "the people who i admire is my parents because de"
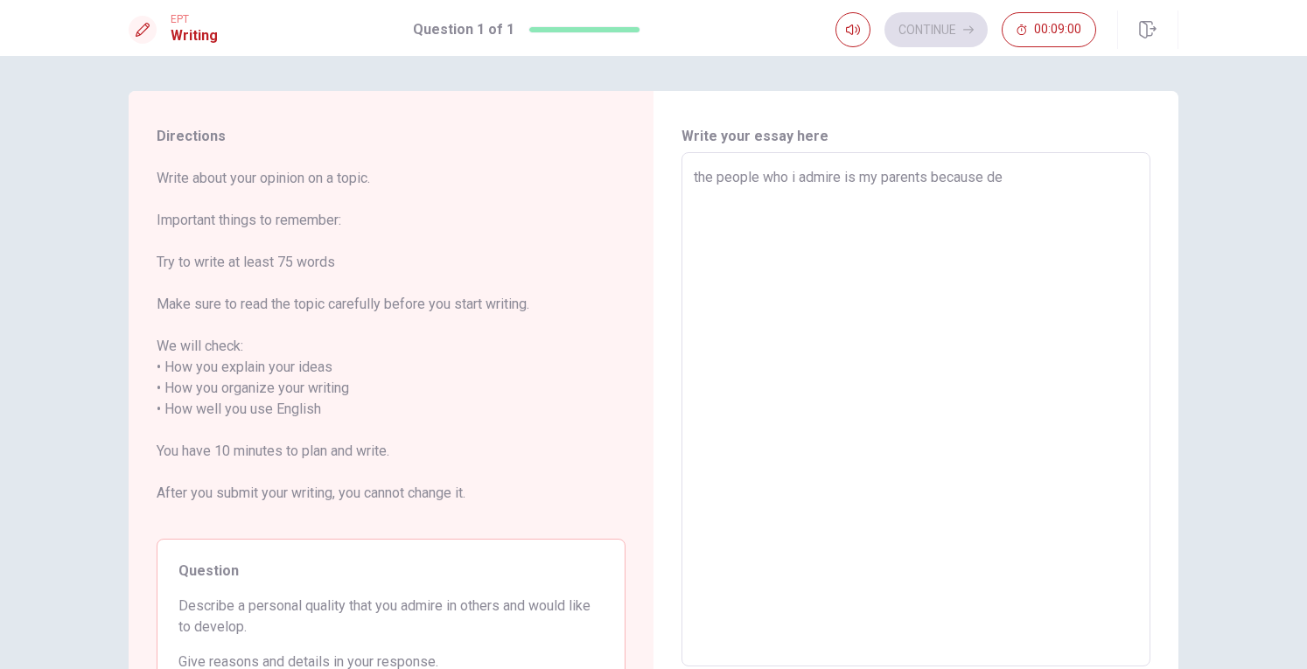
type textarea "x"
type textarea "the people who i admire is my parents because d"
type textarea "x"
type textarea "the people who i admire is my parents because"
type textarea "x"
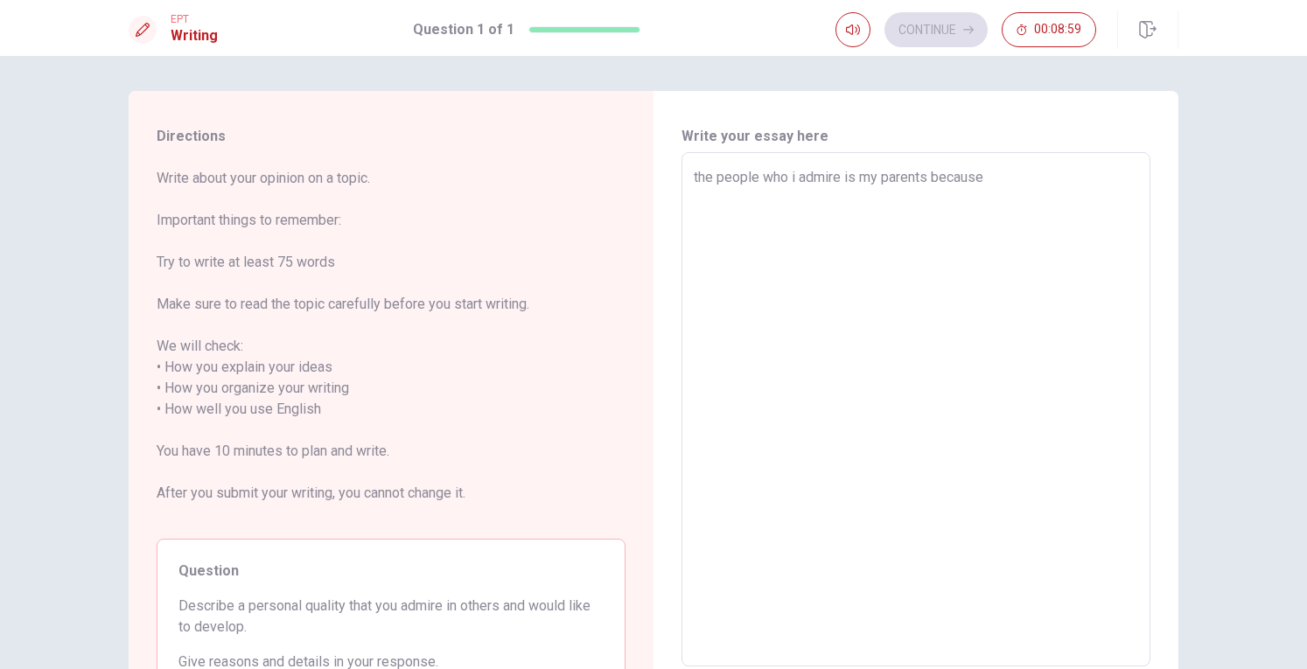
type textarea "the people who i admire is my parents because t"
type textarea "x"
type textarea "the people who i admire is my parents because th"
type textarea "x"
type textarea "the people who i admire is my parents because thy"
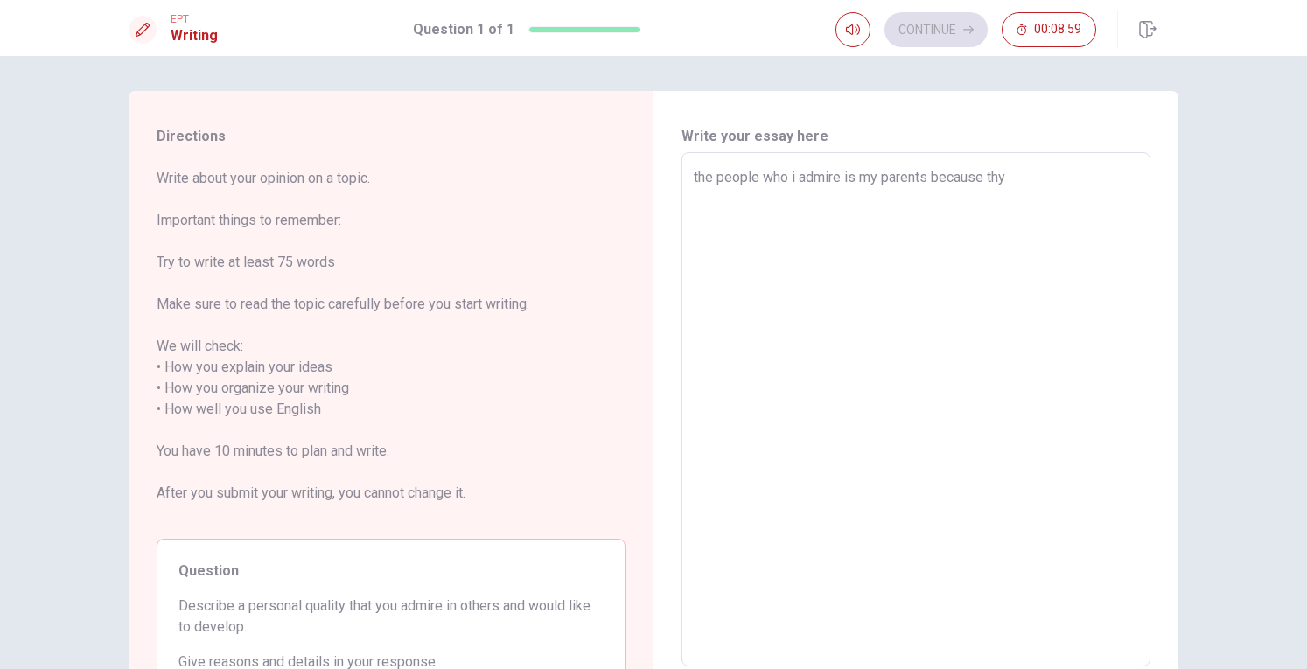
type textarea "x"
type textarea "the people who i admire is my parents because th"
type textarea "x"
type textarea "the people who i admire is my parents because the"
type textarea "x"
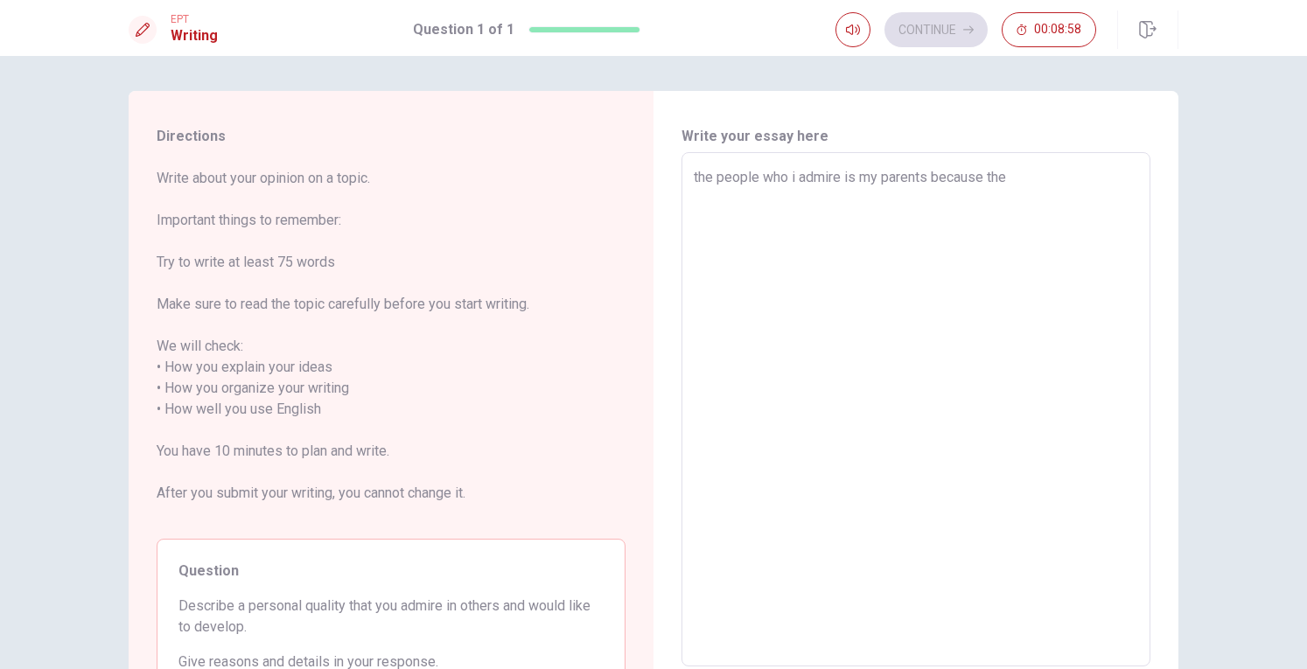
type textarea "the people who i admire is my parents because they"
type textarea "x"
type textarea "the people who i admire is my parents because they"
type textarea "x"
type textarea "the people who i admire is my parents because they m"
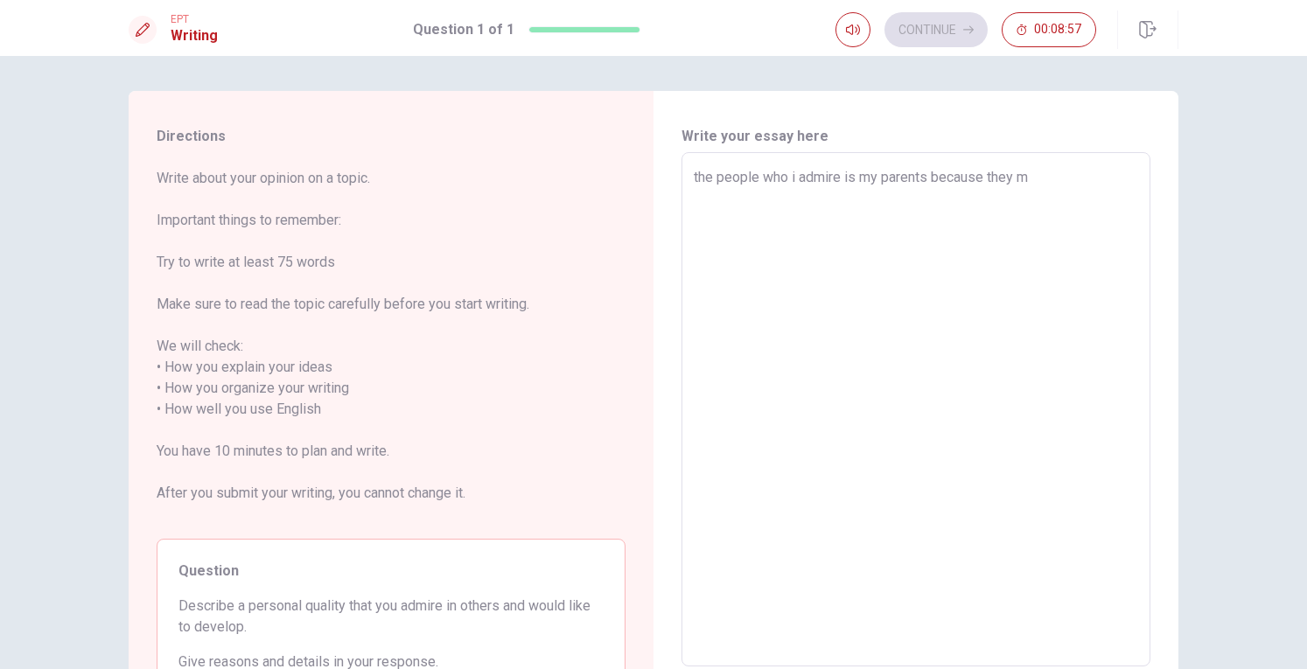
type textarea "x"
type textarea "the people who i admire is my parents because they ma"
type textarea "x"
type textarea "the people who i admire is my parents because they mas"
type textarea "x"
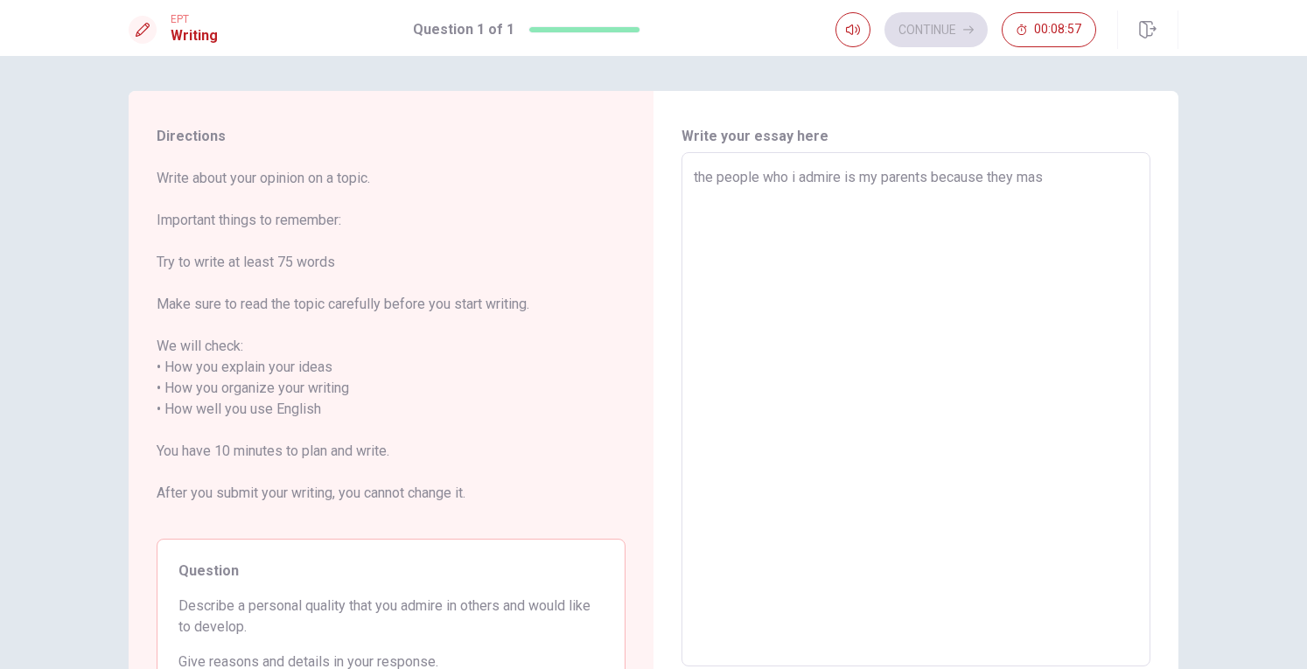
type textarea "the people who i admire is my parents because they mas"
type textarea "x"
type textarea "the people who i admire is my parents because they mas"
type textarea "x"
type textarea "the people who i admire is my parents because they ma"
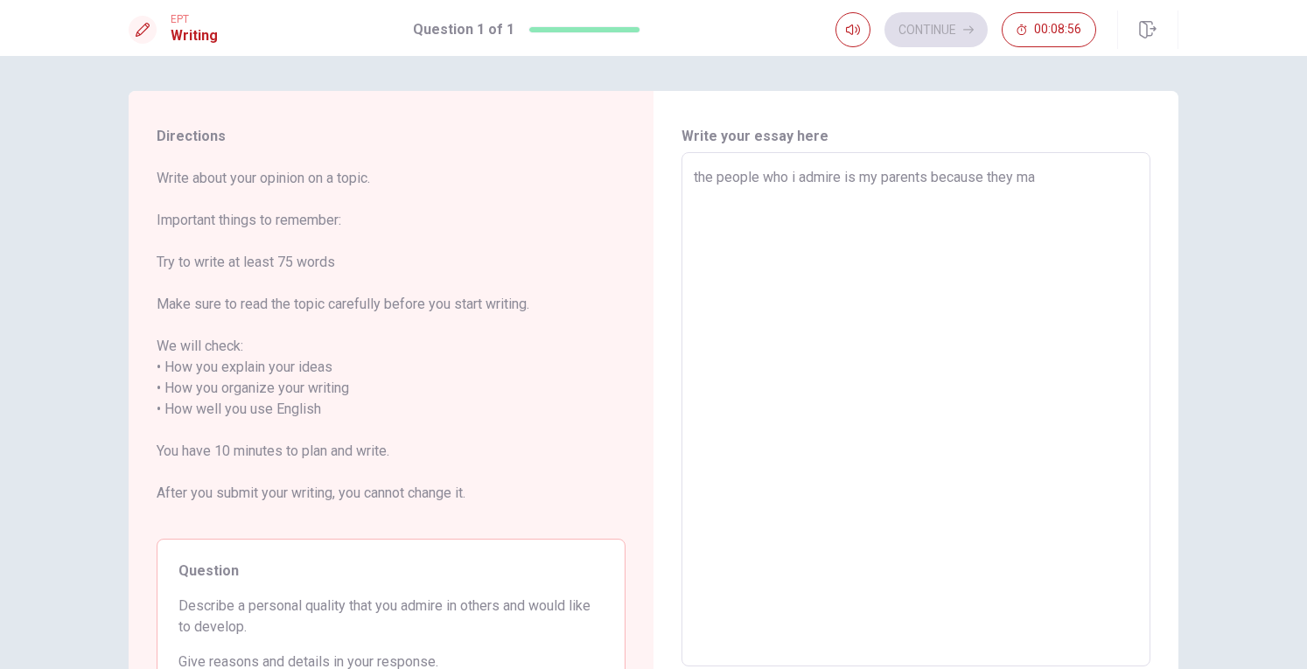
type textarea "x"
type textarea "the people who i admire is my parents because they m"
type textarea "x"
type textarea "the people who i admire is my parents because they"
type textarea "x"
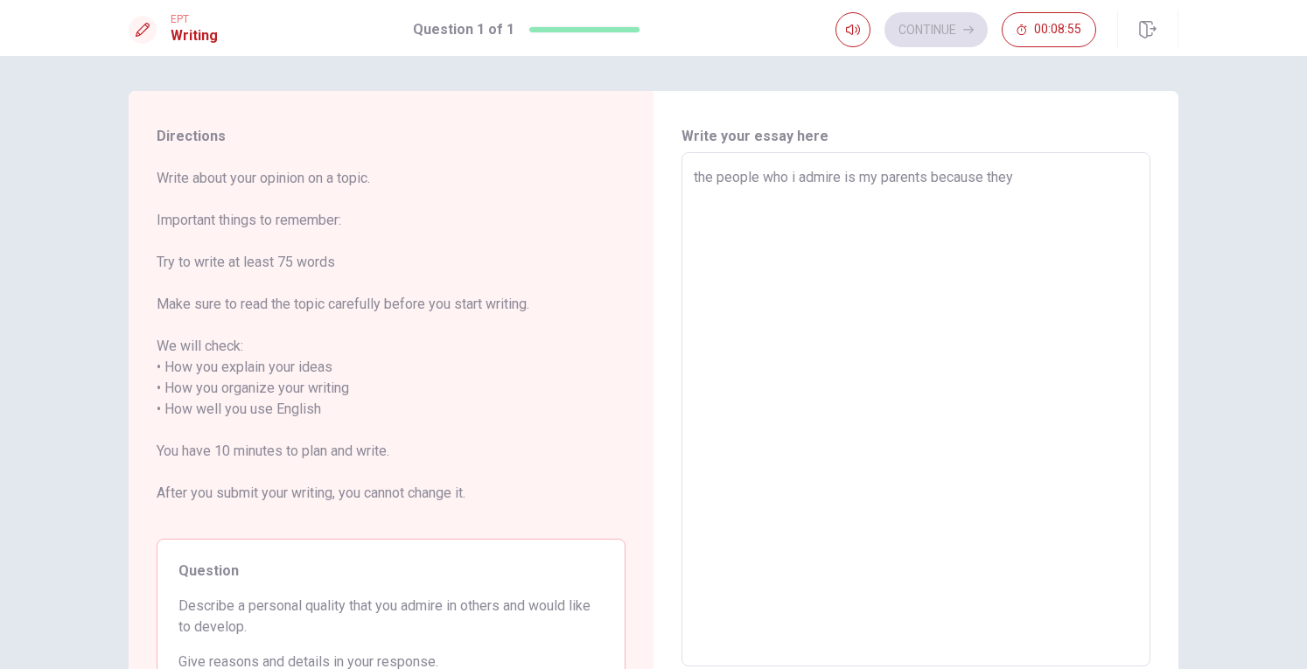
type textarea "the people who i admire is my parents because they m"
type textarea "x"
type textarea "the people who i admire is my parents because they ma"
type textarea "x"
type textarea "the people who i admire is my parents because they may"
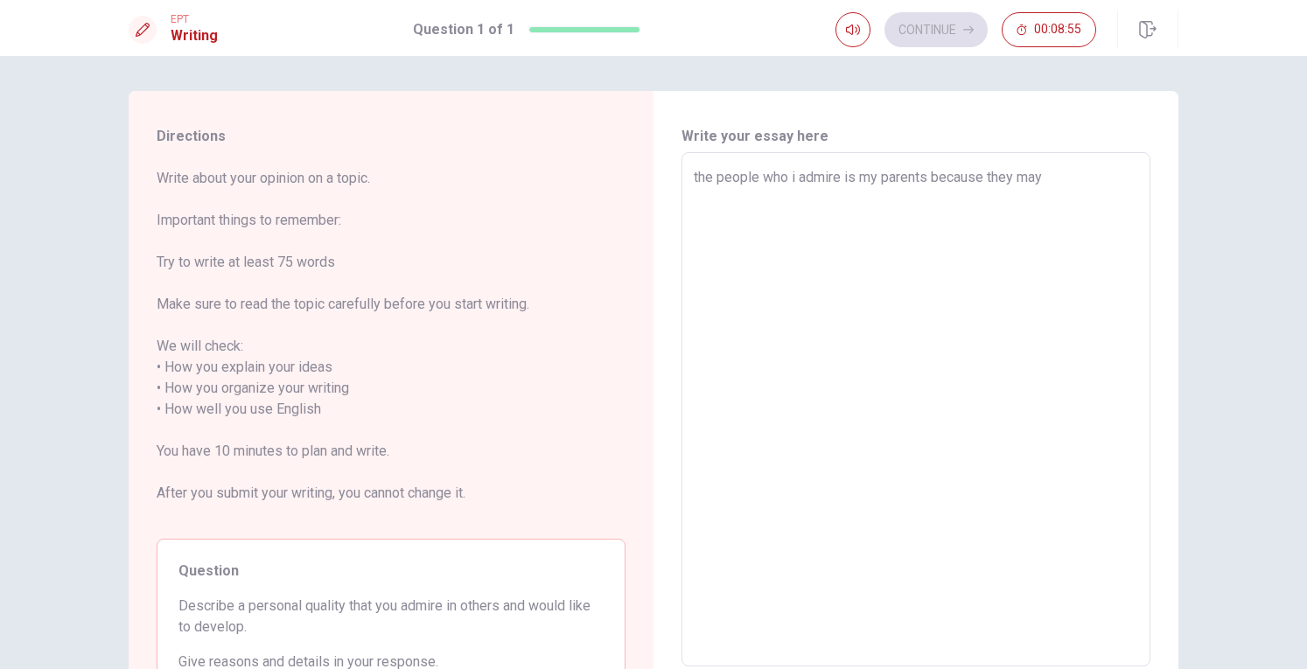
type textarea "x"
type textarea "the people who i admire is my parents because they may"
type textarea "x"
type textarea "the people who i admire is my parents because they may i"
type textarea "x"
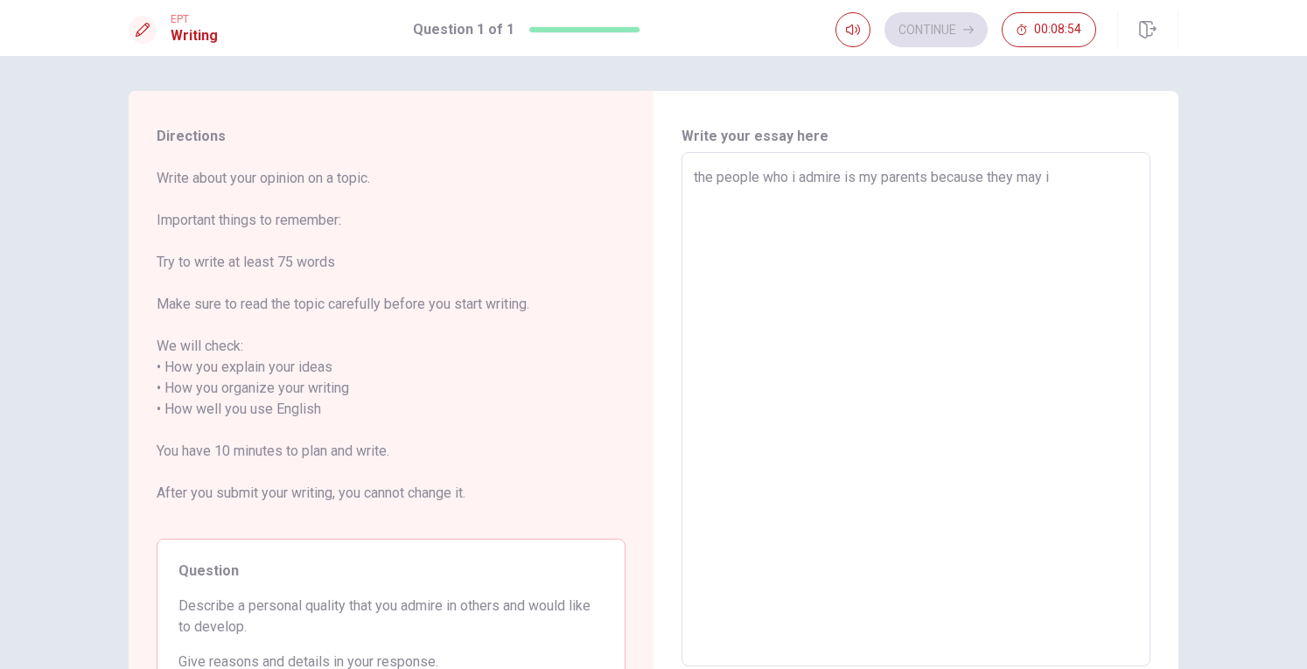
type textarea "the people who i admire is my parents because they may in"
type textarea "x"
type textarea "the people who i admire is my parents because they may ins"
type textarea "x"
type textarea "the people who i admire is my parents because they may insp"
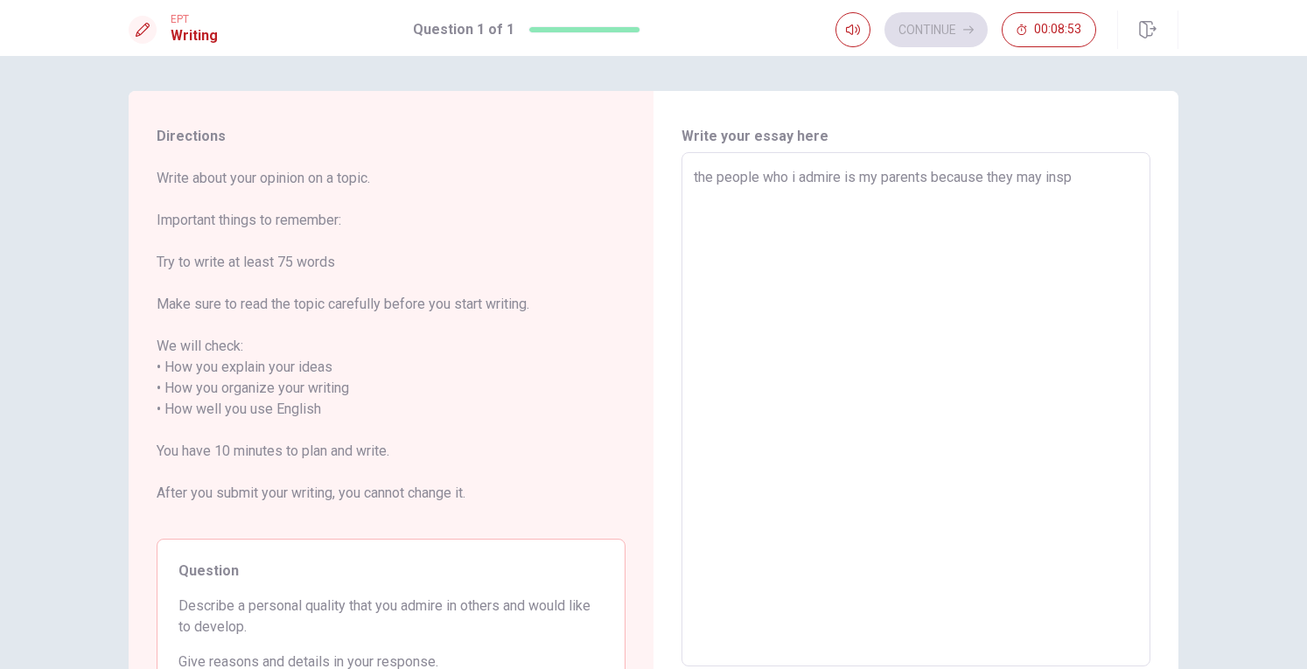
type textarea "x"
type textarea "the people who i admire is my parents because they may inspi"
type textarea "x"
type textarea "the people who i admire is my parents because they may inspir"
type textarea "x"
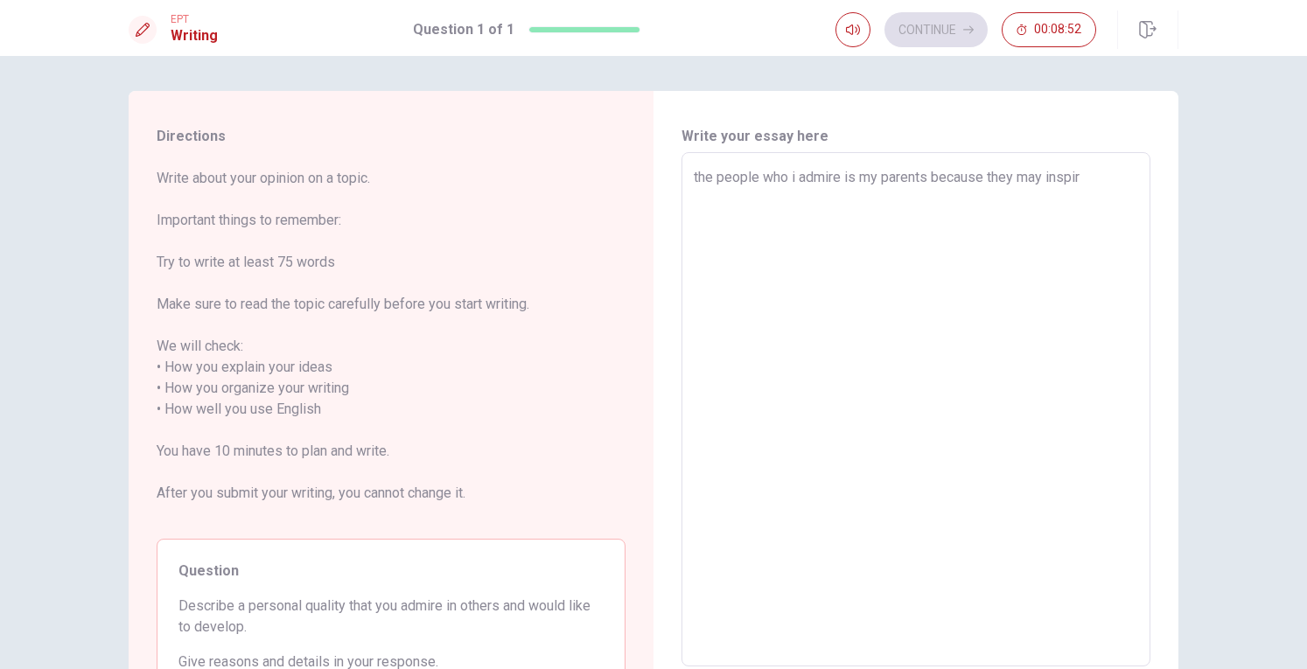
type textarea "the people who i admire is my parents because they may inspira"
type textarea "x"
type textarea "the people who i admire is my parents because they may inspirat"
type textarea "x"
type textarea "the people who i admire is my parents because they may inspirati"
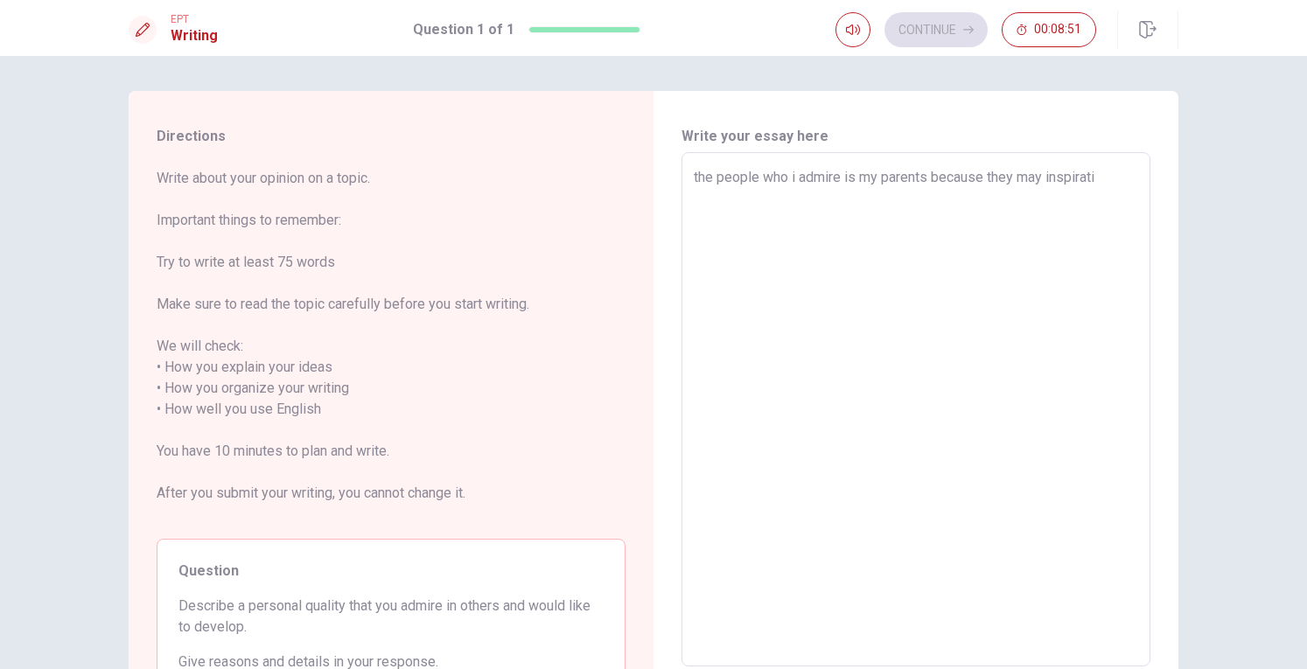
type textarea "x"
type textarea "the people who i admire is my parents because they may inspiratio"
type textarea "x"
type textarea "the people who i admire is my parents because they may inspiration"
type textarea "x"
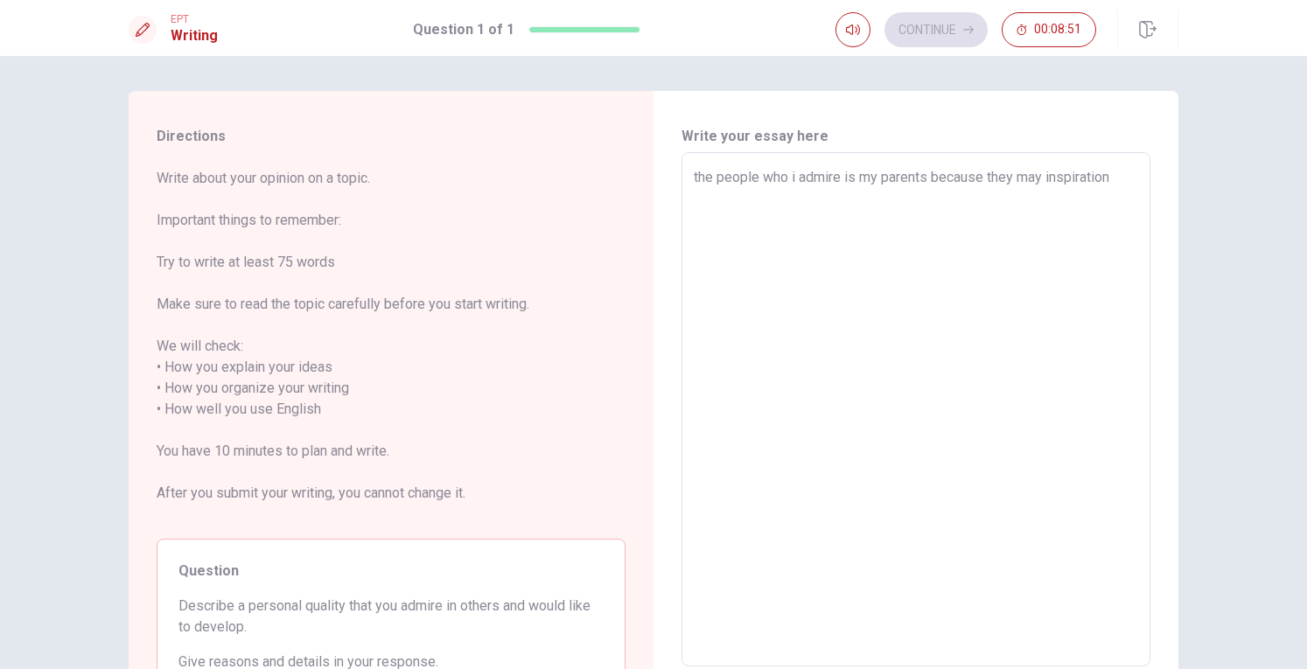
type textarea "the people who i admire is my parents because they may inspiration"
type textarea "x"
type textarea "the people who i admire is my parents because they may inspiration f"
type textarea "x"
type textarea "the people who i admire is my parents because they may inspiration fo"
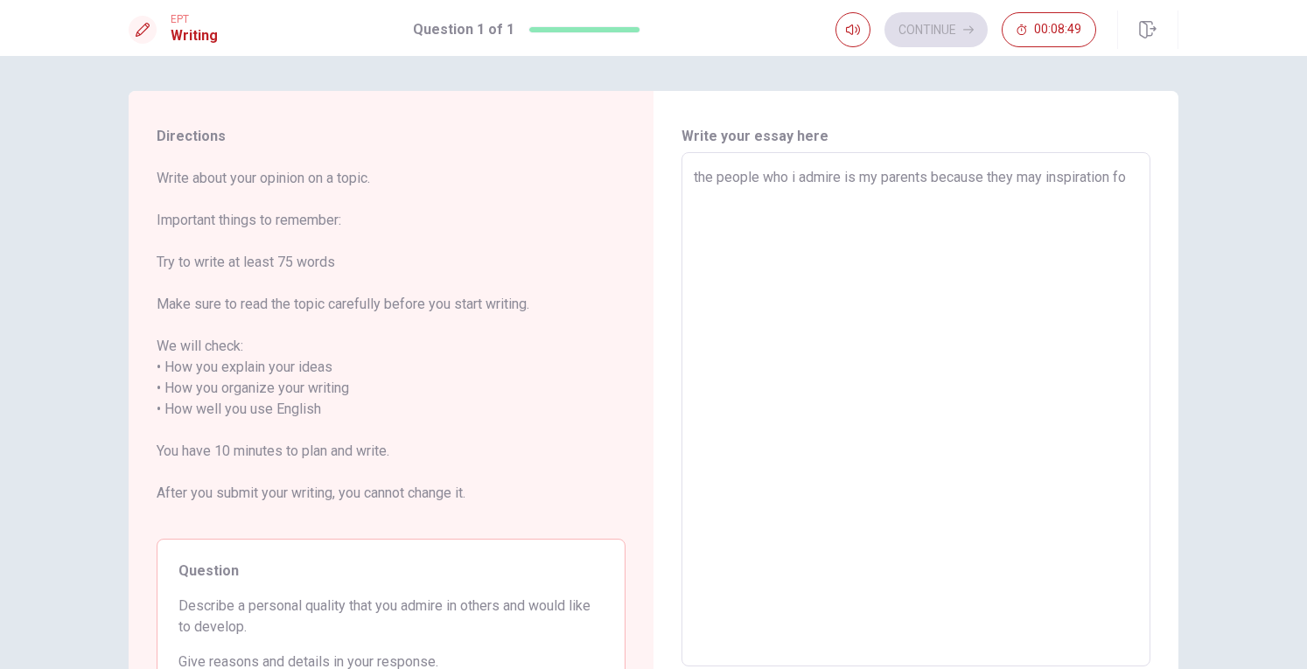
type textarea "x"
type textarea "the people who i admire is my parents because they may inspiration f"
type textarea "x"
type textarea "the people who i admire is my parents because they may inspiration"
type textarea "x"
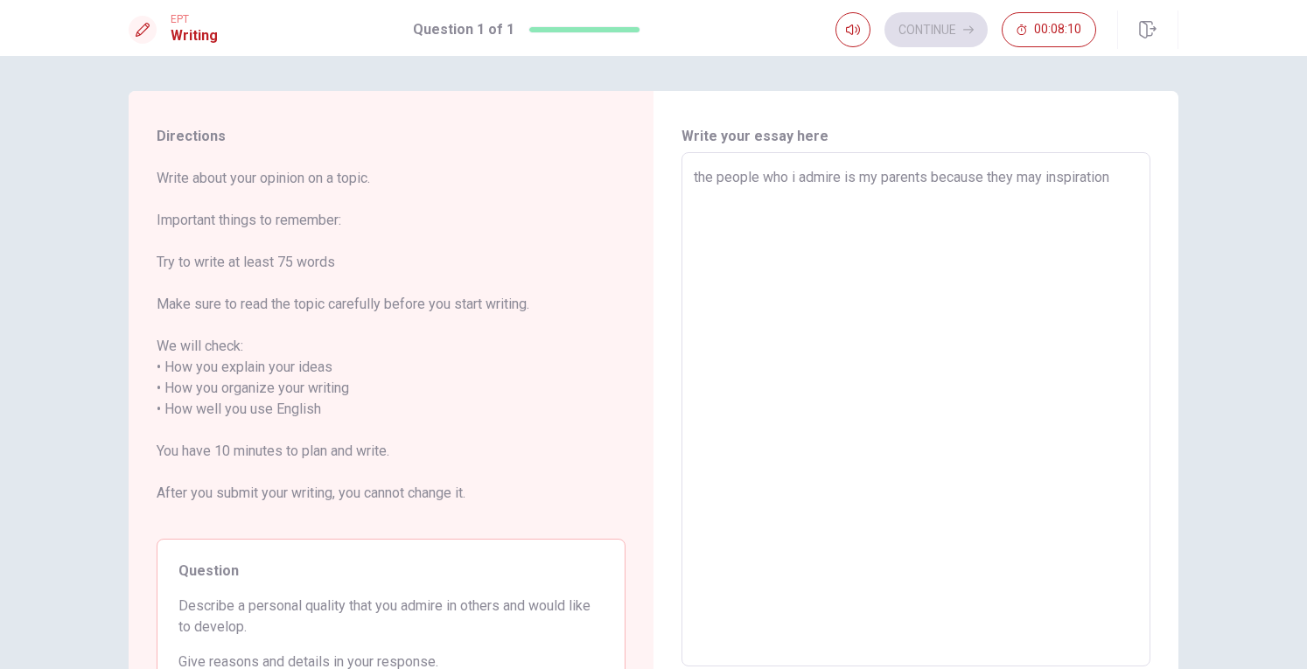
type textarea "the people who i admire is my parents because they may inspiration f"
type textarea "x"
type textarea "the people who i admire is my parents because they may inspiration fo"
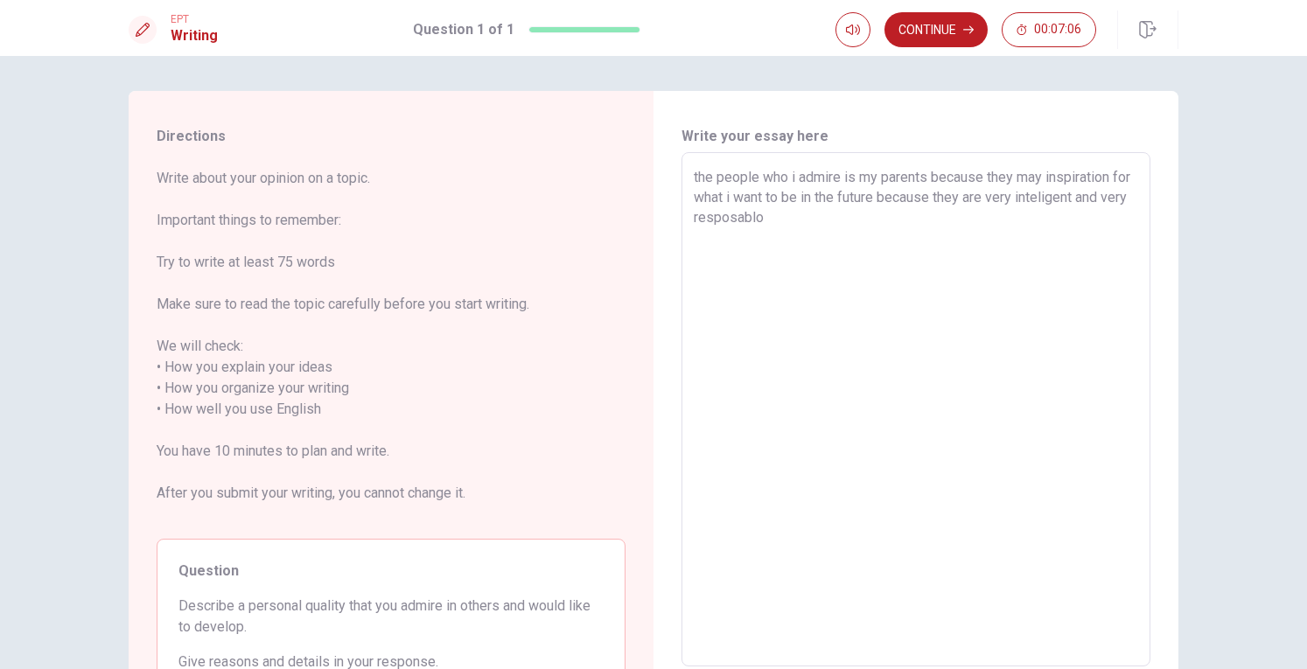
click at [963, 227] on textarea "the people who i admire is my parents because they may inspiration for what i w…" at bounding box center [915, 409] width 444 height 485
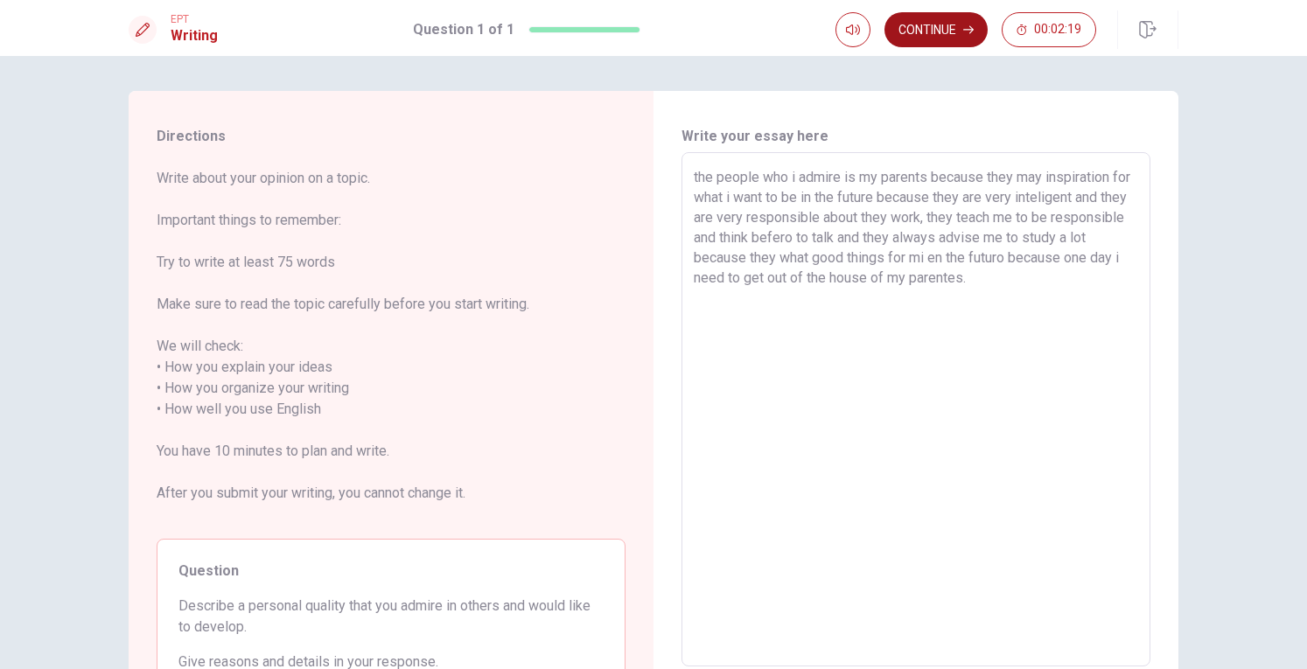
click at [910, 27] on button "Continue" at bounding box center [935, 29] width 103 height 35
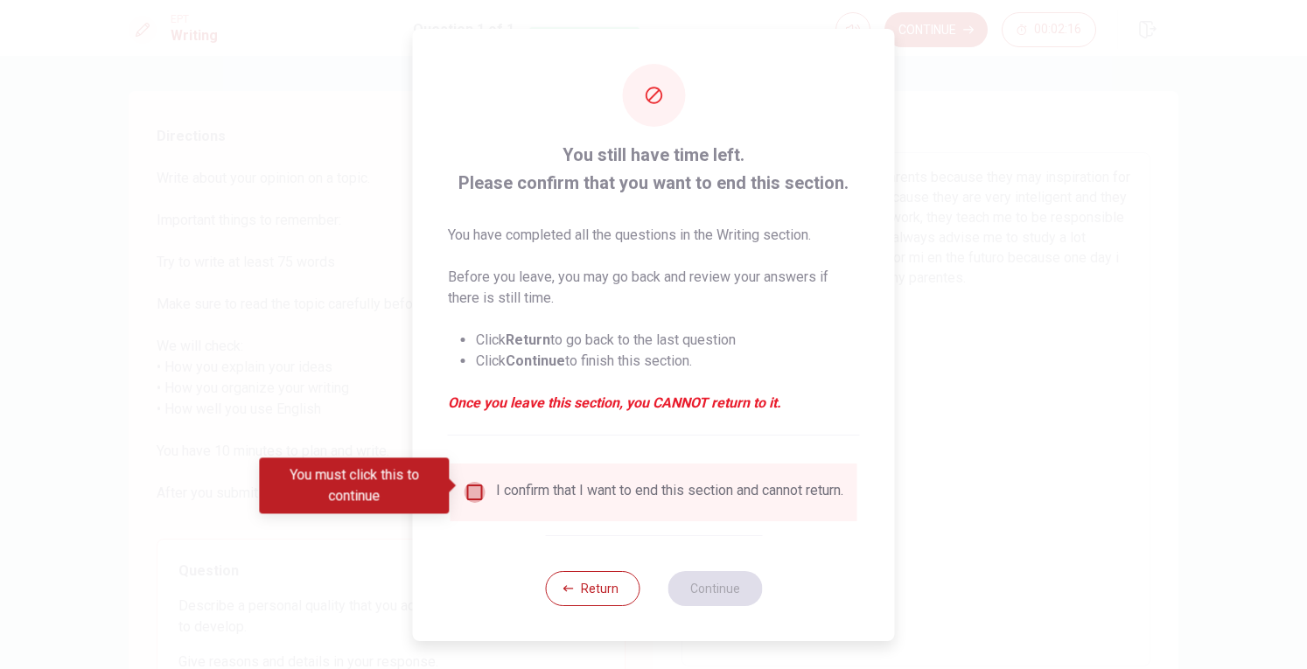
click at [476, 485] on input "You must click this to continue" at bounding box center [474, 492] width 21 height 21
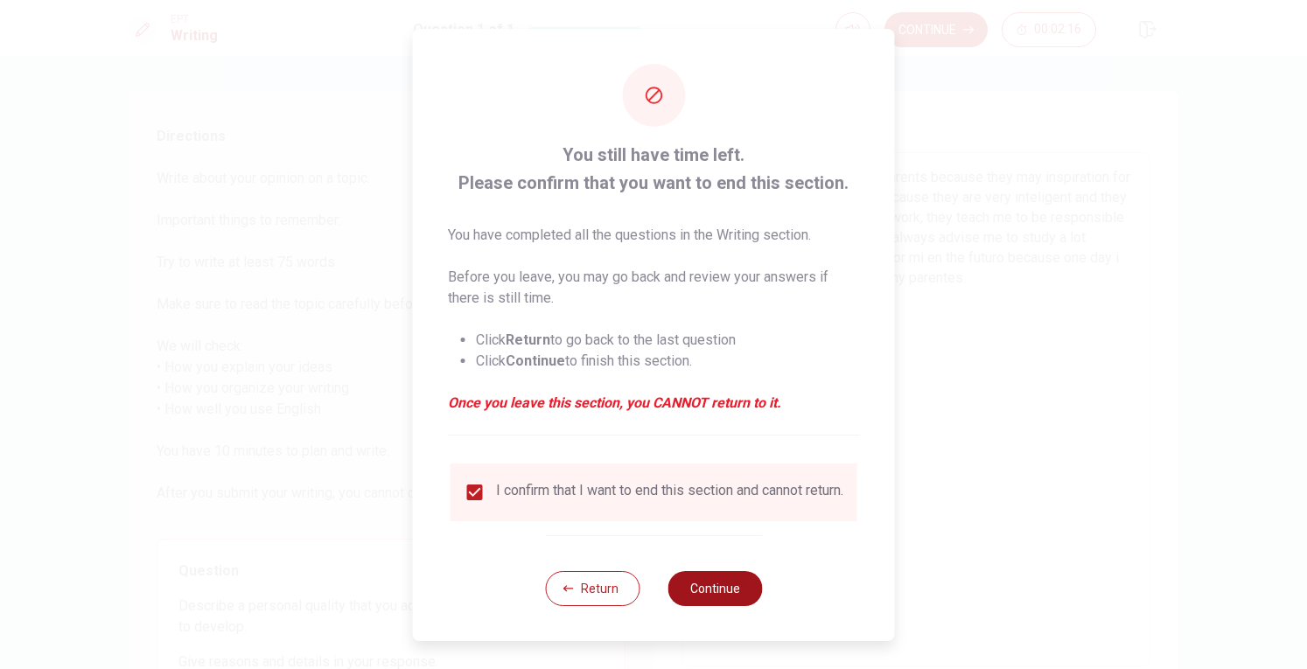
click at [709, 588] on button "Continue" at bounding box center [714, 588] width 94 height 35
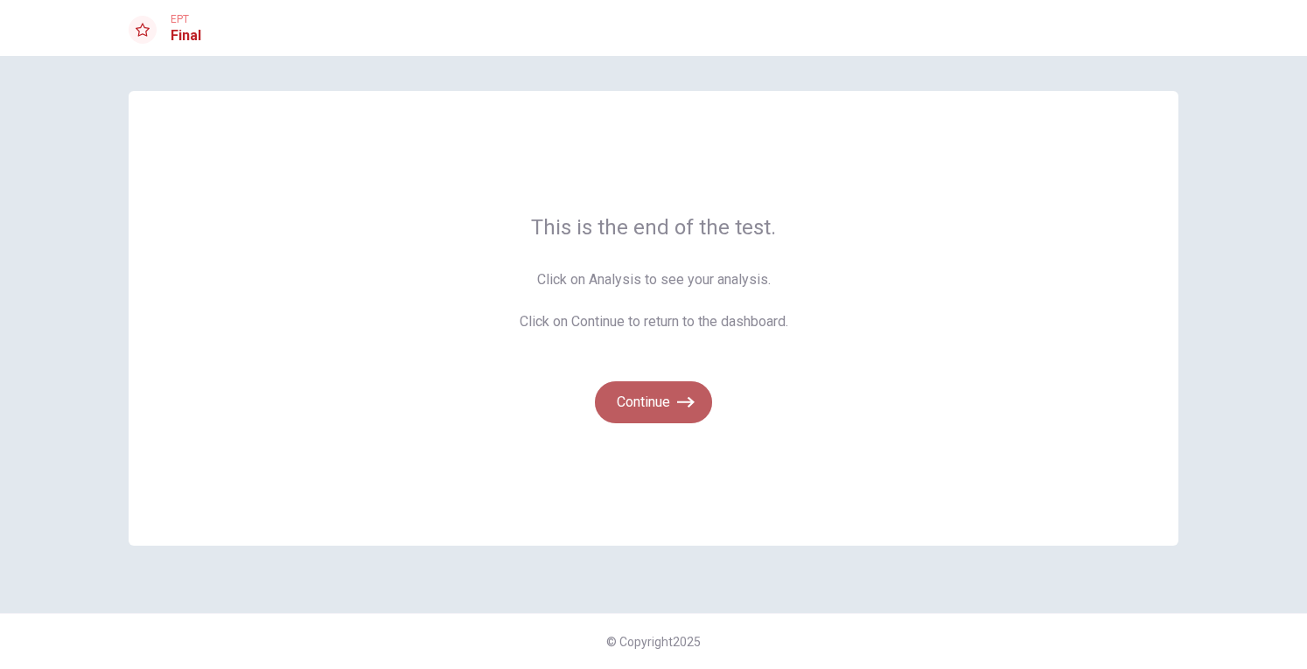
click at [687, 403] on icon "button" at bounding box center [685, 402] width 17 height 17
